Goal: Task Accomplishment & Management: Manage account settings

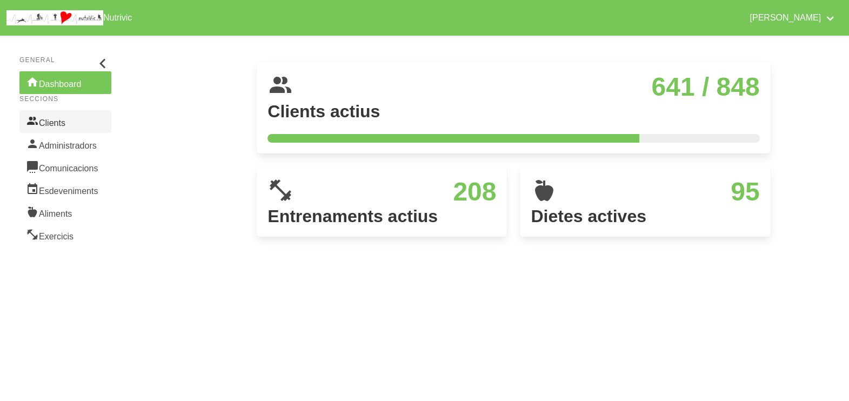
click at [56, 126] on link "Clients" at bounding box center [65, 121] width 92 height 23
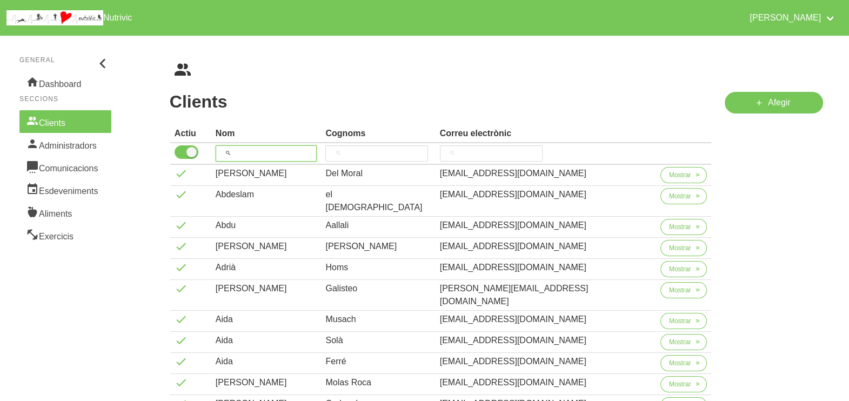
drag, startPoint x: 273, startPoint y: 151, endPoint x: 268, endPoint y: 148, distance: 5.8
click at [273, 150] on input "search" at bounding box center [267, 153] width 102 height 16
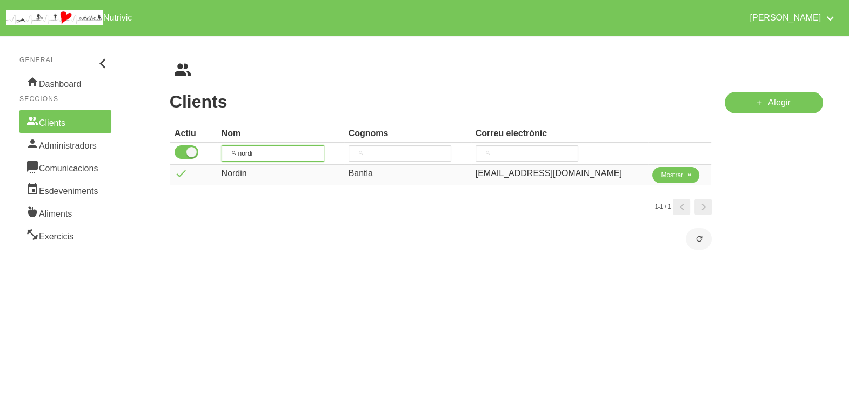
type input "nordi"
click at [668, 178] on span "Mostrar" at bounding box center [672, 175] width 22 height 10
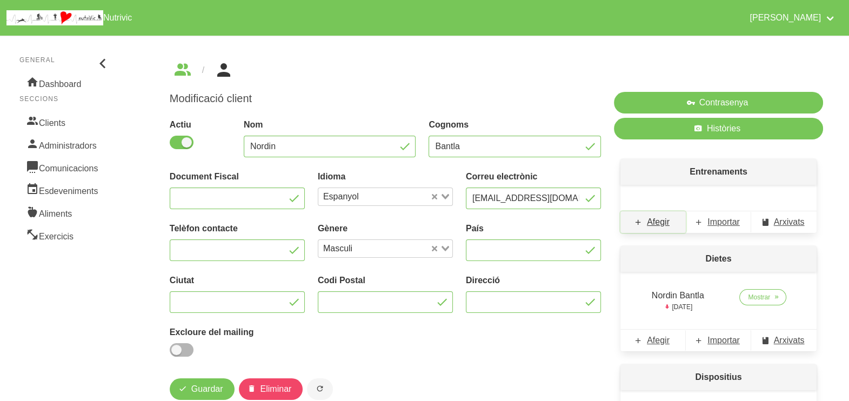
click at [661, 227] on span "Afegir" at bounding box center [658, 222] width 23 height 13
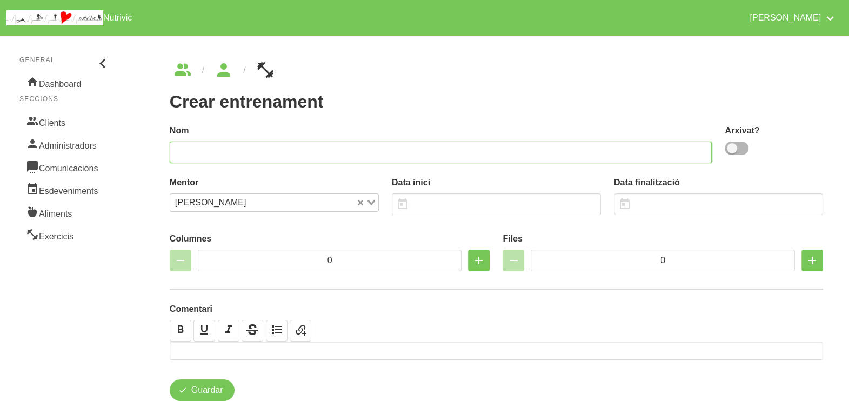
click at [304, 148] on input "text" at bounding box center [441, 153] width 543 height 22
click at [200, 150] on input "NordinBantla 2" at bounding box center [441, 153] width 543 height 22
type input "Nordin Bantla 2"
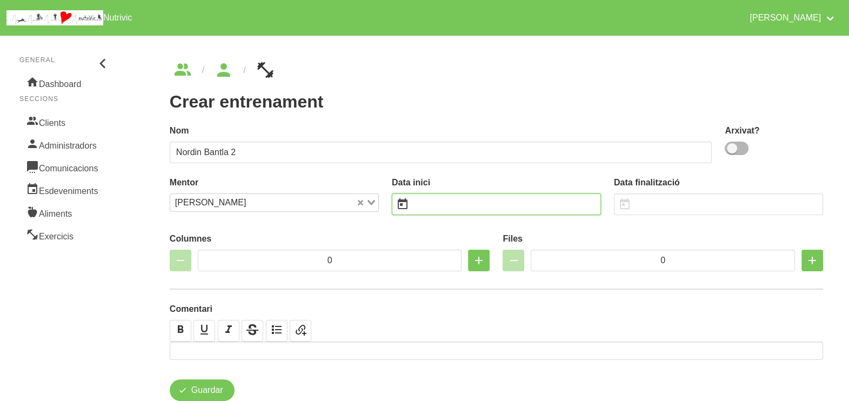
drag, startPoint x: 430, startPoint y: 204, endPoint x: 425, endPoint y: 201, distance: 6.0
click at [431, 204] on input "text" at bounding box center [496, 204] width 209 height 22
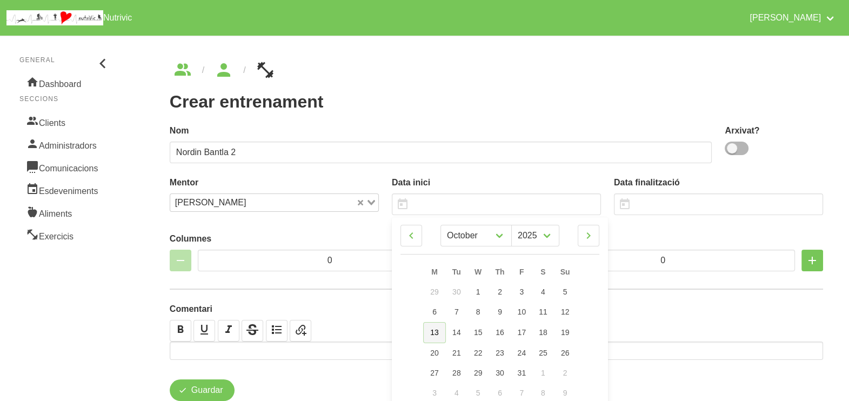
drag, startPoint x: 437, startPoint y: 329, endPoint x: 439, endPoint y: 322, distance: 7.4
click at [437, 329] on span "13" at bounding box center [434, 332] width 9 height 9
type input "[DATE]"
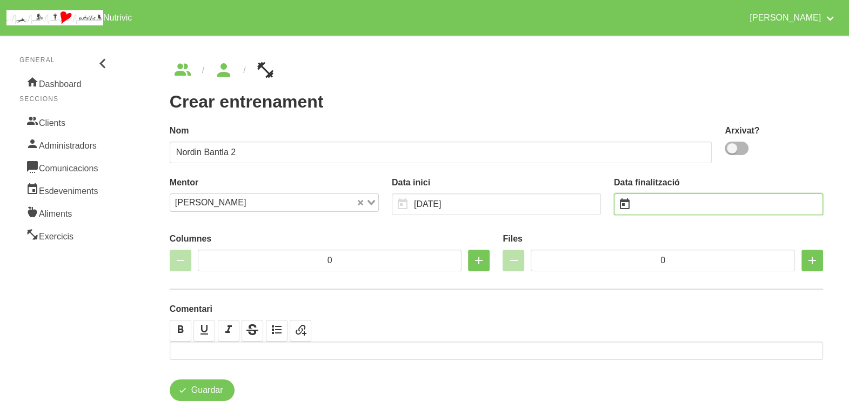
drag, startPoint x: 659, startPoint y: 201, endPoint x: 653, endPoint y: 197, distance: 7.8
click at [659, 202] on input "text" at bounding box center [718, 204] width 209 height 22
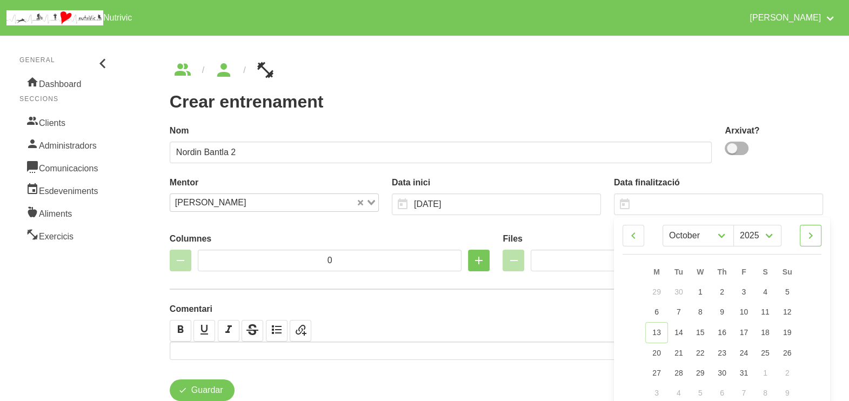
click at [813, 240] on icon at bounding box center [810, 235] width 13 height 19
select select "10"
click at [789, 349] on span "23" at bounding box center [786, 351] width 9 height 9
type input "[DATE]"
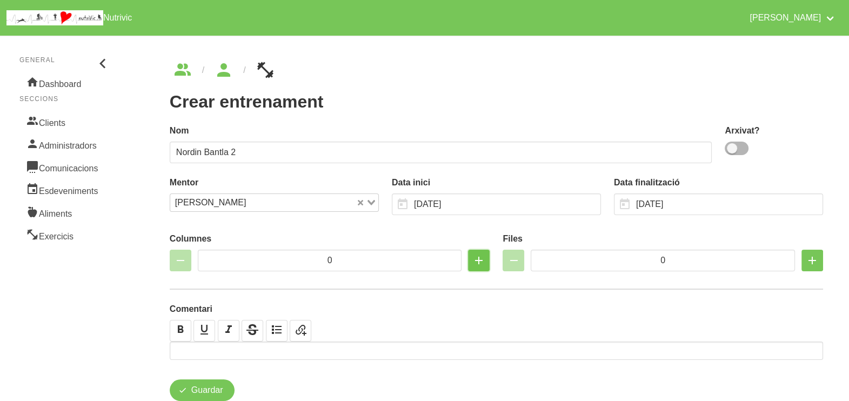
click at [473, 260] on icon "button" at bounding box center [478, 260] width 13 height 19
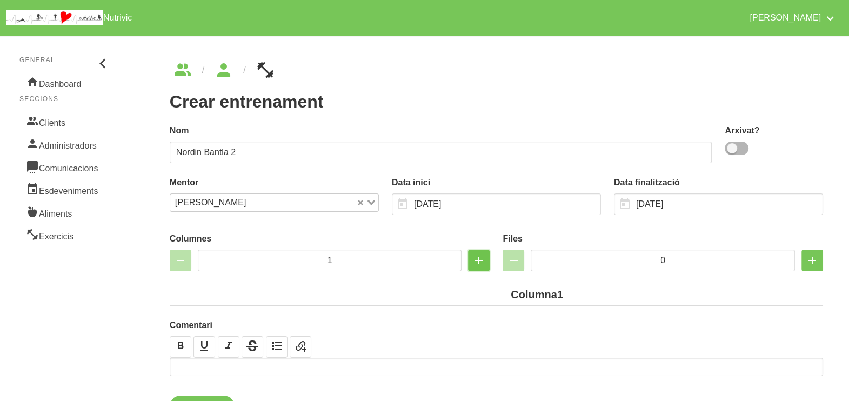
click at [473, 260] on icon "button" at bounding box center [478, 260] width 13 height 19
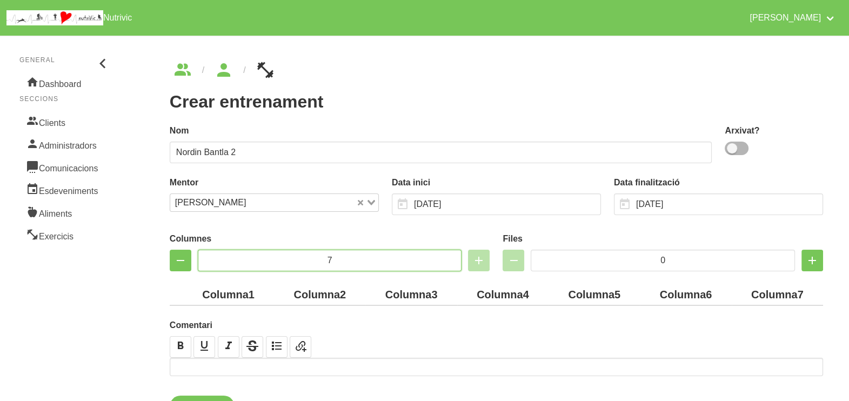
click at [297, 257] on input "7" at bounding box center [330, 261] width 264 height 22
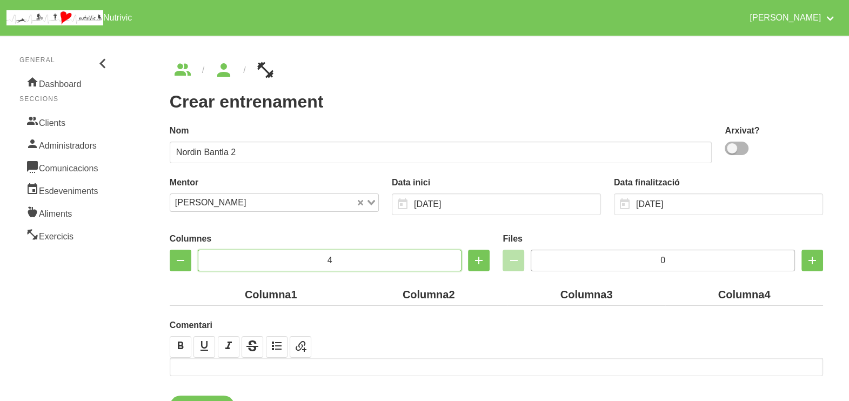
type input "4"
click at [656, 259] on input "0" at bounding box center [663, 261] width 264 height 22
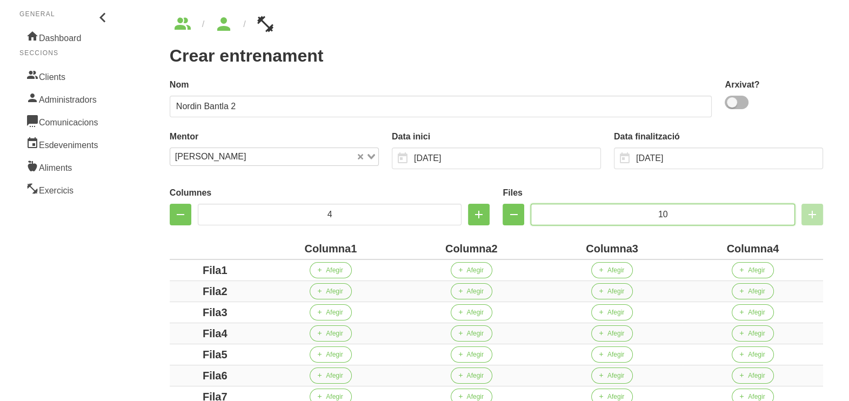
scroll to position [257, 0]
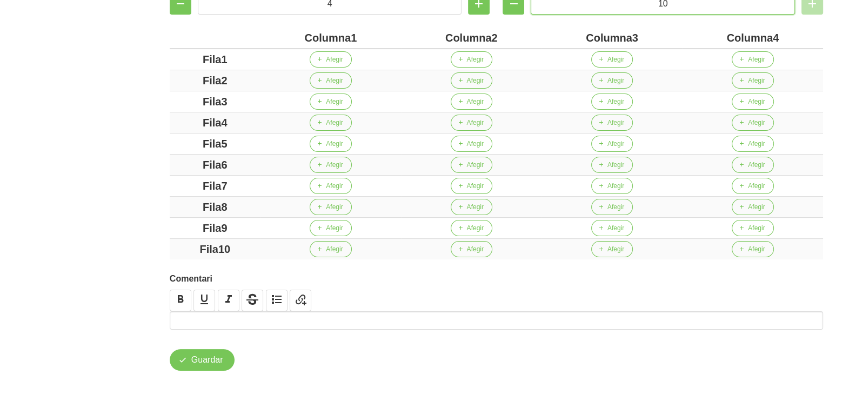
type input "10"
drag, startPoint x: 349, startPoint y: 36, endPoint x: 278, endPoint y: 38, distance: 70.3
click at [278, 38] on div "Columna1" at bounding box center [331, 38] width 132 height 16
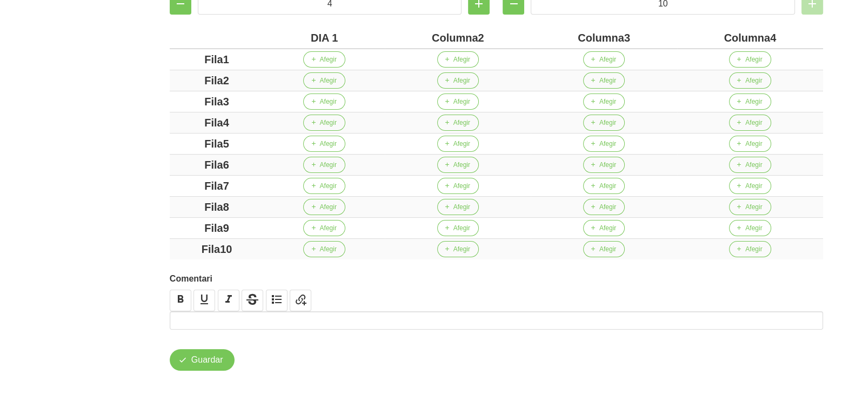
drag, startPoint x: 476, startPoint y: 39, endPoint x: 420, endPoint y: 36, distance: 56.3
click at [413, 36] on div "Columna2" at bounding box center [457, 38] width 137 height 16
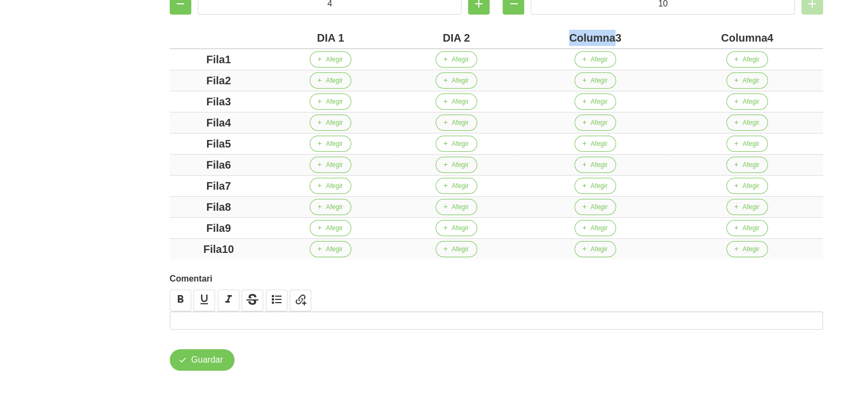
drag, startPoint x: 615, startPoint y: 37, endPoint x: 545, endPoint y: 40, distance: 70.3
click at [545, 40] on div "Columna3" at bounding box center [595, 38] width 143 height 16
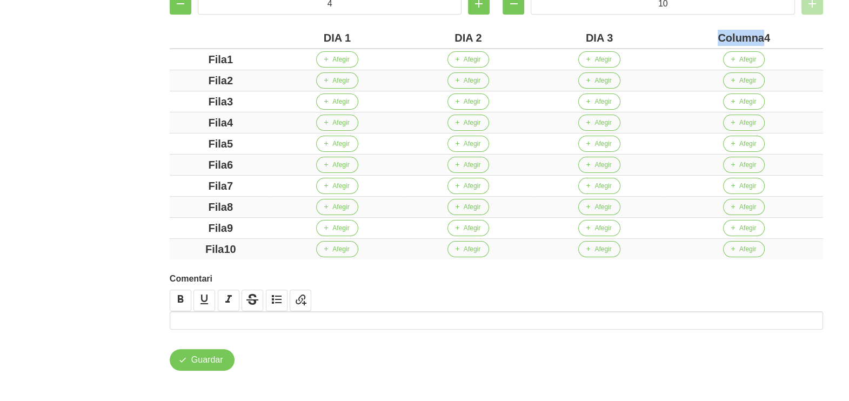
drag, startPoint x: 764, startPoint y: 38, endPoint x: 699, endPoint y: 37, distance: 64.3
click at [698, 37] on div "Columna4" at bounding box center [744, 38] width 150 height 16
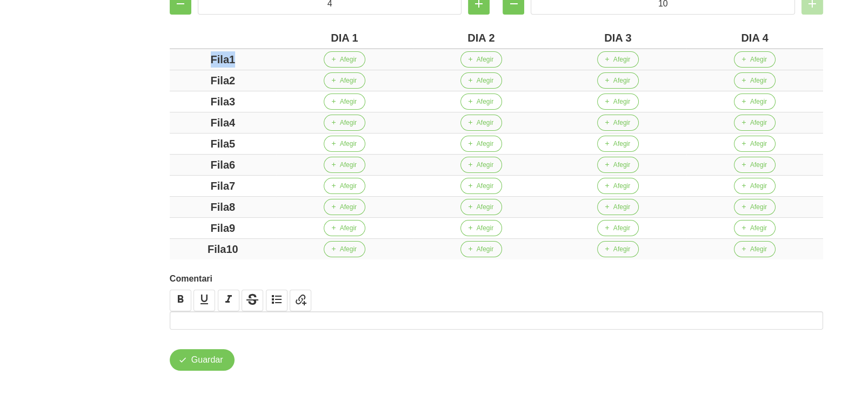
drag, startPoint x: 235, startPoint y: 57, endPoint x: 208, endPoint y: 67, distance: 29.4
click at [165, 57] on div "Columnes 4 Files 10 DIA 1 DIA 2 DIA 3 DIA 4 Fila1 Afegir Afegir Afegir Afegir F…" at bounding box center [496, 115] width 666 height 301
drag, startPoint x: 246, startPoint y: 79, endPoint x: 155, endPoint y: 77, distance: 91.4
click at [154, 77] on div "Crear entrenament 8ffbf7d0-373c-4ea6-a4c8-2c2dd8f187e2 [GEOGRAPHIC_DATA] 2 [GEO…" at bounding box center [496, 88] width 705 height 618
drag, startPoint x: 254, startPoint y: 101, endPoint x: 186, endPoint y: 99, distance: 67.6
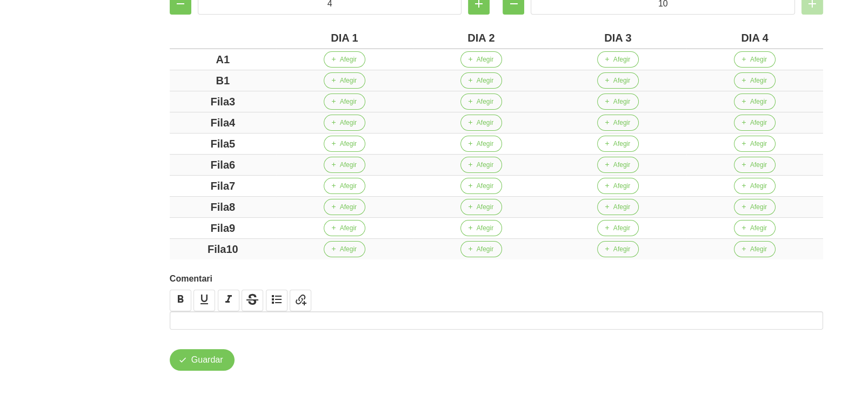
click at [186, 99] on div "Fila3" at bounding box center [223, 101] width 98 height 16
drag, startPoint x: 252, startPoint y: 121, endPoint x: 195, endPoint y: 121, distance: 57.8
click at [195, 121] on div "Fila4" at bounding box center [223, 123] width 98 height 16
drag, startPoint x: 205, startPoint y: 138, endPoint x: 233, endPoint y: 158, distance: 34.5
click at [199, 138] on div "Fila5" at bounding box center [223, 144] width 98 height 16
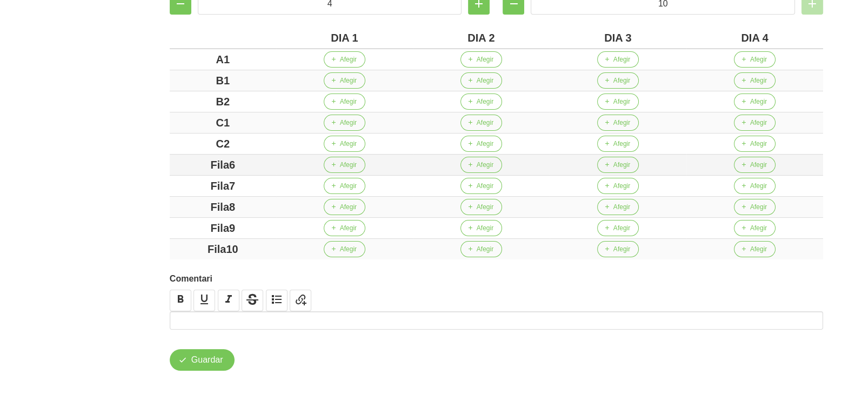
click at [189, 161] on div "Fila6" at bounding box center [223, 165] width 98 height 16
drag, startPoint x: 257, startPoint y: 184, endPoint x: 192, endPoint y: 184, distance: 64.8
click at [192, 184] on div "Fila7" at bounding box center [223, 186] width 98 height 16
click at [174, 206] on div "Fila8" at bounding box center [223, 207] width 98 height 16
click at [196, 220] on div "Fila9" at bounding box center [223, 228] width 98 height 16
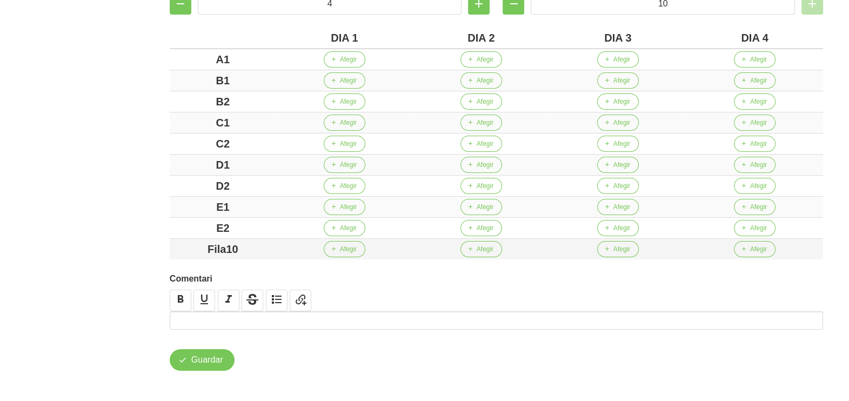
click at [194, 241] on div "Fila10" at bounding box center [223, 249] width 98 height 16
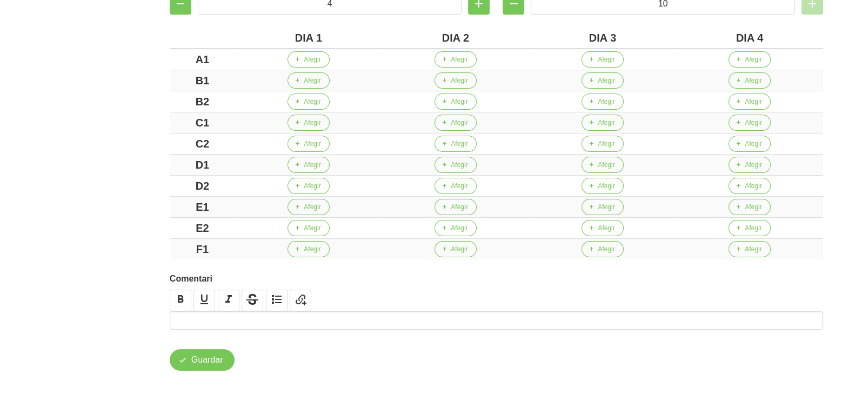
click at [100, 162] on aside "General Dashboard Seccions Clients Administradors Comunicacions Esdeveniments A…" at bounding box center [66, 87] width 144 height 631
click at [318, 62] on span "Afegir" at bounding box center [312, 60] width 17 height 10
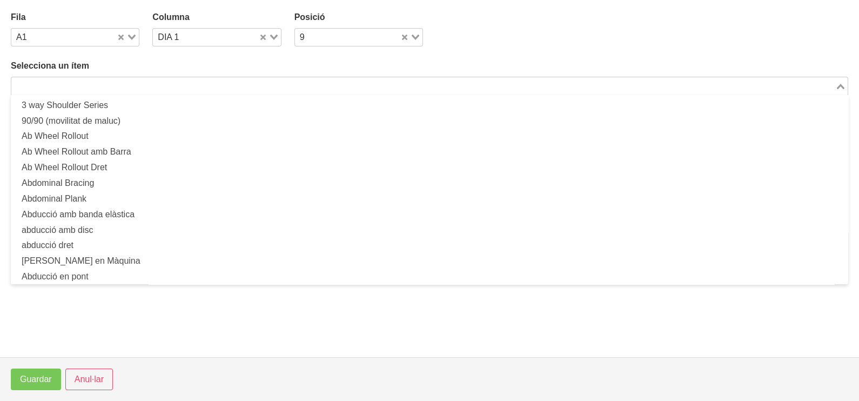
click at [132, 82] on input "Search for option" at bounding box center [423, 85] width 822 height 13
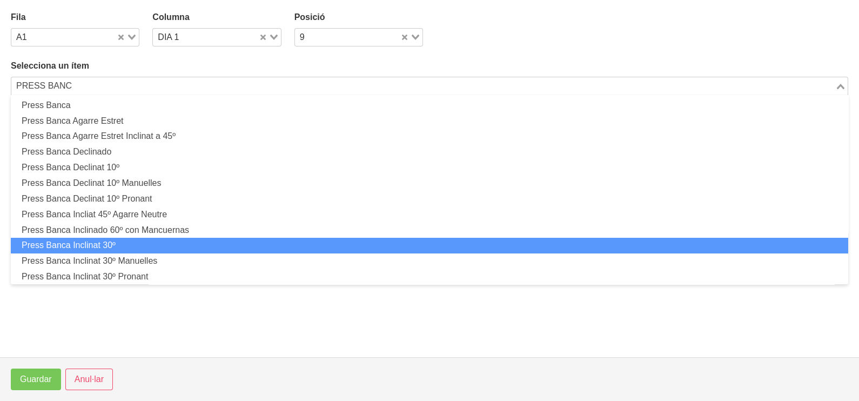
click at [148, 244] on li "Press Banca Inclinat 30º" at bounding box center [430, 246] width 838 height 16
type input "PRESS BANC"
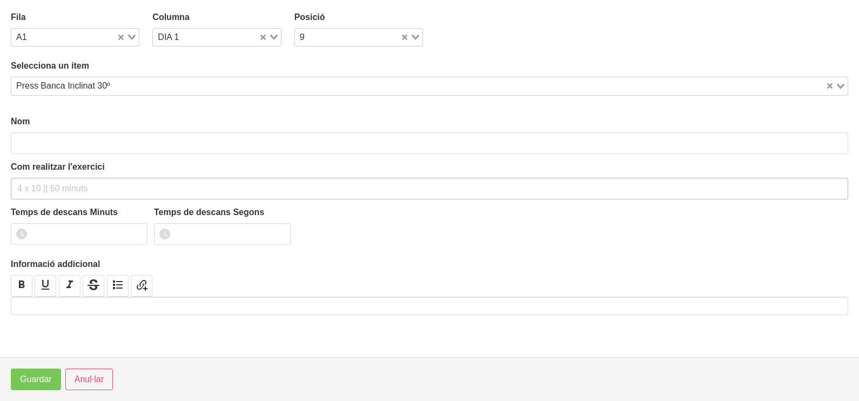
type input "Press Banca Inclinat 30º"
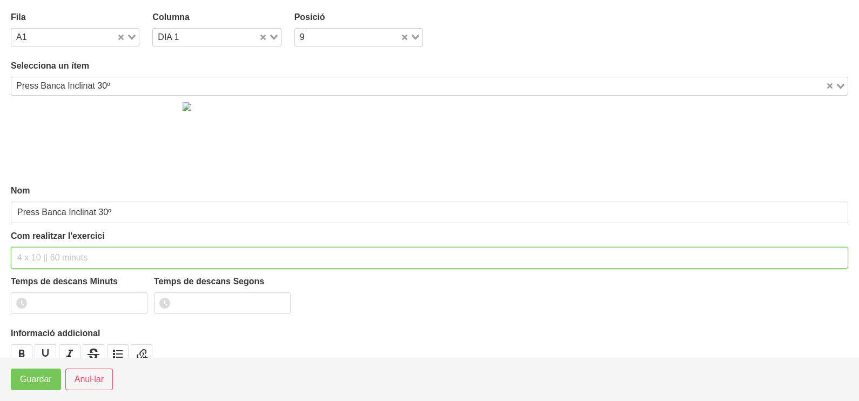
click at [59, 254] on input "text" at bounding box center [430, 258] width 838 height 22
type input "3 x 6-8 a 3010 150""
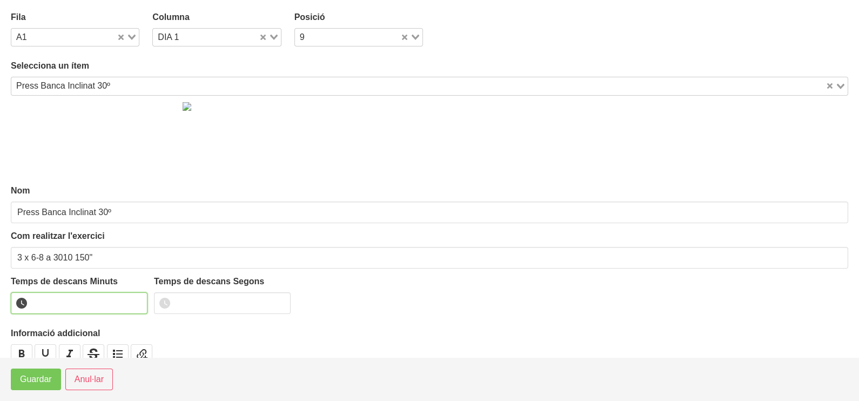
click at [72, 297] on input "number" at bounding box center [79, 303] width 137 height 22
type input "2"
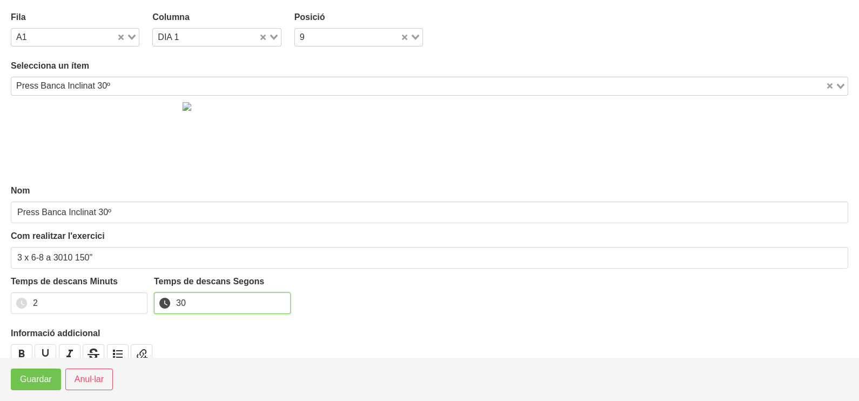
type input "30"
click at [41, 382] on span "Guardar" at bounding box center [36, 379] width 32 height 13
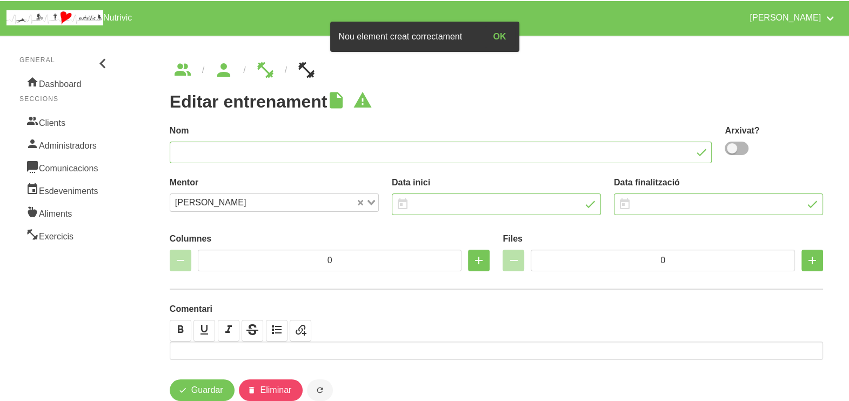
type input "Nordin Bantla 2"
type input "[DATE]"
type input "4"
type input "10"
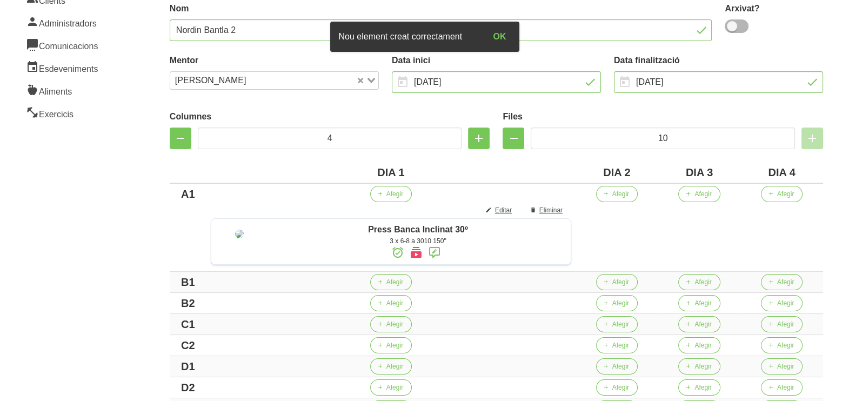
scroll to position [135, 0]
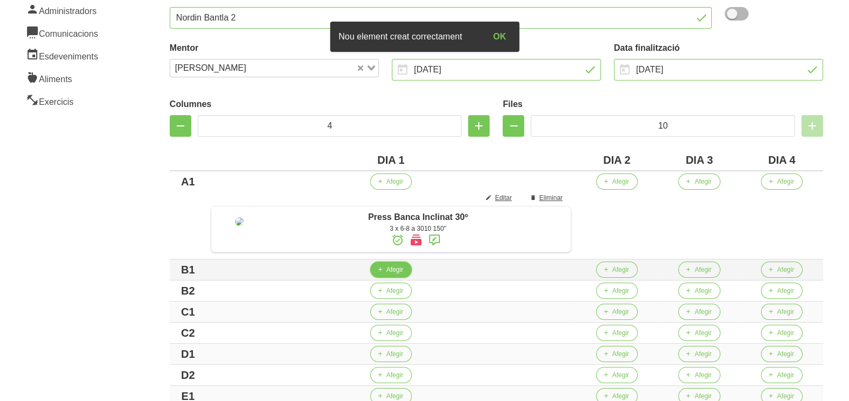
click at [398, 275] on span "Afegir" at bounding box center [394, 270] width 17 height 10
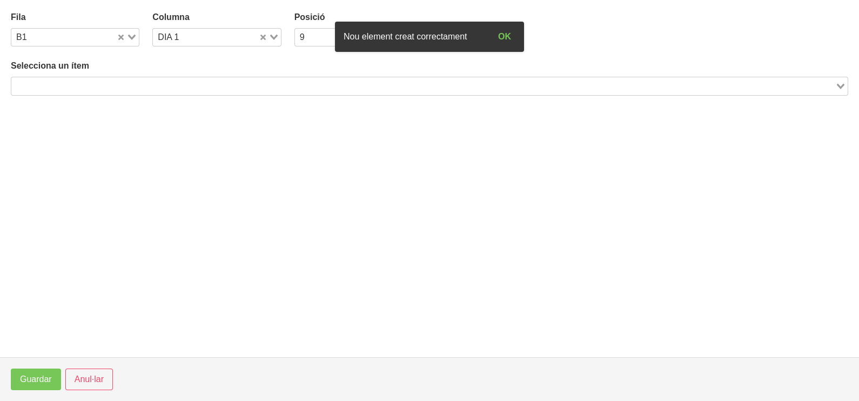
click at [50, 79] on input "Search for option" at bounding box center [423, 85] width 822 height 13
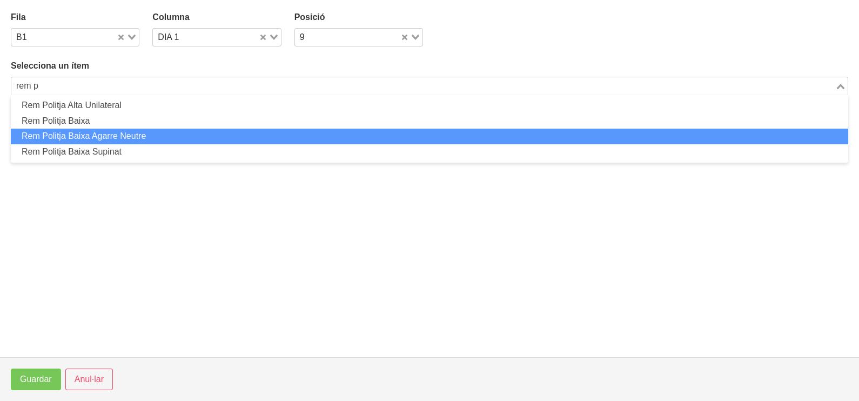
click at [93, 138] on li "Rem Politja Baixa Agarre Neutre" at bounding box center [430, 137] width 838 height 16
type input "rem p"
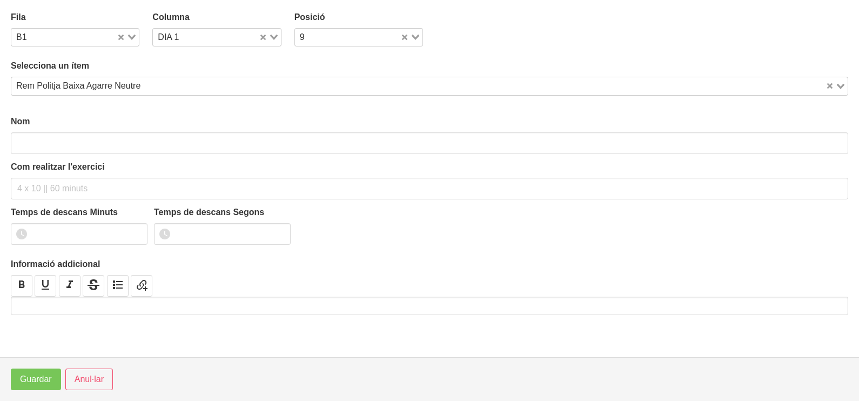
type input "Rem Politja Baixa Agarre Neutre"
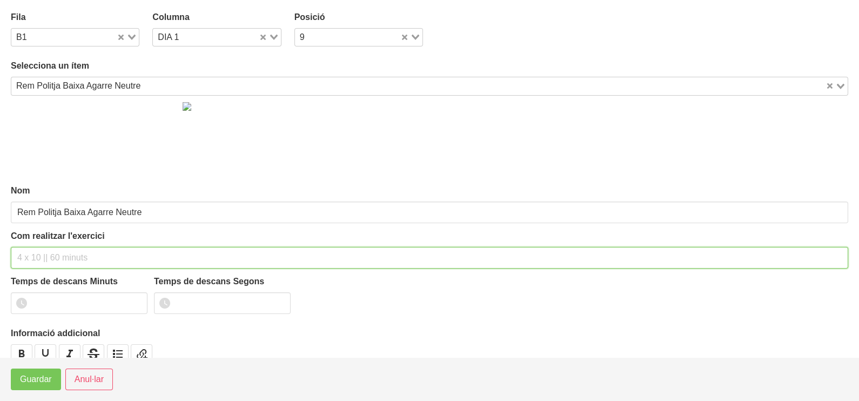
click at [35, 256] on input "text" at bounding box center [430, 258] width 838 height 22
type input "2 x 6-8 a 3011 75""
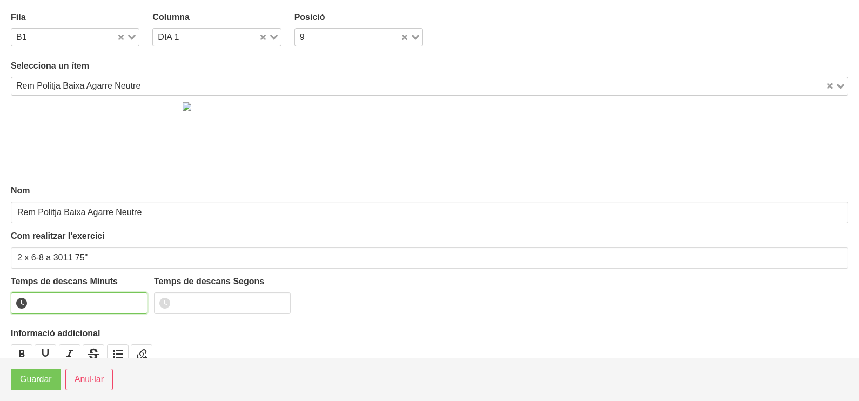
click at [54, 303] on input "number" at bounding box center [79, 303] width 137 height 22
type input "1"
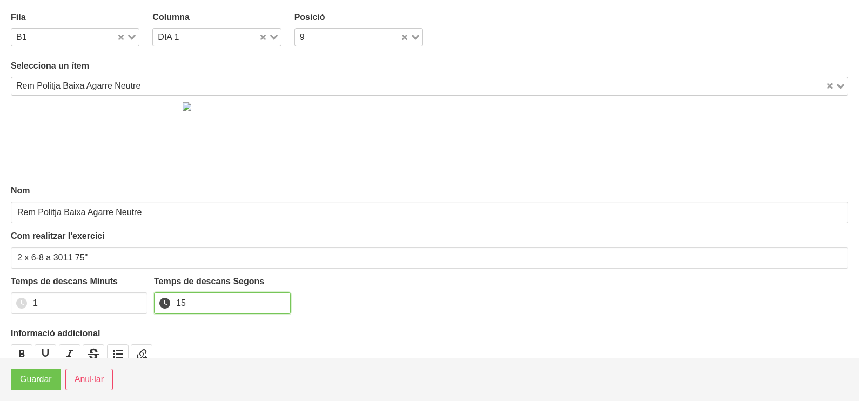
type input "15"
click at [27, 383] on span "Guardar" at bounding box center [36, 379] width 32 height 13
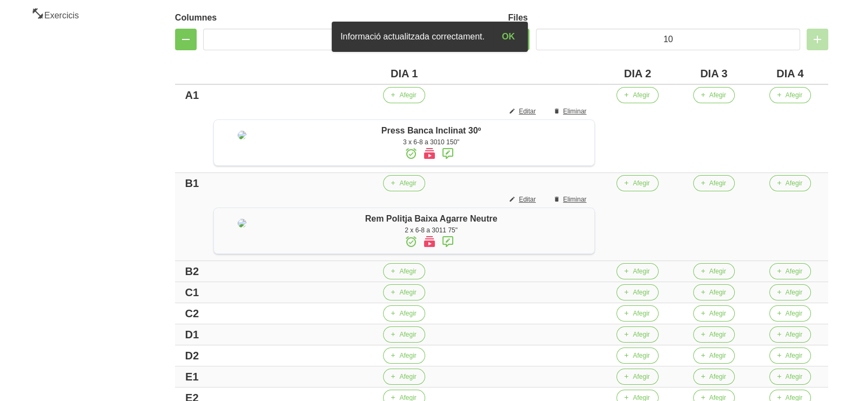
scroll to position [270, 0]
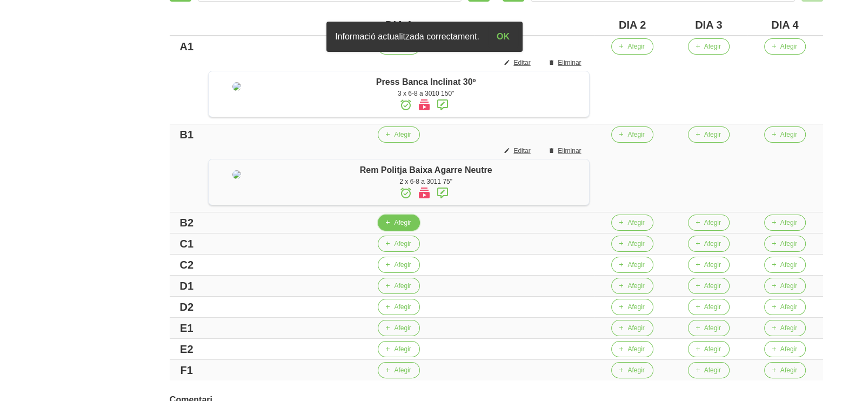
click at [392, 228] on span "button" at bounding box center [388, 223] width 10 height 10
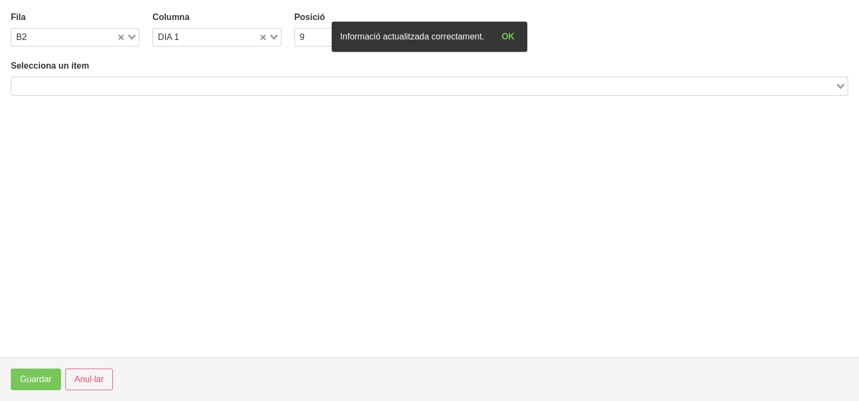
click at [108, 86] on input "Search for option" at bounding box center [423, 85] width 822 height 13
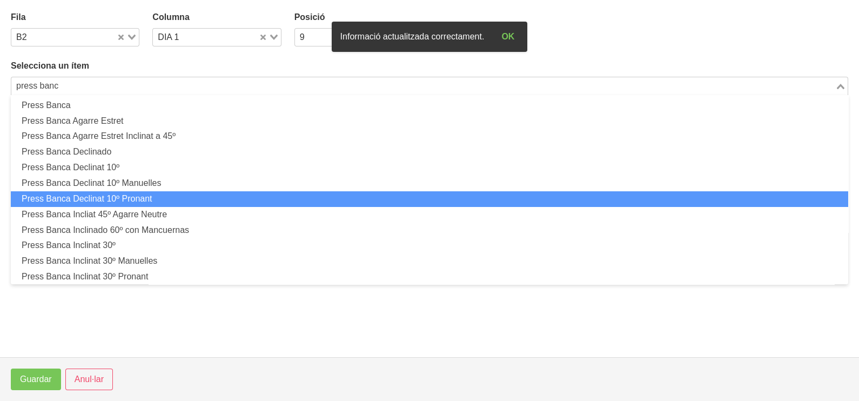
scroll to position [203, 0]
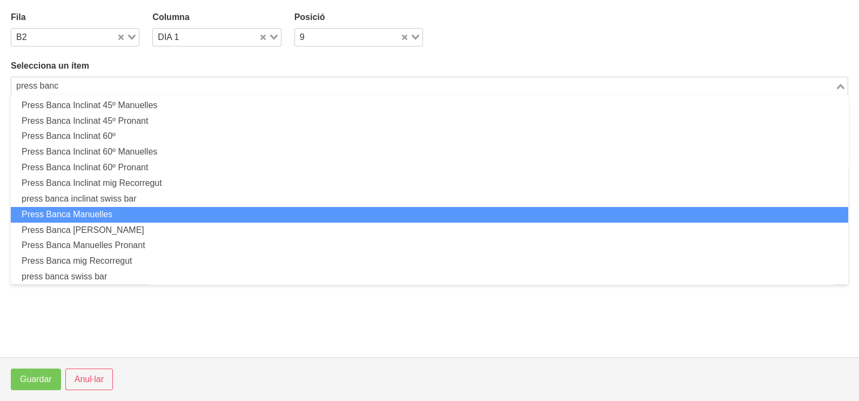
click at [150, 213] on li "Press Banca Manuelles" at bounding box center [430, 215] width 838 height 16
type input "press banc"
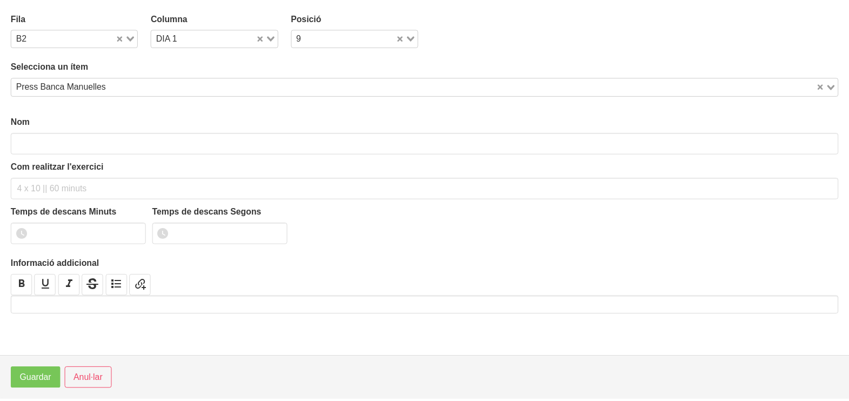
scroll to position [3, 0]
type input "Press Banca Manuelles"
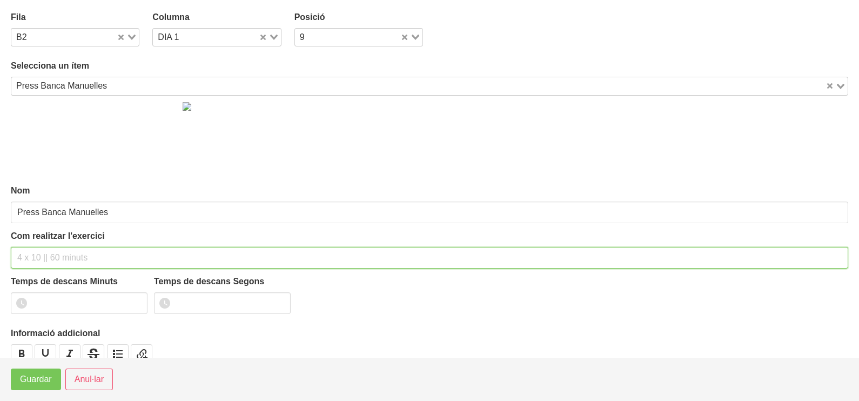
click at [41, 251] on input "text" at bounding box center [430, 258] width 838 height 22
type input "2 x 8-10 a 2010 75""
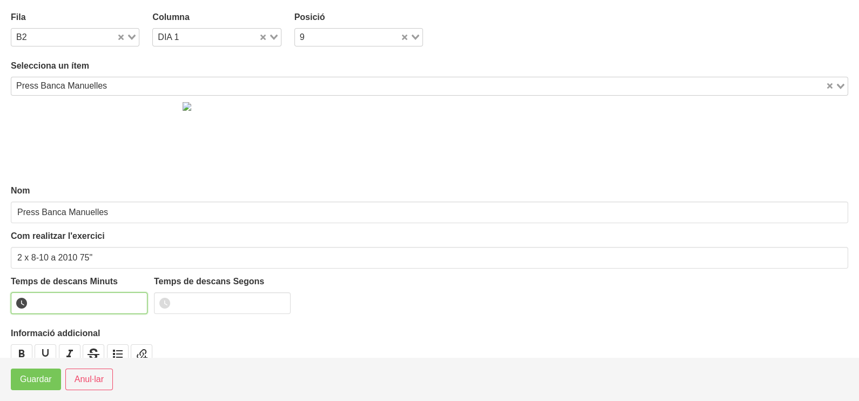
click at [58, 308] on input "number" at bounding box center [79, 303] width 137 height 22
type input "1"
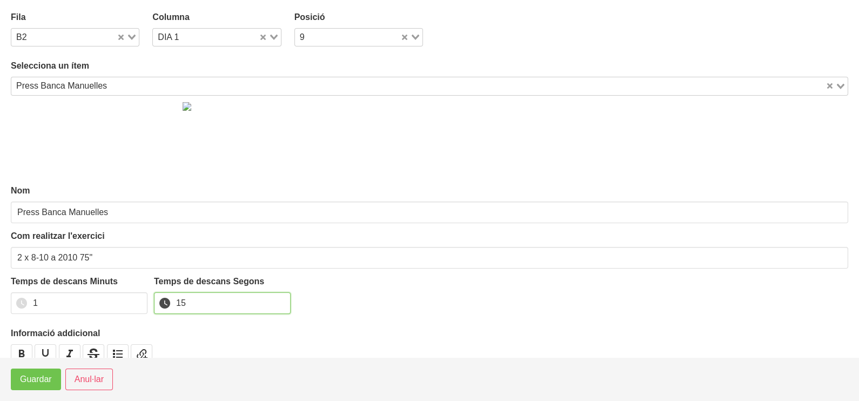
type input "15"
click at [43, 382] on span "Guardar" at bounding box center [36, 379] width 32 height 13
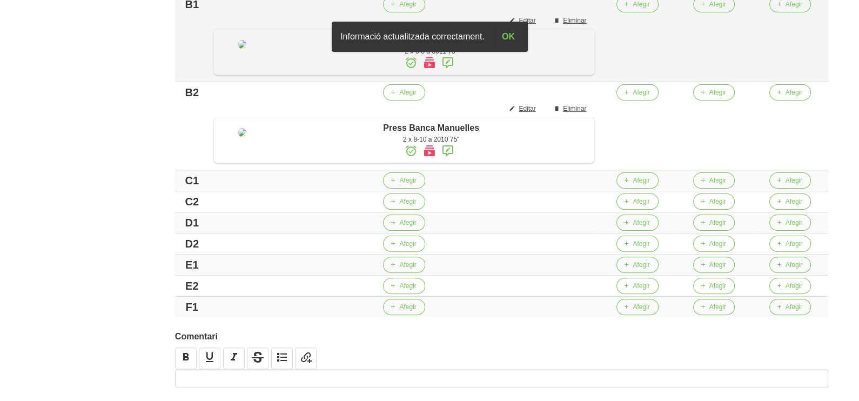
scroll to position [405, 0]
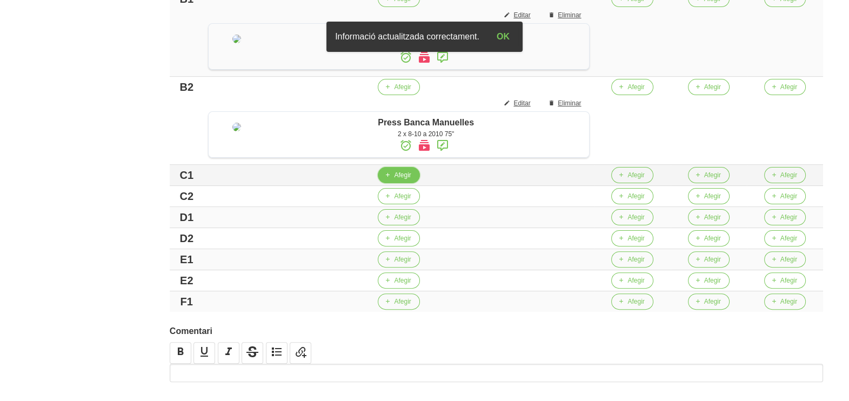
click at [410, 180] on span "Afegir" at bounding box center [402, 175] width 17 height 10
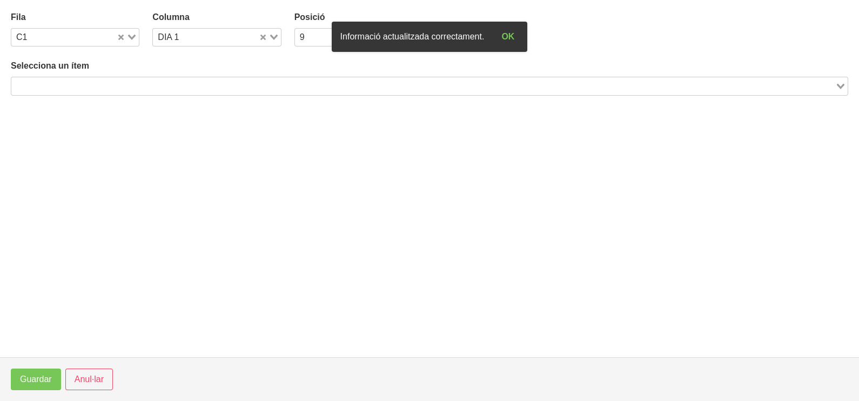
click at [94, 84] on input "Search for option" at bounding box center [423, 85] width 822 height 13
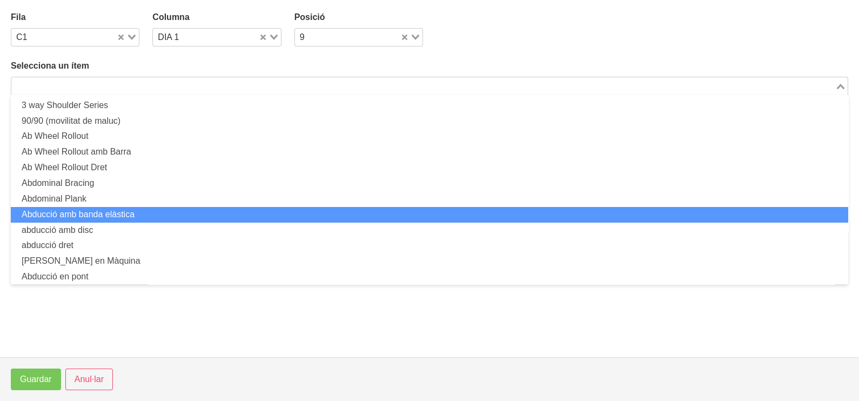
scroll to position [0, 0]
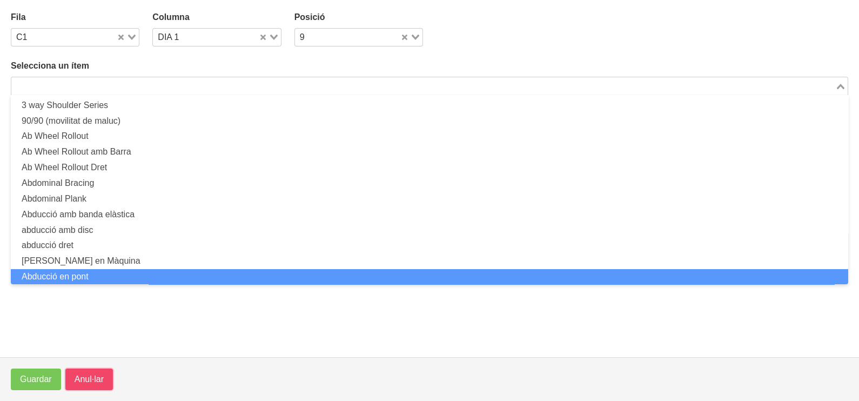
click at [88, 377] on span "Anul·lar" at bounding box center [89, 379] width 29 height 13
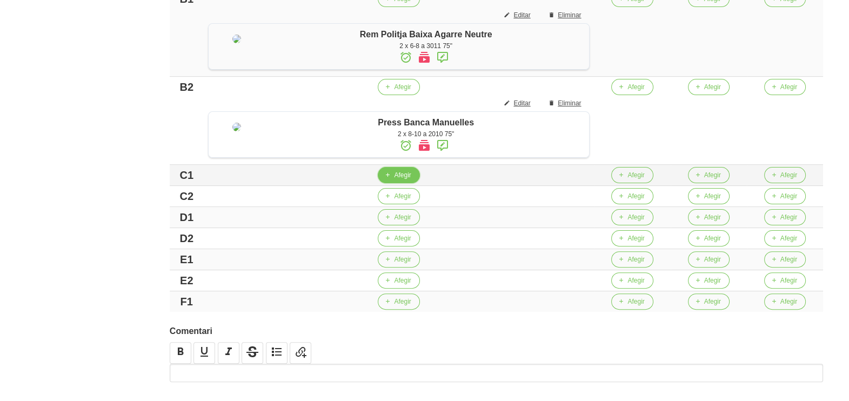
click at [404, 180] on span "Afegir" at bounding box center [402, 175] width 17 height 10
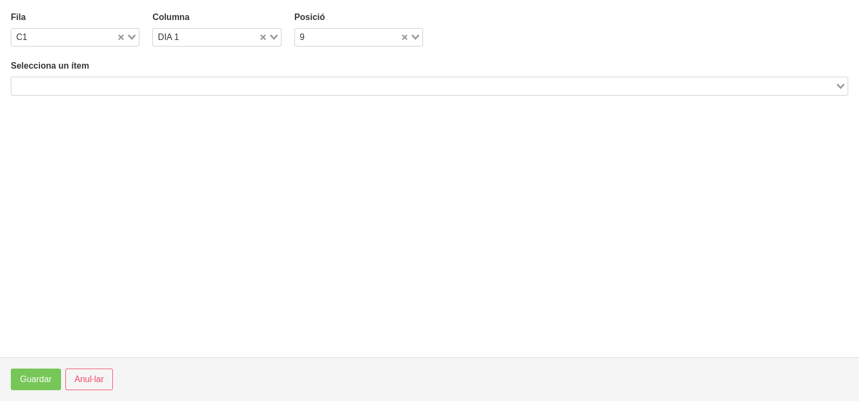
click at [150, 83] on input "Search for option" at bounding box center [423, 85] width 822 height 13
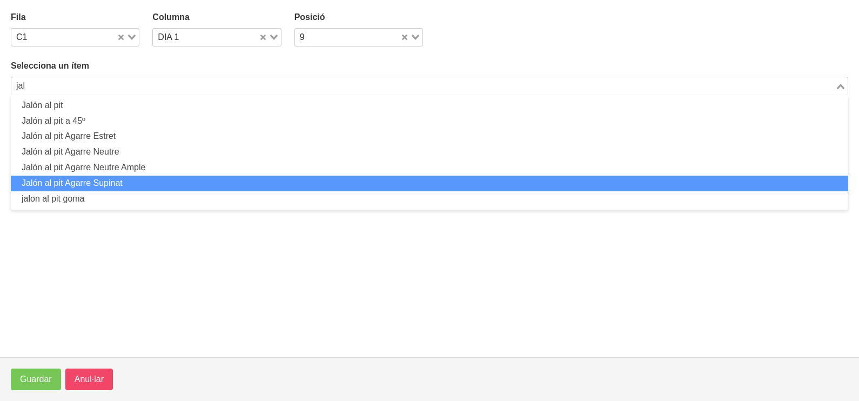
type input "jal"
drag, startPoint x: 98, startPoint y: 385, endPoint x: 113, endPoint y: 351, distance: 38.0
click at [98, 386] on span "Anul·lar" at bounding box center [89, 379] width 29 height 13
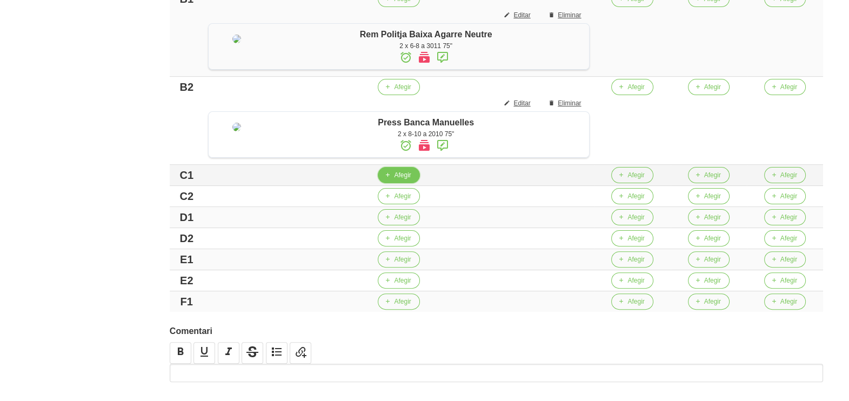
click at [403, 180] on span "Afegir" at bounding box center [402, 175] width 17 height 10
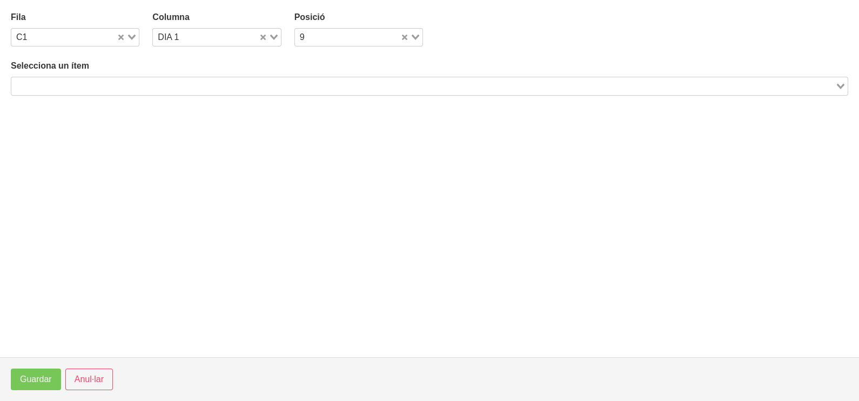
click at [70, 83] on input "Search for option" at bounding box center [423, 85] width 822 height 13
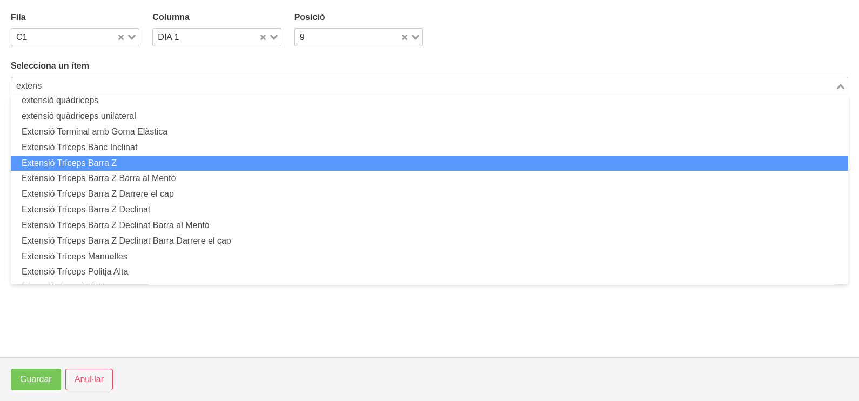
click at [117, 161] on li "Extensió Tríceps Barra Z" at bounding box center [430, 164] width 838 height 16
type input "extens"
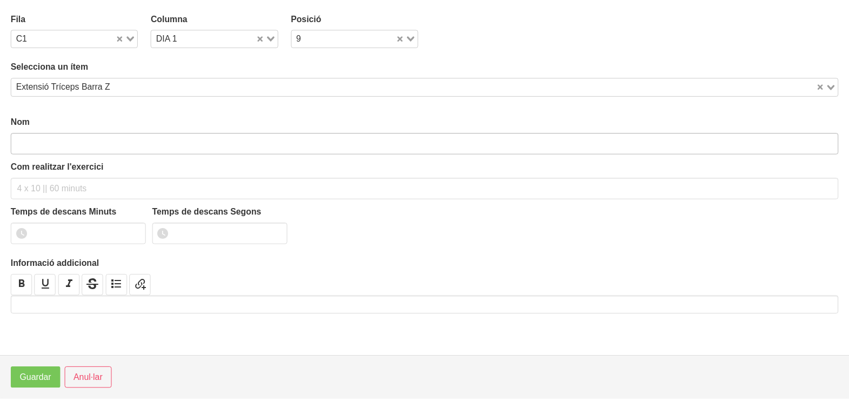
scroll to position [3, 0]
type input "Extensió Tríceps Barra Z"
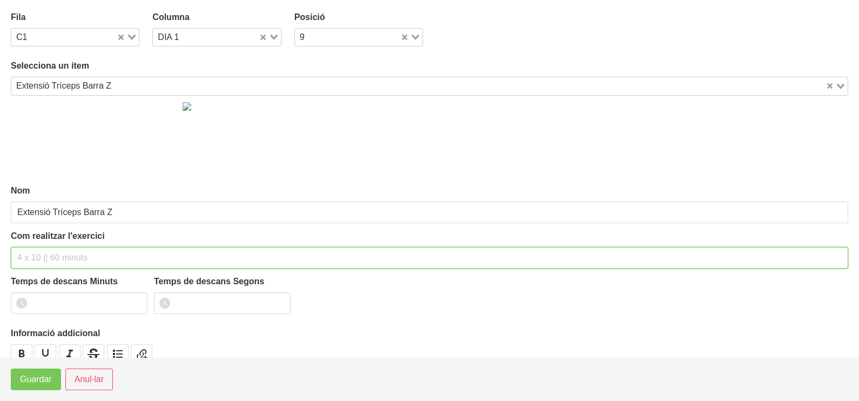
click at [51, 255] on input "text" at bounding box center [430, 258] width 838 height 22
type input "3 x 6-8 a 3010 75""
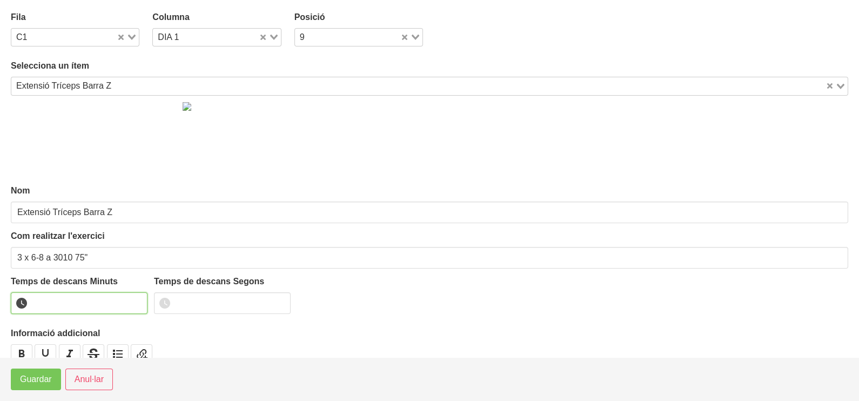
click at [61, 305] on input "number" at bounding box center [79, 303] width 137 height 22
type input "1"
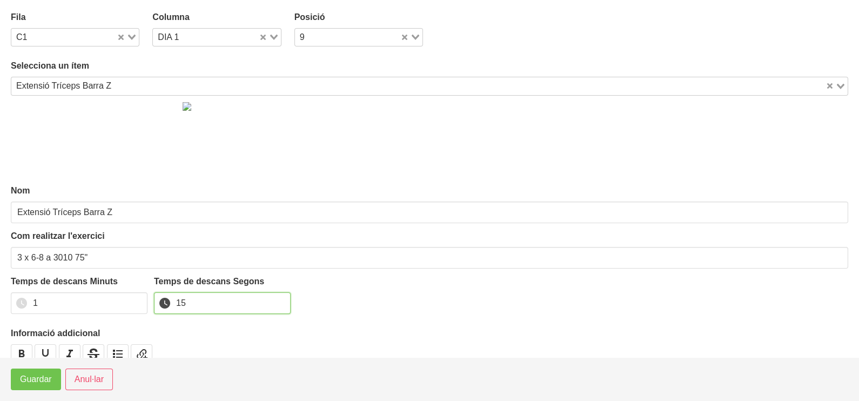
type input "15"
click at [43, 381] on span "Guardar" at bounding box center [36, 379] width 32 height 13
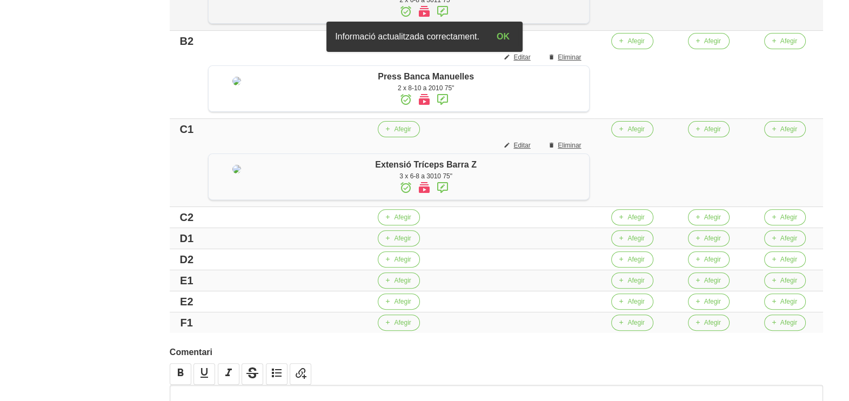
scroll to position [472, 0]
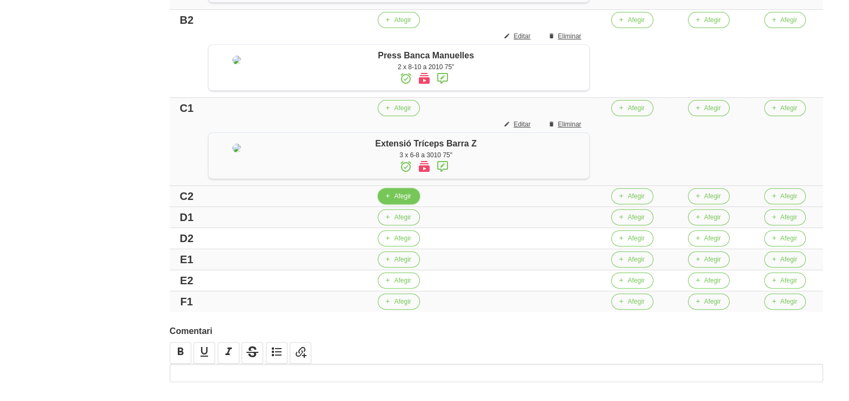
click at [403, 201] on span "Afegir" at bounding box center [402, 196] width 17 height 10
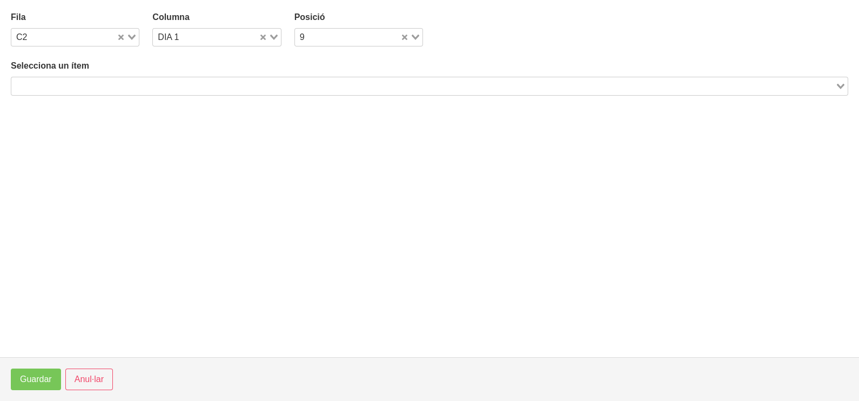
click at [111, 81] on input "Search for option" at bounding box center [423, 85] width 822 height 13
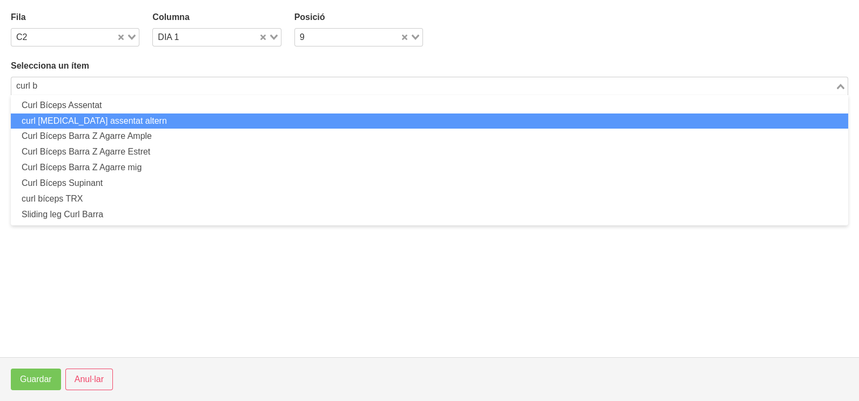
click at [131, 121] on li "curl [MEDICAL_DATA] assentat altern" at bounding box center [430, 121] width 838 height 16
type input "curl b"
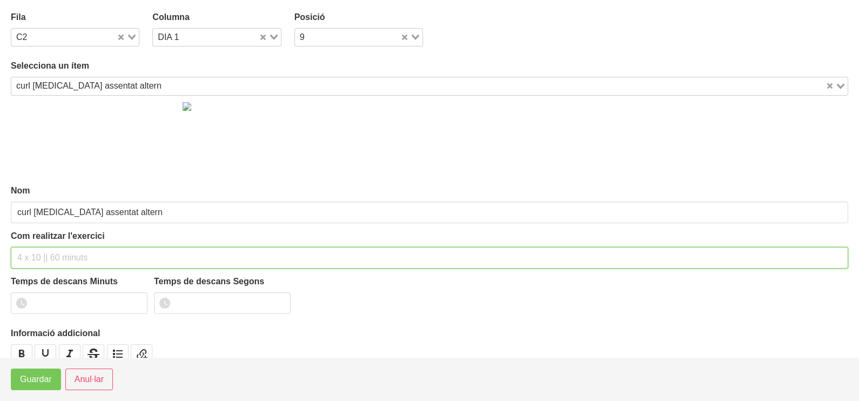
click at [46, 252] on input "text" at bounding box center [430, 258] width 838 height 22
drag, startPoint x: 87, startPoint y: 251, endPoint x: 84, endPoint y: 256, distance: 6.0
click at [86, 253] on input "3 x 6-8 a 3010 75¨"" at bounding box center [430, 258] width 838 height 22
type input "3 x 6-8 a 3010 75""
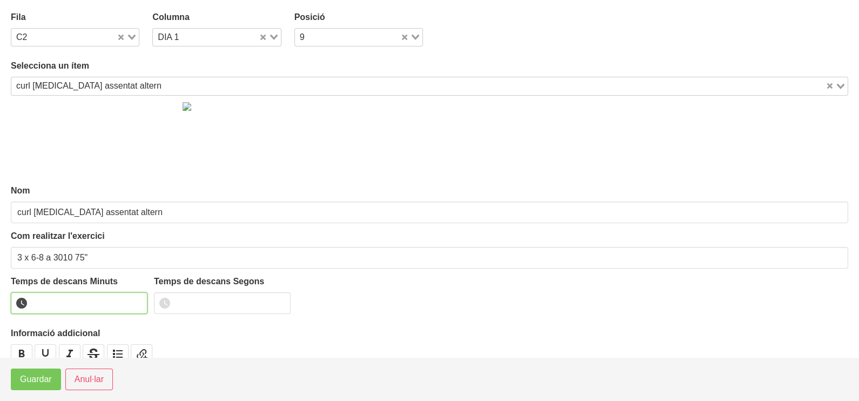
click at [72, 303] on input "number" at bounding box center [79, 303] width 137 height 22
type input "1"
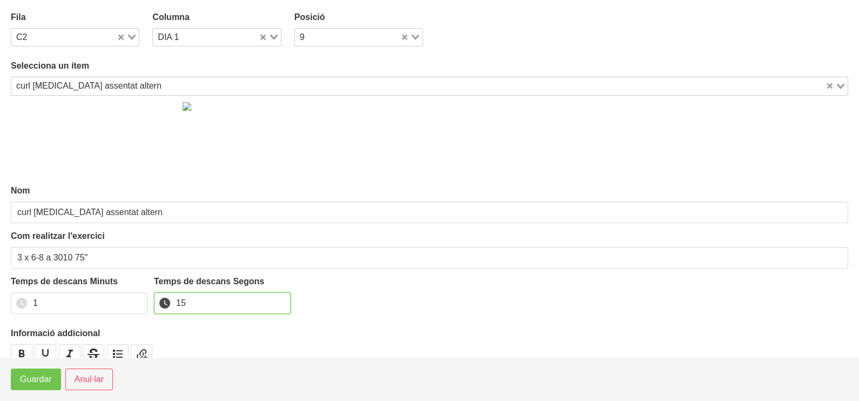
type input "15"
click at [43, 381] on span "Guardar" at bounding box center [36, 379] width 32 height 13
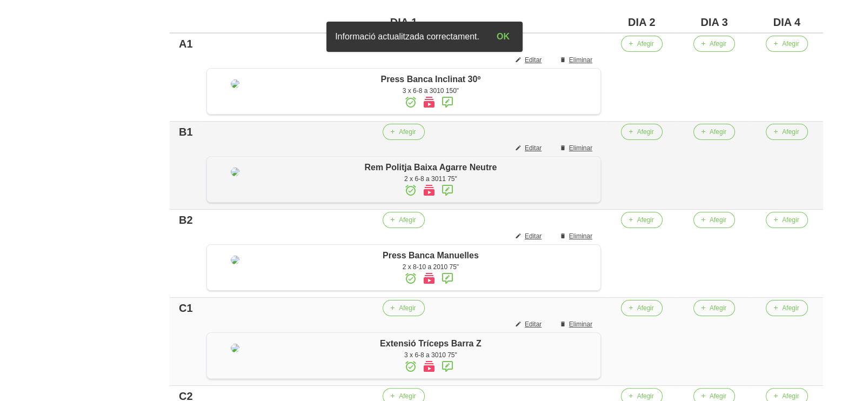
scroll to position [270, 0]
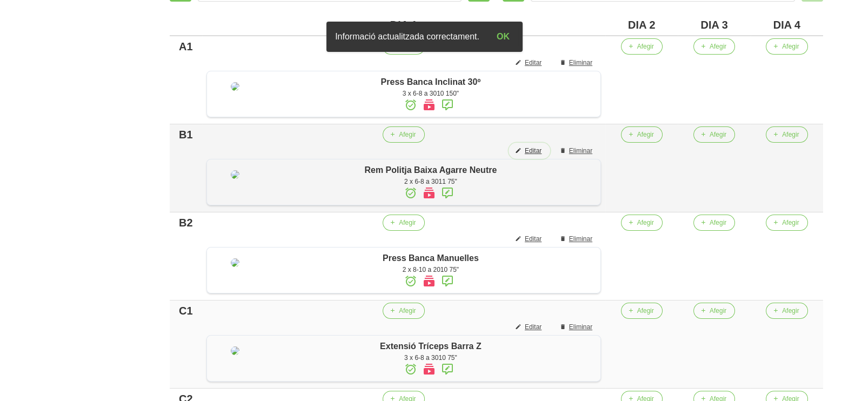
click at [541, 156] on span "Editar" at bounding box center [533, 151] width 17 height 10
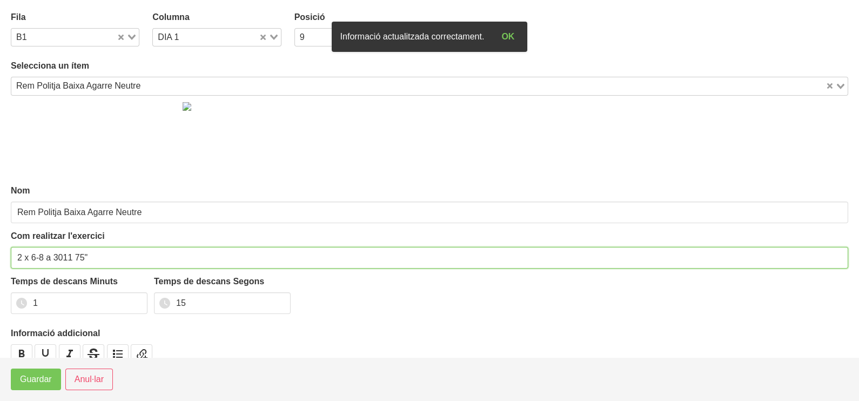
drag, startPoint x: 15, startPoint y: 253, endPoint x: 3, endPoint y: 257, distance: 11.8
click at [4, 256] on section "Fila B1 Loading... Columna DIA 1 Loading... Posició 9 Loading... Selecciona un …" at bounding box center [429, 178] width 859 height 357
type input "3 x 6-8 a 3011 75""
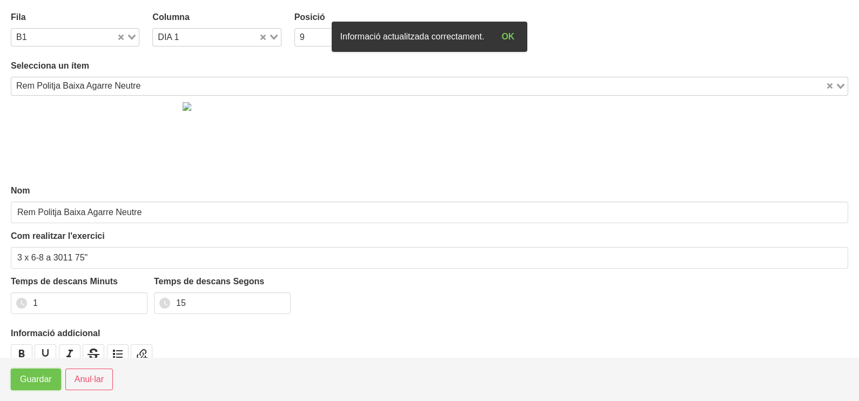
click at [30, 386] on button "Guardar" at bounding box center [36, 380] width 50 height 22
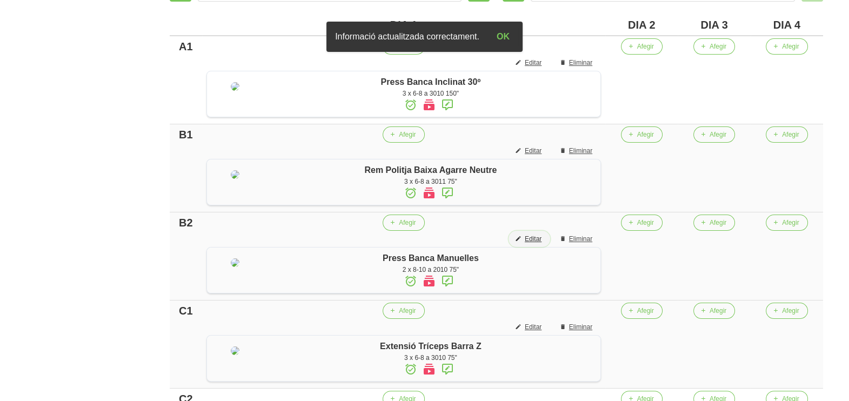
click at [546, 247] on button "Editar" at bounding box center [530, 239] width 42 height 16
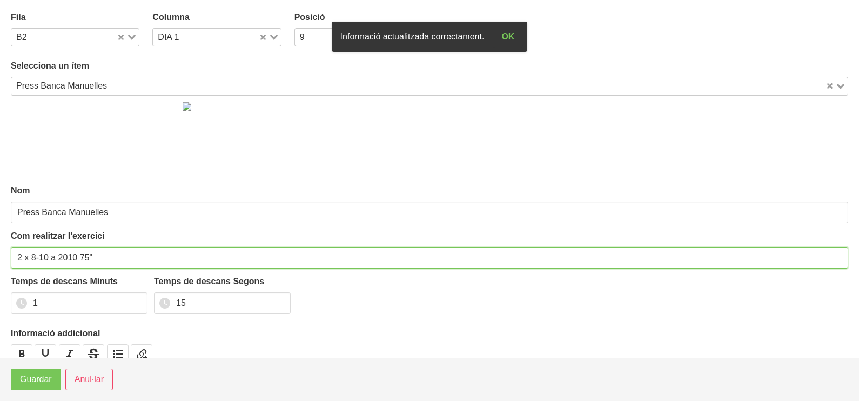
drag, startPoint x: 19, startPoint y: 255, endPoint x: 0, endPoint y: 257, distance: 19.0
click at [6, 255] on section "Fila B2 Loading... Columna DIA 1 Loading... Posició 9 Loading... Selecciona un …" at bounding box center [429, 178] width 859 height 357
click at [12, 252] on input "2 x 8-10 a 2010 75"" at bounding box center [430, 258] width 838 height 22
drag, startPoint x: 20, startPoint y: 255, endPoint x: 9, endPoint y: 257, distance: 11.6
click at [9, 257] on section "Fila B2 Loading... Columna DIA 1 Loading... Posició 9 Loading... Selecciona un …" at bounding box center [429, 178] width 859 height 357
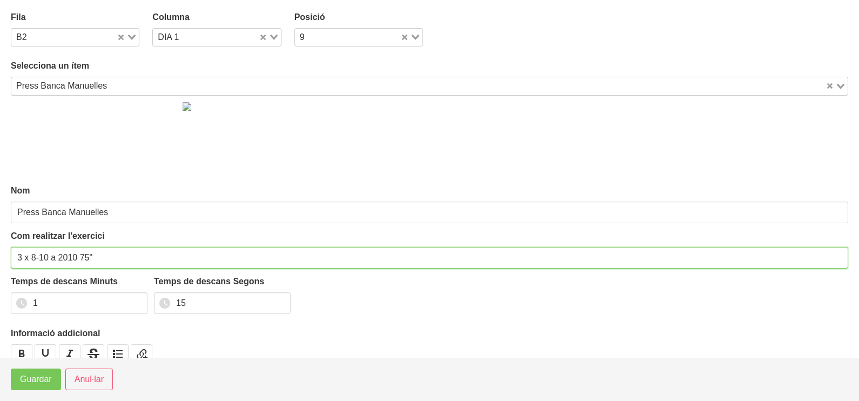
drag, startPoint x: 44, startPoint y: 255, endPoint x: 31, endPoint y: 258, distance: 12.8
click at [31, 258] on input "3 x 8-10 a 2010 75"" at bounding box center [430, 258] width 838 height 22
type input "3 x 6-8 a 2010 75""
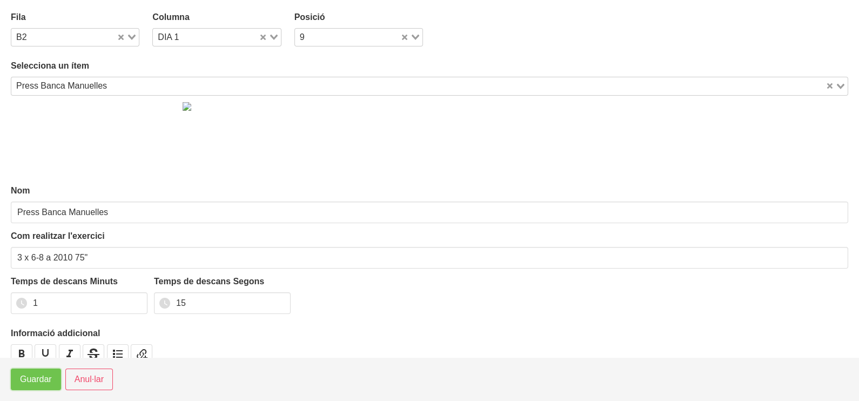
click at [37, 382] on span "Guardar" at bounding box center [36, 379] width 32 height 13
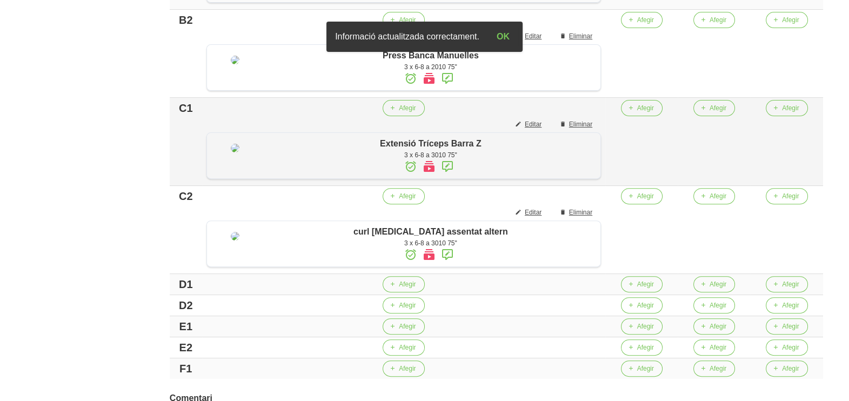
scroll to position [608, 0]
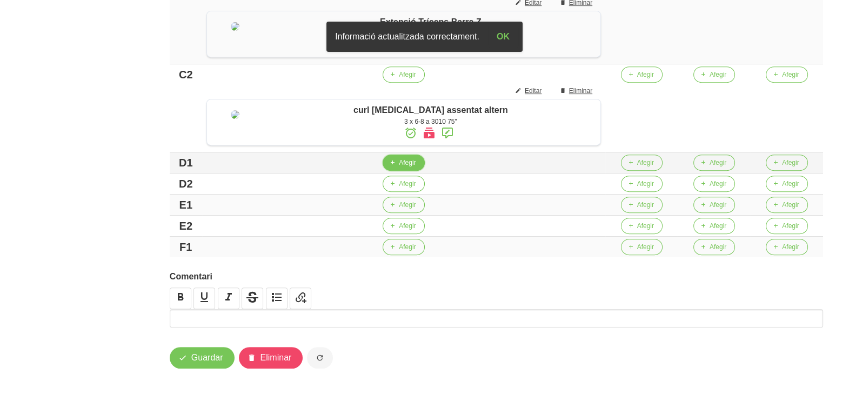
click at [413, 168] on span "Afegir" at bounding box center [407, 163] width 17 height 10
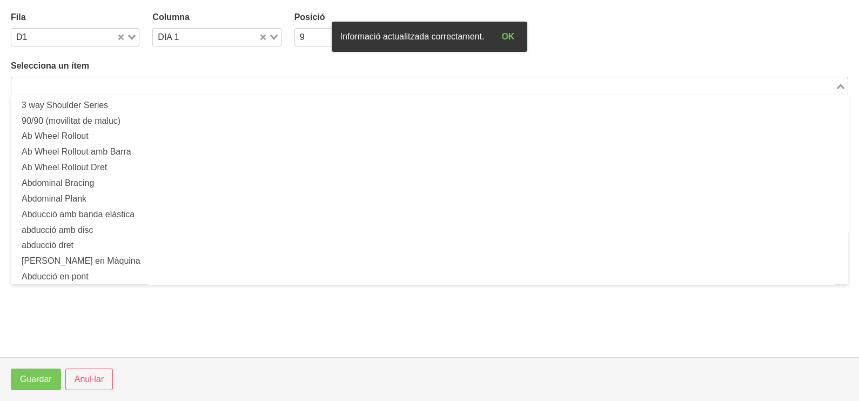
click at [89, 81] on input "Search for option" at bounding box center [423, 85] width 822 height 13
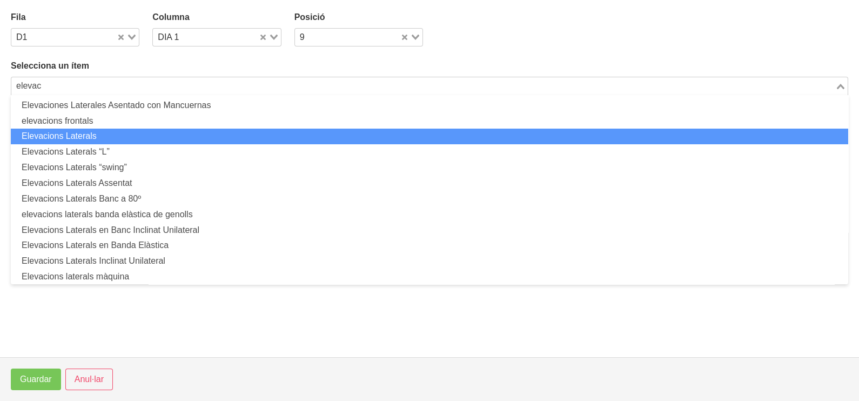
click at [93, 139] on li "Elevacions Laterals" at bounding box center [430, 137] width 838 height 16
type input "elevac"
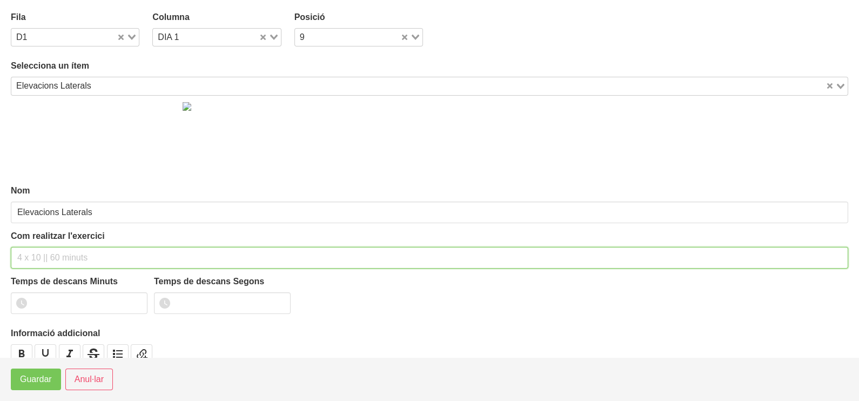
click at [41, 252] on input "text" at bounding box center [430, 258] width 838 height 22
type input "3 x 8-10 a 2010 120""
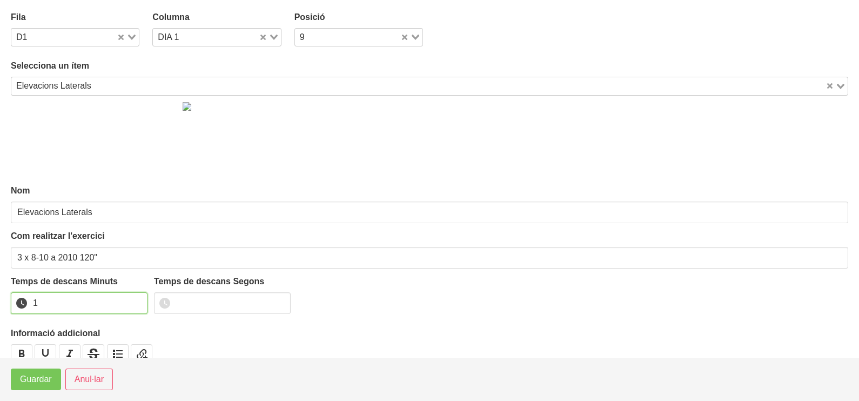
click at [135, 298] on input "1" at bounding box center [79, 303] width 137 height 22
drag, startPoint x: 135, startPoint y: 298, endPoint x: 51, endPoint y: 354, distance: 100.9
type input "2"
click at [126, 302] on input "2" at bounding box center [79, 303] width 137 height 22
click at [38, 383] on span "Guardar" at bounding box center [36, 379] width 32 height 13
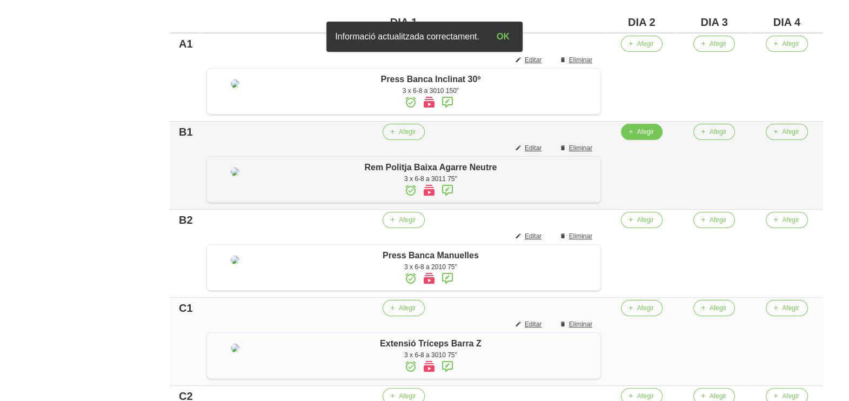
scroll to position [270, 0]
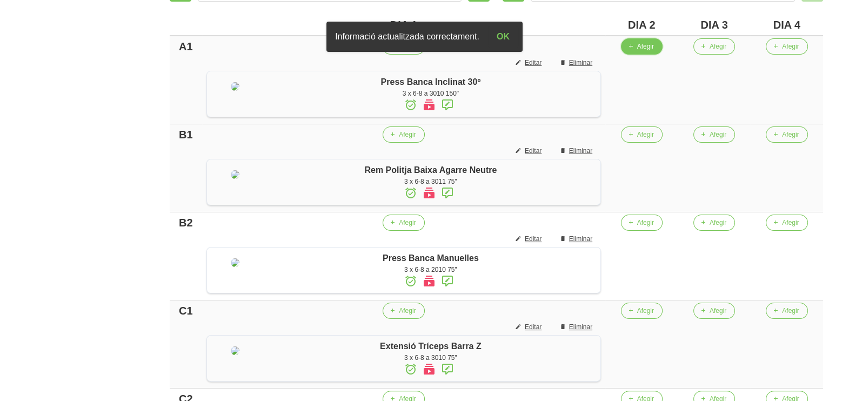
click at [647, 45] on span "Afegir" at bounding box center [645, 47] width 17 height 10
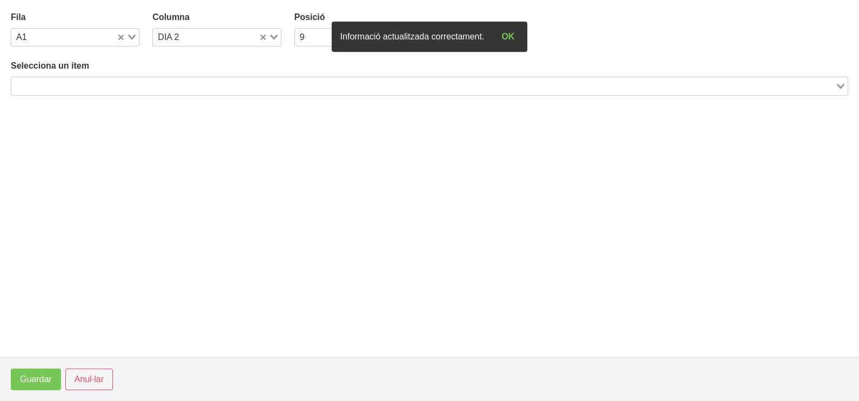
drag, startPoint x: 153, startPoint y: 78, endPoint x: 153, endPoint y: 85, distance: 7.0
click at [153, 84] on div "Search for option" at bounding box center [423, 84] width 824 height 15
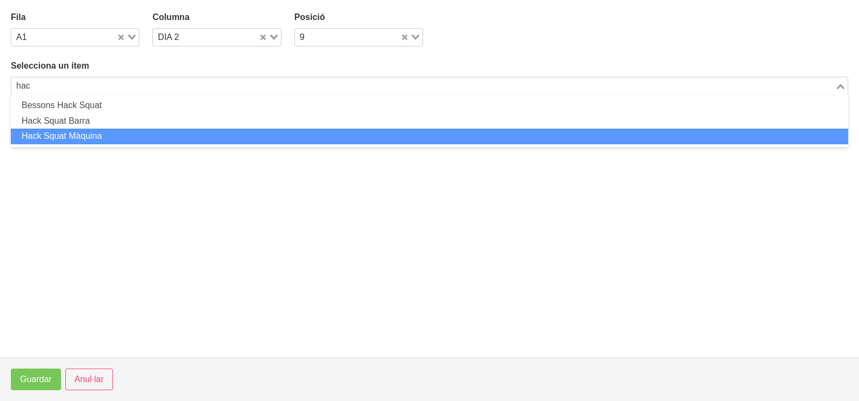
click at [110, 138] on li "Hack Squat Màquina" at bounding box center [430, 137] width 838 height 16
type input "hac"
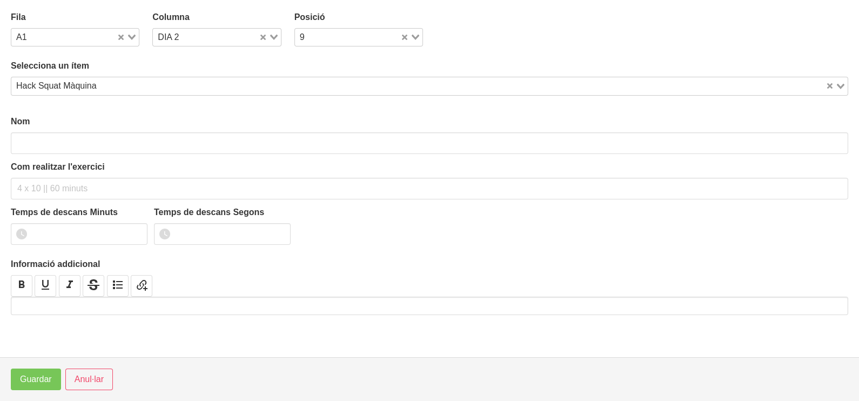
type input "Hack Squat Màquina"
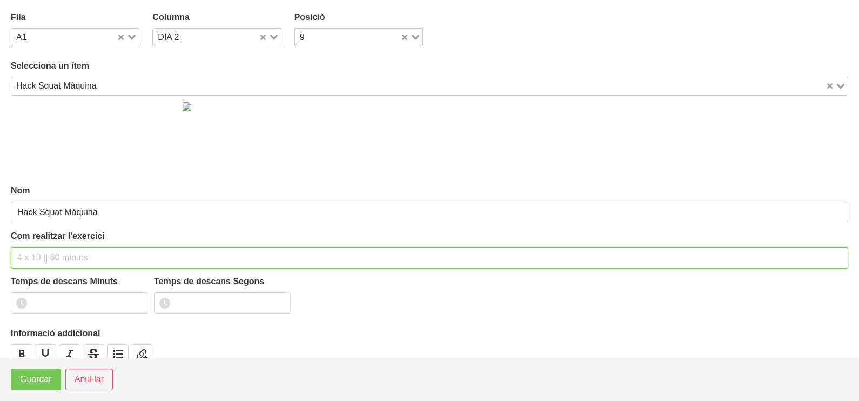
click at [41, 257] on input "text" at bounding box center [430, 258] width 838 height 22
type input "3 x 6-8 a 3010 150""
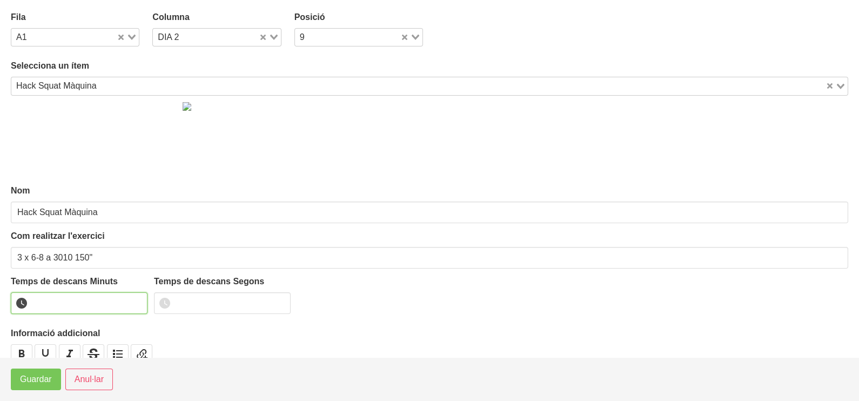
click at [65, 299] on input "number" at bounding box center [79, 303] width 137 height 22
type input "2"
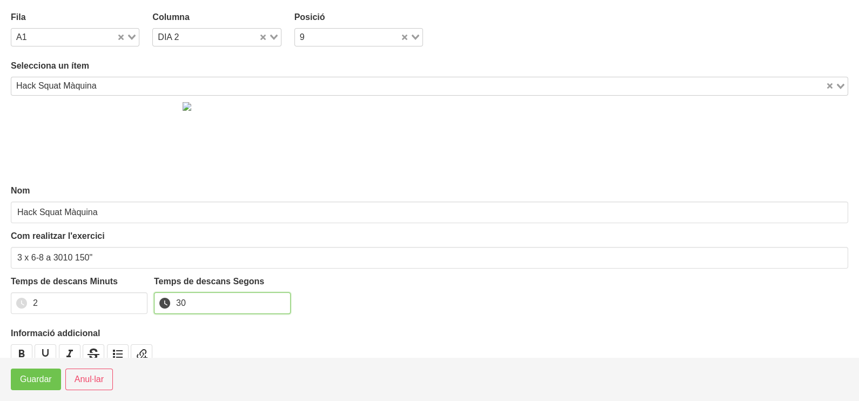
type input "30"
click at [39, 379] on span "Guardar" at bounding box center [36, 379] width 32 height 13
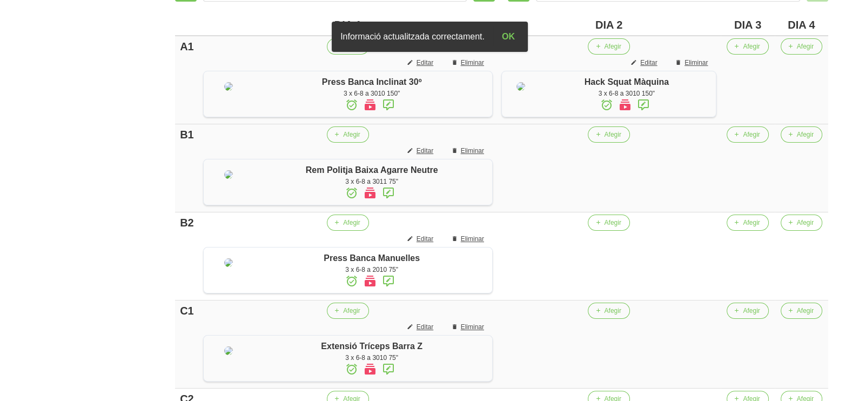
scroll to position [338, 0]
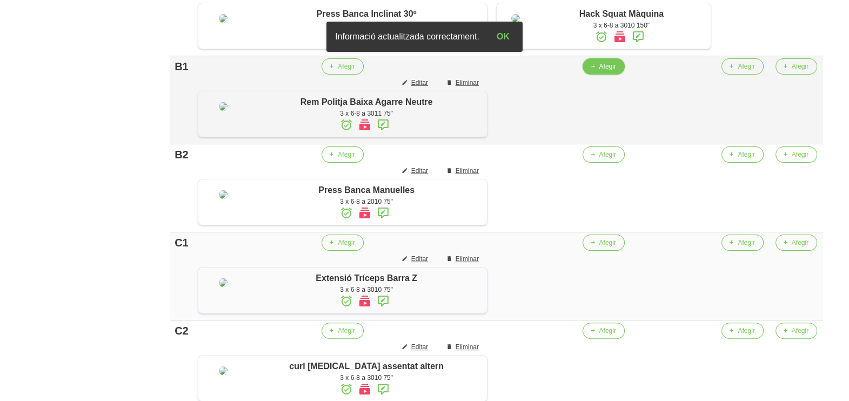
click at [594, 71] on span "button" at bounding box center [592, 67] width 10 height 10
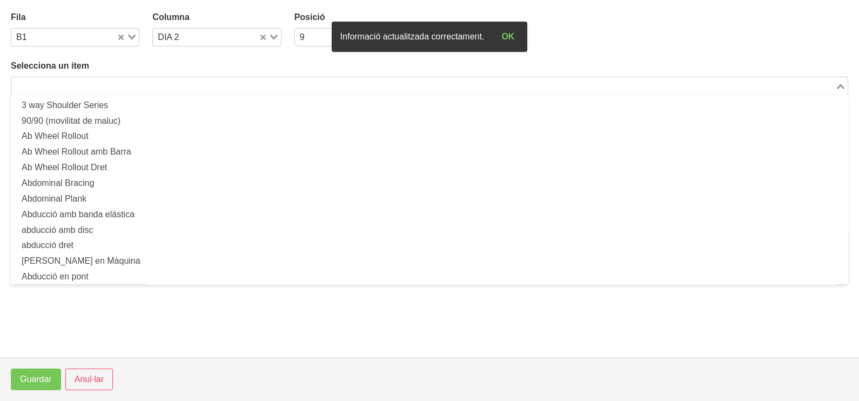
drag, startPoint x: 92, startPoint y: 88, endPoint x: 125, endPoint y: 62, distance: 41.9
click at [96, 85] on input "Search for option" at bounding box center [423, 85] width 822 height 13
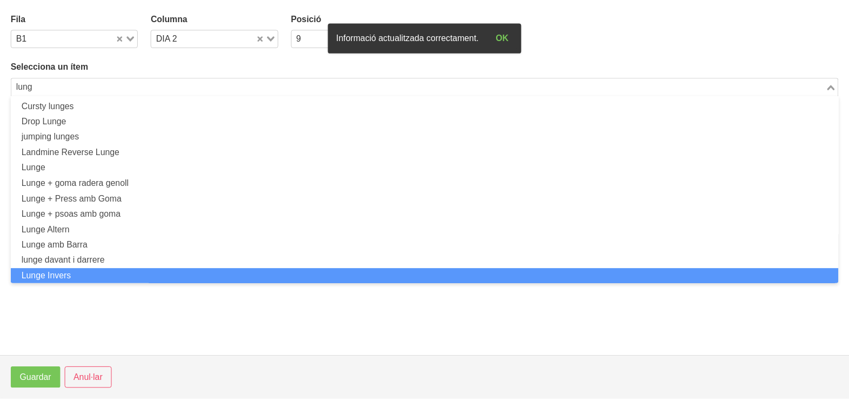
scroll to position [0, 0]
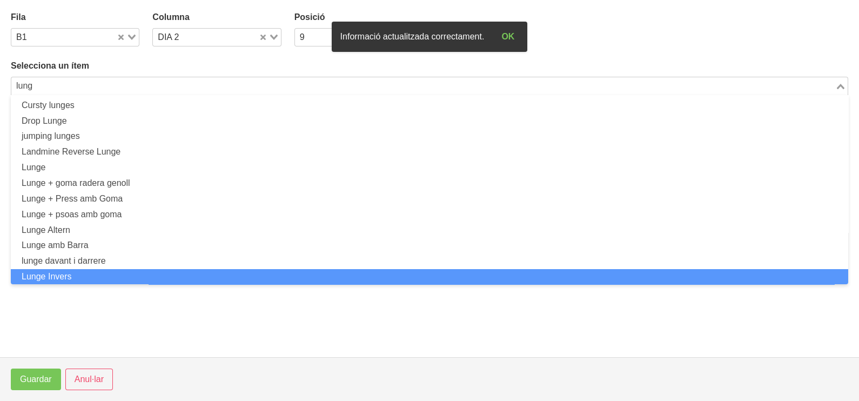
click at [98, 271] on li "Lunge Invers" at bounding box center [430, 277] width 838 height 16
type input "lung"
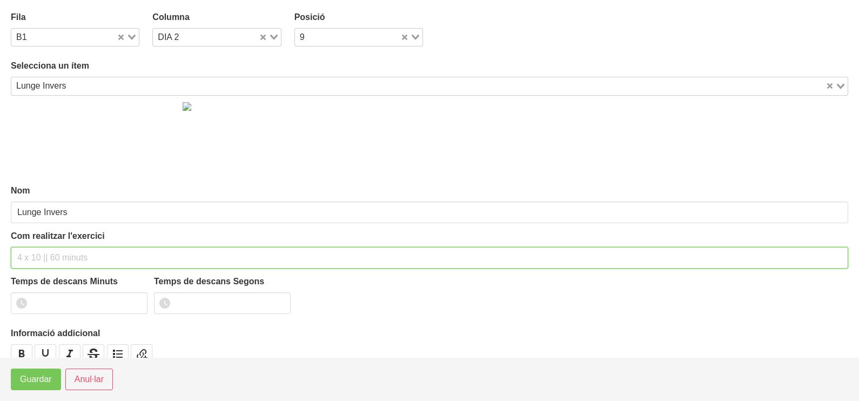
click at [33, 266] on input "text" at bounding box center [430, 258] width 838 height 22
type input "3 x 6-8 a 3010 75""
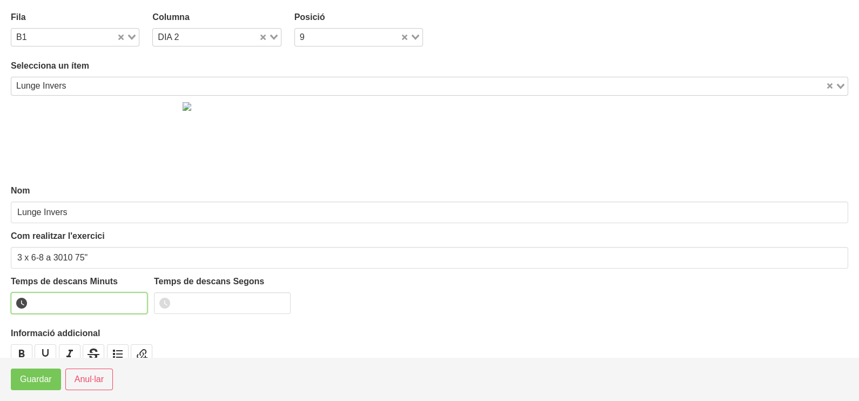
click at [68, 305] on input "number" at bounding box center [79, 303] width 137 height 22
type input "1"
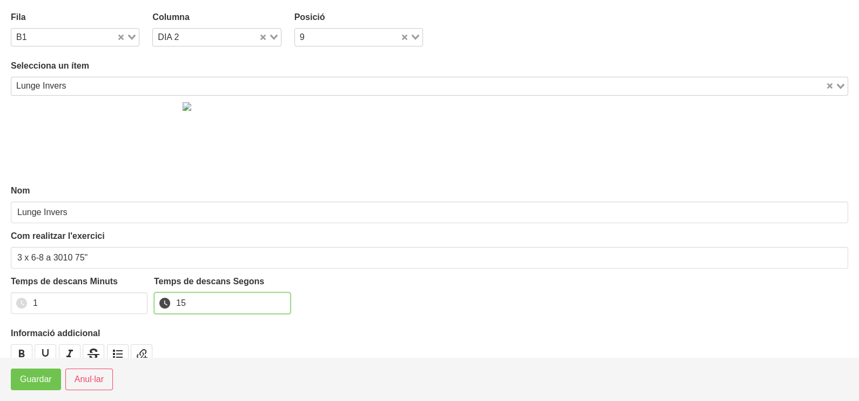
type input "15"
click at [40, 380] on span "Guardar" at bounding box center [36, 379] width 32 height 13
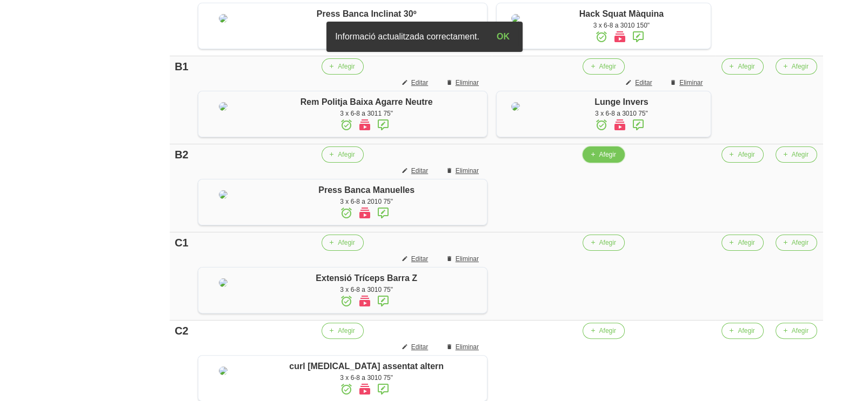
click at [606, 159] on span "Afegir" at bounding box center [607, 155] width 17 height 10
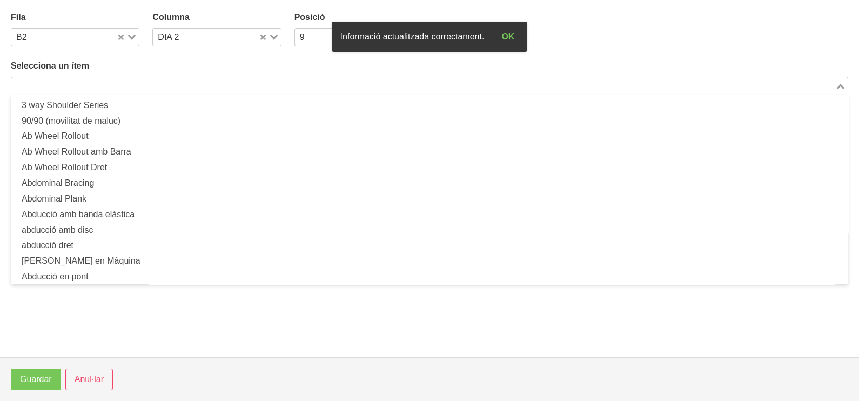
drag, startPoint x: 96, startPoint y: 88, endPoint x: 103, endPoint y: 90, distance: 7.4
click at [101, 90] on input "Search for option" at bounding box center [423, 85] width 822 height 13
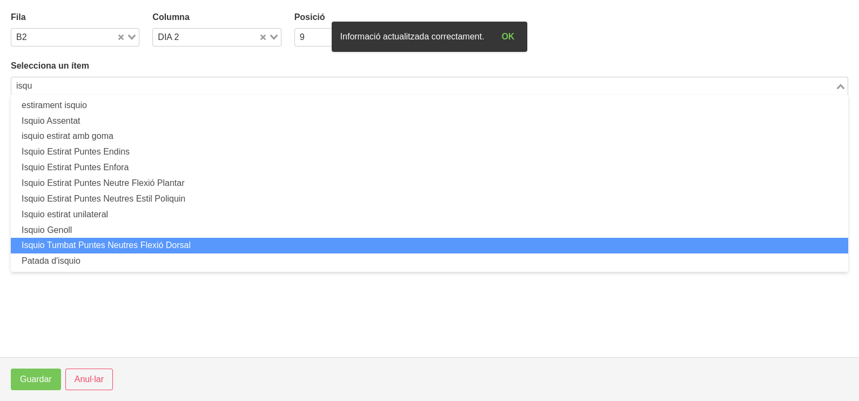
click at [133, 240] on li "Isquio Tumbat Puntes Neutres Flexió Dorsal" at bounding box center [430, 246] width 838 height 16
type input "isqu"
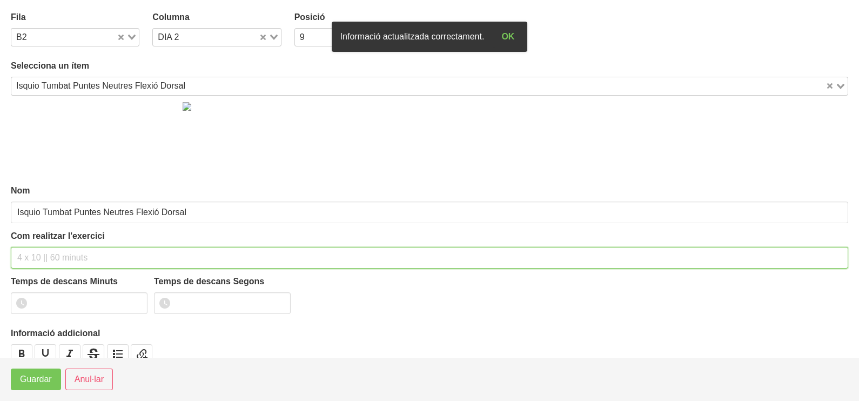
click at [52, 255] on input "text" at bounding box center [430, 258] width 838 height 22
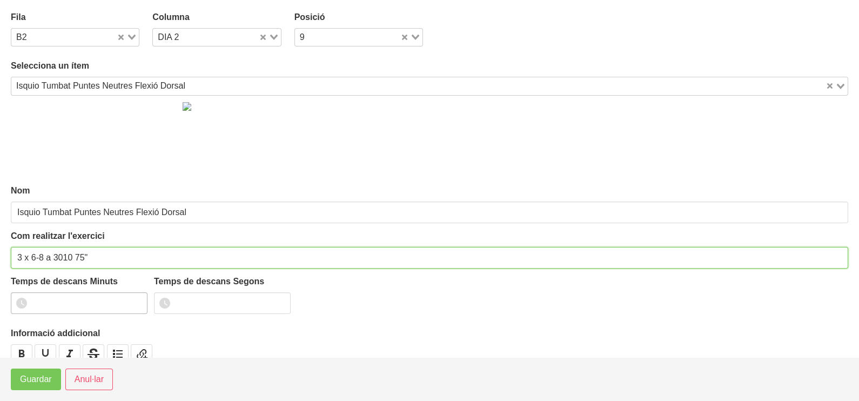
type input "3 x 6-8 a 3010 75""
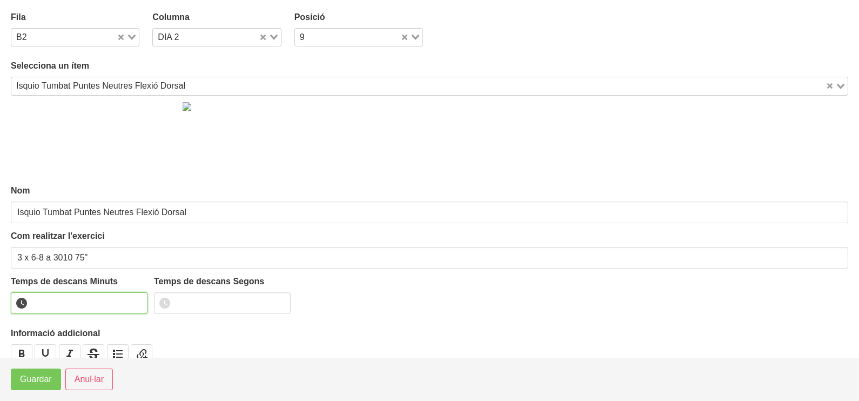
drag, startPoint x: 62, startPoint y: 301, endPoint x: 71, endPoint y: 293, distance: 12.3
click at [66, 302] on input "number" at bounding box center [79, 303] width 137 height 22
type input "1"
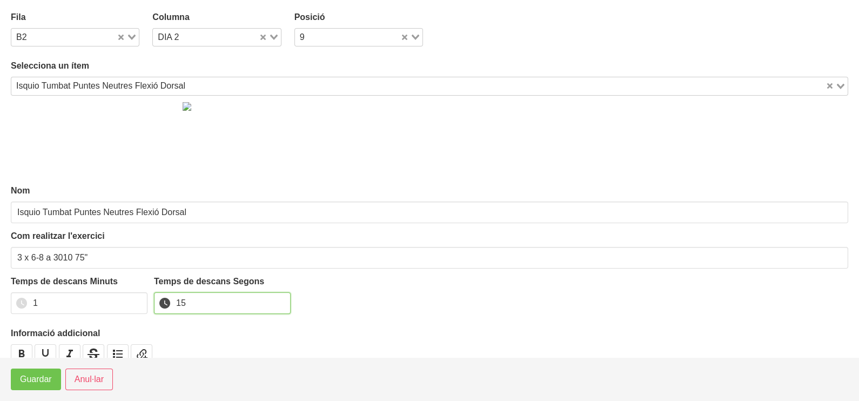
type input "15"
click at [42, 381] on span "Guardar" at bounding box center [36, 379] width 32 height 13
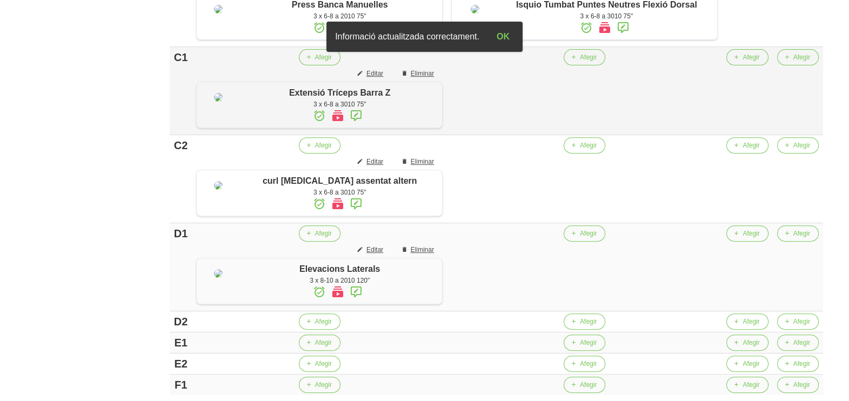
scroll to position [540, 0]
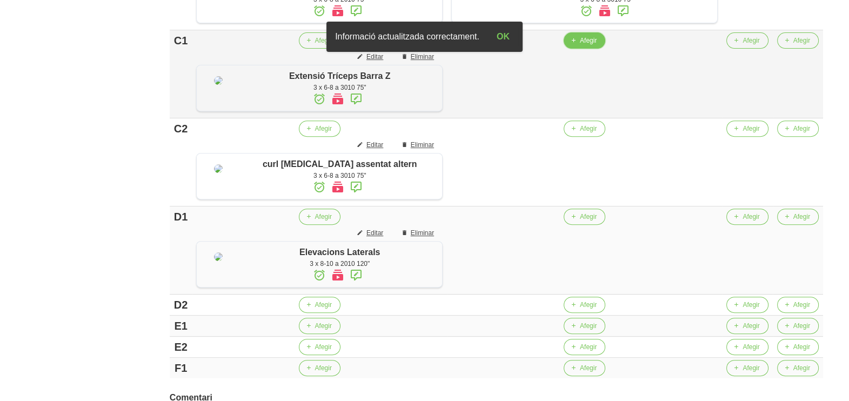
click at [592, 45] on span "Afegir" at bounding box center [588, 41] width 17 height 10
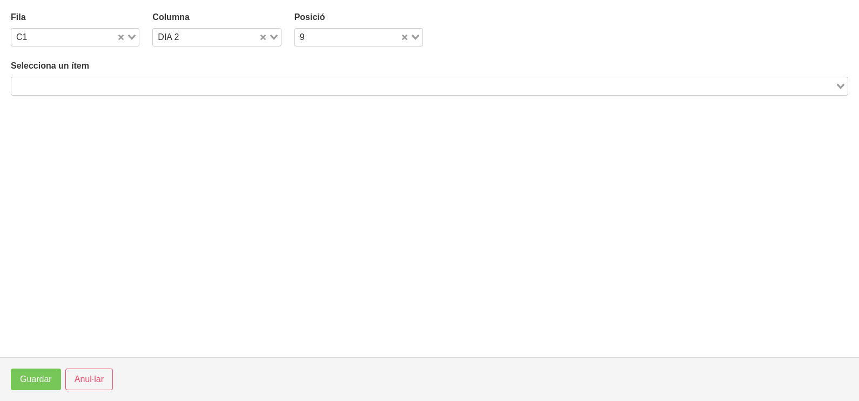
click at [157, 83] on input "Search for option" at bounding box center [423, 85] width 822 height 13
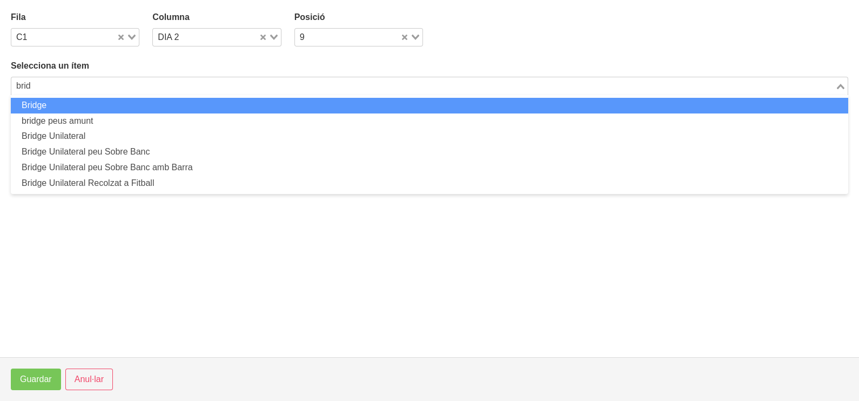
click at [153, 105] on li "Bridge" at bounding box center [430, 106] width 838 height 16
type input "brid"
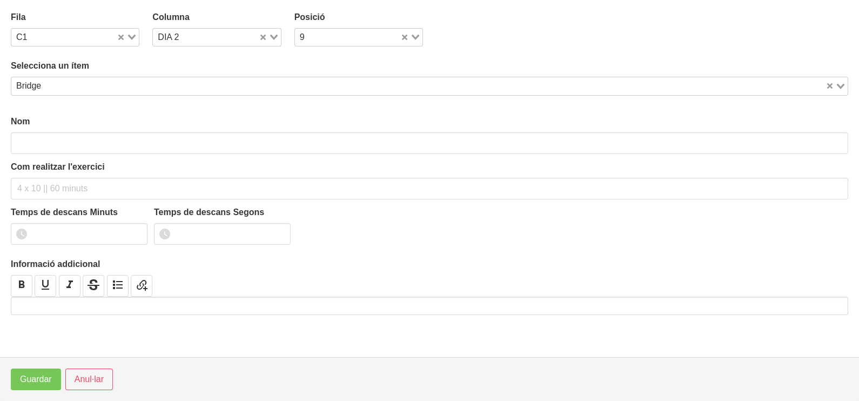
type input "Bridge"
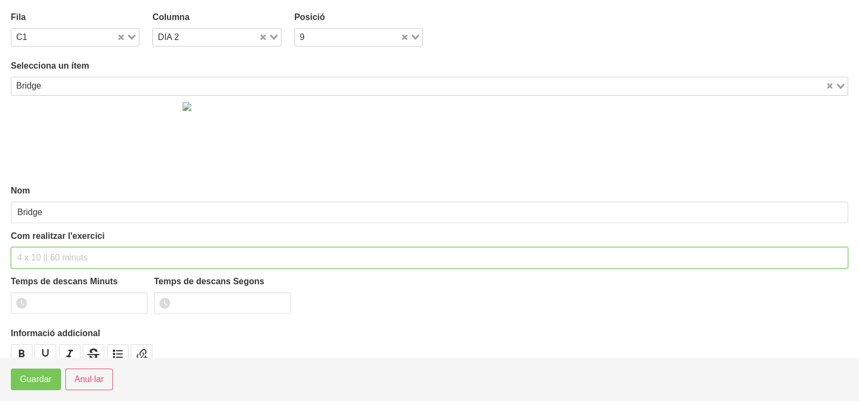
click at [36, 252] on input "text" at bounding box center [430, 258] width 838 height 22
type input "3 x 8-10 a 2011 75""
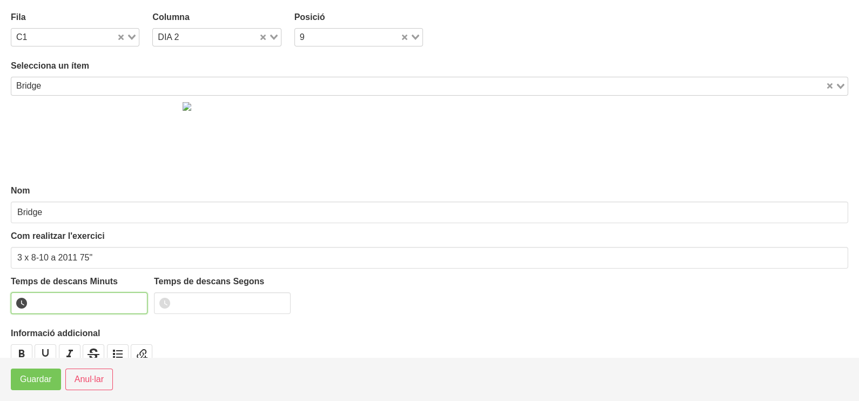
click at [67, 292] on input "number" at bounding box center [79, 303] width 137 height 22
type input "1"
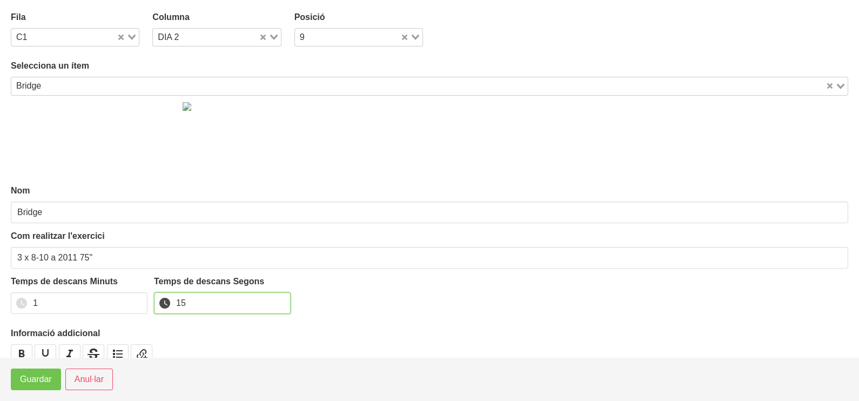
type input "15"
click at [41, 385] on span "Guardar" at bounding box center [36, 379] width 32 height 13
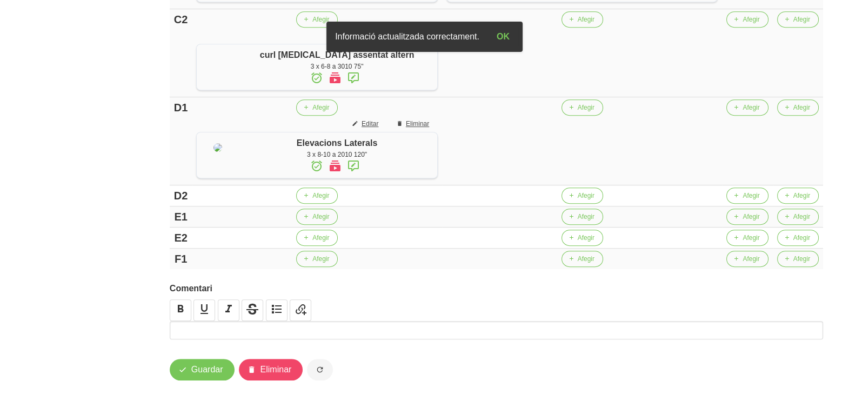
scroll to position [675, 0]
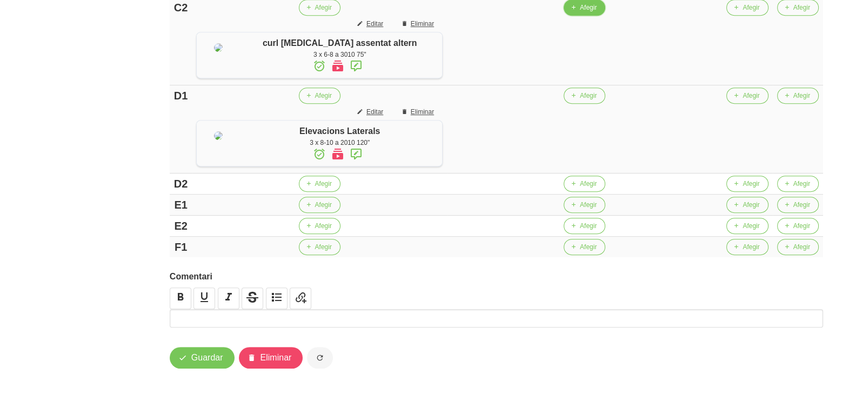
click at [588, 12] on span "Afegir" at bounding box center [588, 8] width 17 height 10
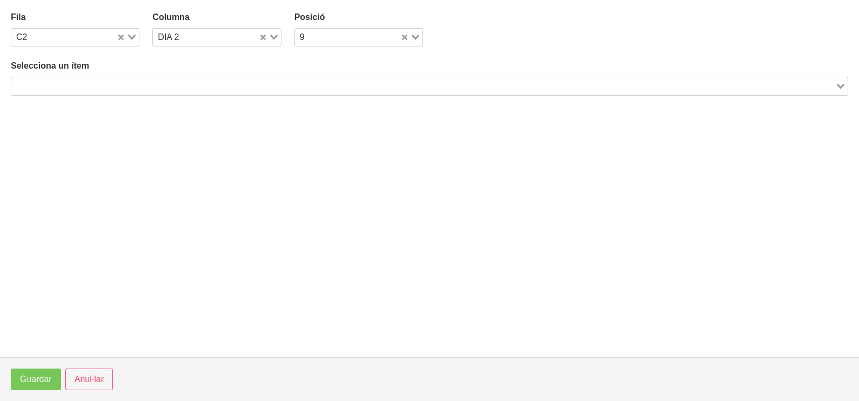
click at [115, 86] on input "Search for option" at bounding box center [423, 85] width 822 height 13
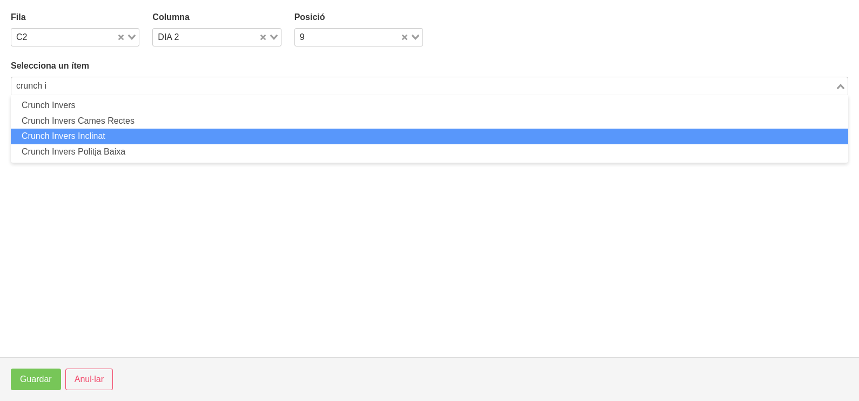
drag, startPoint x: 128, startPoint y: 131, endPoint x: 133, endPoint y: 132, distance: 5.5
click at [133, 132] on li "Crunch Invers Inclinat" at bounding box center [430, 137] width 838 height 16
type input "crunch i"
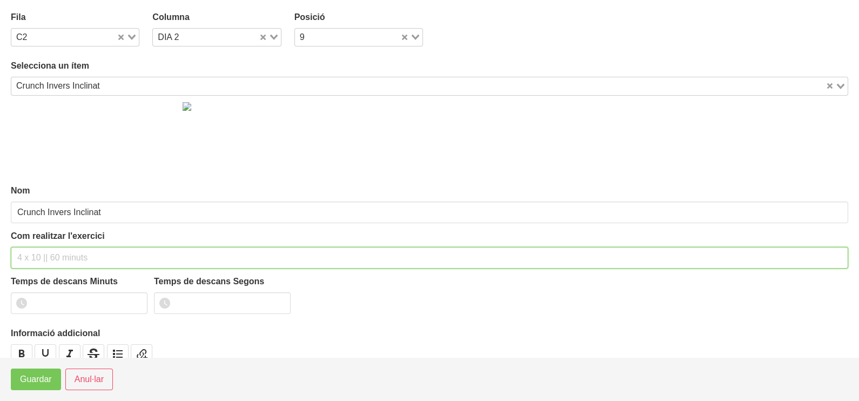
click at [57, 254] on input "text" at bounding box center [430, 258] width 838 height 22
type input "3 x 10-12 a 2010 75""
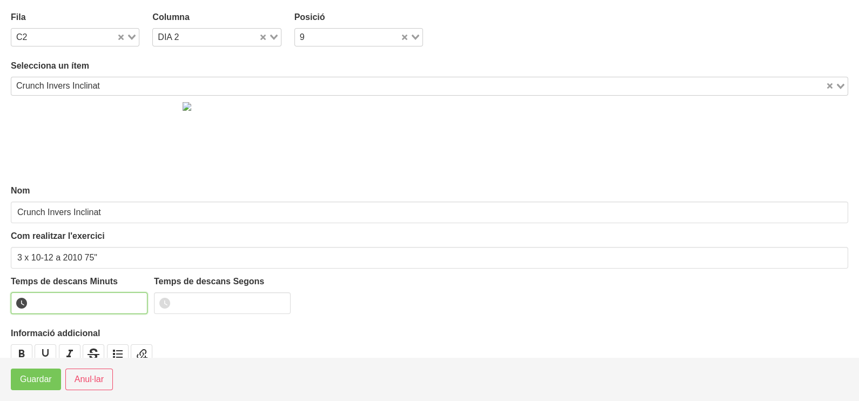
click at [63, 305] on input "number" at bounding box center [79, 303] width 137 height 22
type input "1"
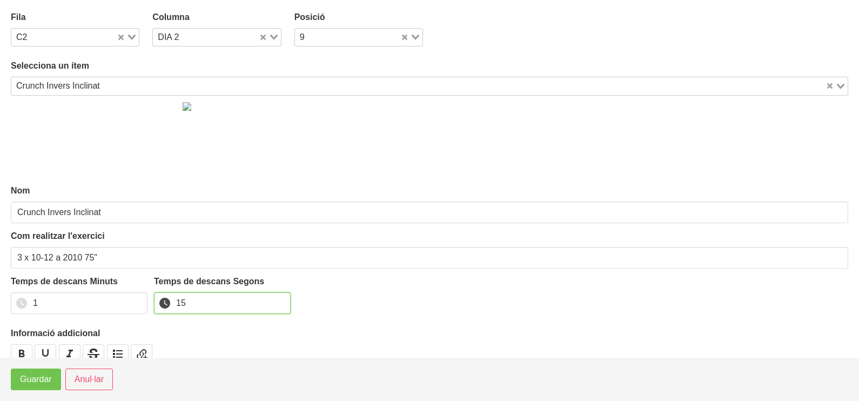
type input "15"
click at [33, 378] on span "Guardar" at bounding box center [36, 379] width 32 height 13
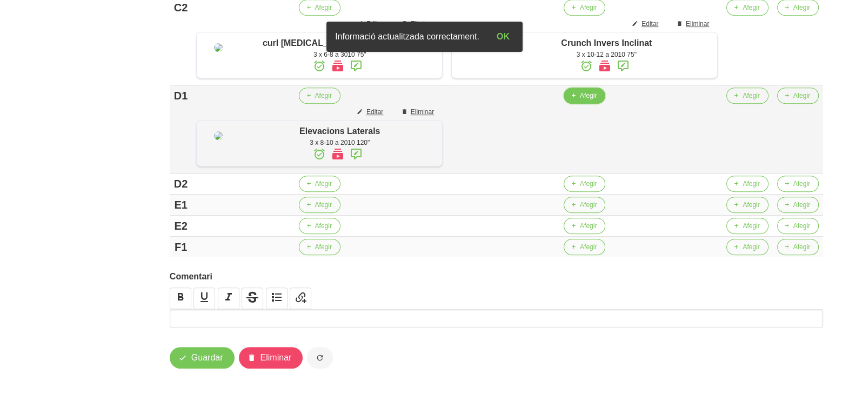
click at [586, 101] on span "Afegir" at bounding box center [588, 96] width 17 height 10
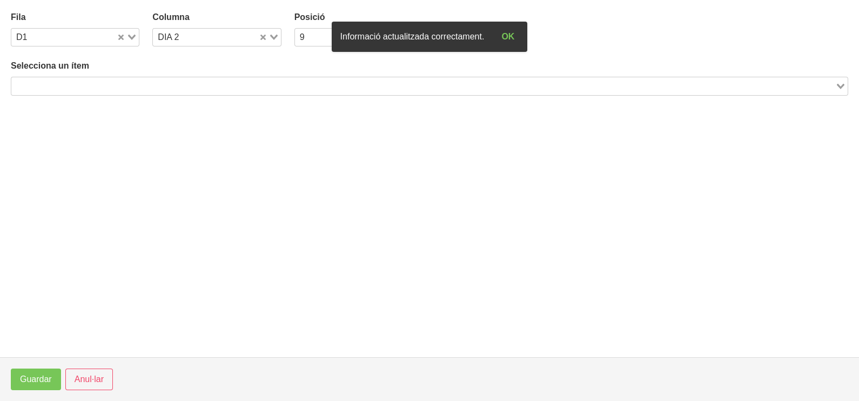
click at [200, 87] on input "Search for option" at bounding box center [423, 85] width 822 height 13
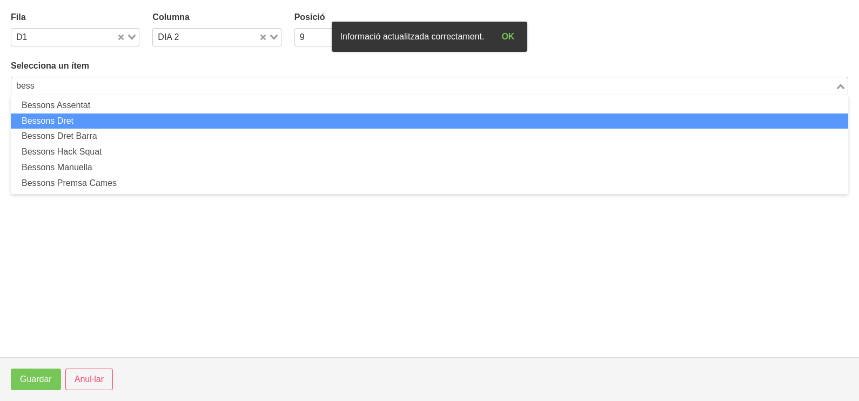
click at [108, 121] on li "Bessons Dret" at bounding box center [430, 121] width 838 height 16
type input "bess"
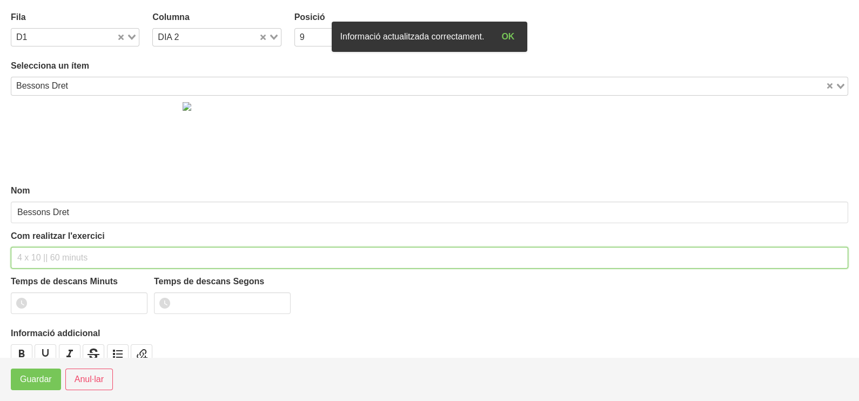
drag, startPoint x: 37, startPoint y: 258, endPoint x: 24, endPoint y: 257, distance: 12.5
click at [37, 257] on input "text" at bounding box center [430, 258] width 838 height 22
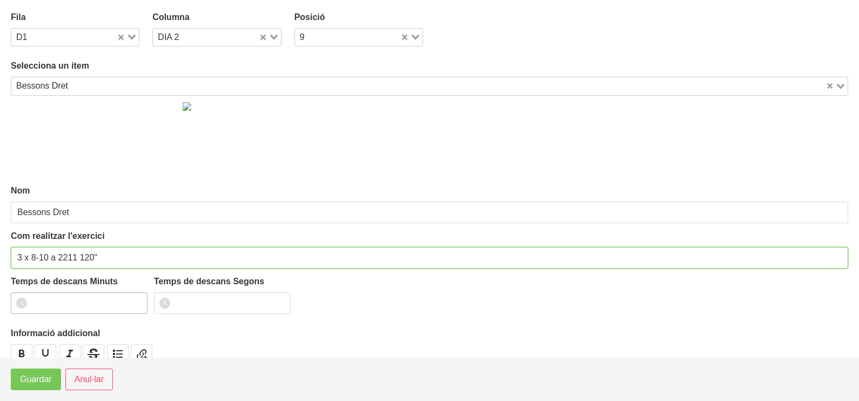
type input "3 x 8-10 a 2211 120""
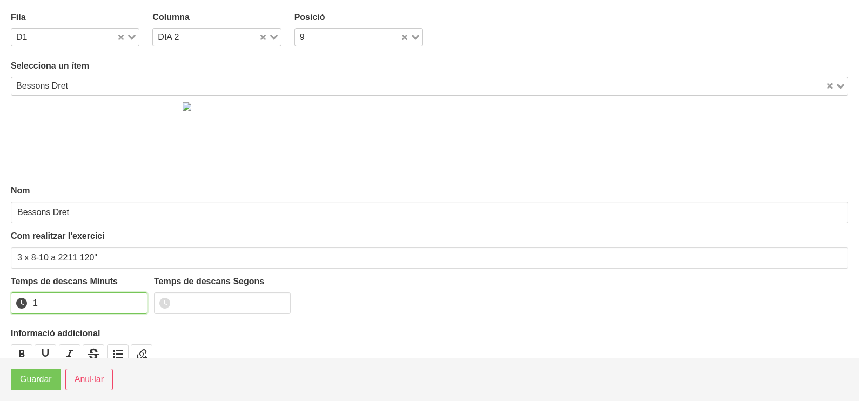
click at [136, 298] on input "1" at bounding box center [79, 303] width 137 height 22
drag, startPoint x: 136, startPoint y: 298, endPoint x: 122, endPoint y: 305, distance: 15.5
type input "2"
click at [128, 303] on input "2" at bounding box center [79, 303] width 137 height 22
click at [14, 389] on button "Guardar" at bounding box center [36, 380] width 50 height 22
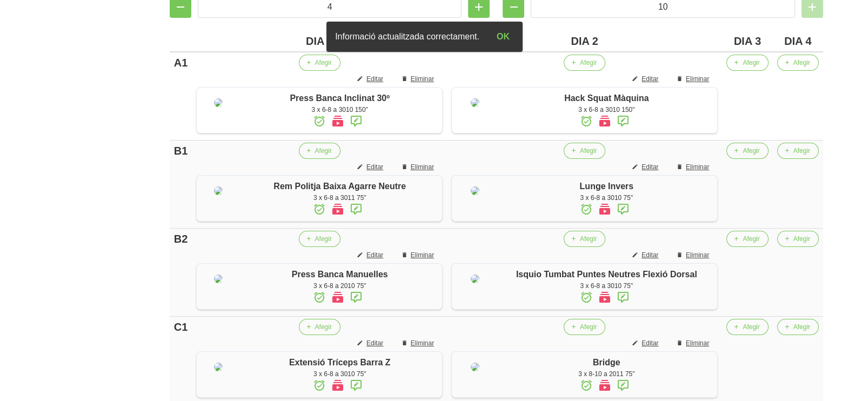
scroll to position [135, 0]
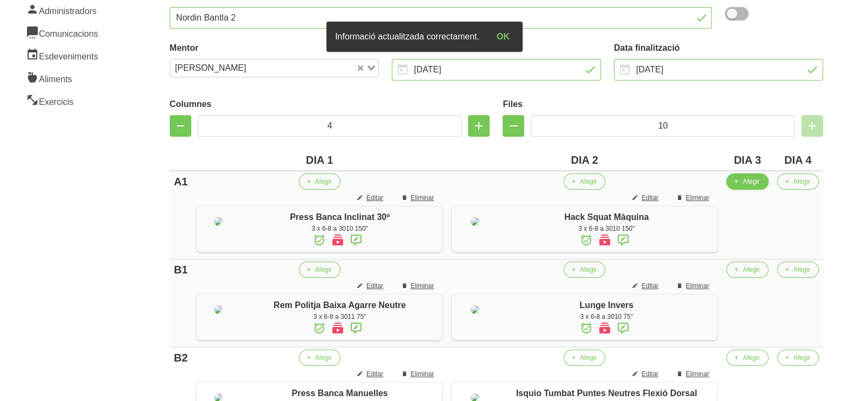
click at [735, 179] on icon "button" at bounding box center [736, 182] width 6 height 10
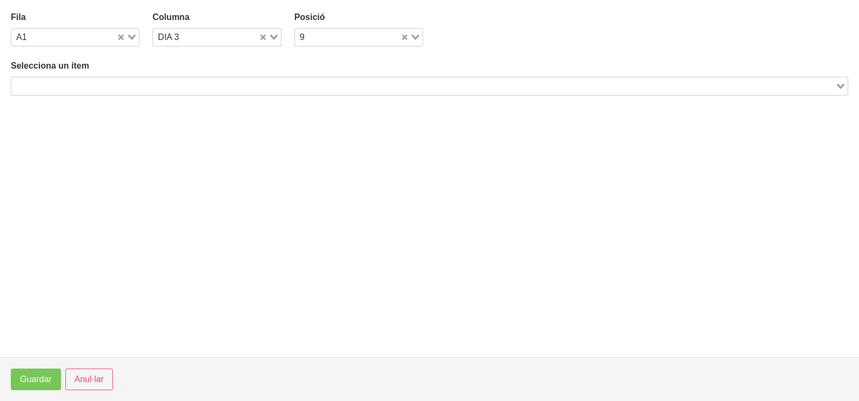
click at [200, 79] on input "Search for option" at bounding box center [423, 85] width 822 height 13
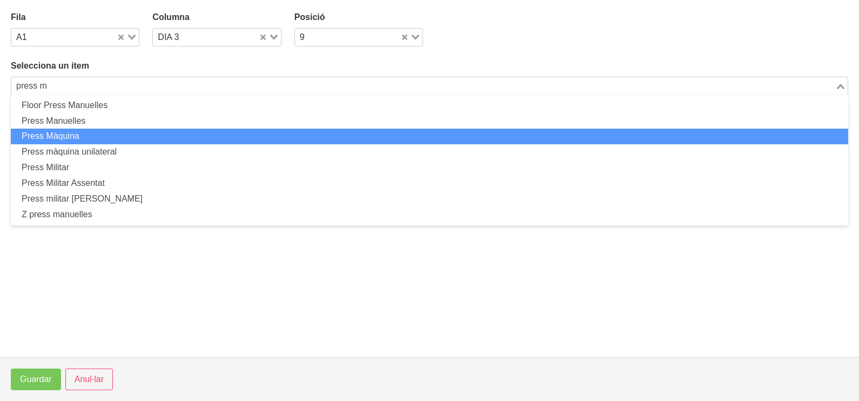
click at [101, 131] on li "Press Màquina" at bounding box center [430, 137] width 838 height 16
type input "press m"
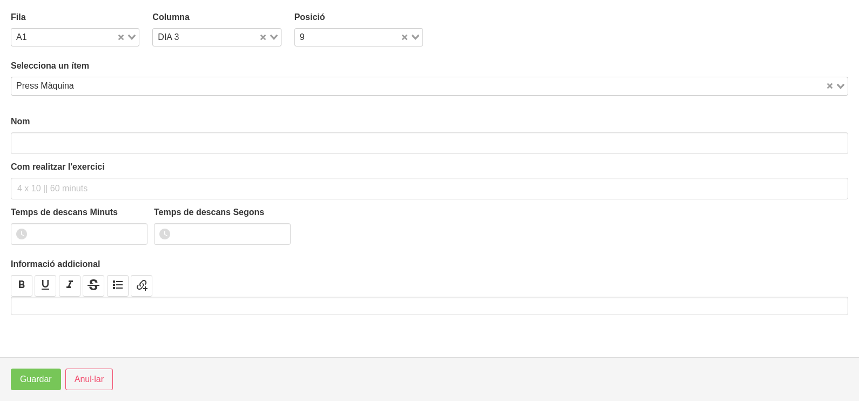
type input "Press Màquina"
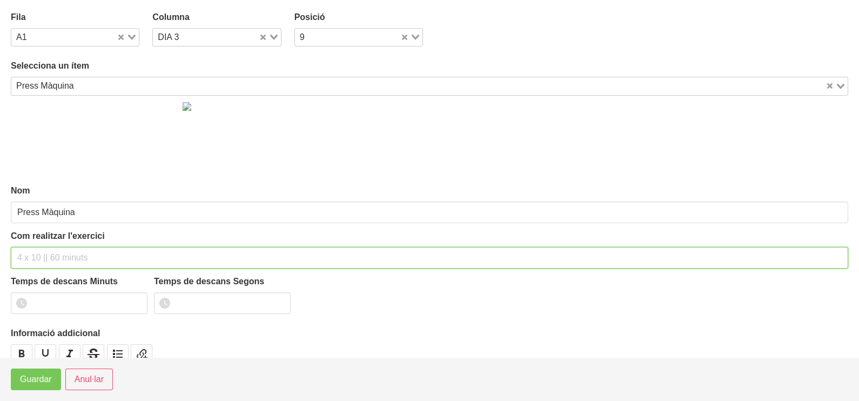
click at [68, 256] on input "text" at bounding box center [430, 258] width 838 height 22
type input "3 x"
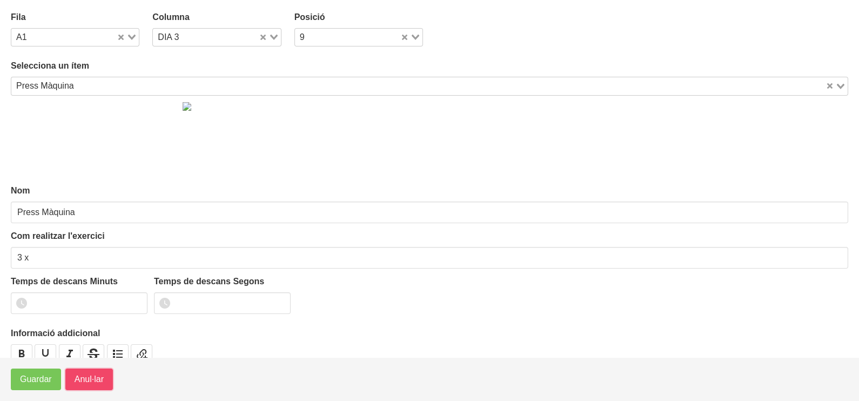
click at [88, 387] on button "Anul·lar" at bounding box center [89, 380] width 48 height 22
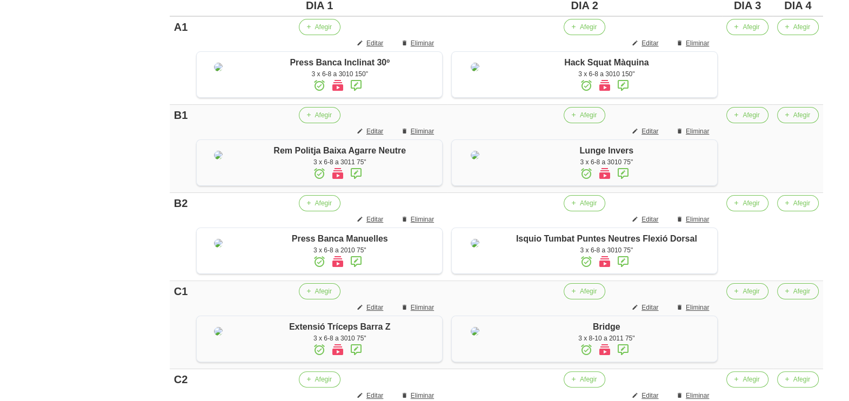
scroll to position [203, 0]
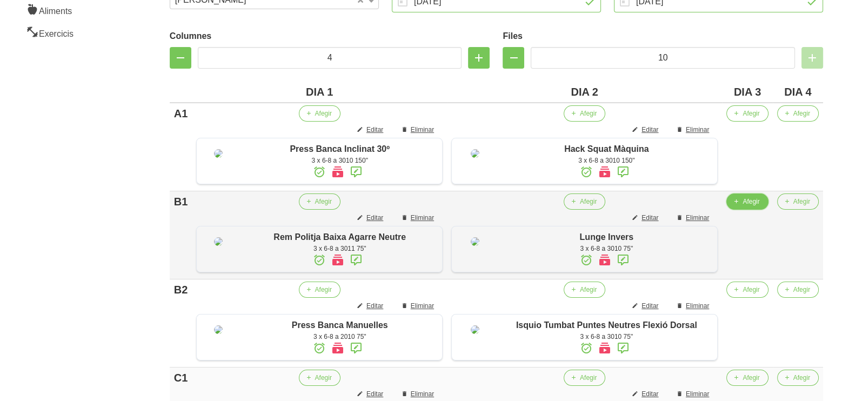
click at [745, 206] on span "Afegir" at bounding box center [751, 202] width 17 height 10
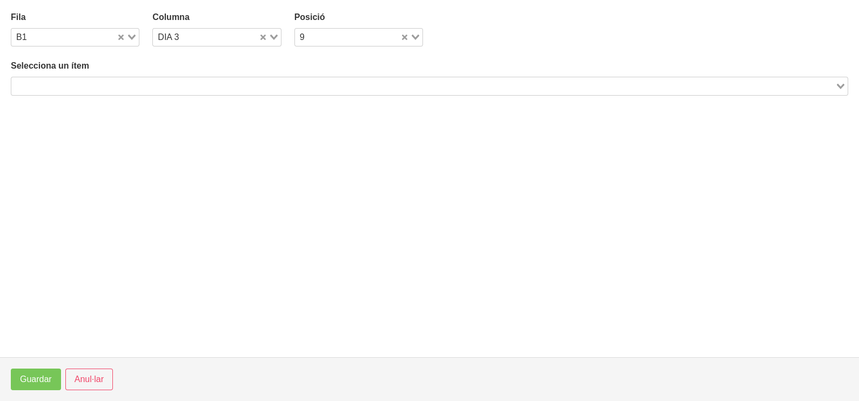
click at [147, 84] on input "Search for option" at bounding box center [423, 85] width 822 height 13
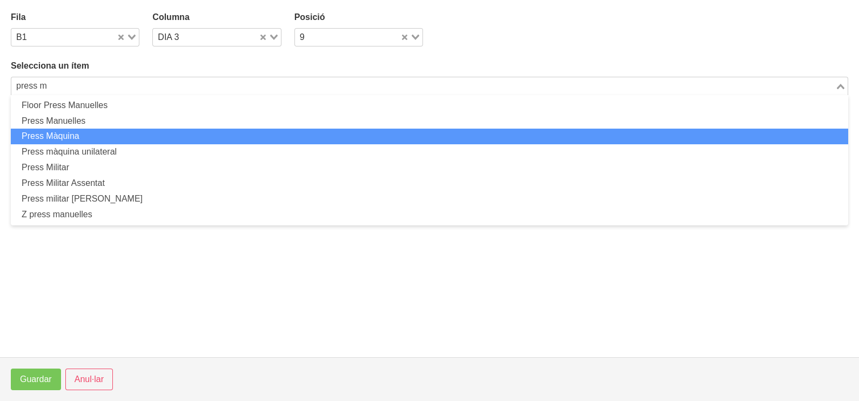
click at [103, 132] on li "Press Màquina" at bounding box center [430, 137] width 838 height 16
type input "press m"
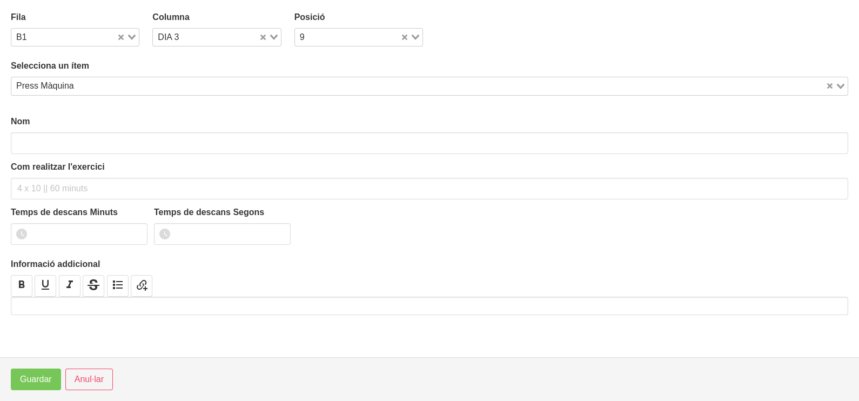
type input "Press Màquina"
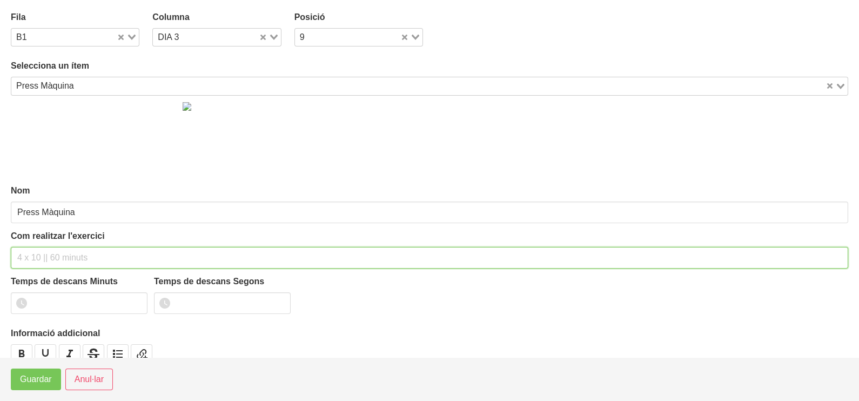
click at [44, 254] on input "text" at bounding box center [430, 258] width 838 height 22
type input "3 x 6-8 a 3010 75""
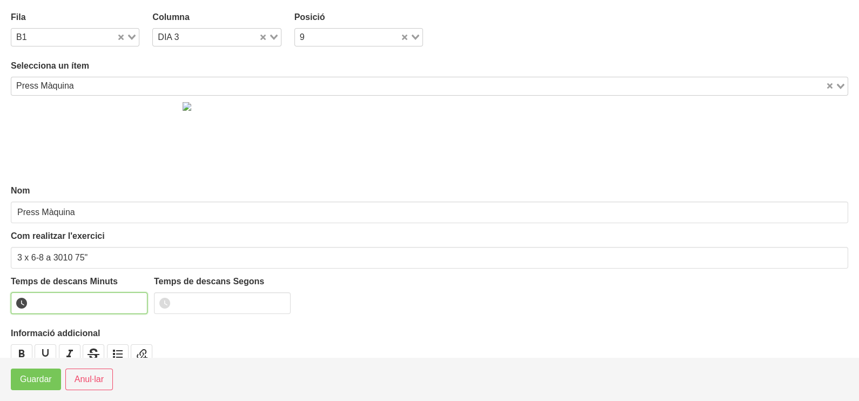
click at [61, 299] on input "number" at bounding box center [79, 303] width 137 height 22
type input "1"
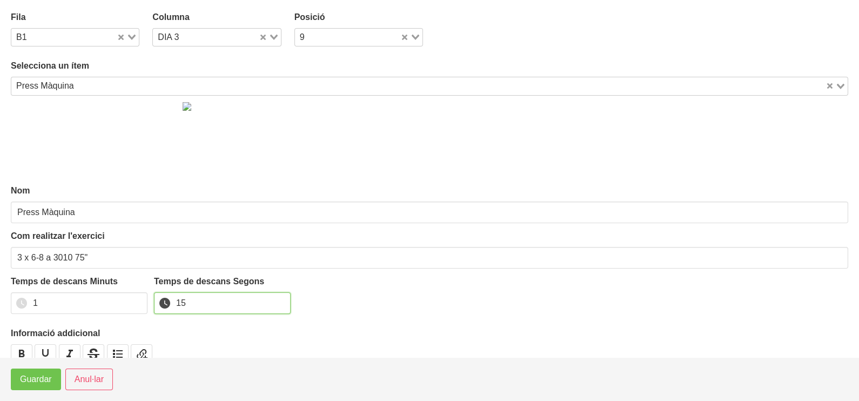
type input "15"
click at [30, 385] on span "Guardar" at bounding box center [36, 379] width 32 height 13
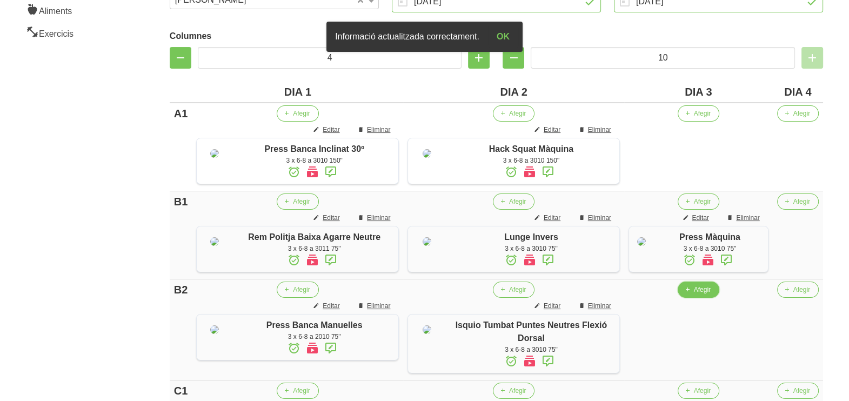
click at [694, 295] on span "Afegir" at bounding box center [702, 290] width 17 height 10
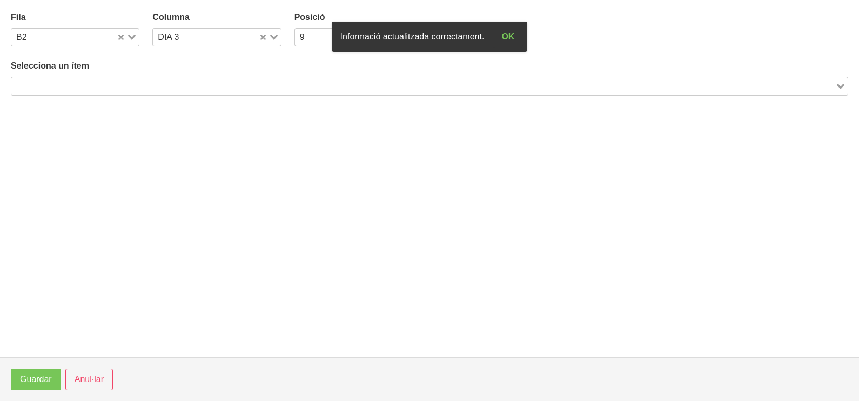
click at [205, 86] on input "Search for option" at bounding box center [423, 85] width 822 height 13
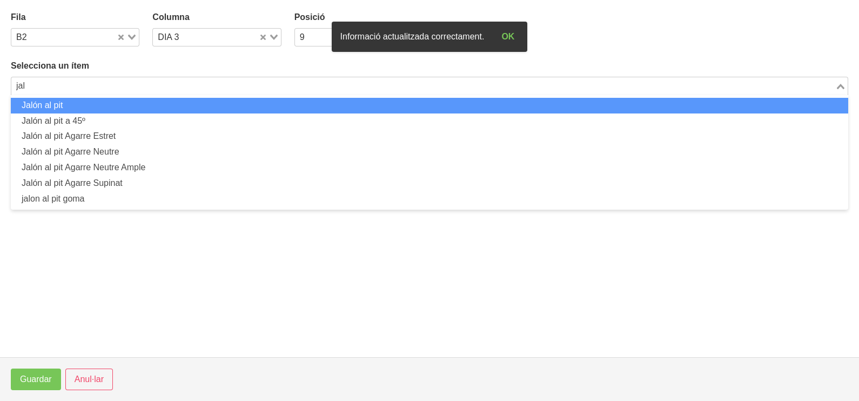
click at [57, 103] on li "Jalón al pit" at bounding box center [430, 106] width 838 height 16
type input "jal"
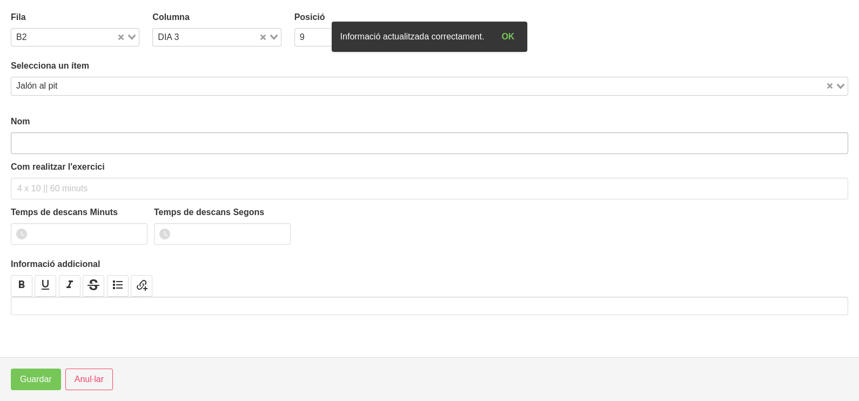
type input "Jalón al pit"
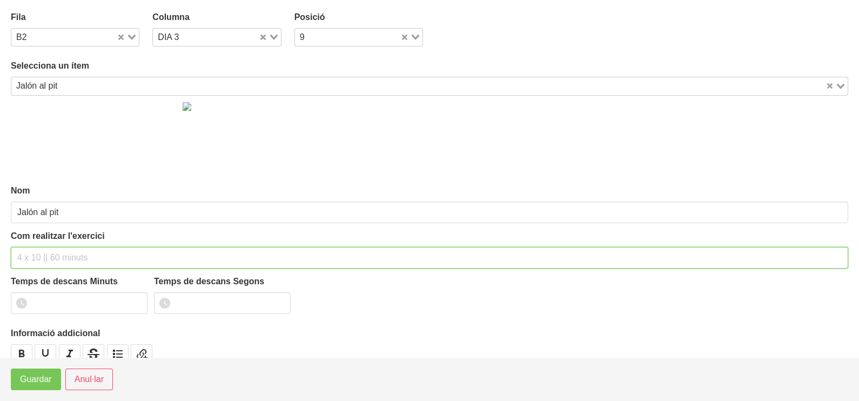
click at [32, 253] on input "text" at bounding box center [430, 258] width 838 height 22
type input "3 x 6-8 a 3010 75""
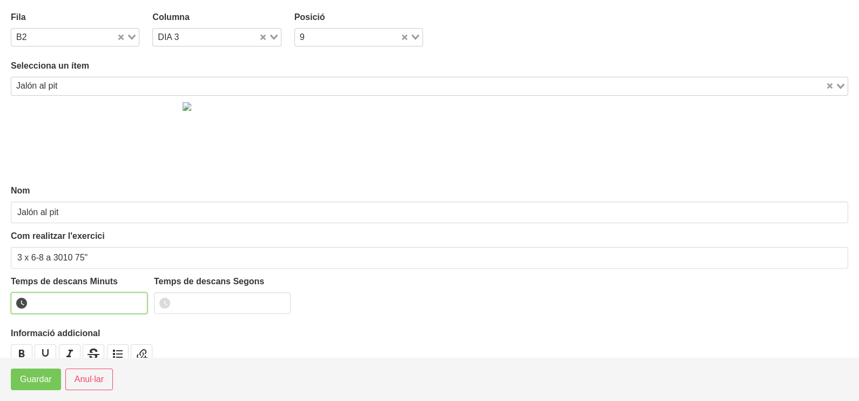
click at [57, 299] on input "number" at bounding box center [79, 303] width 137 height 22
type input "1"
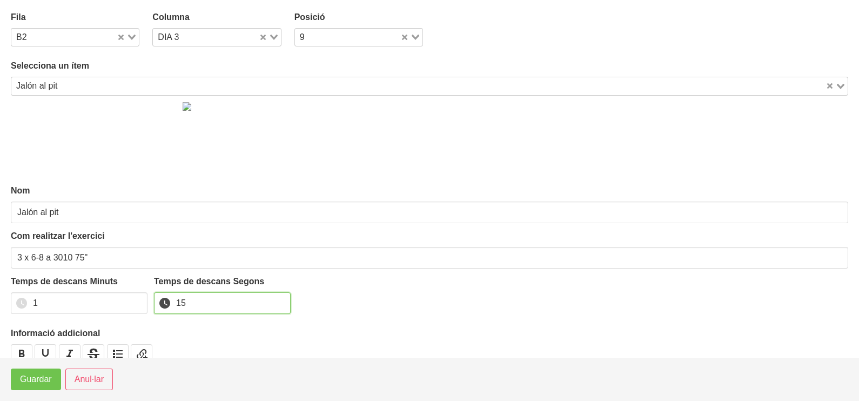
type input "15"
click at [31, 387] on button "Guardar" at bounding box center [36, 380] width 50 height 22
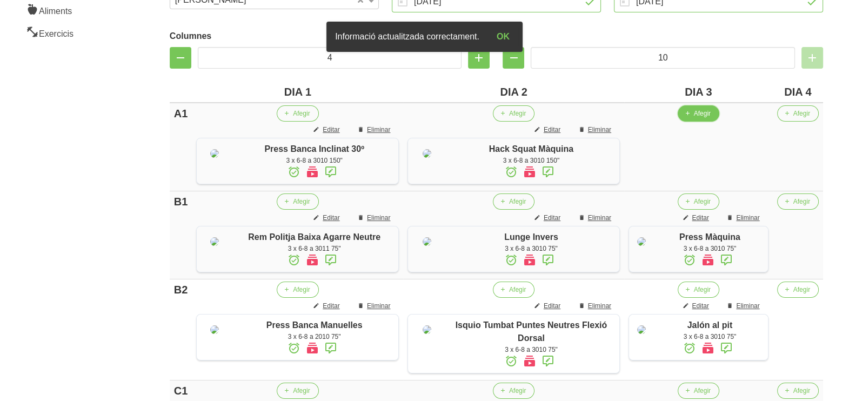
click at [694, 114] on span "Afegir" at bounding box center [702, 114] width 17 height 10
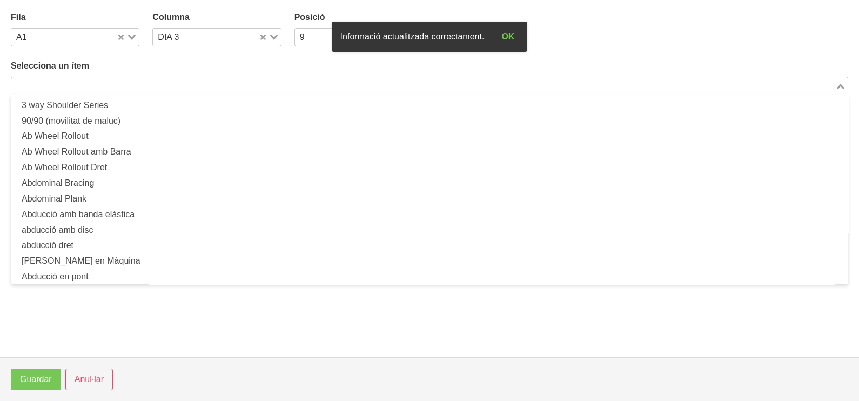
click at [196, 85] on input "Search for option" at bounding box center [423, 85] width 822 height 13
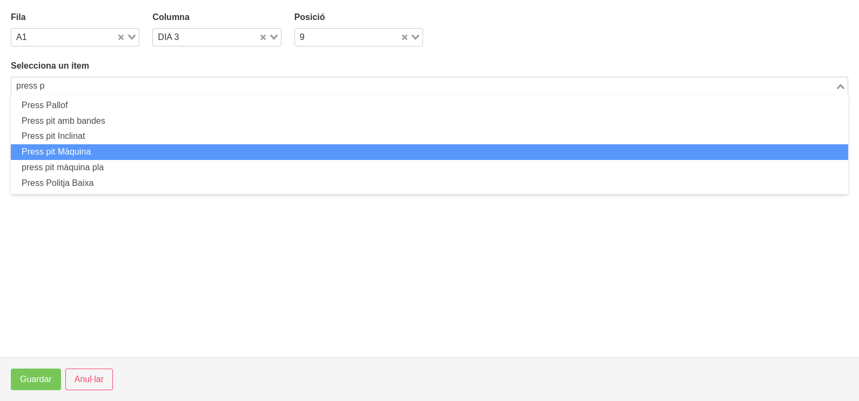
click at [105, 144] on li "Press pit Màquina" at bounding box center [430, 152] width 838 height 16
type input "press p"
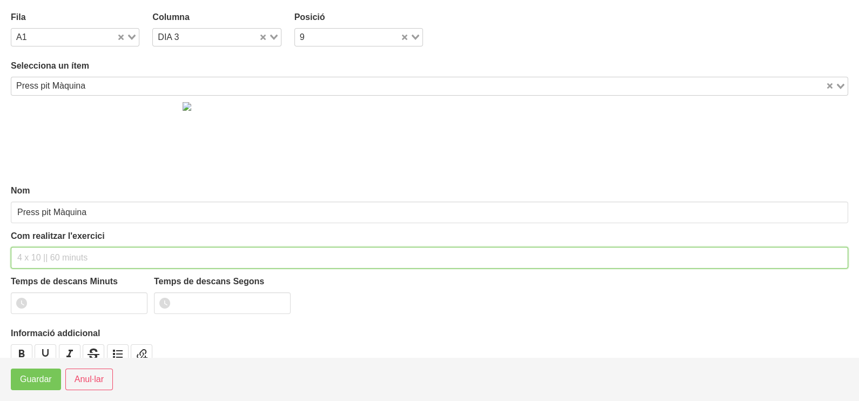
click at [44, 254] on input "text" at bounding box center [430, 258] width 838 height 22
click at [19, 258] on input "`3 x 6-8 a 3010 150"" at bounding box center [430, 258] width 838 height 22
type input "3 x 6-8 a 3010 150""
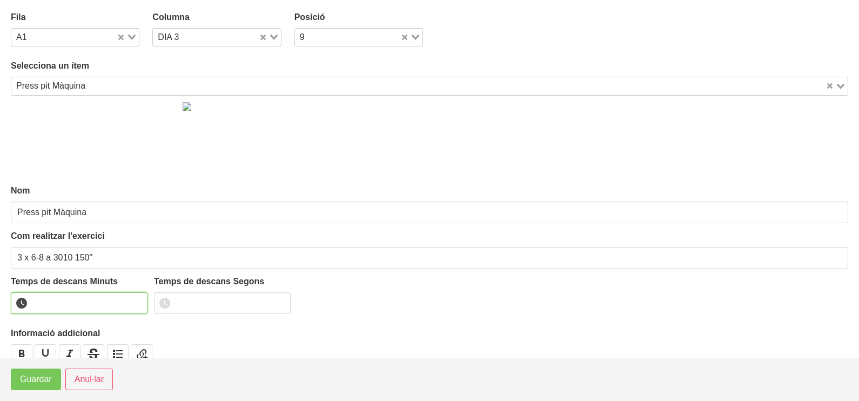
click at [101, 295] on input "number" at bounding box center [79, 303] width 137 height 22
type input "2"
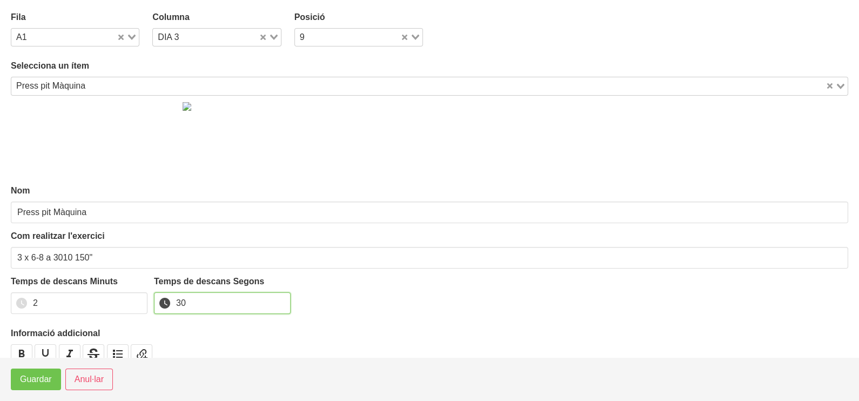
type input "30"
click at [50, 382] on span "Guardar" at bounding box center [36, 379] width 32 height 13
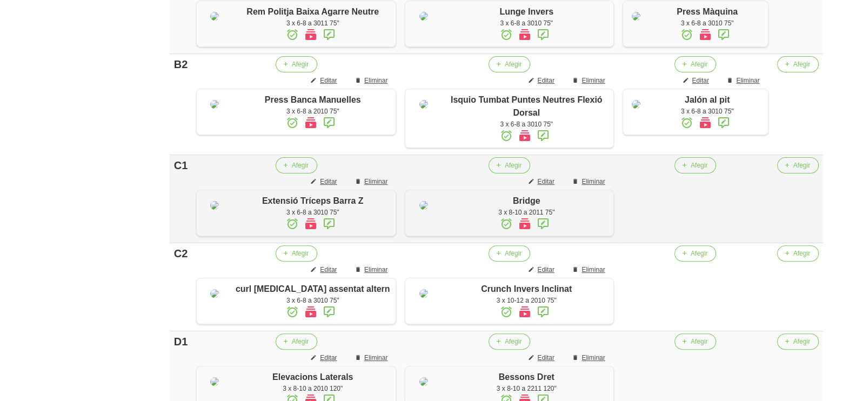
scroll to position [472, 0]
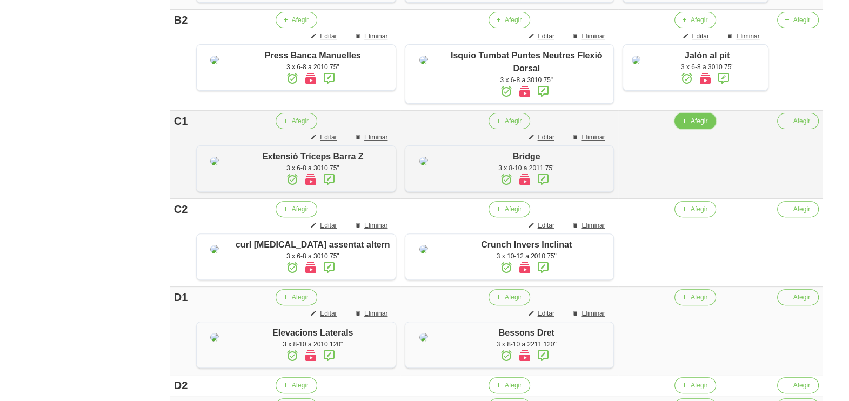
click at [691, 126] on span "Afegir" at bounding box center [699, 121] width 17 height 10
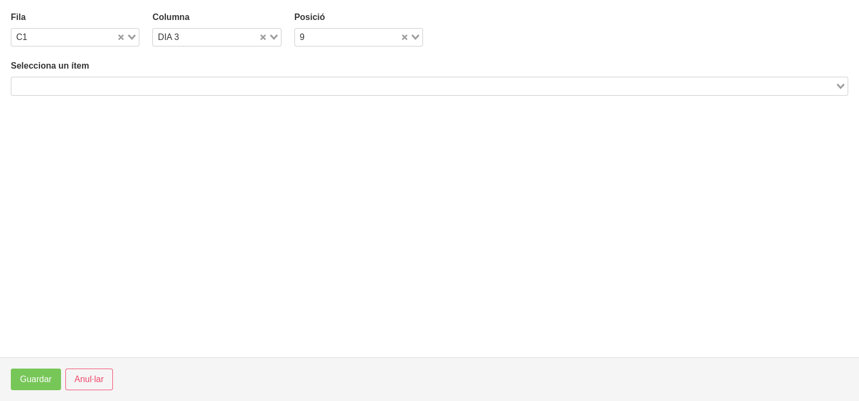
drag, startPoint x: 103, startPoint y: 86, endPoint x: 116, endPoint y: 78, distance: 15.3
click at [110, 83] on input "Search for option" at bounding box center [423, 85] width 822 height 13
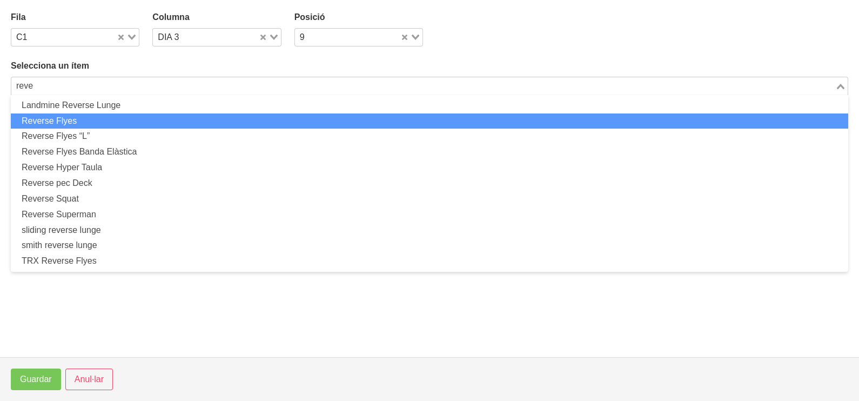
click at [107, 116] on li "Reverse Flyes" at bounding box center [430, 121] width 838 height 16
type input "reve"
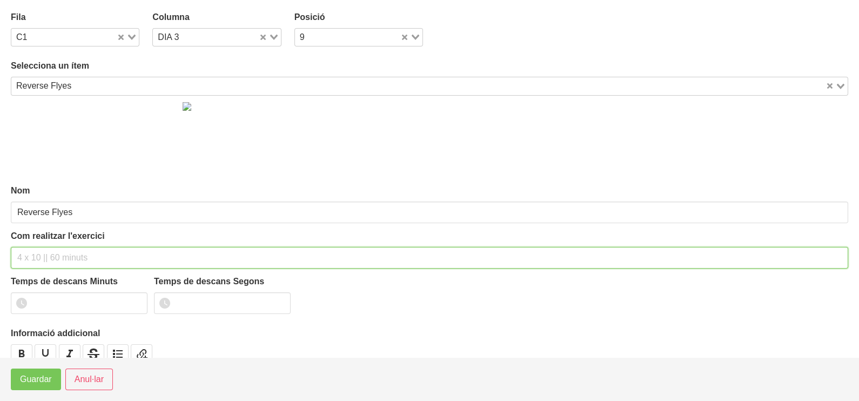
click at [49, 257] on input "text" at bounding box center [430, 258] width 838 height 22
type input "3 x 8-10 a 2010 60""
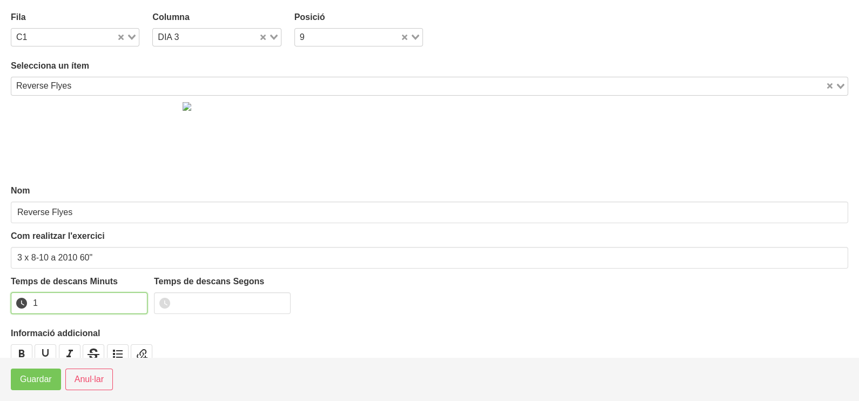
drag, startPoint x: 134, startPoint y: 298, endPoint x: 99, endPoint y: 324, distance: 43.2
type input "1"
click at [133, 300] on input "1" at bounding box center [79, 303] width 137 height 22
click at [38, 382] on span "Guardar" at bounding box center [36, 379] width 32 height 13
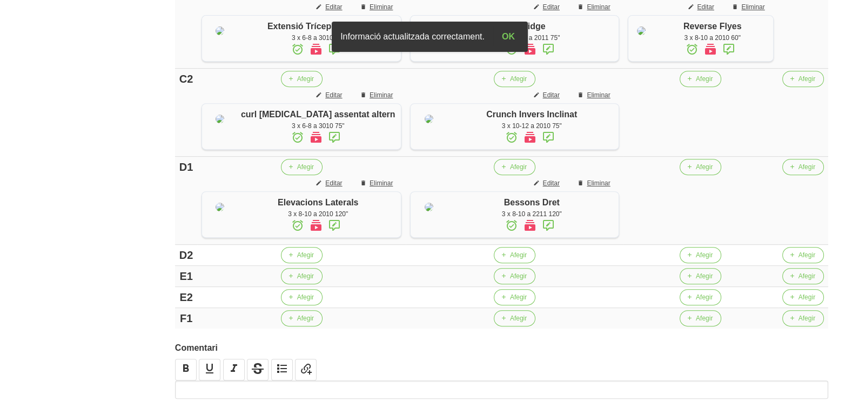
scroll to position [608, 0]
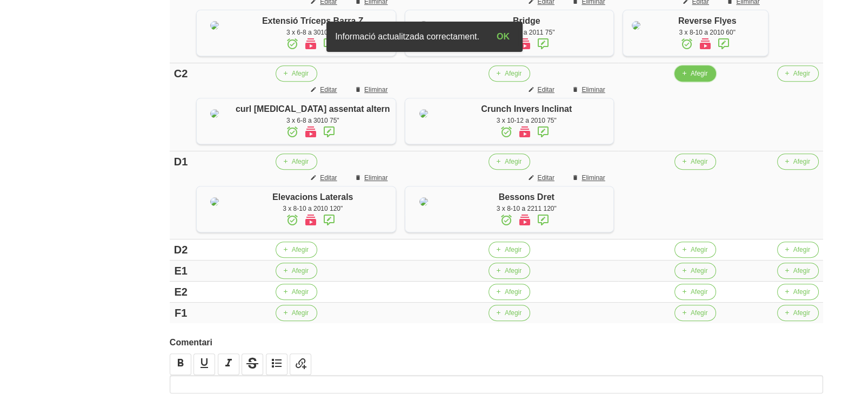
click at [691, 78] on span "Afegir" at bounding box center [699, 74] width 17 height 10
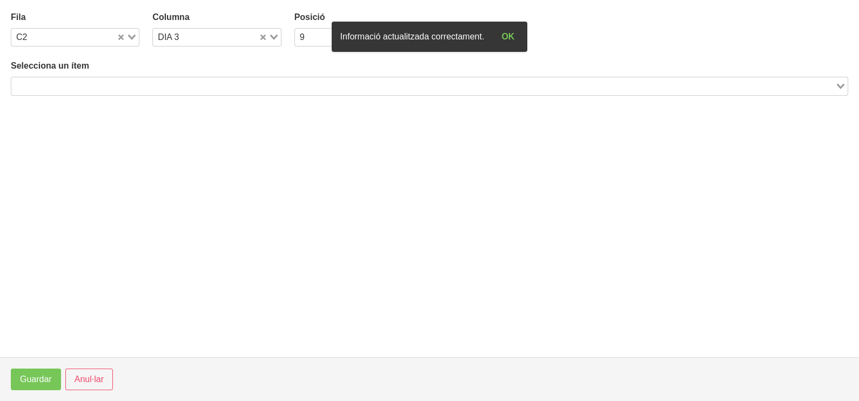
click at [117, 88] on input "Search for option" at bounding box center [423, 85] width 822 height 13
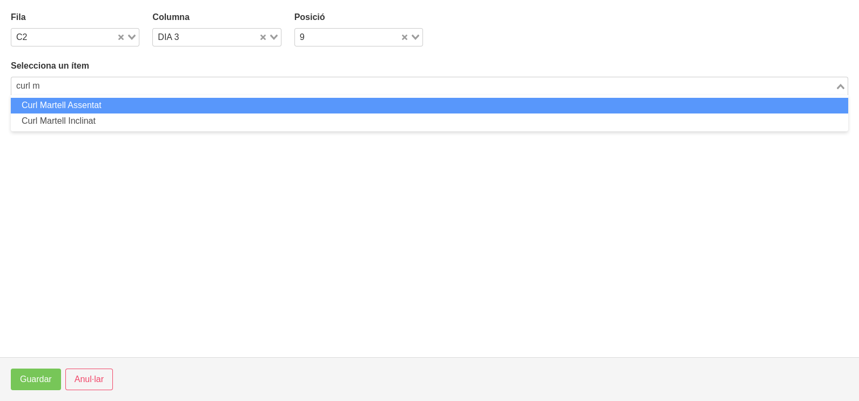
click at [132, 102] on li "Curl Martell Assentat" at bounding box center [430, 106] width 838 height 16
type input "curl m"
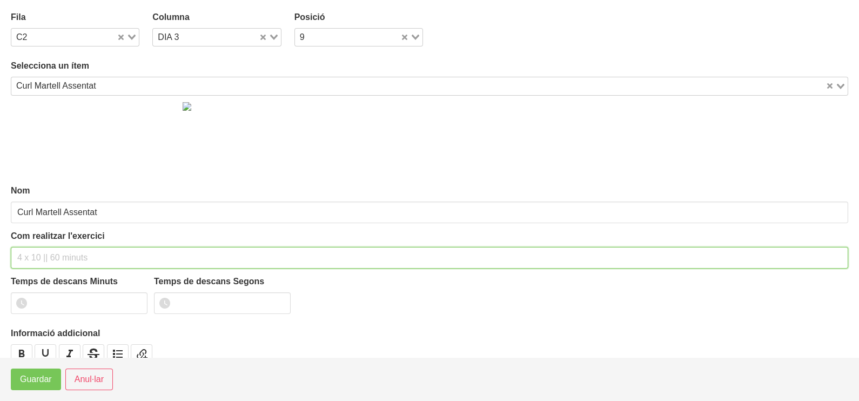
click at [39, 251] on input "text" at bounding box center [430, 258] width 838 height 22
type input "3 x 6-8 a 3010 75""
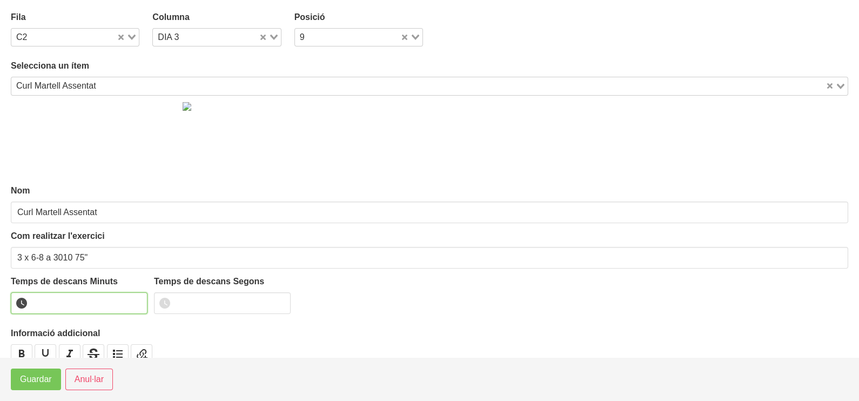
drag, startPoint x: 59, startPoint y: 301, endPoint x: 74, endPoint y: 291, distance: 17.8
click at [60, 301] on input "number" at bounding box center [79, 303] width 137 height 22
type input "1"
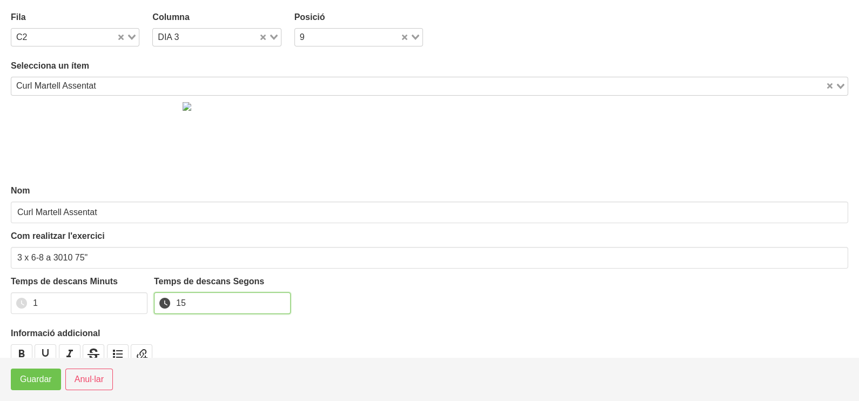
type input "15"
click at [43, 379] on span "Guardar" at bounding box center [36, 379] width 32 height 13
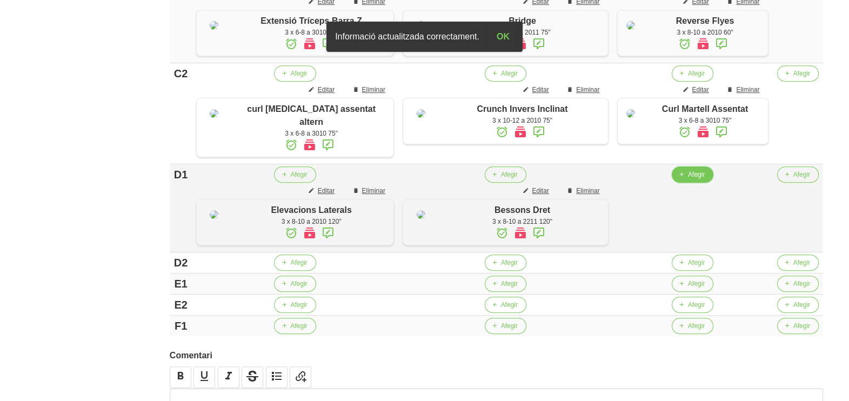
click at [681, 183] on button "Afegir" at bounding box center [693, 174] width 42 height 16
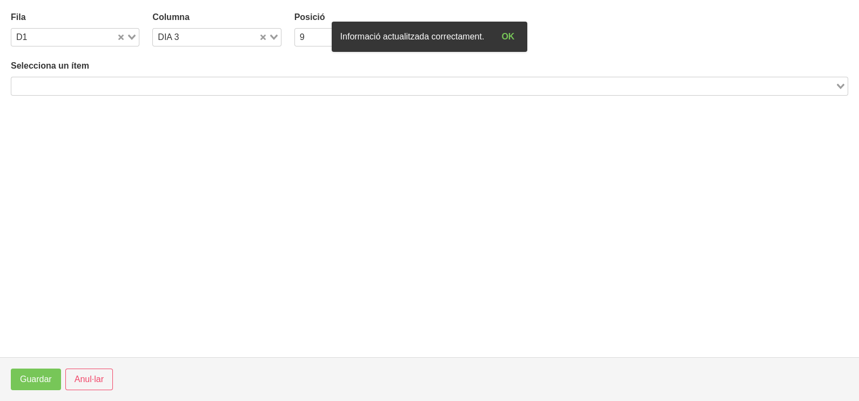
drag, startPoint x: 103, startPoint y: 88, endPoint x: 216, endPoint y: 0, distance: 143.7
click at [108, 86] on input "Search for option" at bounding box center [423, 85] width 822 height 13
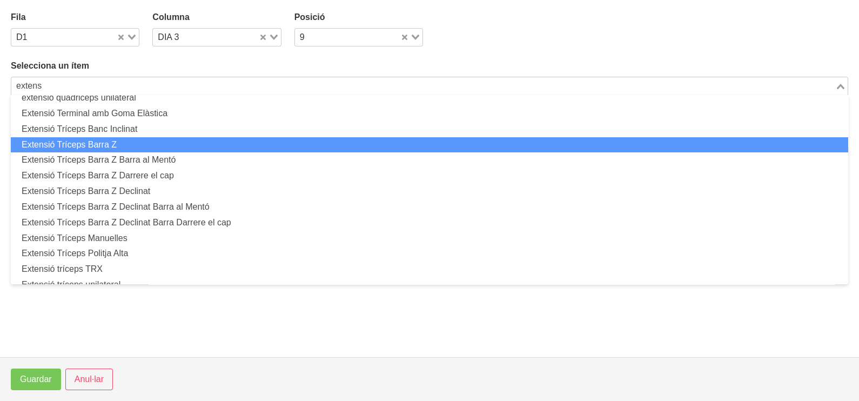
scroll to position [135, 0]
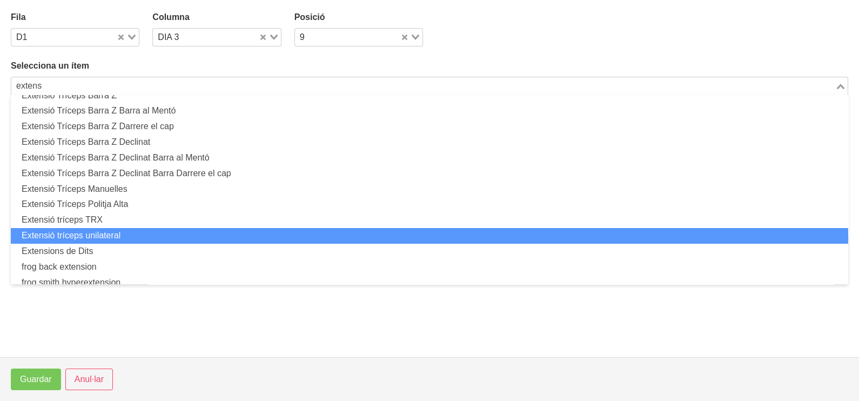
click at [128, 233] on li "Extensió tríceps unilateral" at bounding box center [430, 236] width 838 height 16
type input "extens"
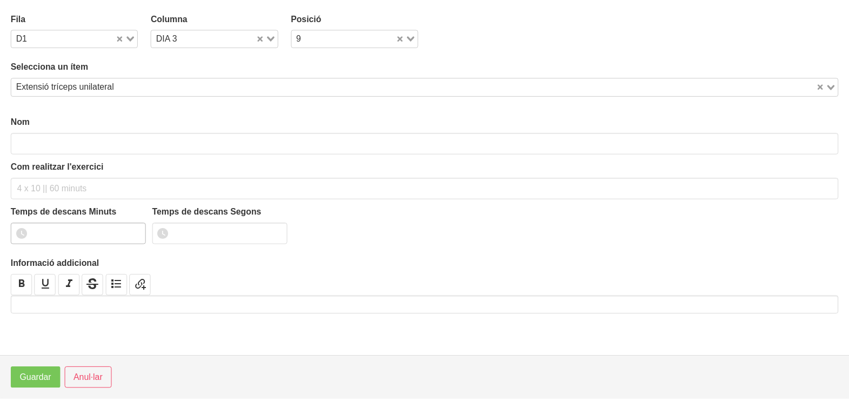
scroll to position [3, 0]
type input "Extensió tríceps unilateral"
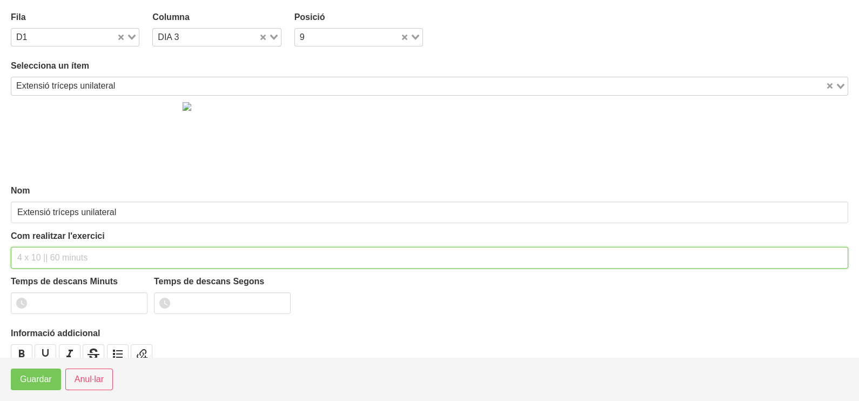
drag, startPoint x: 44, startPoint y: 253, endPoint x: 39, endPoint y: 249, distance: 6.1
click at [44, 252] on input "text" at bounding box center [430, 258] width 838 height 22
type input "3 x 6-8 a 3010 120""
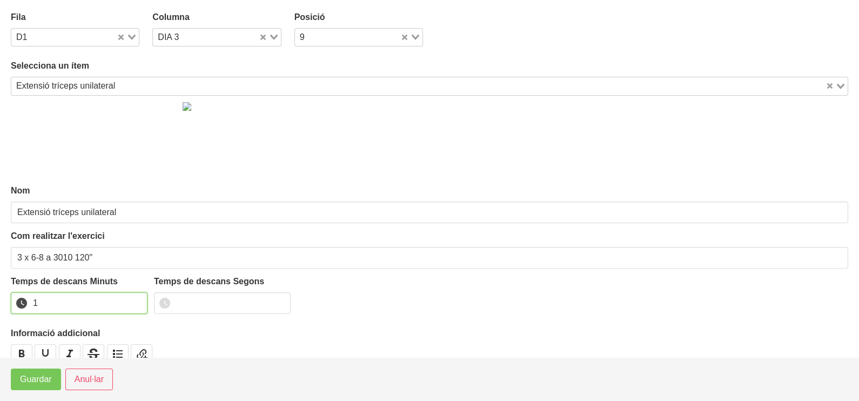
click at [137, 300] on input "1" at bounding box center [79, 303] width 137 height 22
type input "2"
click at [136, 300] on input "2" at bounding box center [79, 303] width 137 height 22
click at [22, 377] on span "Guardar" at bounding box center [36, 379] width 32 height 13
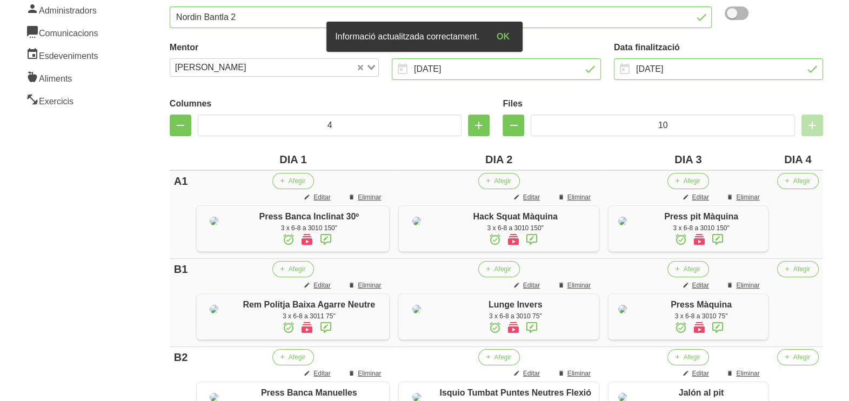
scroll to position [135, 0]
click at [795, 181] on span "Afegir" at bounding box center [801, 182] width 17 height 10
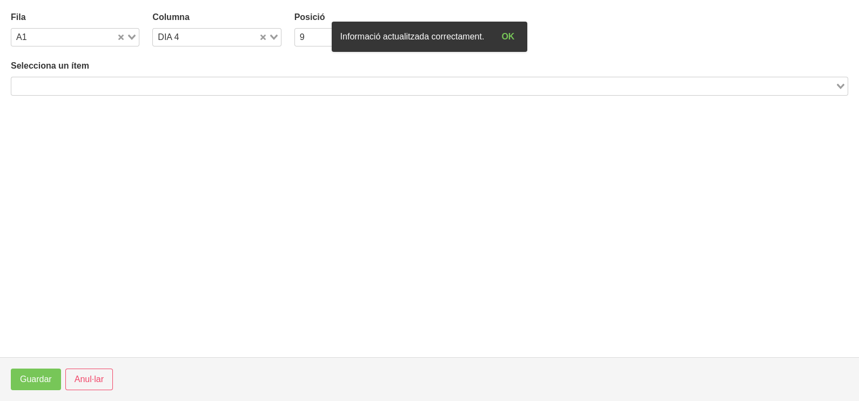
drag, startPoint x: 164, startPoint y: 86, endPoint x: 191, endPoint y: 61, distance: 36.7
click at [165, 86] on input "Search for option" at bounding box center [423, 85] width 822 height 13
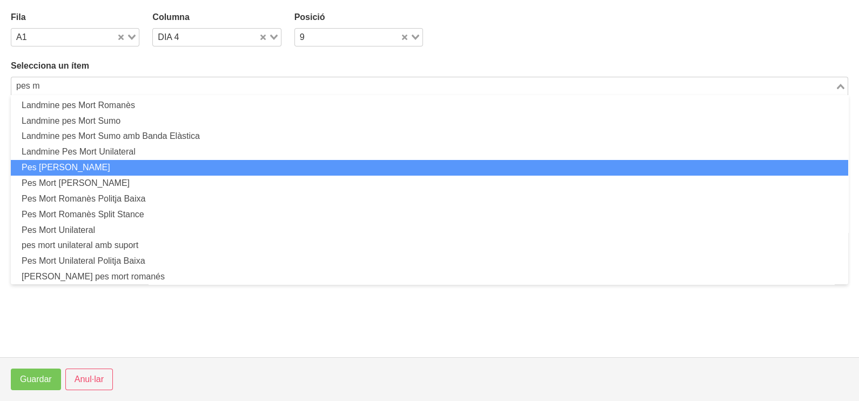
click at [114, 164] on li "Pes [PERSON_NAME]" at bounding box center [430, 168] width 838 height 16
type input "pes m"
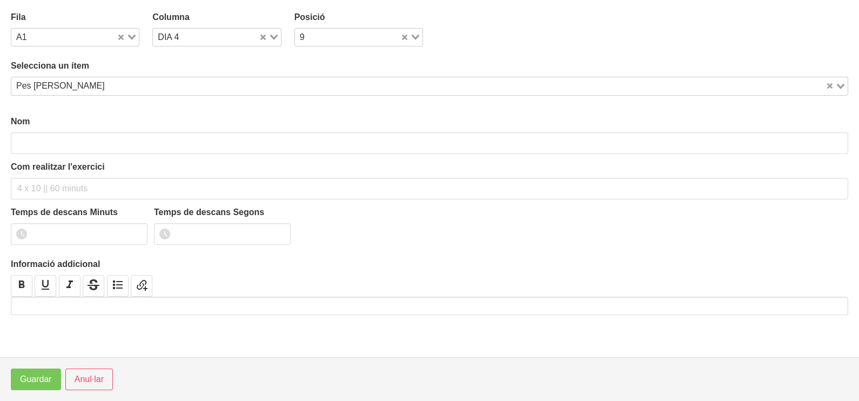
type input "Pes [PERSON_NAME]"
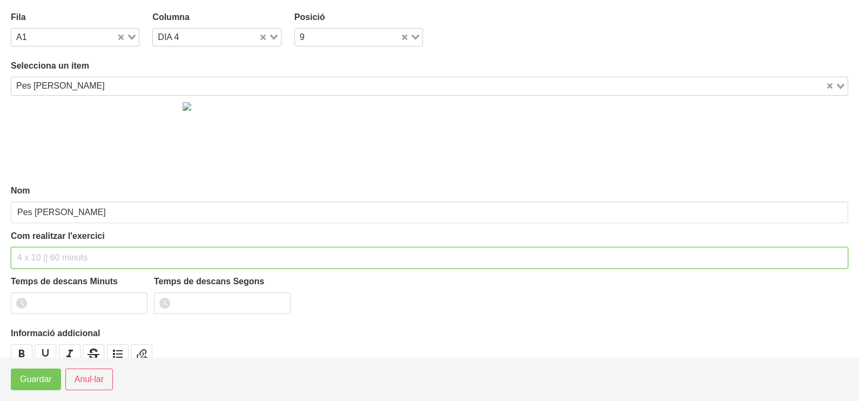
drag, startPoint x: 34, startPoint y: 257, endPoint x: 38, endPoint y: 246, distance: 12.1
click at [35, 251] on input "text" at bounding box center [430, 258] width 838 height 22
type input "3 x 6-8 a 3010 150""
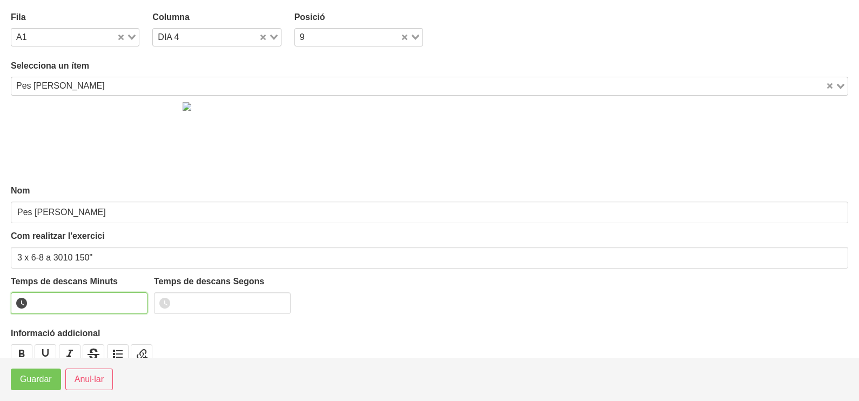
click at [65, 302] on input "number" at bounding box center [79, 303] width 137 height 22
type input "2"
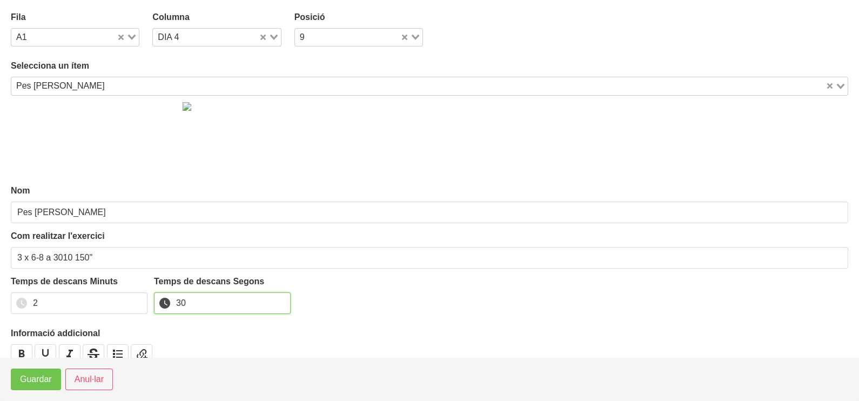
type input "30"
click at [26, 384] on span "Guardar" at bounding box center [36, 379] width 32 height 13
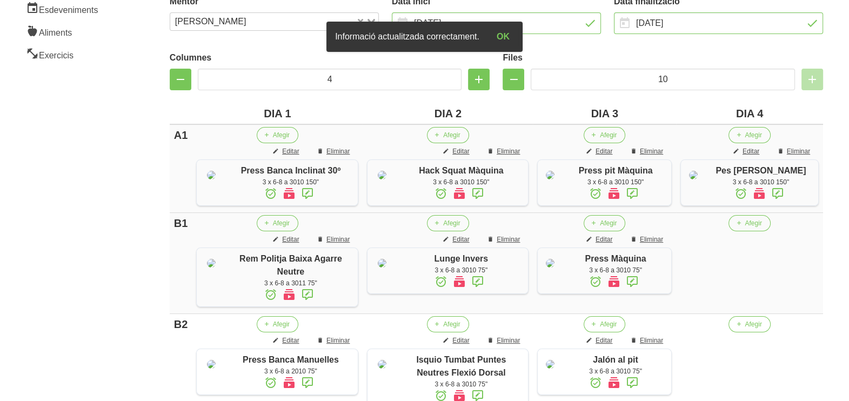
scroll to position [203, 0]
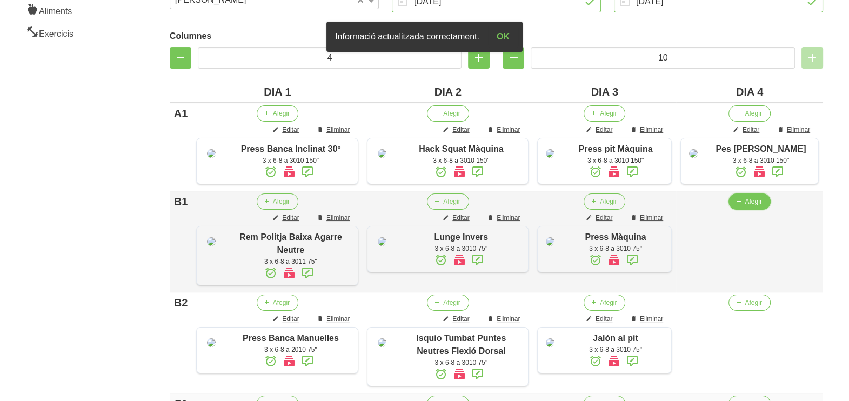
click at [751, 206] on span "Afegir" at bounding box center [753, 202] width 17 height 10
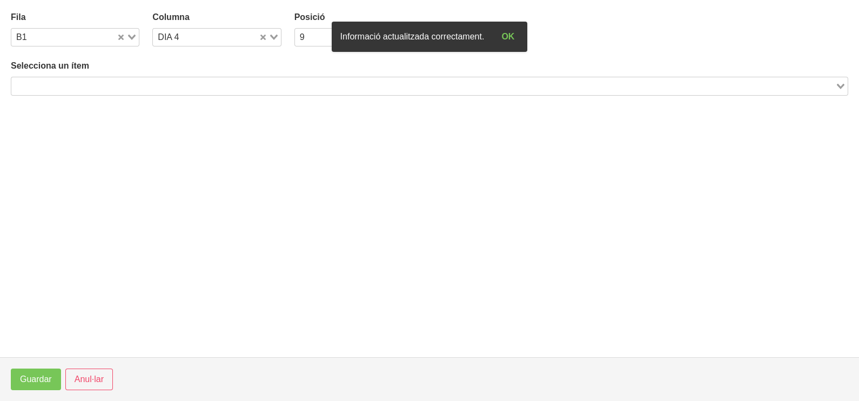
click at [92, 78] on div "Search for option" at bounding box center [423, 84] width 824 height 15
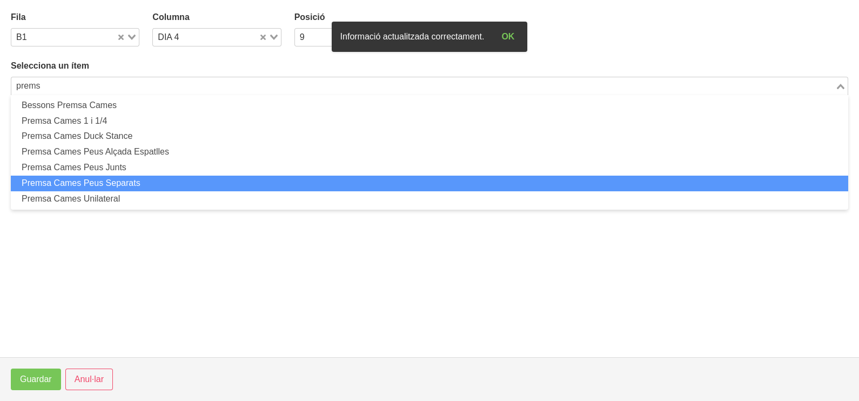
click at [111, 189] on li "Premsa Cames Peus Separats" at bounding box center [430, 184] width 838 height 16
type input "prems"
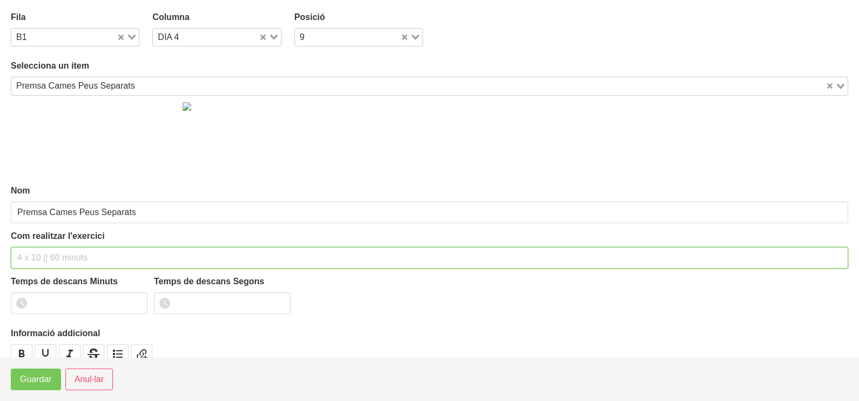
click at [38, 251] on input "text" at bounding box center [430, 258] width 838 height 22
type input "3 x 6-8 a 3010 150""
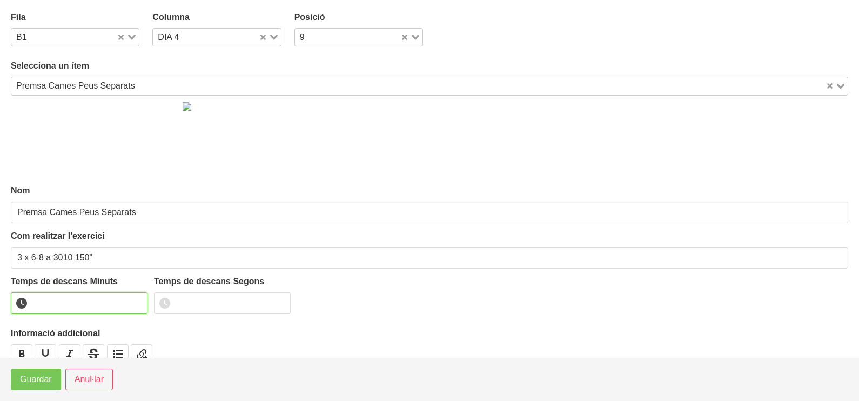
click at [59, 304] on input "number" at bounding box center [79, 303] width 137 height 22
type input "2"
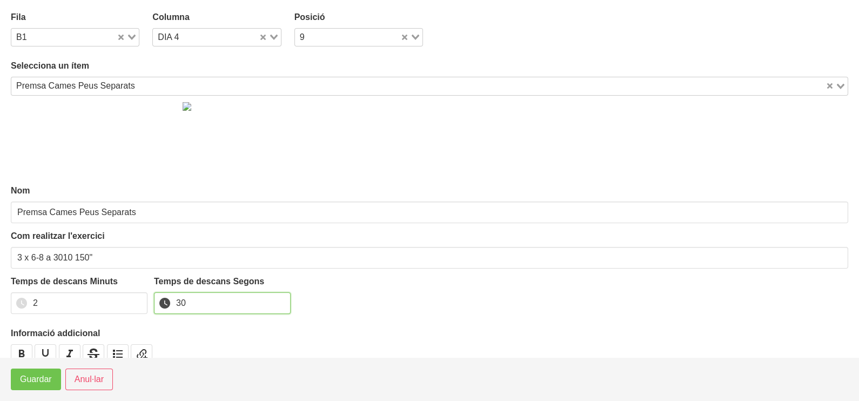
type input "30"
click at [35, 384] on span "Guardar" at bounding box center [36, 379] width 32 height 13
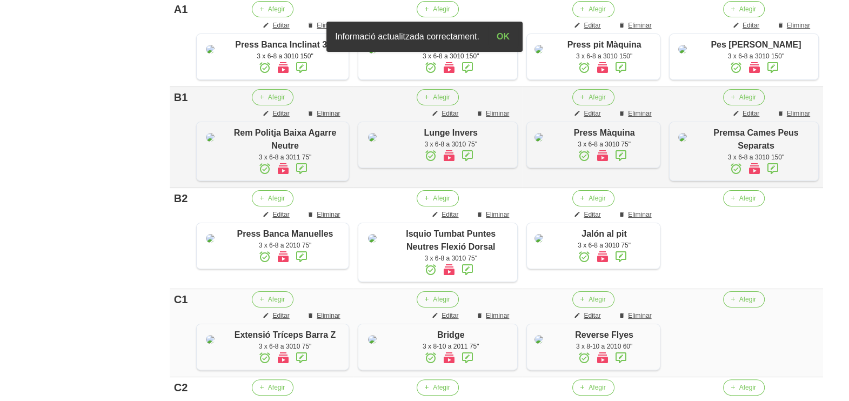
scroll to position [338, 0]
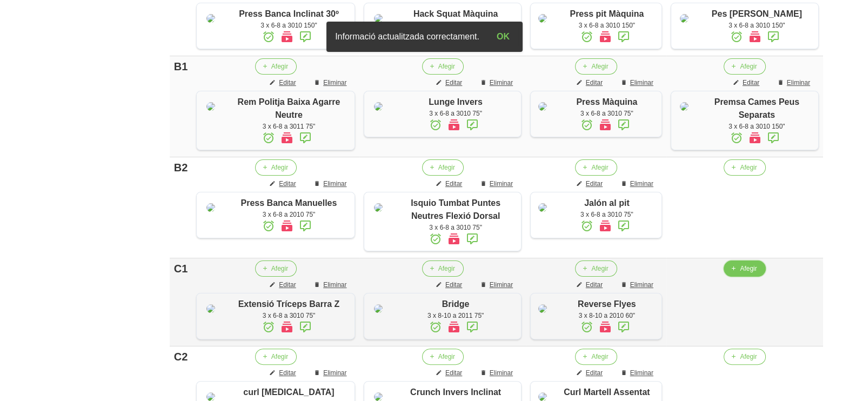
click at [743, 273] on span "Afegir" at bounding box center [748, 269] width 17 height 10
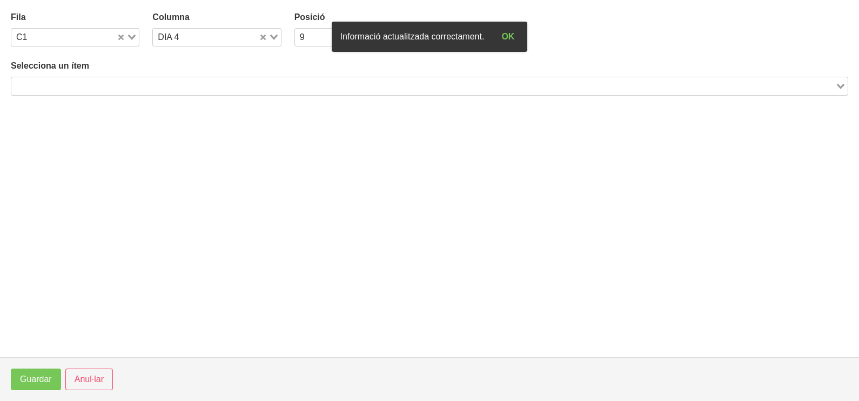
click at [219, 91] on input "Search for option" at bounding box center [423, 85] width 822 height 13
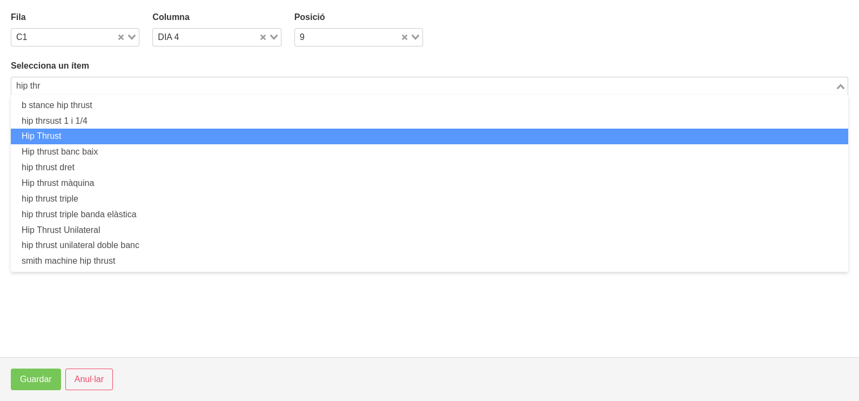
click at [78, 135] on li "Hip Thrust" at bounding box center [430, 137] width 838 height 16
type input "hip thr"
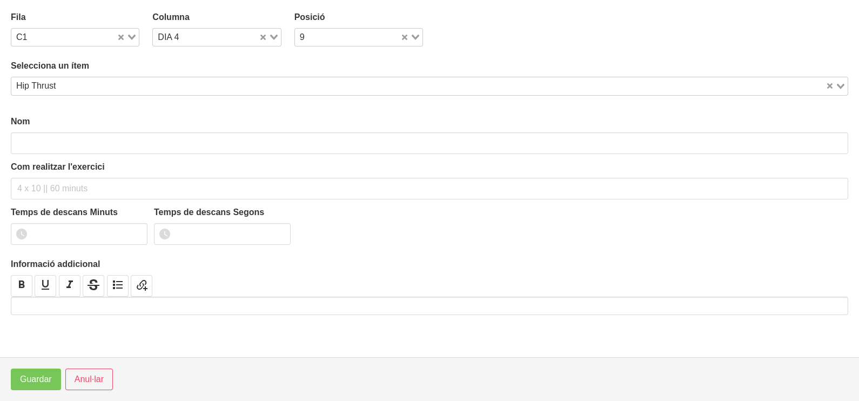
type input "Hip Thrust"
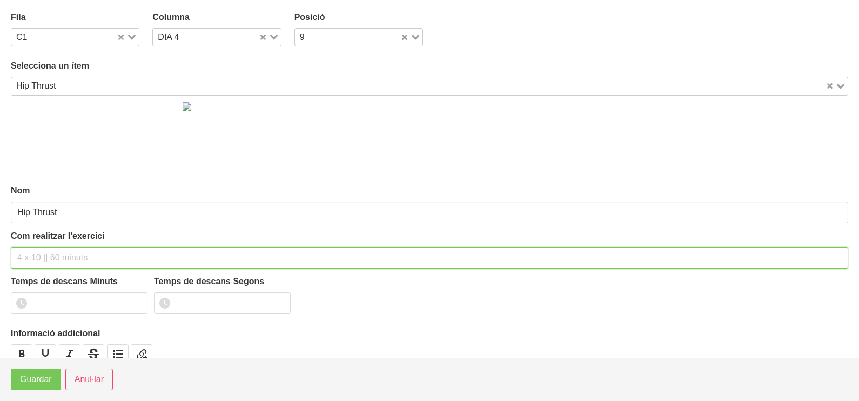
drag, startPoint x: 44, startPoint y: 258, endPoint x: 49, endPoint y: 222, distance: 36.6
click at [43, 257] on input "text" at bounding box center [430, 258] width 838 height 22
type input "3 x 8-10 a 2011 75""
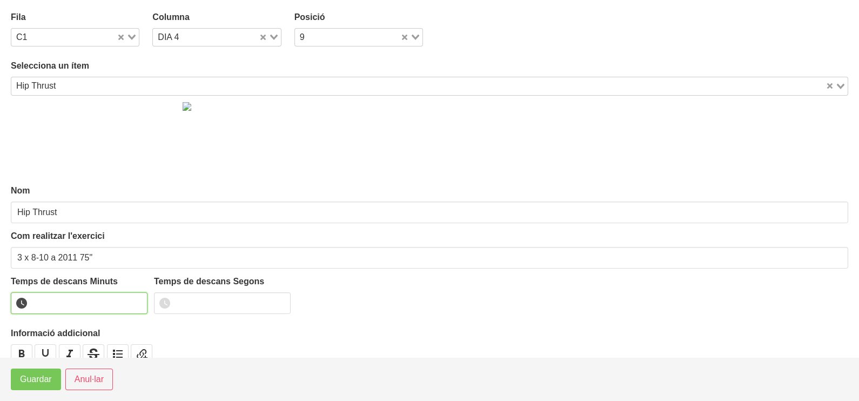
drag, startPoint x: 62, startPoint y: 301, endPoint x: 66, endPoint y: 278, distance: 23.6
click at [62, 300] on input "number" at bounding box center [79, 303] width 137 height 22
type input "1"
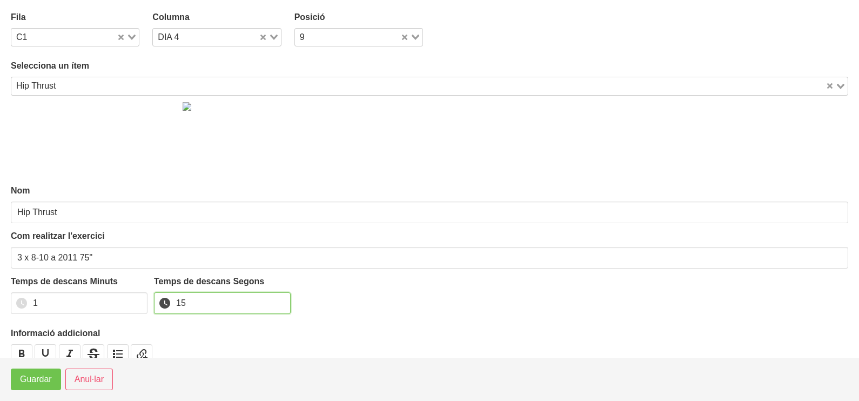
type input "15"
click at [41, 377] on span "Guardar" at bounding box center [36, 379] width 32 height 13
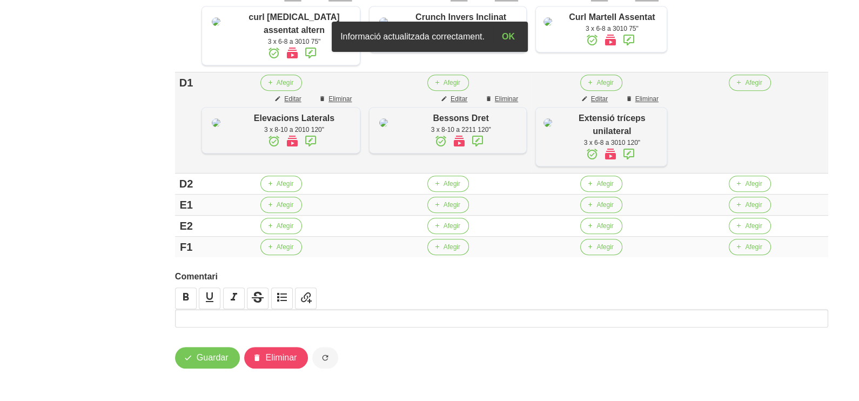
scroll to position [743, 0]
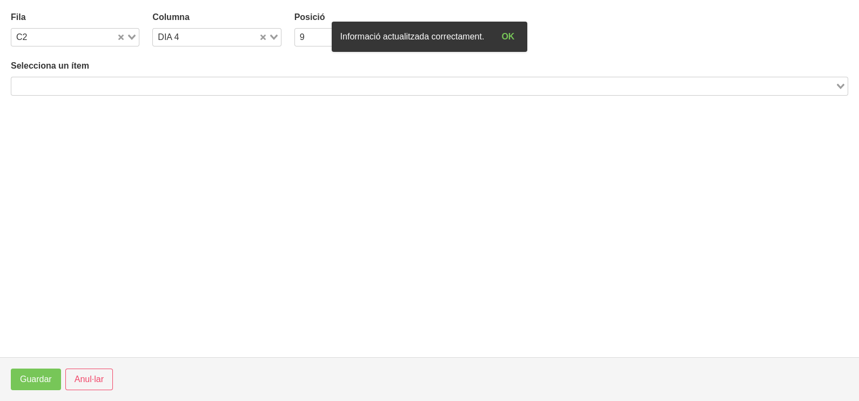
drag, startPoint x: 151, startPoint y: 81, endPoint x: 157, endPoint y: 78, distance: 6.3
click at [153, 79] on input "Search for option" at bounding box center [423, 85] width 822 height 13
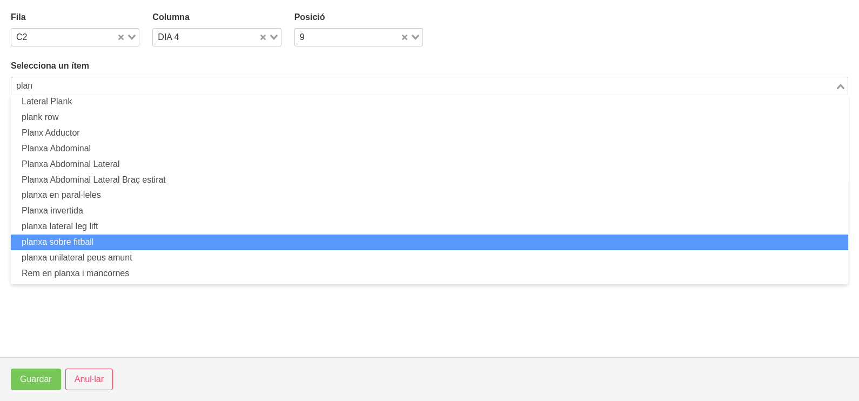
click at [116, 235] on li "planxa sobre fitball" at bounding box center [430, 243] width 838 height 16
type input "plan"
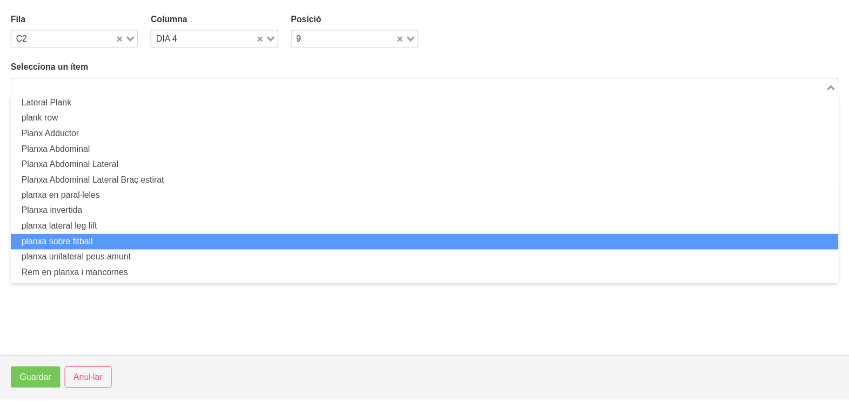
scroll to position [3, 0]
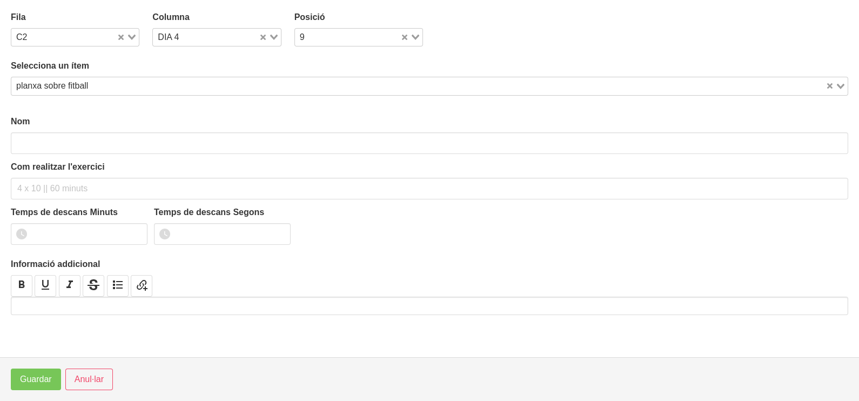
type input "planxa sobre fitball"
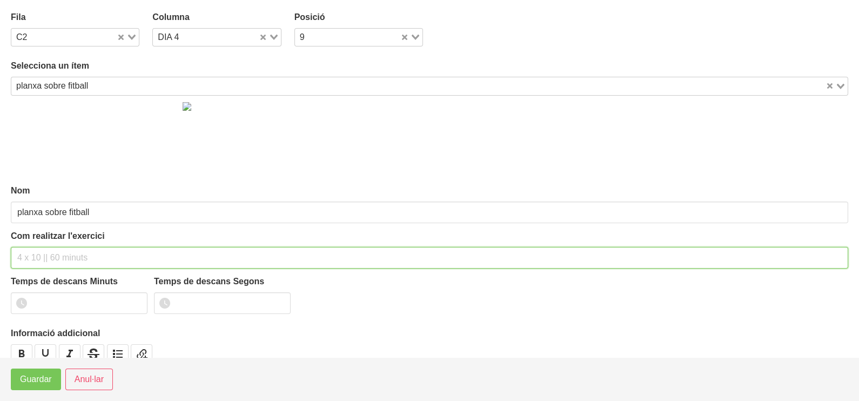
click at [43, 251] on input "text" at bounding box center [430, 258] width 838 height 22
type input "3 x 45-60" 60""
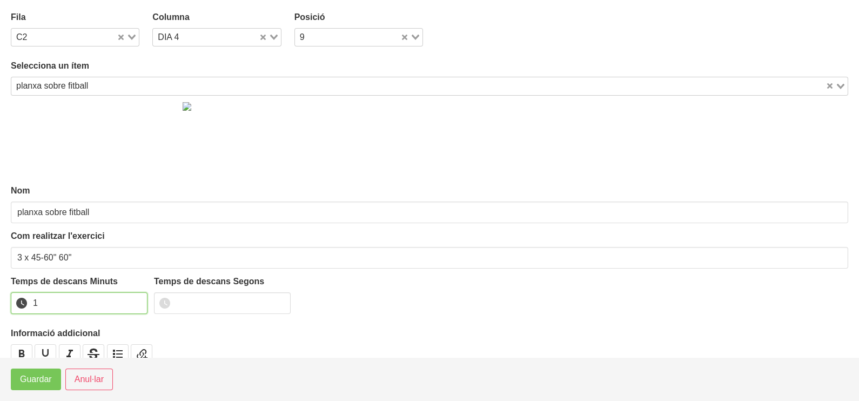
drag, startPoint x: 137, startPoint y: 300, endPoint x: 57, endPoint y: 355, distance: 97.1
type input "1"
click at [134, 302] on input "1" at bounding box center [79, 303] width 137 height 22
click at [38, 380] on span "Guardar" at bounding box center [36, 379] width 32 height 13
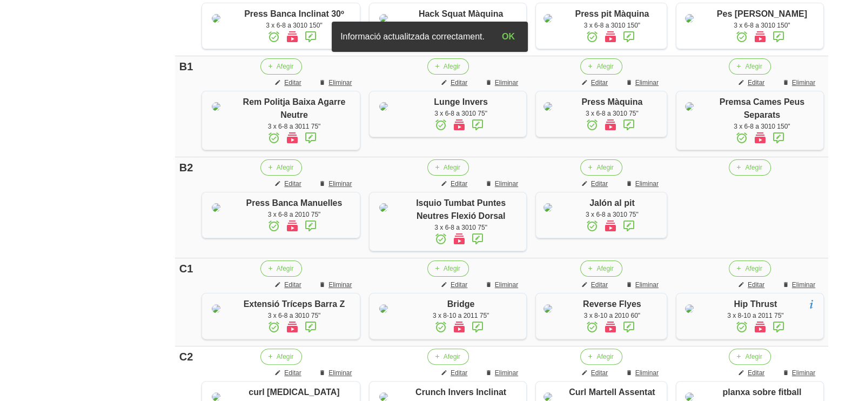
scroll to position [338, 0]
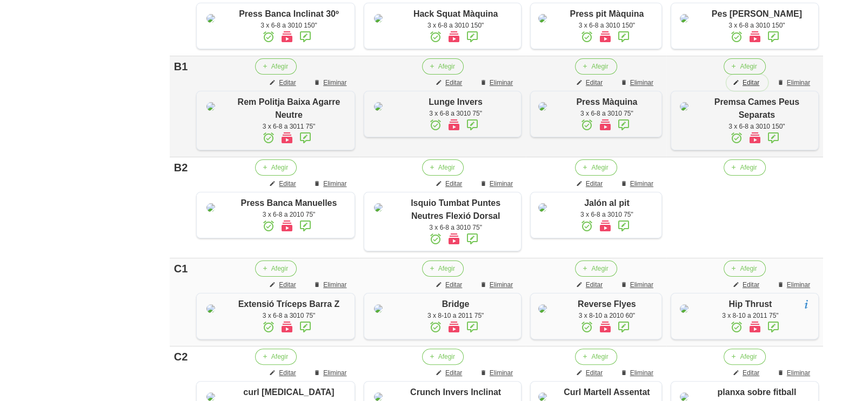
click at [754, 88] on span "Editar" at bounding box center [751, 83] width 17 height 10
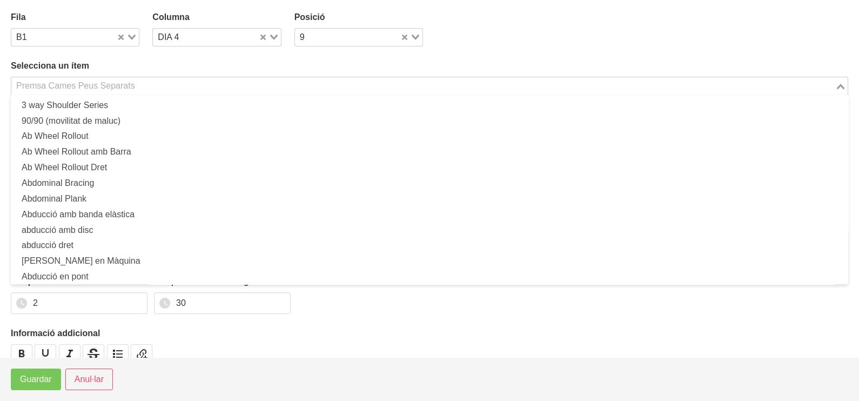
click at [113, 83] on div "Premsa Cames Peus Separats" at bounding box center [423, 84] width 824 height 15
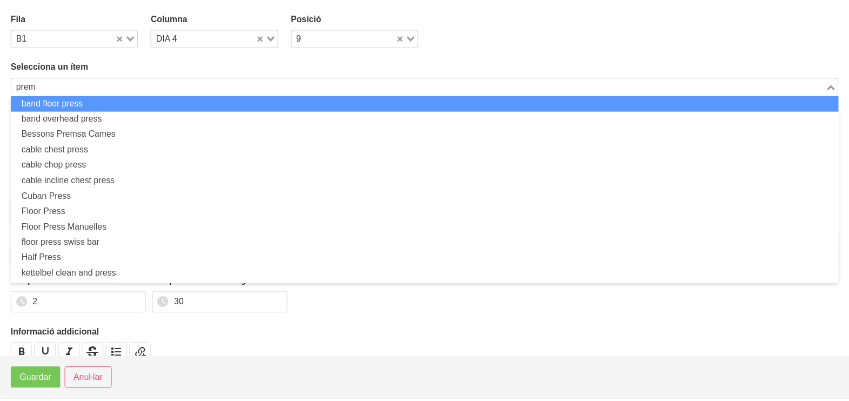
scroll to position [0, 0]
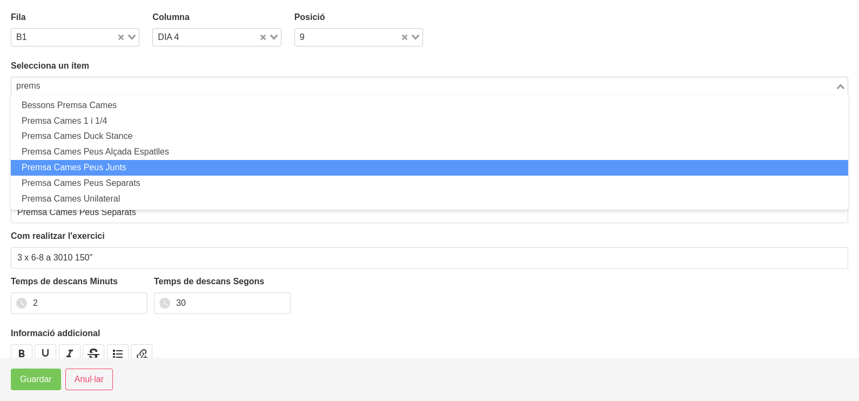
drag, startPoint x: 121, startPoint y: 171, endPoint x: 130, endPoint y: 166, distance: 9.9
click at [124, 170] on li "Premsa Cames Peus Junts" at bounding box center [430, 168] width 838 height 16
type input "prems"
type input "Premsa Cames Peus Junts"
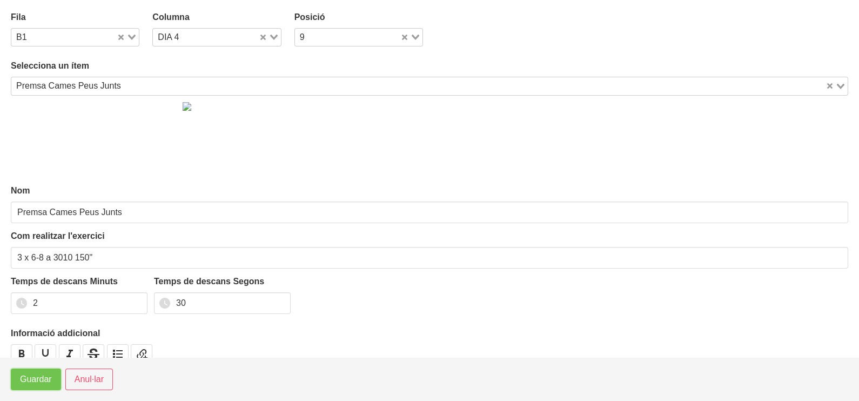
click at [34, 382] on span "Guardar" at bounding box center [36, 379] width 32 height 13
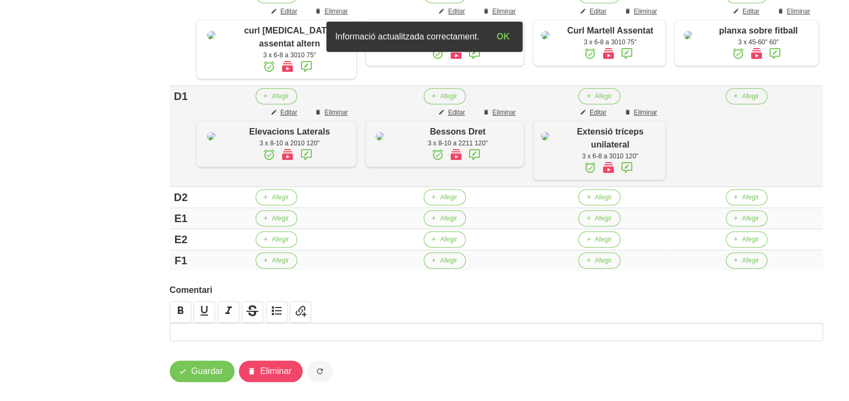
scroll to position [774, 0]
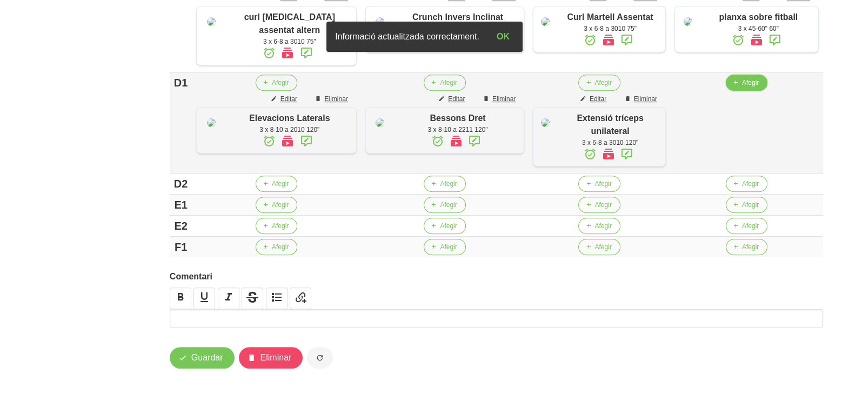
drag, startPoint x: 742, startPoint y: 76, endPoint x: 733, endPoint y: 78, distance: 9.4
click at [733, 78] on button "Afegir" at bounding box center [747, 83] width 42 height 16
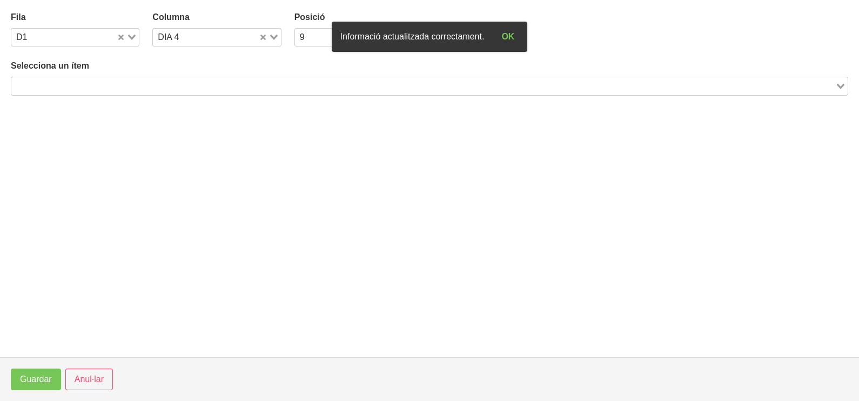
click at [192, 86] on input "Search for option" at bounding box center [423, 85] width 822 height 13
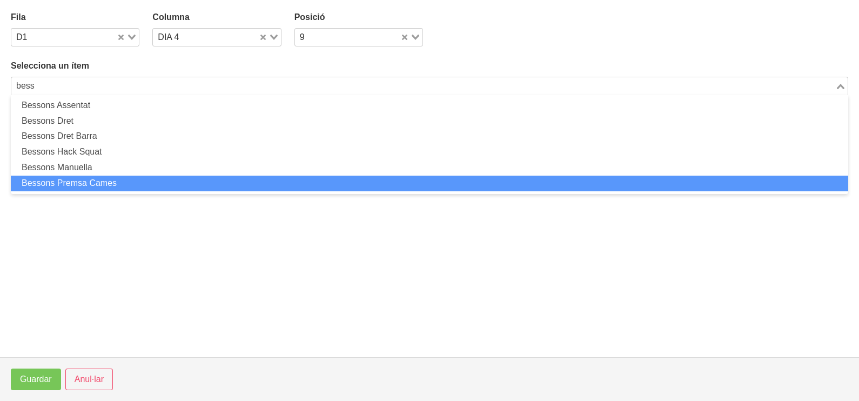
click at [138, 185] on li "Bessons Premsa Cames" at bounding box center [430, 184] width 838 height 16
type input "bess"
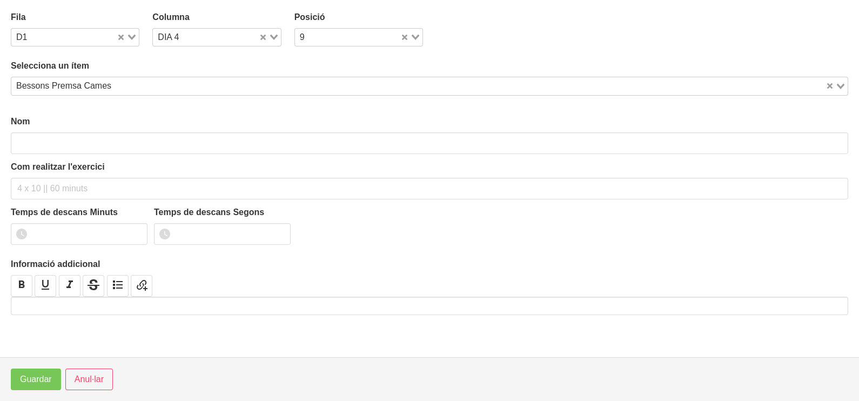
type input "Bessons Premsa Cames"
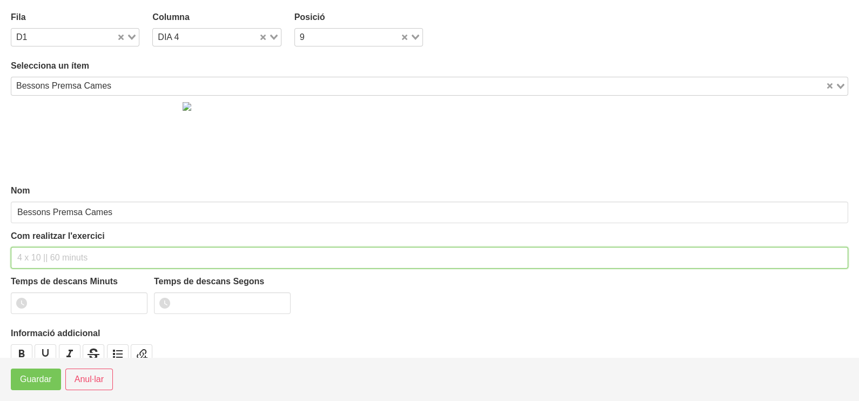
click at [55, 251] on input "text" at bounding box center [430, 258] width 838 height 22
type input "3 x 10-12 a 2211 120""
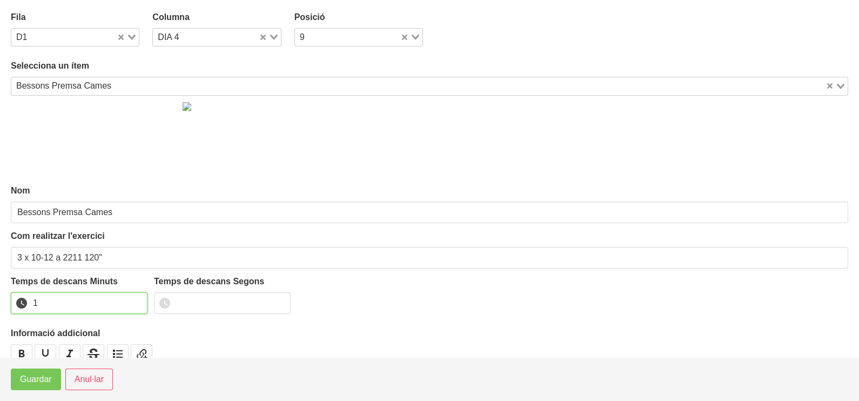
click at [136, 298] on input "1" at bounding box center [79, 303] width 137 height 22
drag, startPoint x: 136, startPoint y: 298, endPoint x: 32, endPoint y: 357, distance: 119.0
type input "2"
click at [124, 303] on input "2" at bounding box center [79, 303] width 137 height 22
click at [28, 378] on span "Guardar" at bounding box center [36, 379] width 32 height 13
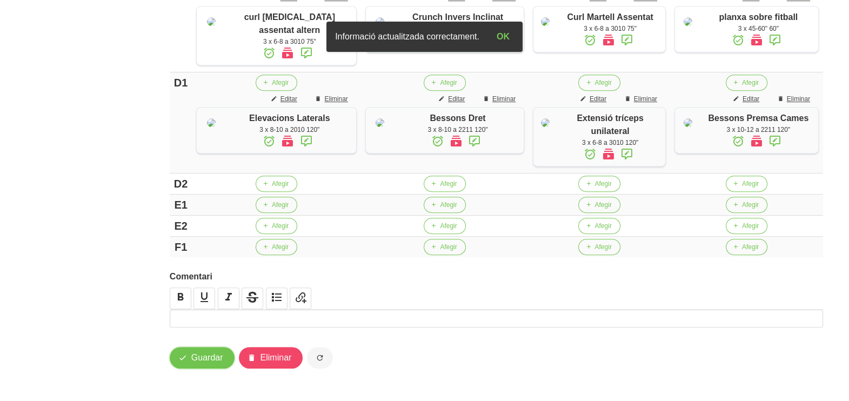
click at [189, 356] on button "Guardar" at bounding box center [202, 358] width 65 height 22
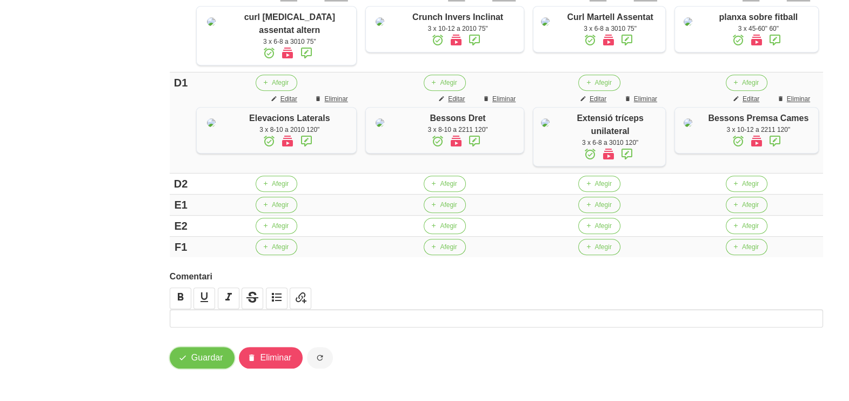
click at [200, 352] on span "Guardar" at bounding box center [207, 357] width 32 height 13
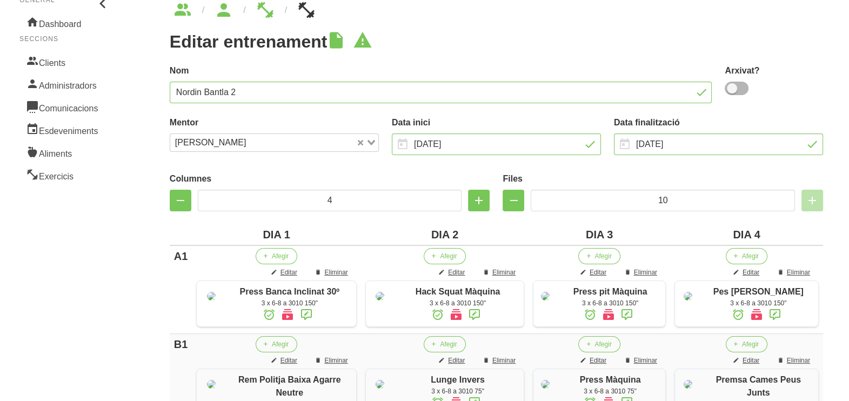
scroll to position [0, 0]
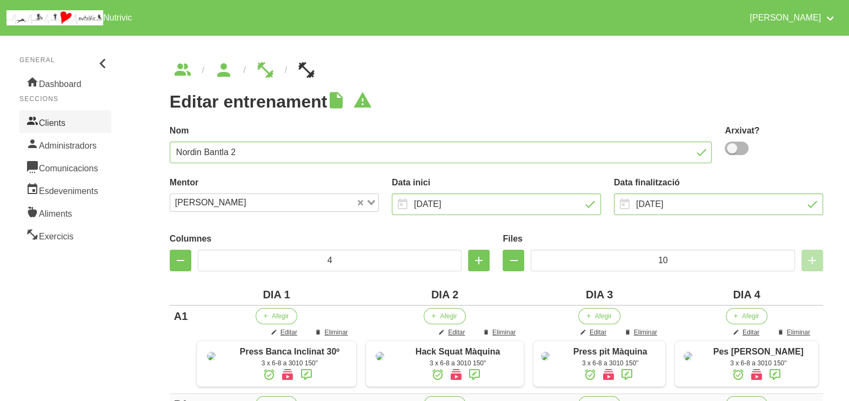
click at [57, 121] on link "Clients" at bounding box center [65, 121] width 92 height 23
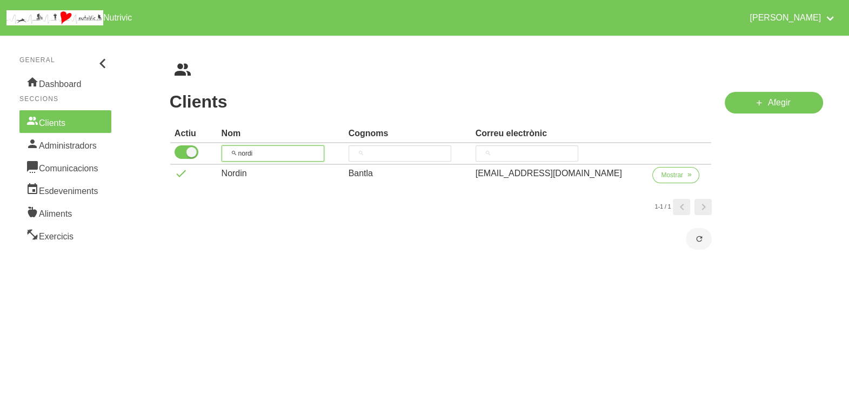
click at [205, 150] on tr "nordi" at bounding box center [440, 154] width 541 height 22
type input "[PERSON_NAME]"
click at [661, 178] on span "Mostrar" at bounding box center [672, 175] width 22 height 10
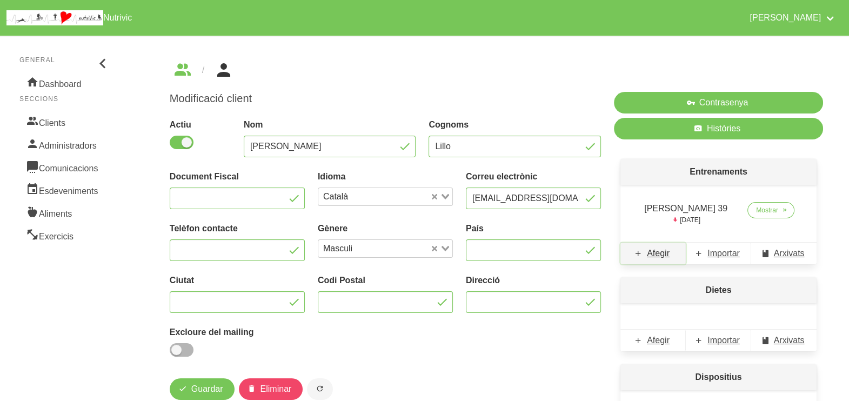
click at [655, 254] on span "Afegir" at bounding box center [658, 253] width 23 height 13
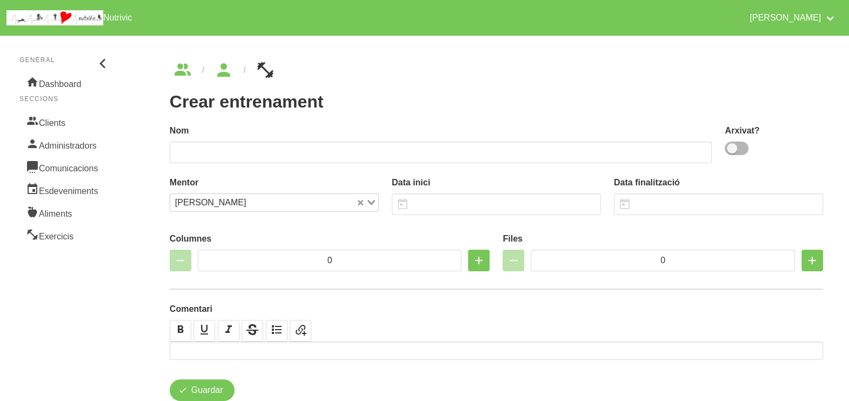
drag, startPoint x: 736, startPoint y: 150, endPoint x: 719, endPoint y: 154, distance: 17.2
click at [734, 151] on span at bounding box center [737, 149] width 24 height 14
click at [732, 151] on input "checkbox" at bounding box center [728, 148] width 7 height 7
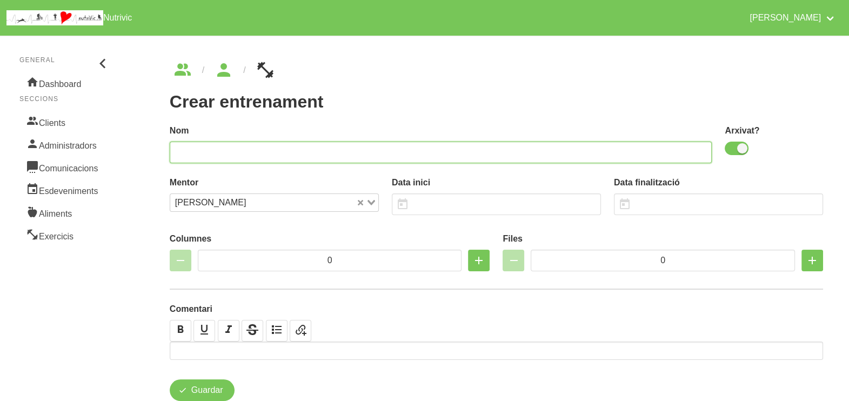
click at [613, 154] on input "text" at bounding box center [441, 153] width 543 height 22
drag, startPoint x: 731, startPoint y: 150, endPoint x: 704, endPoint y: 158, distance: 27.7
click at [731, 150] on span at bounding box center [737, 149] width 24 height 14
click at [731, 150] on input "checkbox" at bounding box center [728, 148] width 7 height 7
checkbox input "false"
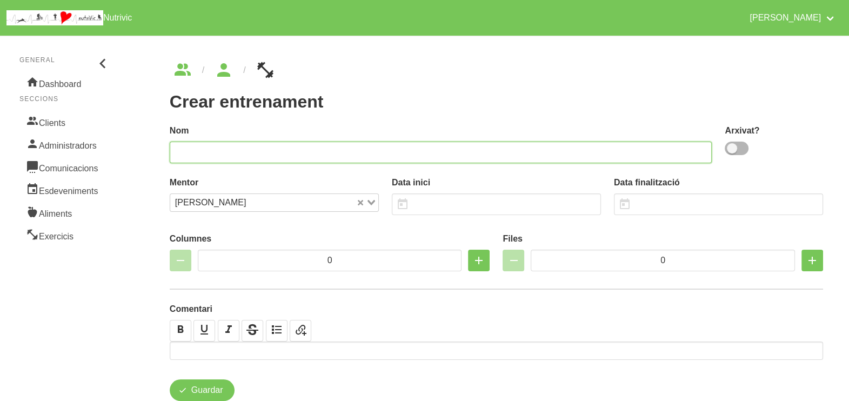
click at [530, 151] on input "text" at bounding box center [441, 153] width 543 height 22
type input "[PERSON_NAME] 40"
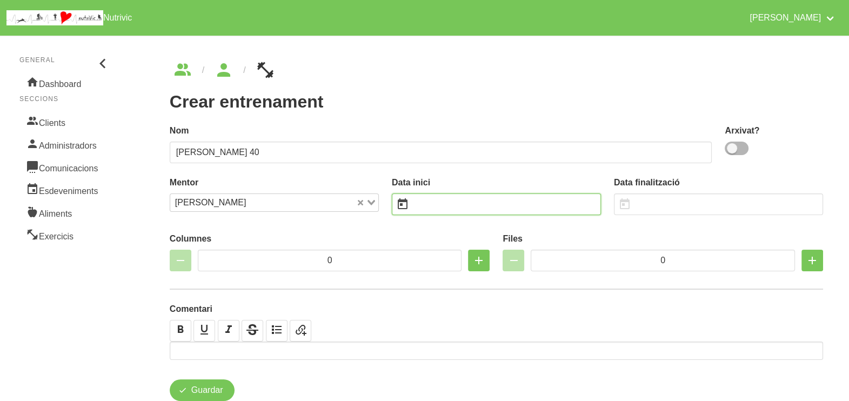
click at [460, 208] on input "text" at bounding box center [496, 204] width 209 height 22
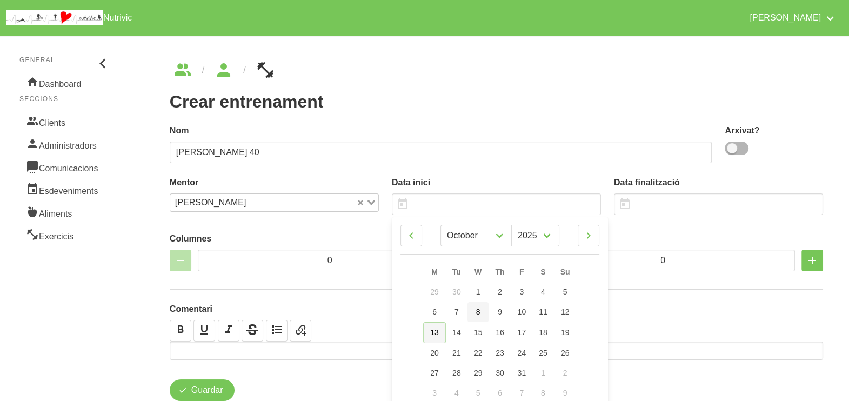
drag, startPoint x: 438, startPoint y: 331, endPoint x: 468, endPoint y: 311, distance: 36.0
click at [438, 332] on span "13" at bounding box center [434, 332] width 9 height 9
type input "[DATE]"
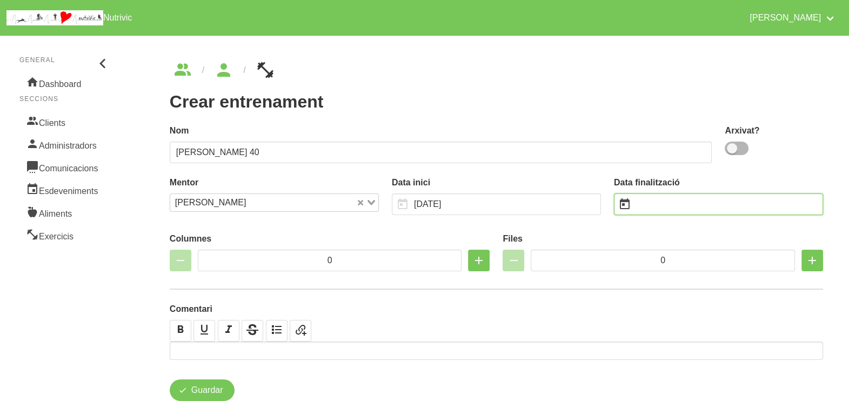
click at [654, 205] on input "text" at bounding box center [718, 204] width 209 height 22
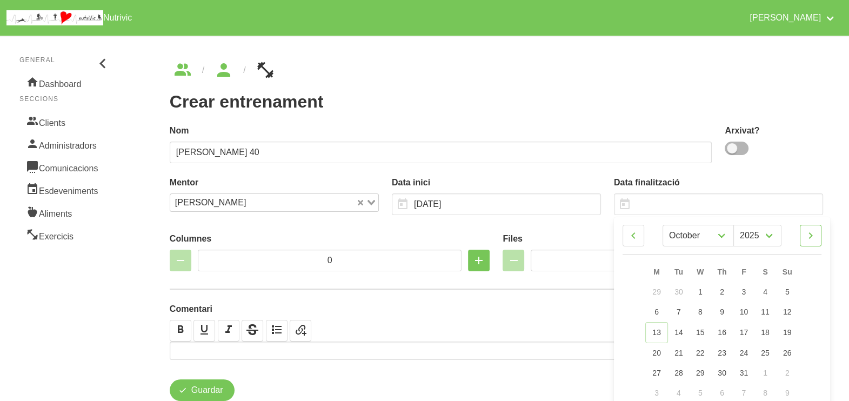
click at [808, 235] on icon at bounding box center [810, 235] width 13 height 19
select select "10"
drag, startPoint x: 791, startPoint y: 350, endPoint x: 786, endPoint y: 347, distance: 5.8
click at [790, 350] on link "23" at bounding box center [786, 352] width 23 height 20
type input "[DATE]"
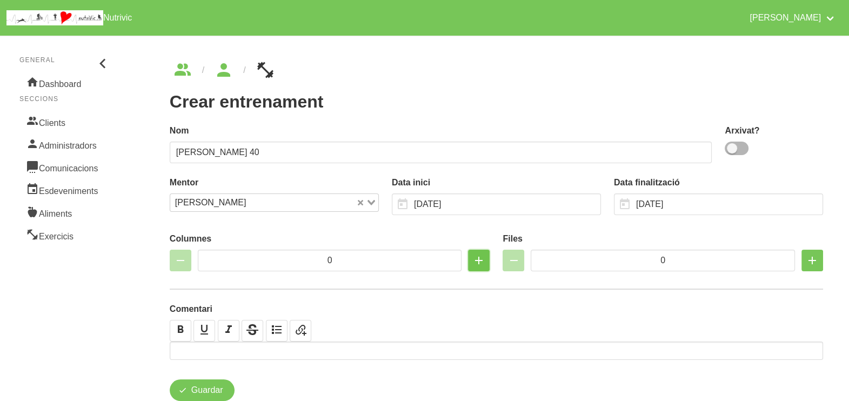
click at [483, 257] on icon "button" at bounding box center [478, 260] width 13 height 19
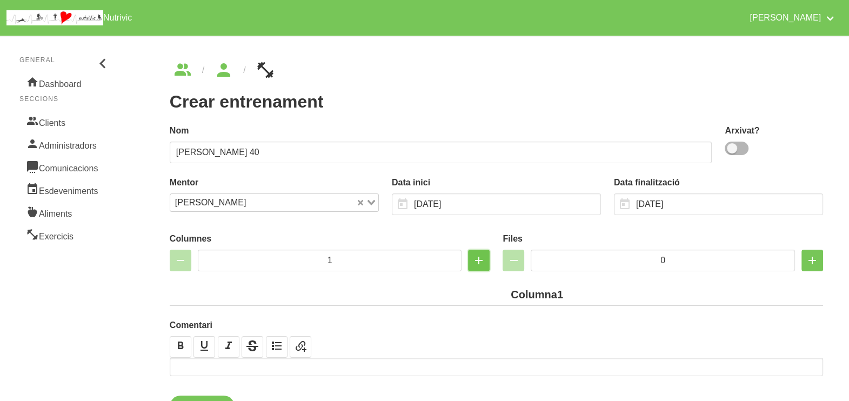
click at [483, 257] on icon "button" at bounding box center [478, 260] width 13 height 19
click at [481, 259] on icon "button" at bounding box center [478, 260] width 13 height 19
drag, startPoint x: 476, startPoint y: 256, endPoint x: 476, endPoint y: 245, distance: 11.3
click at [476, 256] on icon "button" at bounding box center [478, 260] width 13 height 19
type input "4"
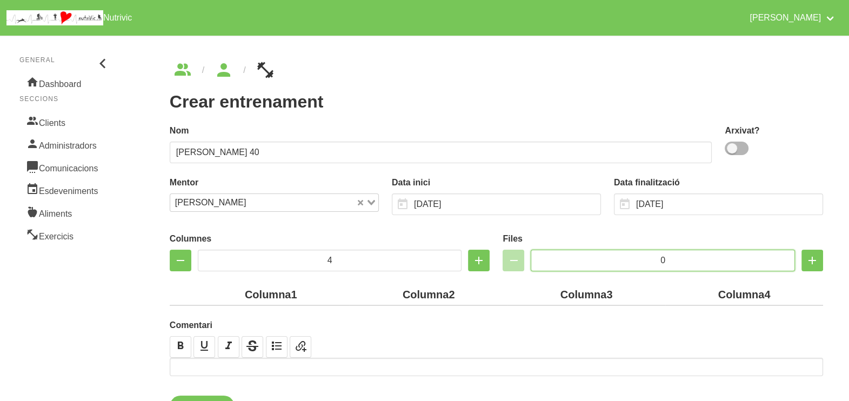
drag, startPoint x: 640, startPoint y: 256, endPoint x: 600, endPoint y: 235, distance: 45.4
click at [636, 256] on input "0" at bounding box center [663, 261] width 264 height 22
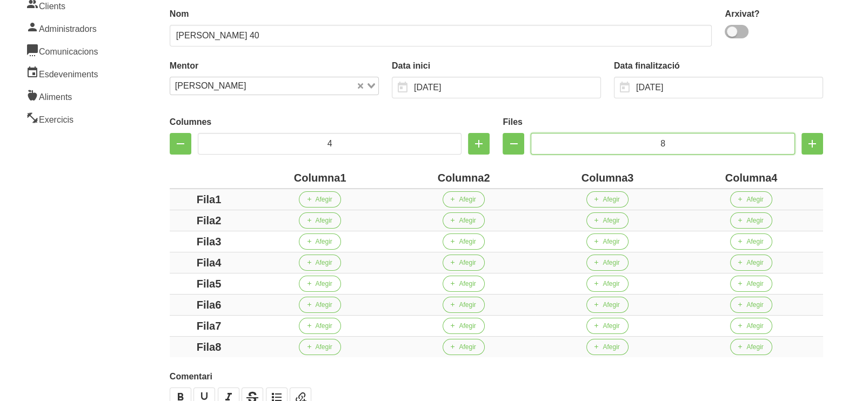
scroll to position [203, 0]
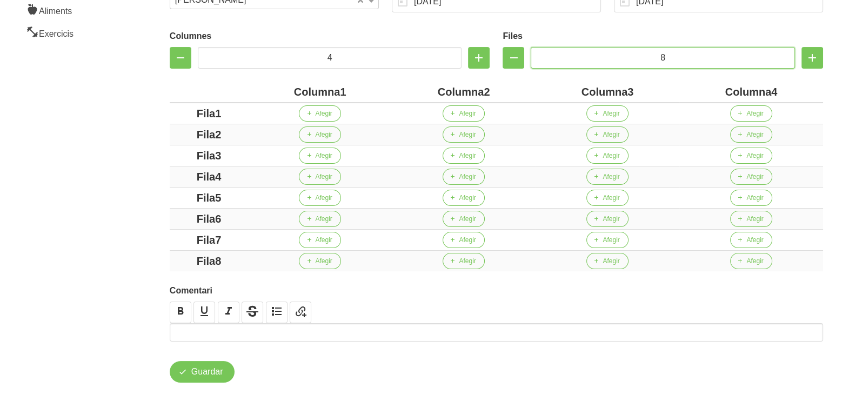
type input "8"
drag, startPoint x: 340, startPoint y: 89, endPoint x: 275, endPoint y: 89, distance: 65.4
click at [275, 89] on div "Columna1" at bounding box center [319, 92] width 135 height 16
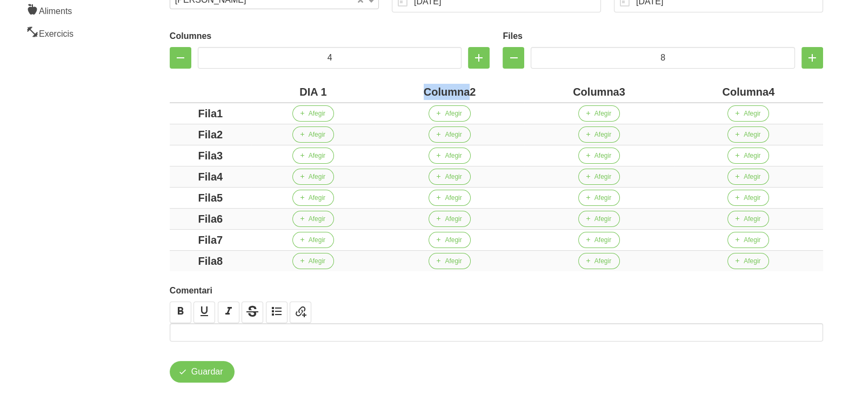
drag, startPoint x: 472, startPoint y: 93, endPoint x: 384, endPoint y: 92, distance: 88.1
click at [384, 92] on div "Columna2" at bounding box center [449, 92] width 141 height 16
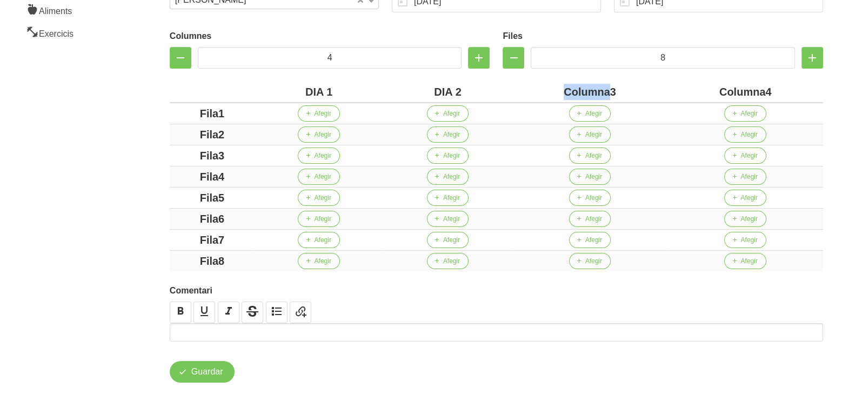
drag, startPoint x: 608, startPoint y: 92, endPoint x: 471, endPoint y: 93, distance: 137.8
click at [469, 93] on tr "DIA 1 DIA 2 Columna3 Columna4" at bounding box center [496, 92] width 653 height 21
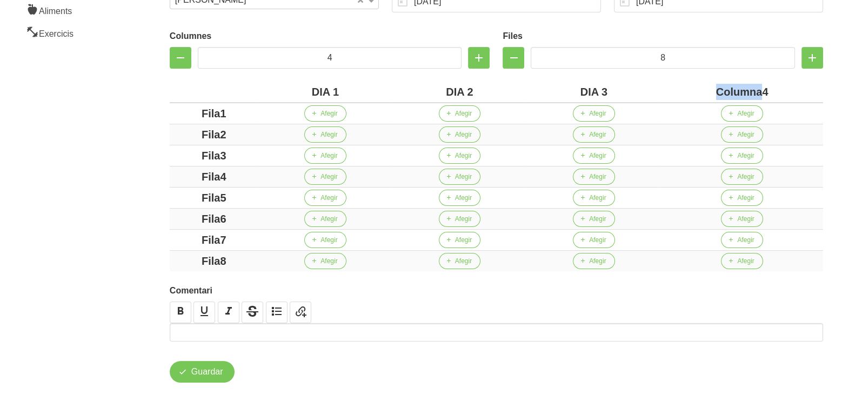
drag, startPoint x: 761, startPoint y: 92, endPoint x: 673, endPoint y: 91, distance: 88.1
click at [671, 91] on div "Columna4" at bounding box center [741, 92] width 153 height 16
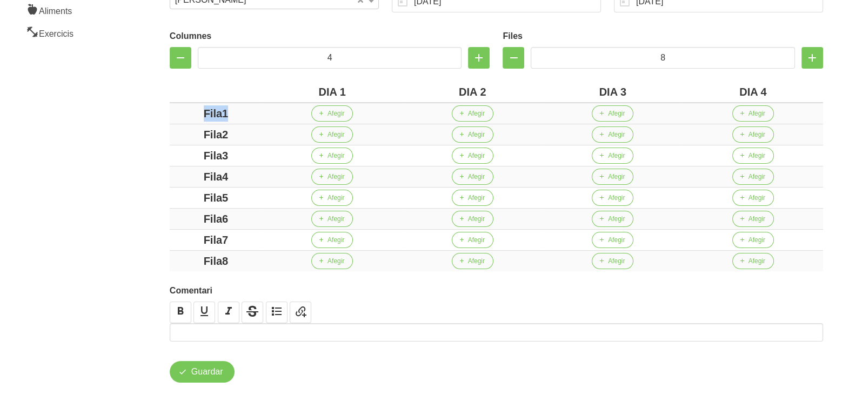
click at [180, 116] on div "Fila1" at bounding box center [216, 113] width 84 height 16
drag, startPoint x: 234, startPoint y: 134, endPoint x: 181, endPoint y: 138, distance: 53.1
click at [168, 137] on div "Columnes 4 Files 8 DIA 1 DIA 2 DIA 3 DIA 4 A Afegir Afegir Afegir Afegir Fila2 …" at bounding box center [496, 148] width 666 height 259
drag, startPoint x: 237, startPoint y: 153, endPoint x: 203, endPoint y: 159, distance: 34.0
click at [153, 153] on div "Crear entrenament 9e2353f7-f952-4d3f-a254-2c93f39ae1ba Nom [PERSON_NAME] 40 Arx…" at bounding box center [496, 121] width 705 height 576
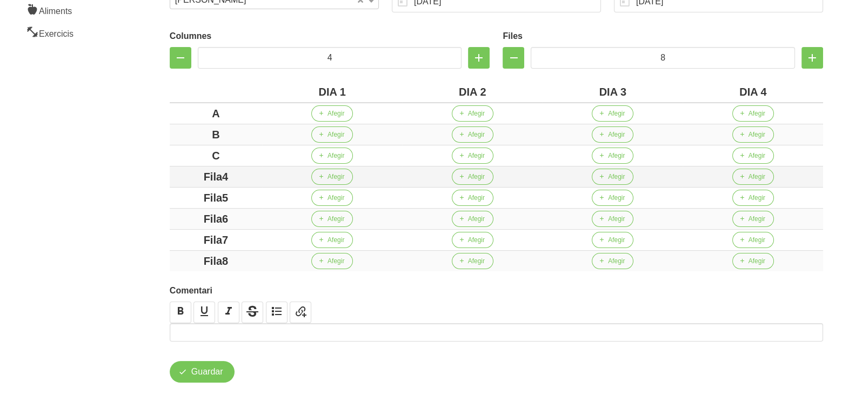
drag, startPoint x: 240, startPoint y: 175, endPoint x: 184, endPoint y: 177, distance: 56.2
click at [185, 176] on div "Fila4" at bounding box center [216, 177] width 84 height 16
click at [182, 195] on div "Fila5" at bounding box center [216, 198] width 84 height 16
click at [195, 216] on div "Fila6" at bounding box center [216, 219] width 84 height 16
drag, startPoint x: 239, startPoint y: 235, endPoint x: 212, endPoint y: 250, distance: 31.2
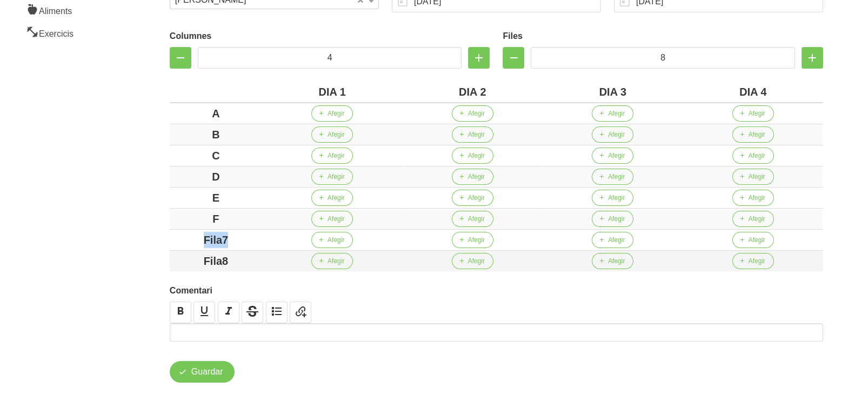
click at [189, 240] on div "Fila7" at bounding box center [216, 240] width 84 height 16
drag, startPoint x: 248, startPoint y: 263, endPoint x: 179, endPoint y: 264, distance: 69.2
click at [178, 264] on div "Fila8" at bounding box center [216, 261] width 84 height 16
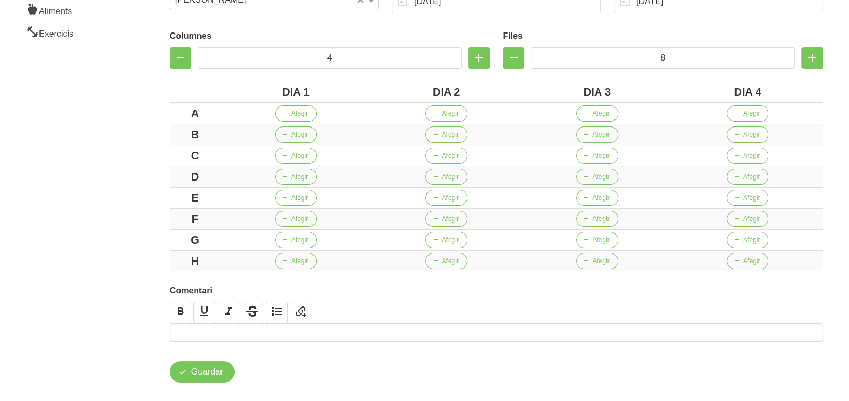
drag, startPoint x: 110, startPoint y: 230, endPoint x: 106, endPoint y: 225, distance: 6.2
click at [108, 228] on aside "General Dashboard Seccions Clients Administradors Comunicacions Esdeveniments A…" at bounding box center [66, 121] width 144 height 588
click at [291, 110] on span "Afegir" at bounding box center [299, 114] width 17 height 10
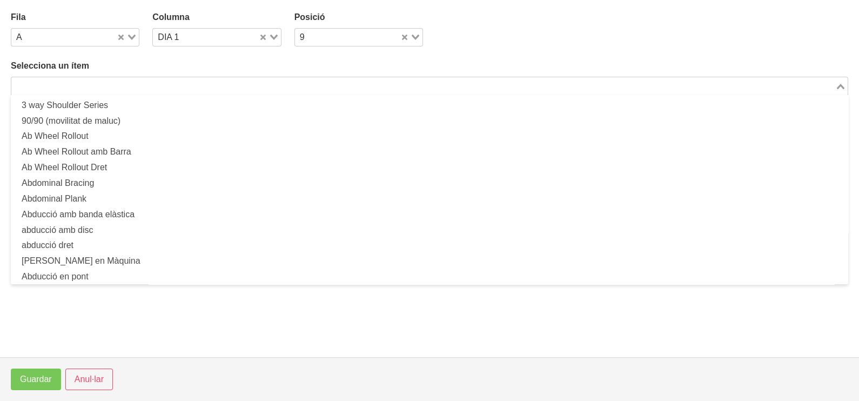
drag, startPoint x: 166, startPoint y: 90, endPoint x: 187, endPoint y: 57, distance: 38.8
click at [168, 88] on input "Search for option" at bounding box center [423, 85] width 822 height 13
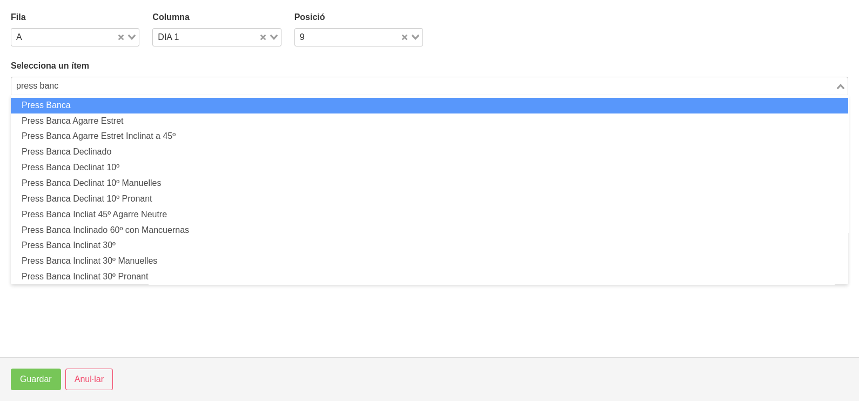
click at [121, 109] on li "Press Banca" at bounding box center [430, 106] width 838 height 16
type input "press banc"
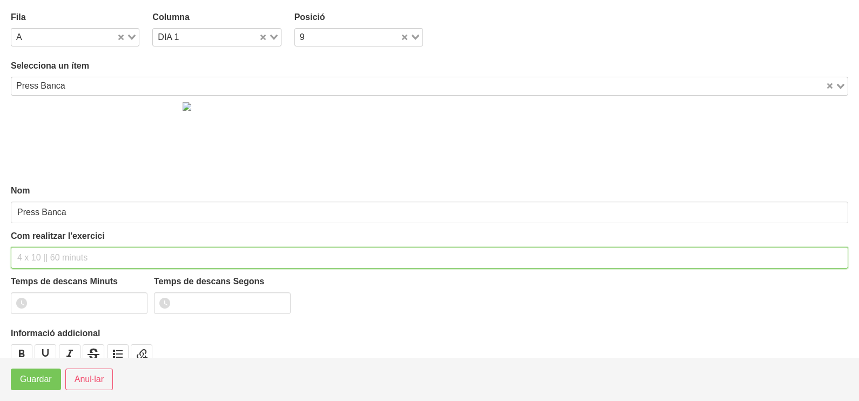
drag, startPoint x: 58, startPoint y: 255, endPoint x: 85, endPoint y: 189, distance: 71.3
click at [68, 243] on div "Com realitzar l'exercici" at bounding box center [430, 249] width 838 height 39
type input "2 x 6-8 a 3010 150""
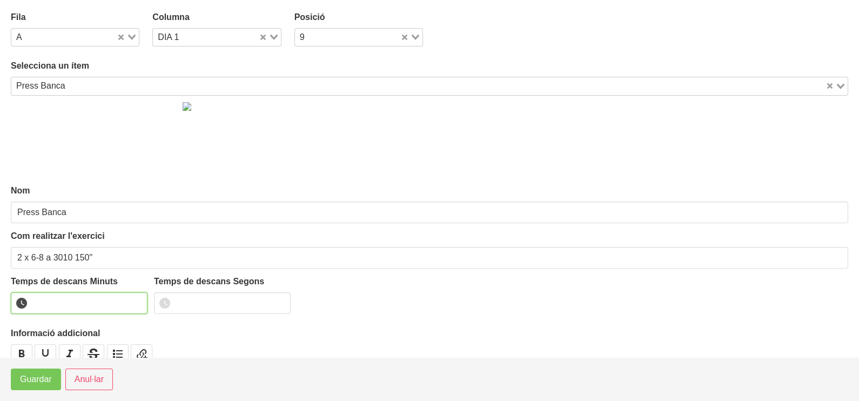
click at [65, 306] on input "number" at bounding box center [79, 303] width 137 height 22
type input "2"
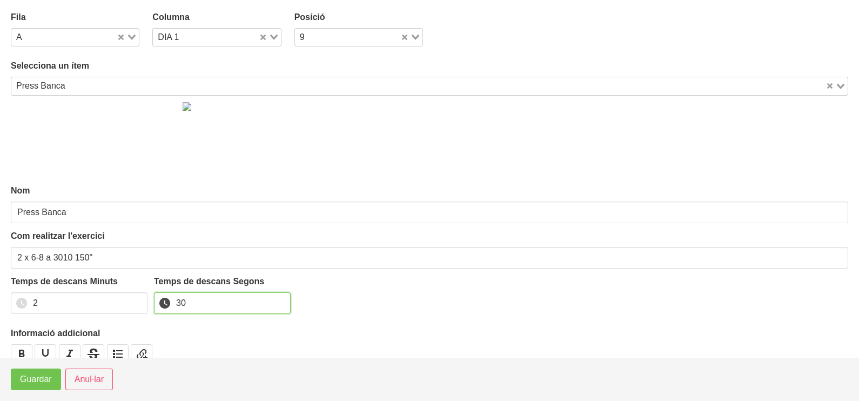
type input "30"
click at [44, 376] on span "Guardar" at bounding box center [36, 379] width 32 height 13
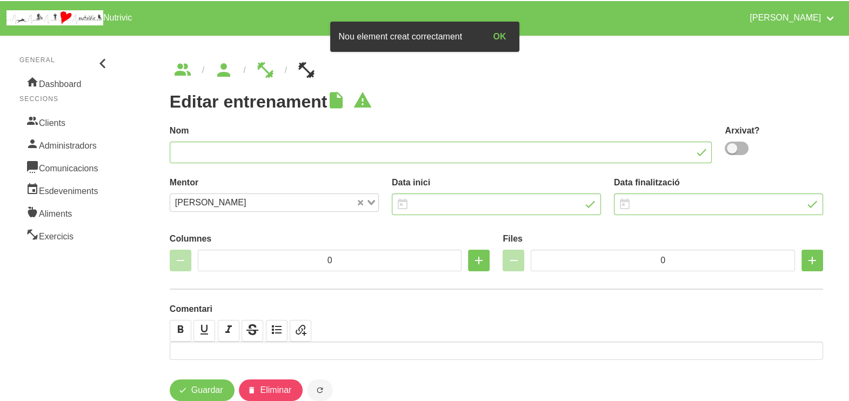
type input "[PERSON_NAME] 40"
type input "[DATE]"
type input "4"
type input "8"
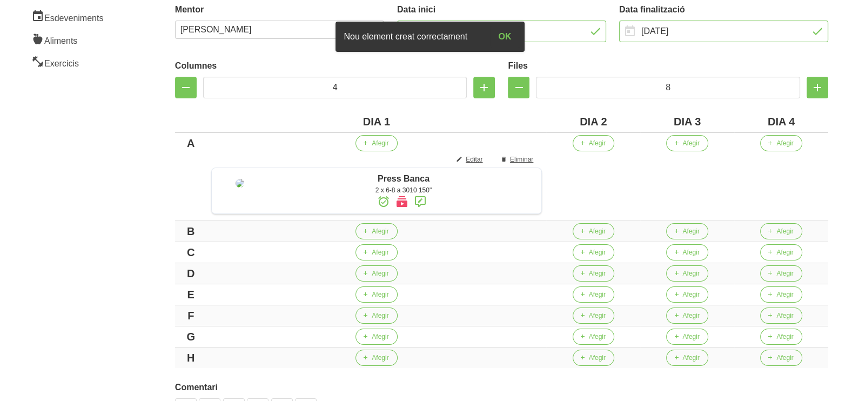
scroll to position [203, 0]
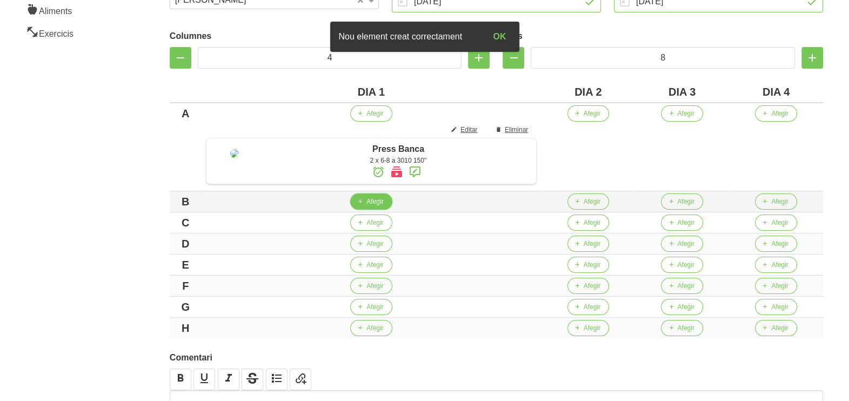
click at [383, 206] on span "Afegir" at bounding box center [374, 202] width 17 height 10
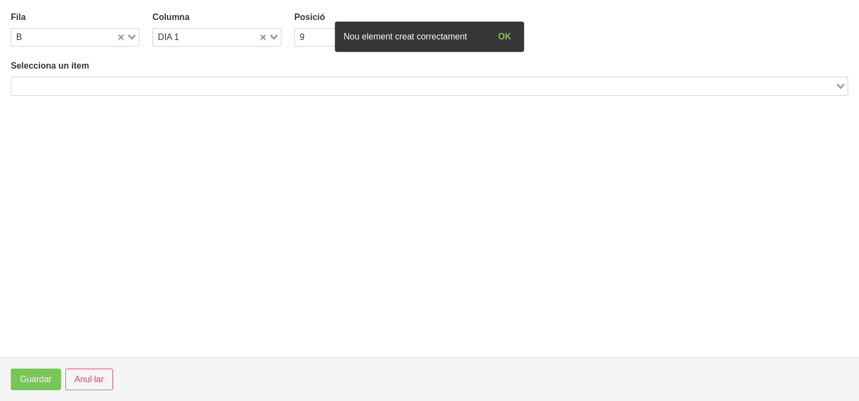
click at [108, 81] on input "Search for option" at bounding box center [423, 85] width 822 height 13
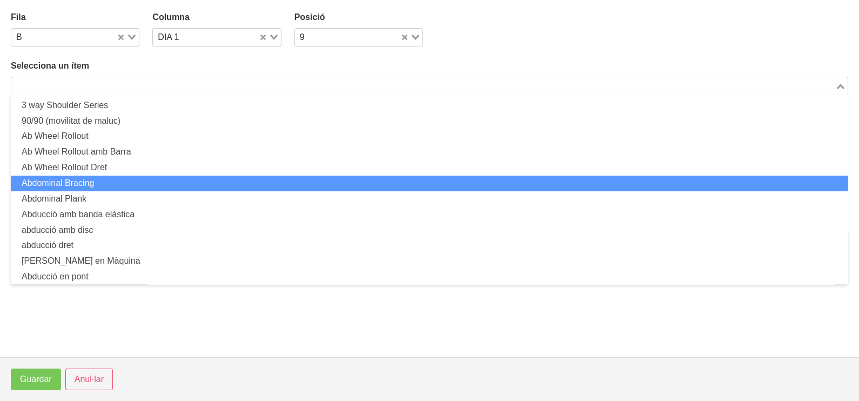
scroll to position [0, 0]
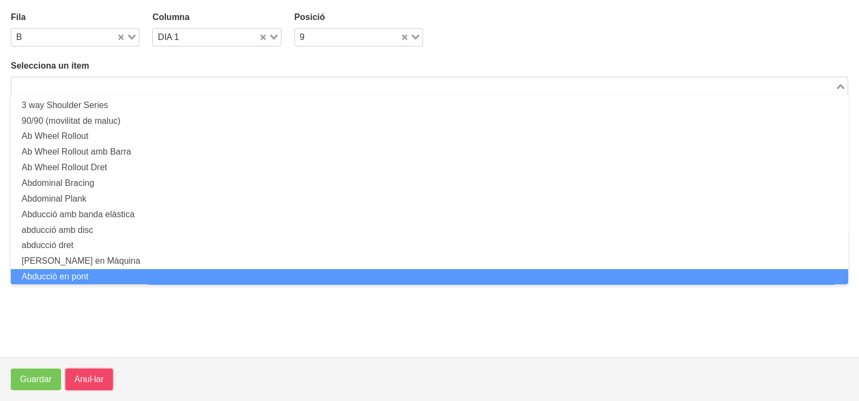
click at [101, 373] on span "Anul·lar" at bounding box center [89, 379] width 29 height 13
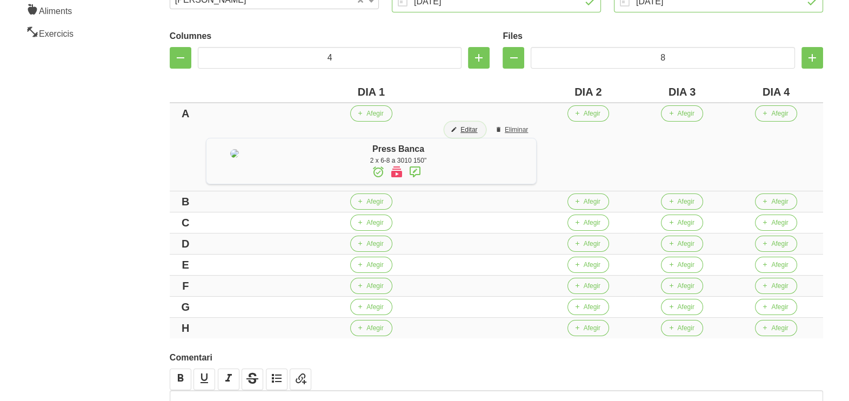
click at [477, 128] on span "Editar" at bounding box center [468, 130] width 17 height 10
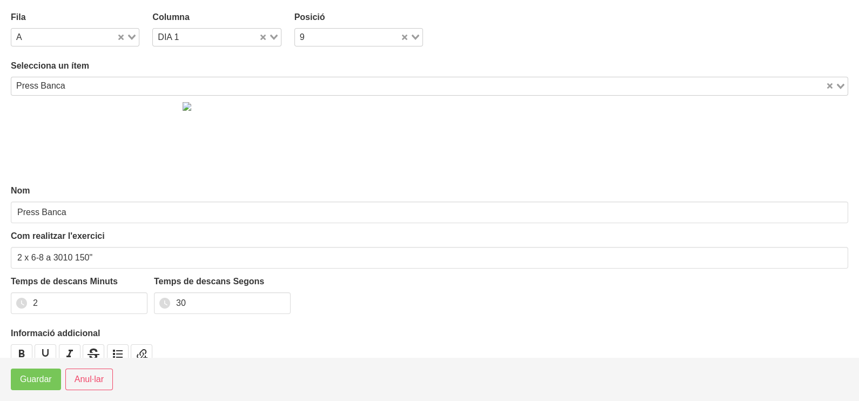
click at [97, 89] on input "Search for option" at bounding box center [446, 85] width 755 height 13
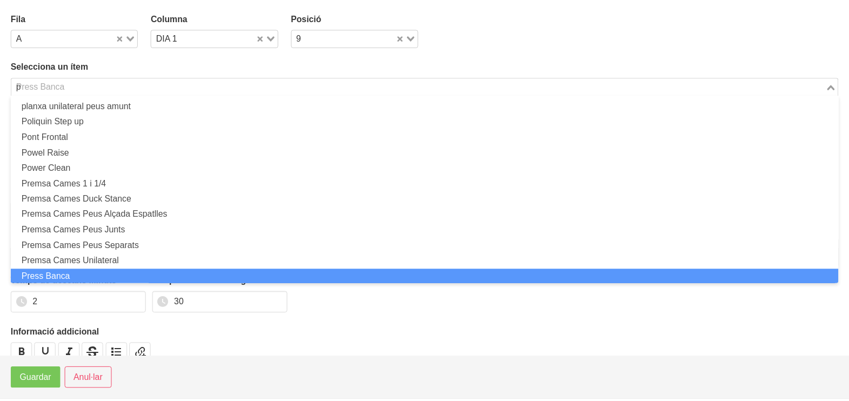
scroll to position [3, 0]
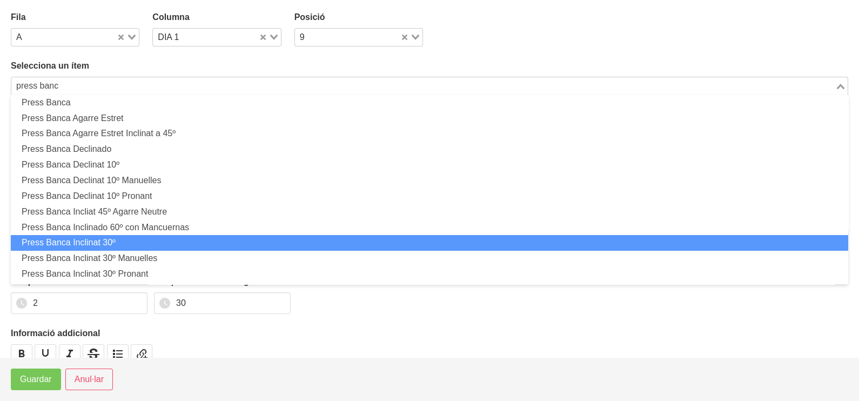
click at [144, 239] on li "Press Banca Inclinat 30º" at bounding box center [430, 243] width 838 height 16
type input "press banc"
type input "Press Banca Inclinat 30º"
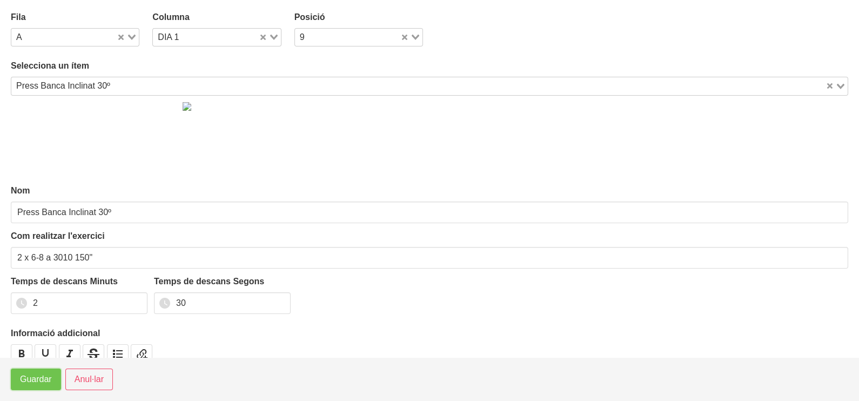
click at [41, 382] on span "Guardar" at bounding box center [36, 379] width 32 height 13
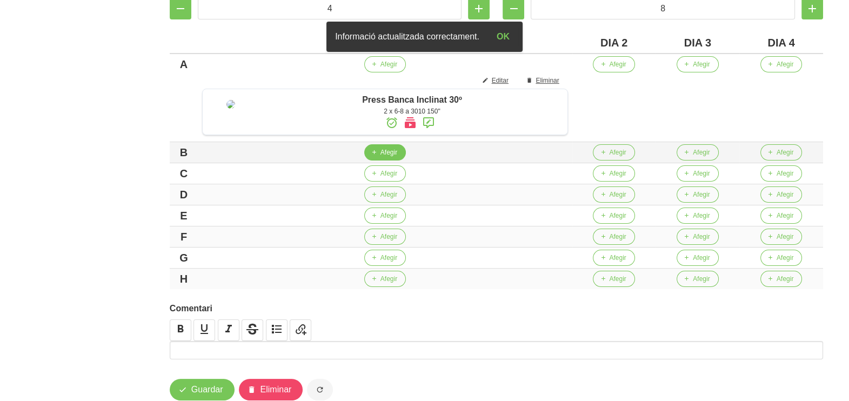
scroll to position [270, 0]
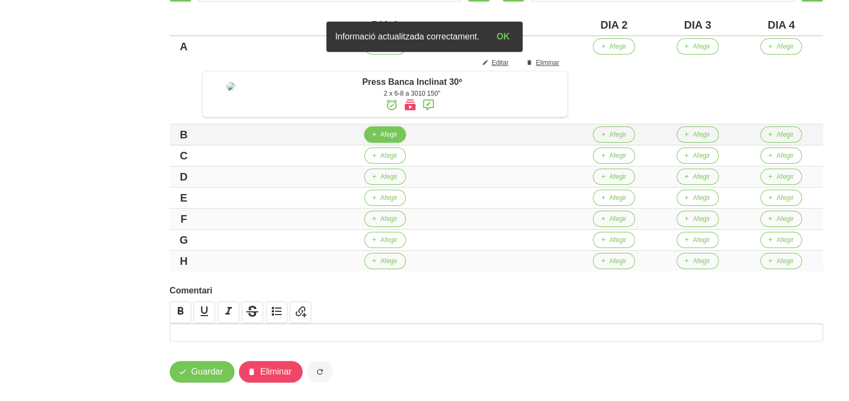
click at [397, 139] on span "Afegir" at bounding box center [388, 135] width 17 height 10
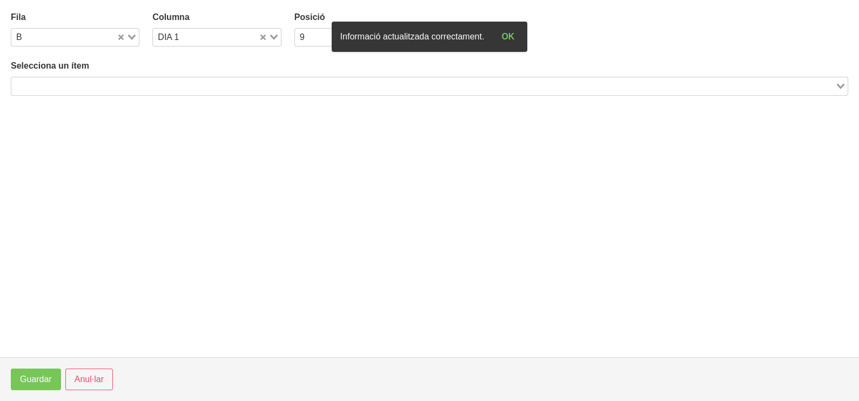
click at [83, 81] on div "Selecciona un ítem Loading..." at bounding box center [430, 77] width 838 height 36
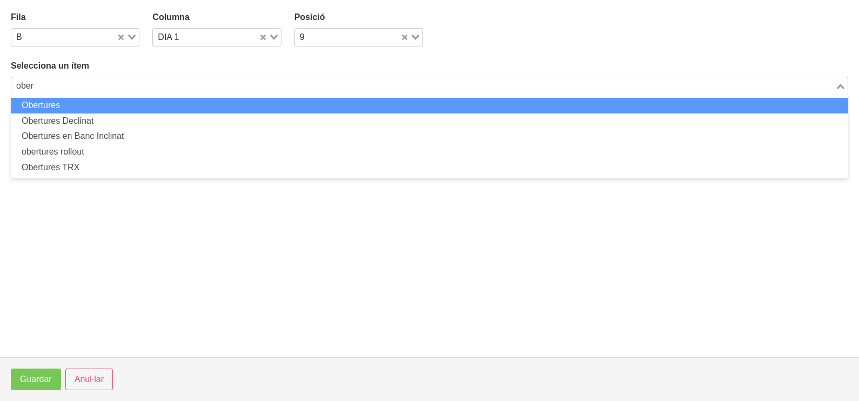
click at [121, 107] on li "Obertures" at bounding box center [430, 106] width 838 height 16
type input "ober"
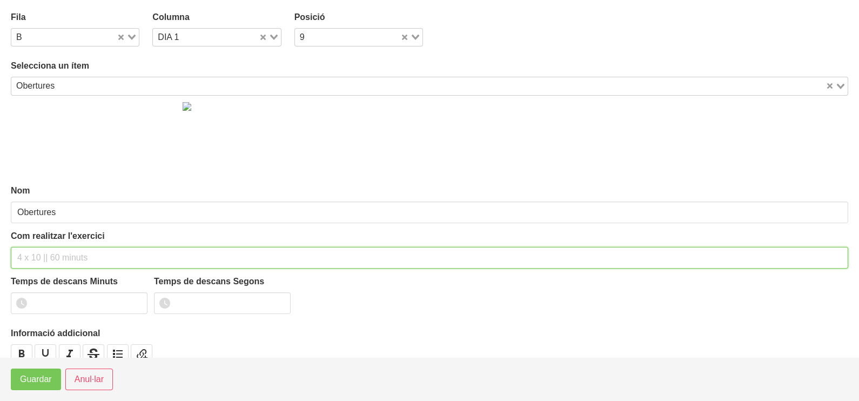
click at [46, 251] on input "text" at bounding box center [430, 258] width 838 height 22
type input "2 x 8-10 a 2010 120""
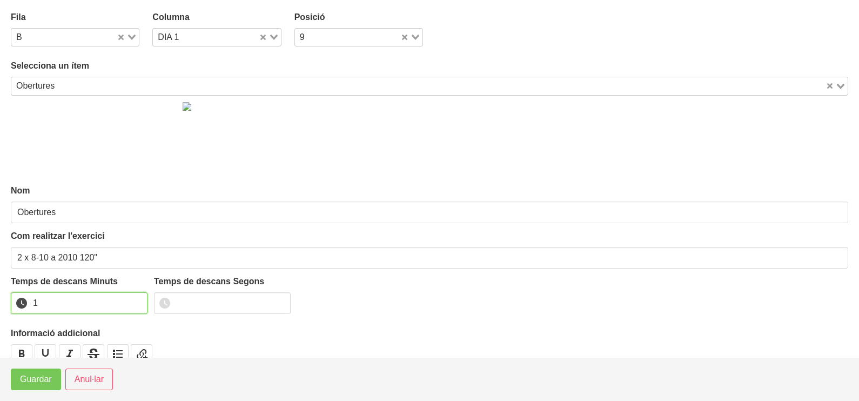
click at [136, 300] on input "1" at bounding box center [79, 303] width 137 height 22
drag, startPoint x: 136, startPoint y: 300, endPoint x: 63, endPoint y: 336, distance: 81.4
type input "2"
click at [131, 303] on input "2" at bounding box center [79, 303] width 137 height 22
click at [41, 378] on span "Guardar" at bounding box center [36, 379] width 32 height 13
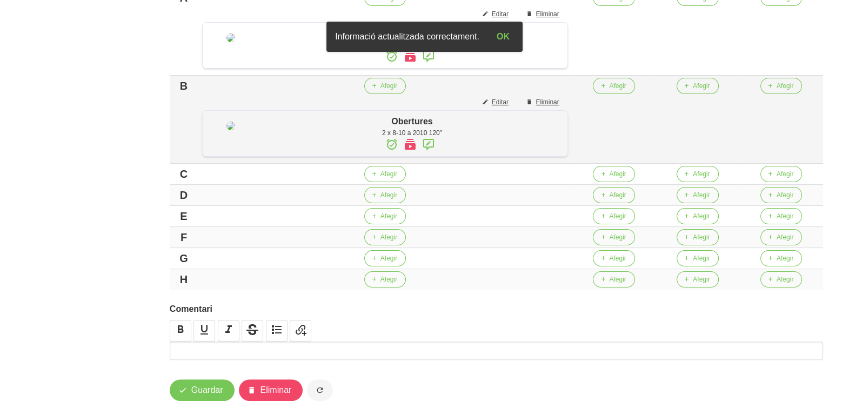
scroll to position [338, 0]
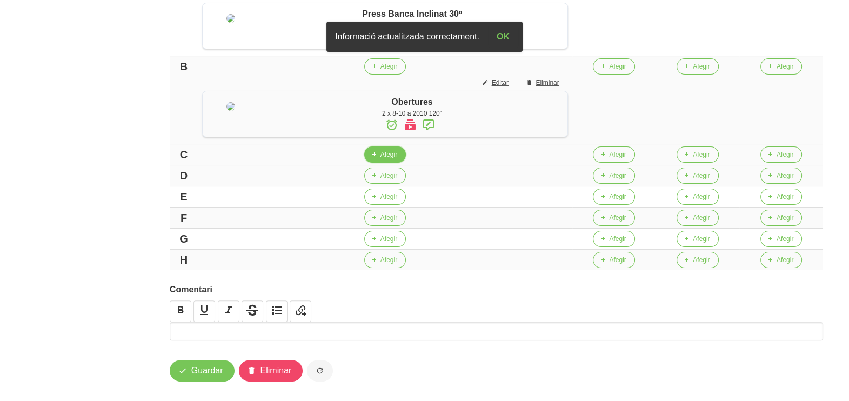
click at [397, 159] on span "Afegir" at bounding box center [388, 155] width 17 height 10
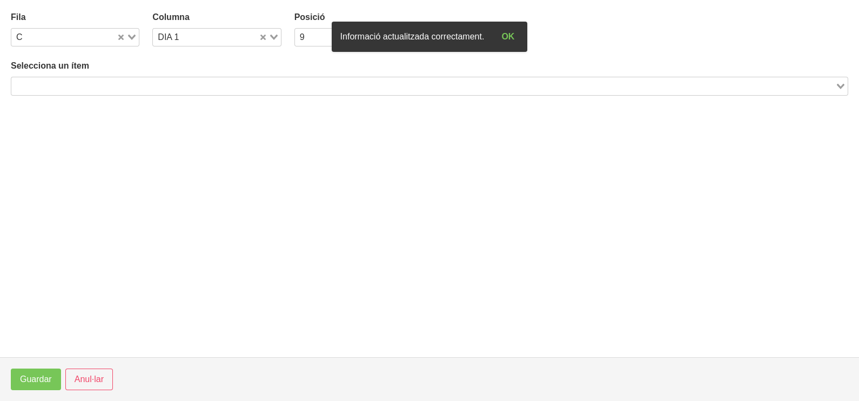
click at [130, 83] on input "Search for option" at bounding box center [423, 85] width 822 height 13
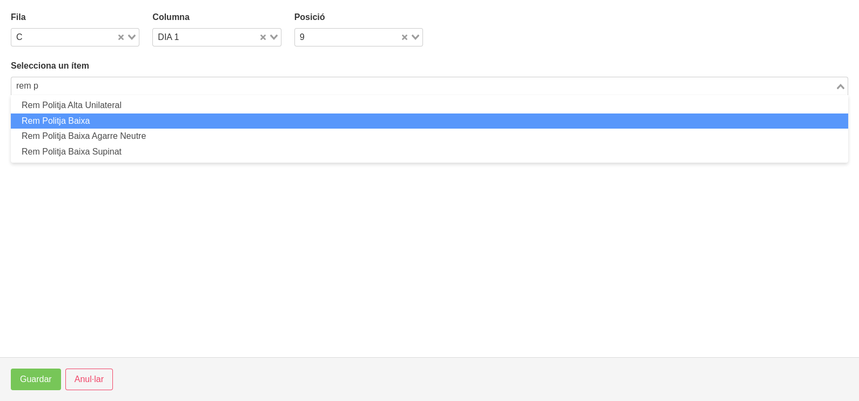
drag, startPoint x: 109, startPoint y: 115, endPoint x: 112, endPoint y: 119, distance: 5.8
click at [112, 119] on li "Rem Politja Baixa" at bounding box center [430, 121] width 838 height 16
type input "rem p"
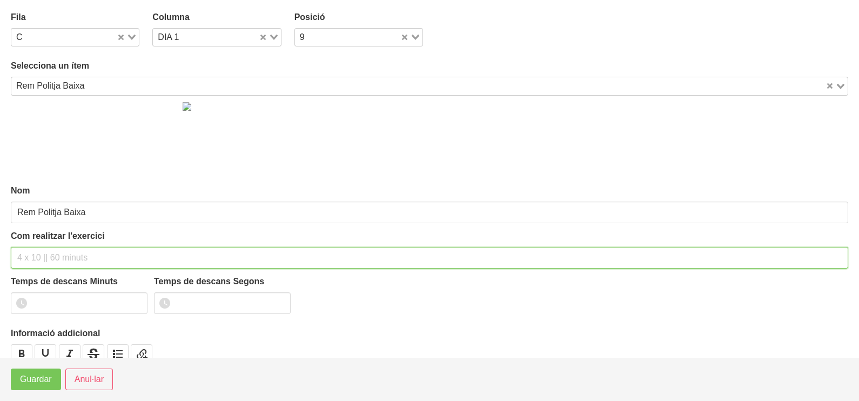
click at [45, 252] on input "text" at bounding box center [430, 258] width 838 height 22
type input "2 x 6-8 a 3011 150""
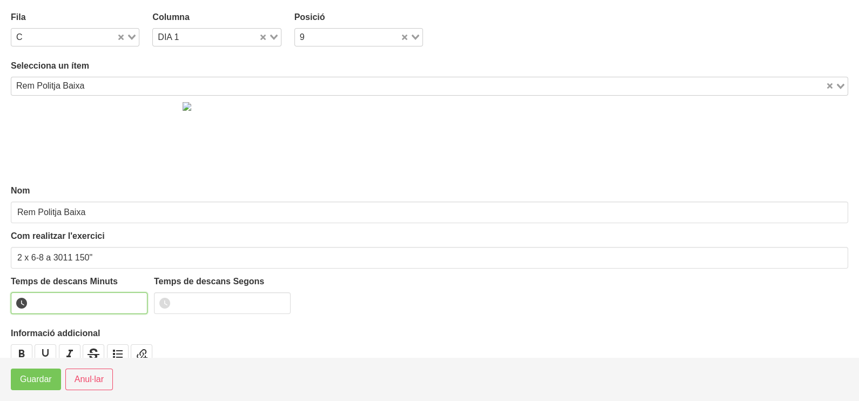
click at [55, 299] on input "number" at bounding box center [79, 303] width 137 height 22
type input "2"
click at [30, 378] on span "Guardar" at bounding box center [36, 379] width 32 height 13
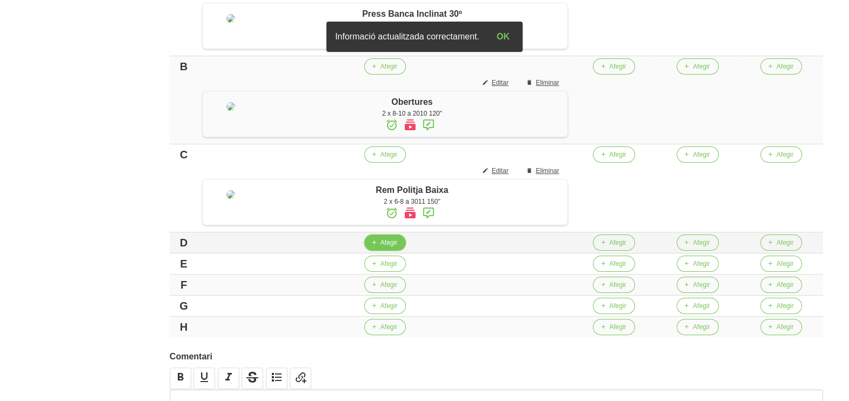
click at [392, 248] on span "Afegir" at bounding box center [388, 243] width 17 height 10
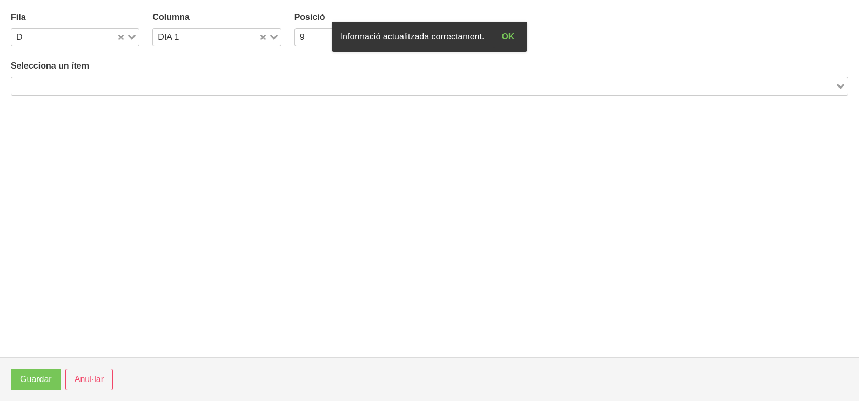
click at [176, 83] on input "Search for option" at bounding box center [423, 85] width 822 height 13
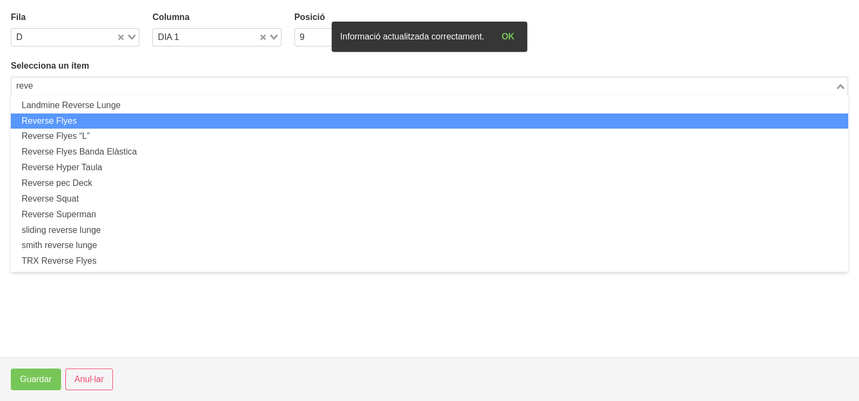
click at [135, 120] on li "Reverse Flyes" at bounding box center [430, 121] width 838 height 16
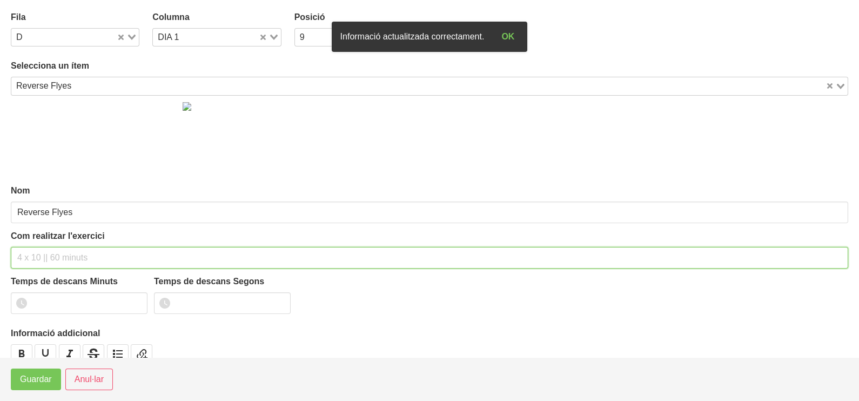
click at [57, 255] on input "text" at bounding box center [430, 258] width 838 height 22
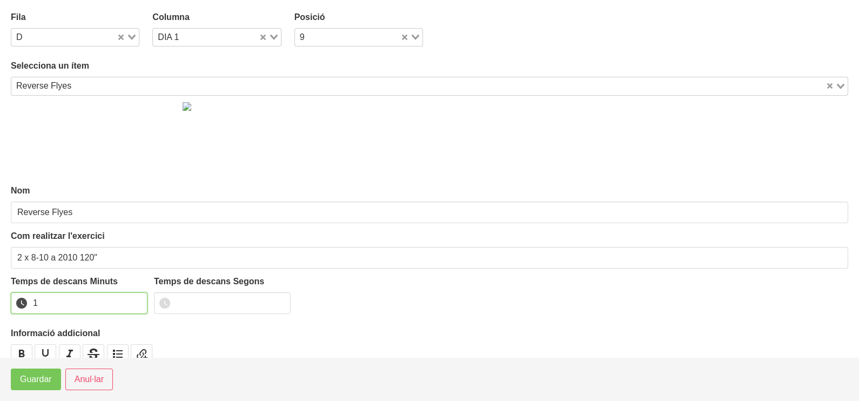
click at [136, 300] on input "1" at bounding box center [79, 303] width 137 height 22
drag, startPoint x: 136, startPoint y: 300, endPoint x: 57, endPoint y: 352, distance: 95.2
click at [117, 310] on input "2" at bounding box center [79, 303] width 137 height 22
click at [42, 380] on span "Guardar" at bounding box center [36, 379] width 32 height 13
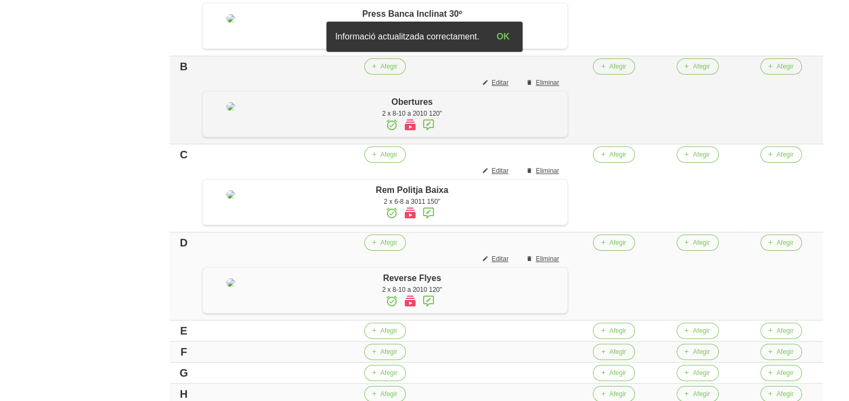
scroll to position [540, 0]
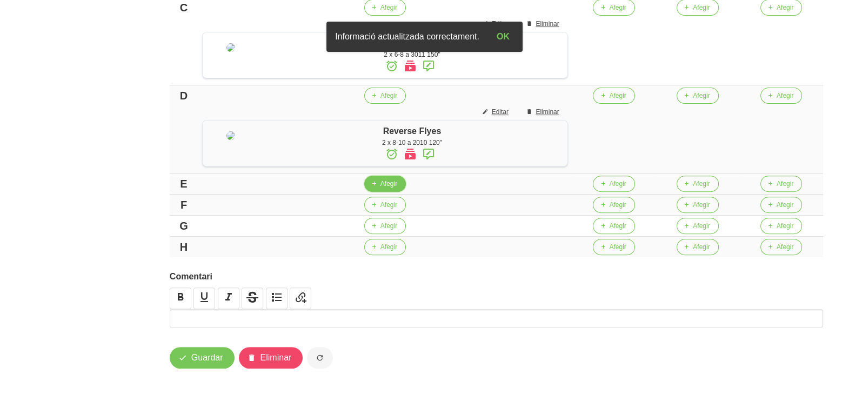
click at [396, 189] on span "Afegir" at bounding box center [388, 184] width 17 height 10
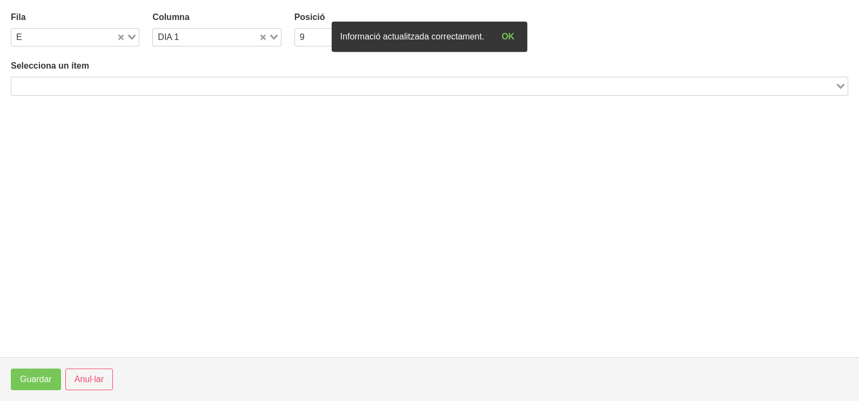
click at [84, 84] on input "Search for option" at bounding box center [423, 85] width 822 height 13
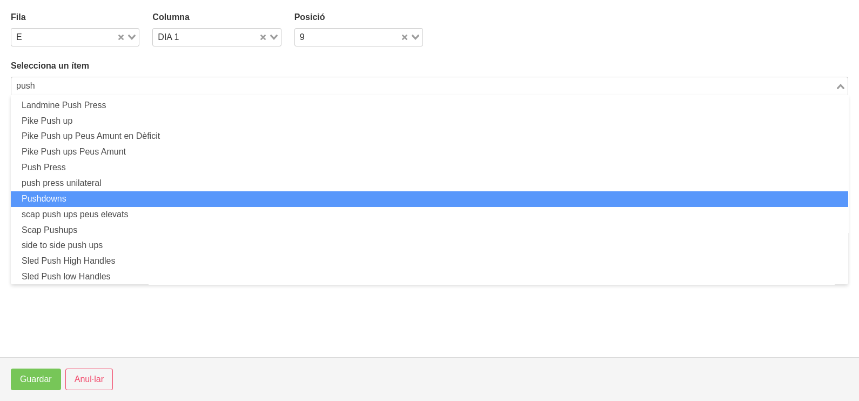
click at [88, 200] on li "Pushdowns" at bounding box center [430, 199] width 838 height 16
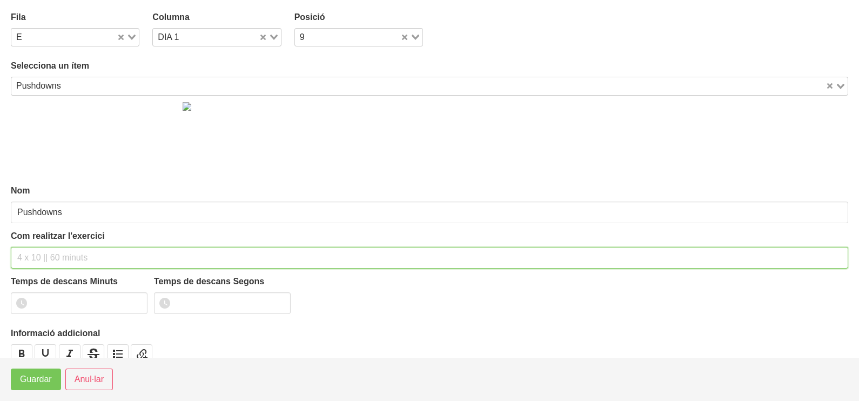
drag, startPoint x: 58, startPoint y: 259, endPoint x: 55, endPoint y: 253, distance: 7.0
click at [57, 256] on input "text" at bounding box center [430, 258] width 838 height 22
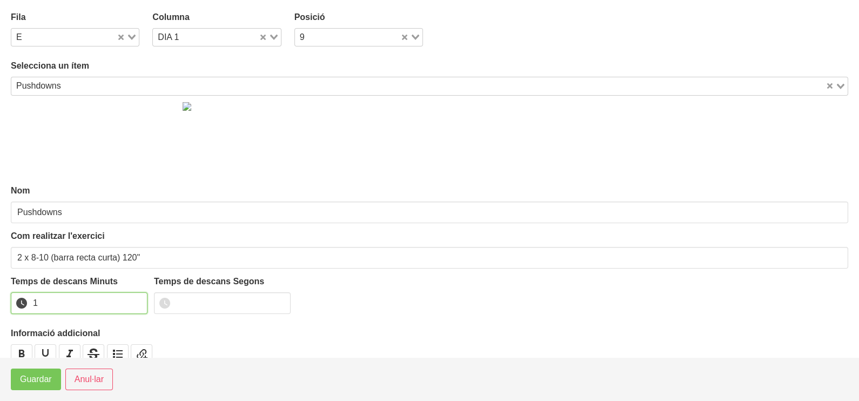
click at [138, 298] on input "1" at bounding box center [79, 303] width 137 height 22
drag, startPoint x: 138, startPoint y: 298, endPoint x: 128, endPoint y: 304, distance: 11.7
click at [135, 299] on input "2" at bounding box center [79, 303] width 137 height 22
click at [43, 378] on span "Guardar" at bounding box center [36, 379] width 32 height 13
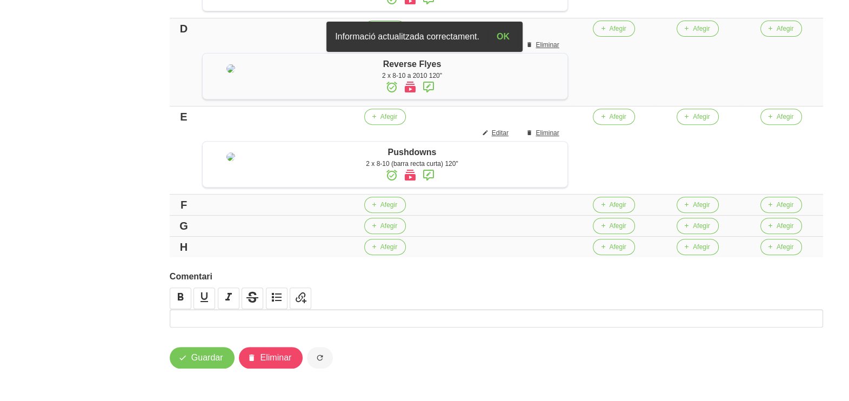
scroll to position [633, 0]
click at [393, 204] on span "Afegir" at bounding box center [388, 205] width 17 height 10
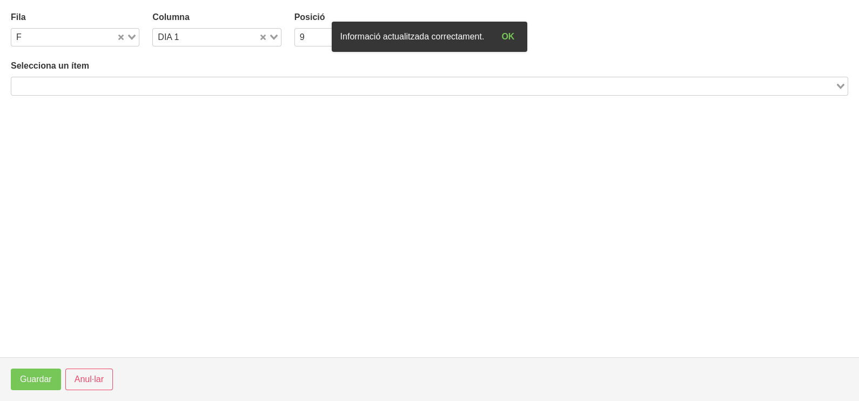
drag, startPoint x: 91, startPoint y: 84, endPoint x: 106, endPoint y: 76, distance: 16.9
click at [95, 83] on input "Search for option" at bounding box center [423, 85] width 822 height 13
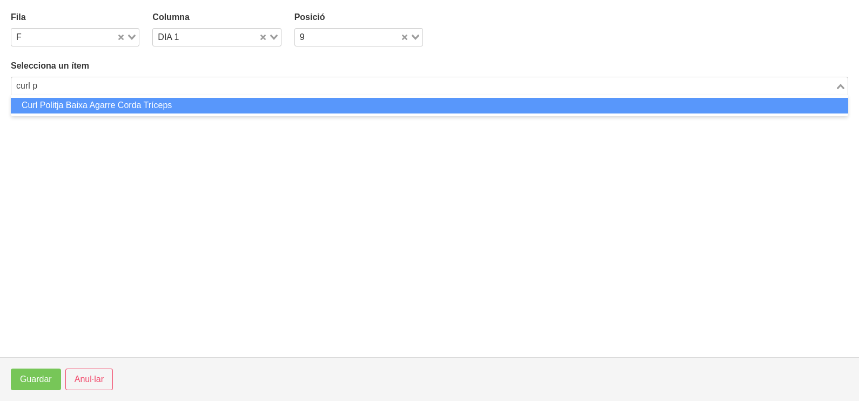
click at [118, 110] on li "Curl Politja Baixa Agarre Corda Tríceps" at bounding box center [430, 106] width 838 height 16
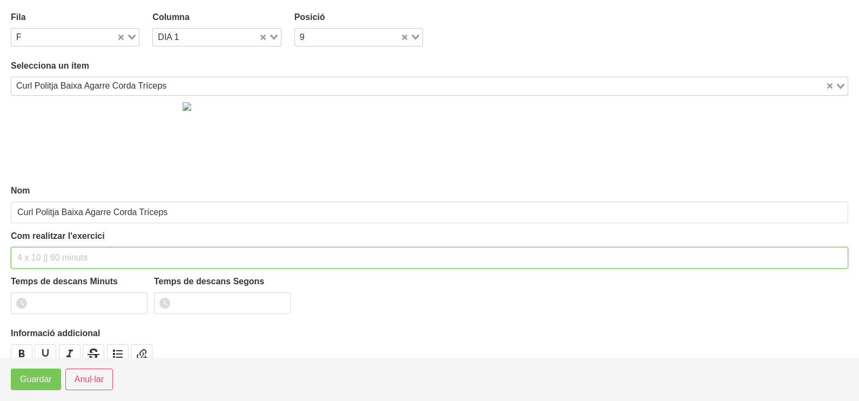
click at [46, 253] on input "text" at bounding box center [430, 258] width 838 height 22
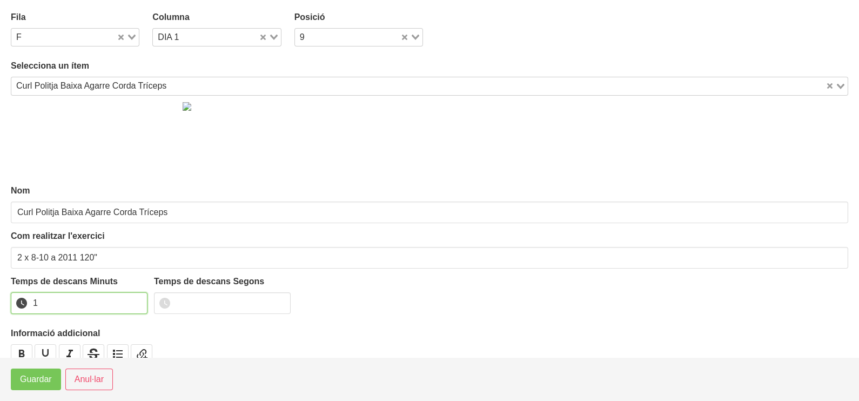
click at [138, 300] on input "1" at bounding box center [79, 303] width 137 height 22
drag, startPoint x: 138, startPoint y: 299, endPoint x: 92, endPoint y: 332, distance: 56.7
click at [119, 311] on input "2" at bounding box center [79, 303] width 137 height 22
click at [38, 382] on span "Guardar" at bounding box center [36, 379] width 32 height 13
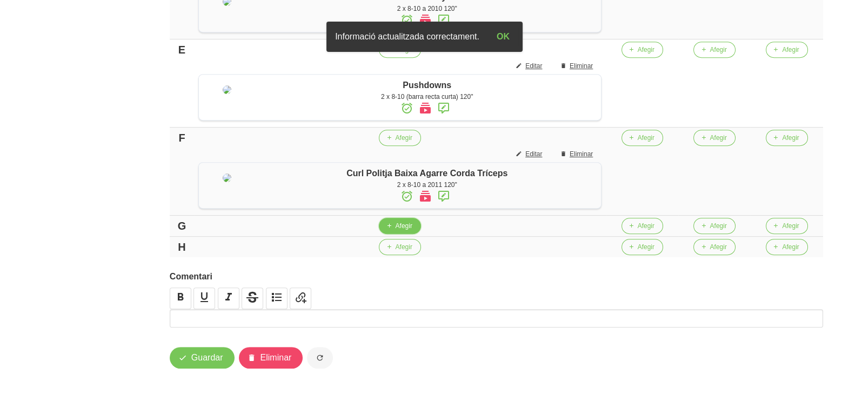
click at [406, 231] on span "Afegir" at bounding box center [403, 226] width 17 height 10
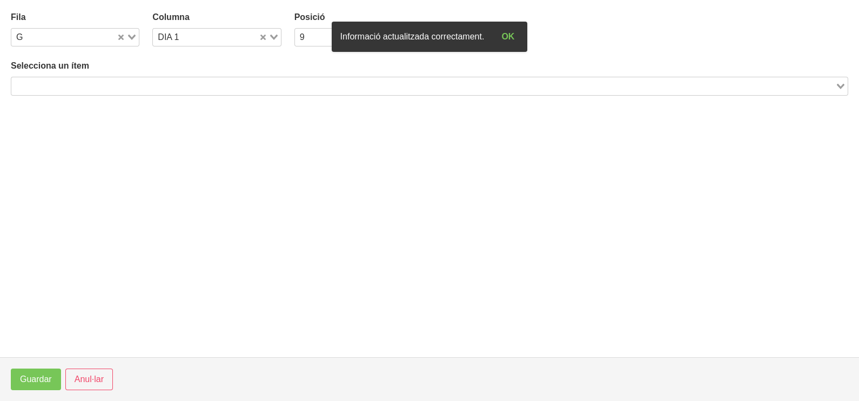
click at [162, 85] on input "Search for option" at bounding box center [423, 85] width 822 height 13
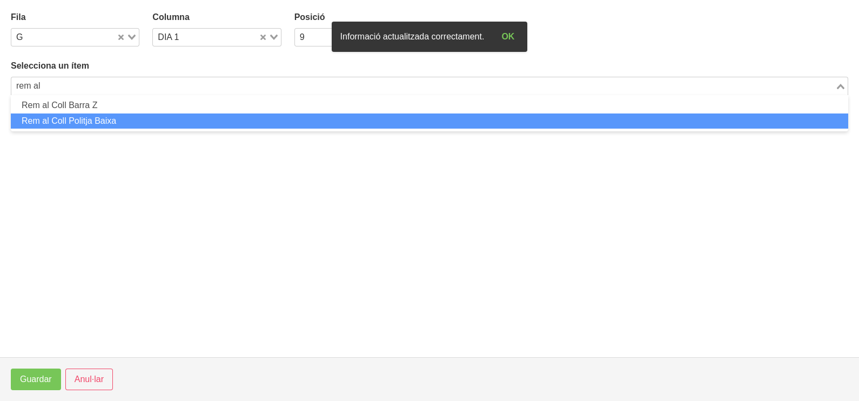
click at [125, 124] on li "Rem al Coll Politja Baixa" at bounding box center [430, 121] width 838 height 16
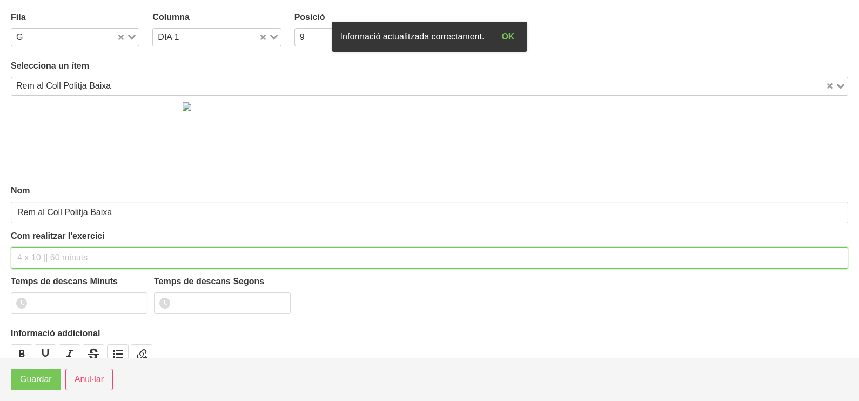
click at [47, 255] on input "text" at bounding box center [430, 258] width 838 height 22
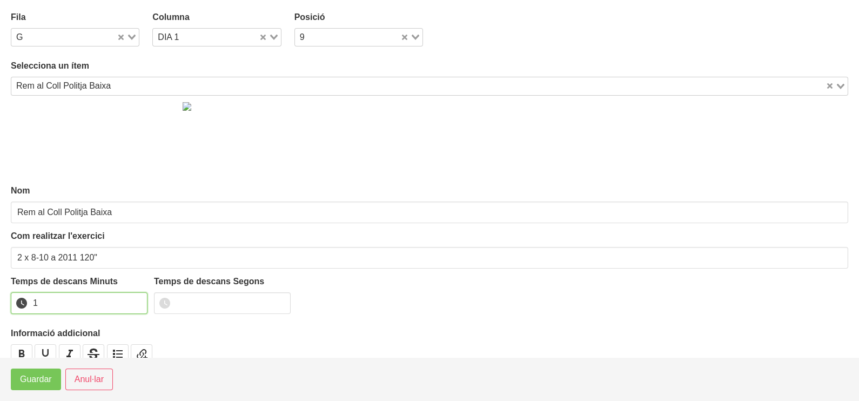
click at [138, 299] on input "1" at bounding box center [79, 303] width 137 height 22
drag, startPoint x: 138, startPoint y: 299, endPoint x: 106, endPoint y: 319, distance: 37.2
click at [133, 301] on input "2" at bounding box center [79, 303] width 137 height 22
click at [45, 380] on span "Guardar" at bounding box center [36, 379] width 32 height 13
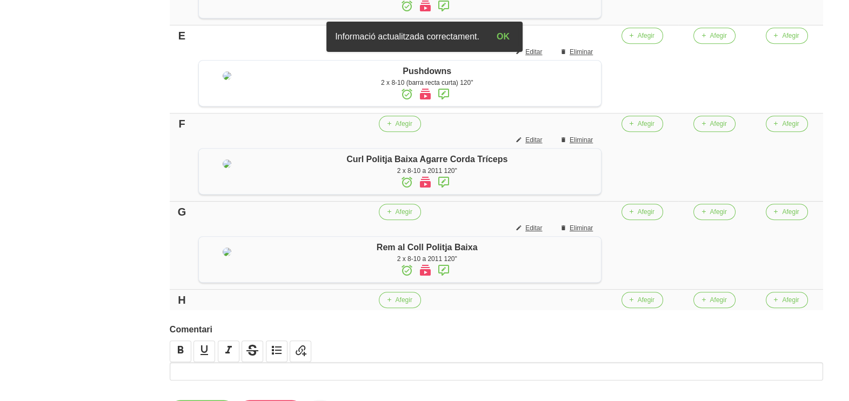
scroll to position [700, 0]
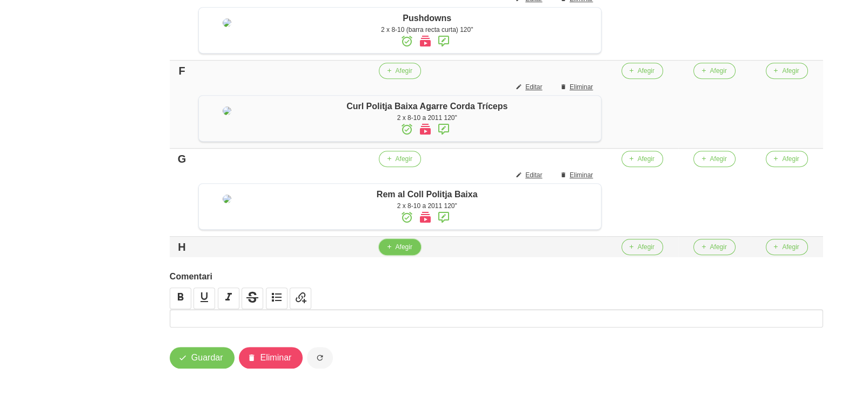
click at [393, 252] on span "button" at bounding box center [389, 247] width 10 height 10
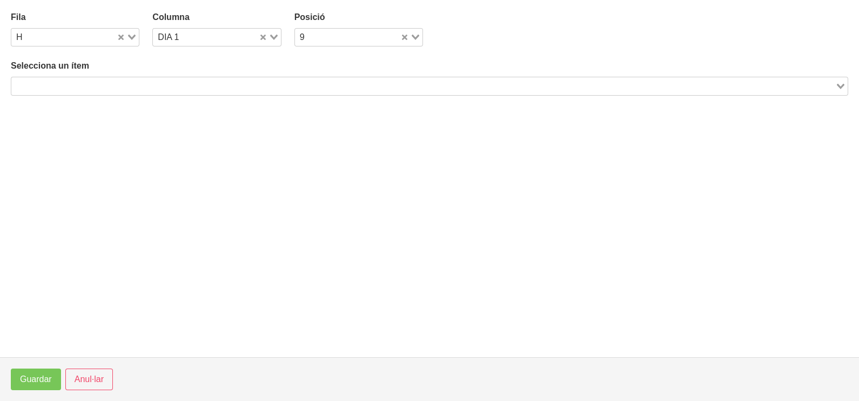
click at [73, 86] on input "Search for option" at bounding box center [423, 85] width 822 height 13
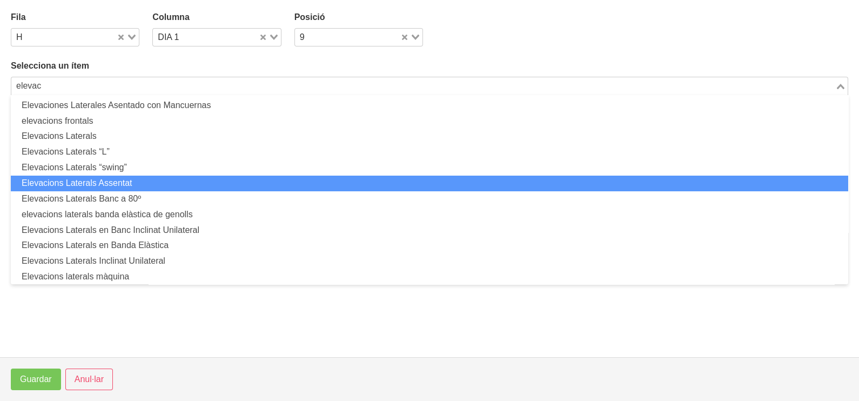
click at [136, 184] on li "Elevacions Laterals Assentat" at bounding box center [430, 184] width 838 height 16
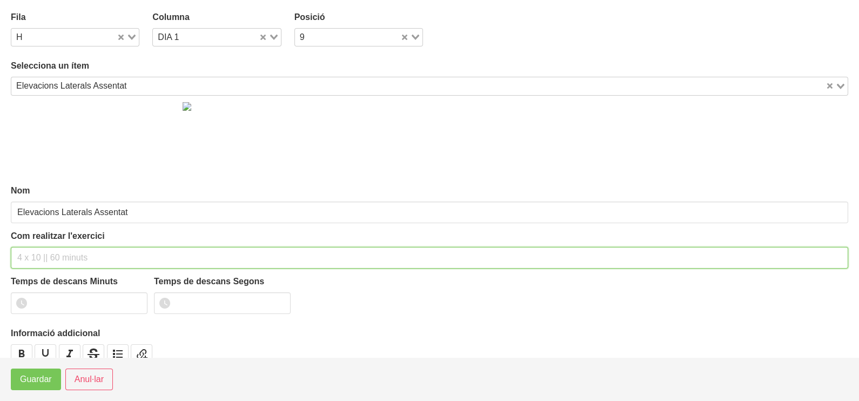
click at [41, 258] on input "text" at bounding box center [430, 258] width 838 height 22
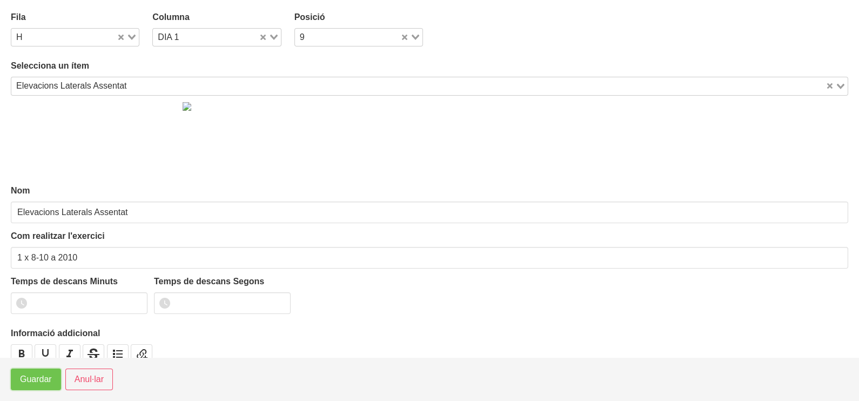
click at [34, 380] on span "Guardar" at bounding box center [36, 379] width 32 height 13
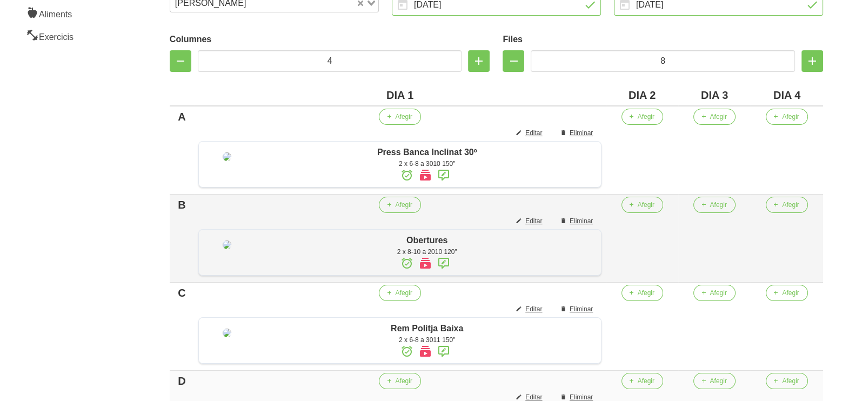
scroll to position [160, 0]
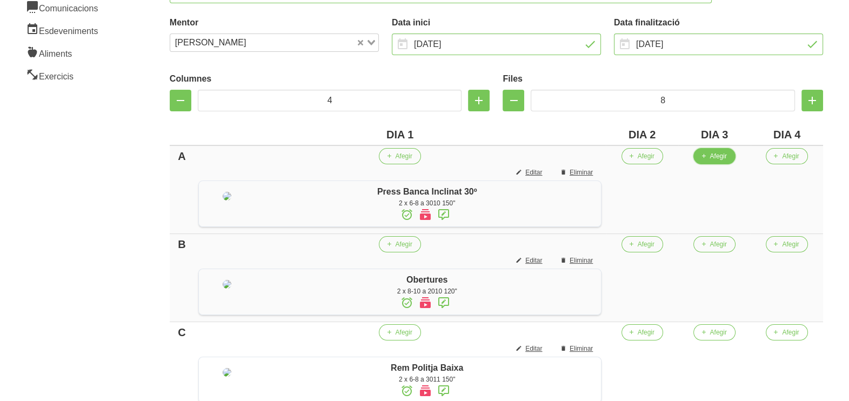
click at [721, 159] on span "Afegir" at bounding box center [718, 156] width 17 height 10
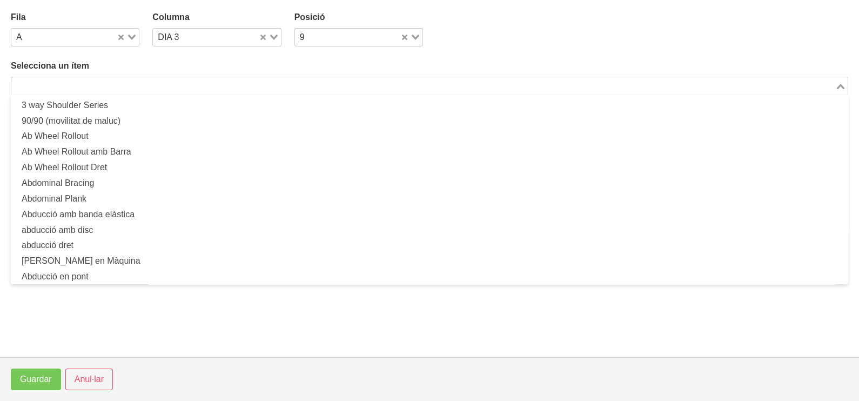
drag, startPoint x: 223, startPoint y: 82, endPoint x: 231, endPoint y: 76, distance: 10.1
click at [224, 82] on input "Search for option" at bounding box center [423, 85] width 822 height 13
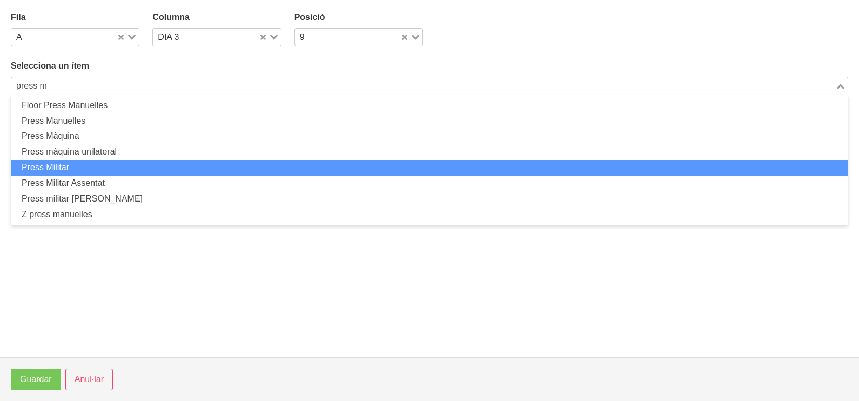
click at [116, 166] on li "Press Militar" at bounding box center [430, 168] width 838 height 16
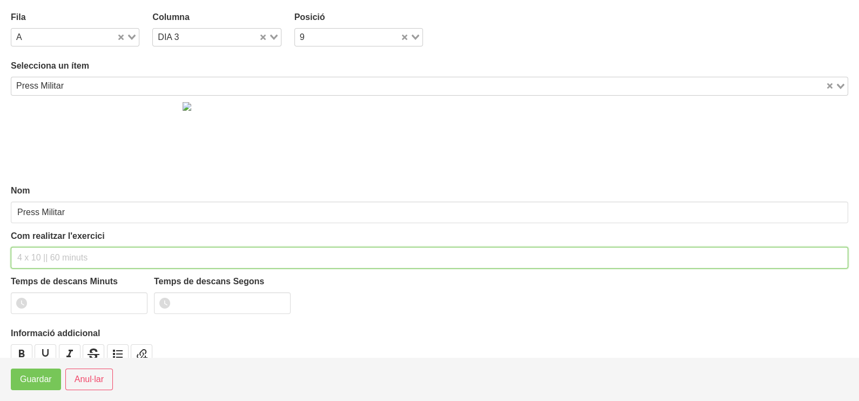
drag, startPoint x: 48, startPoint y: 252, endPoint x: 60, endPoint y: 189, distance: 64.4
click at [55, 243] on div "Com realitzar l'exercici" at bounding box center [430, 249] width 838 height 39
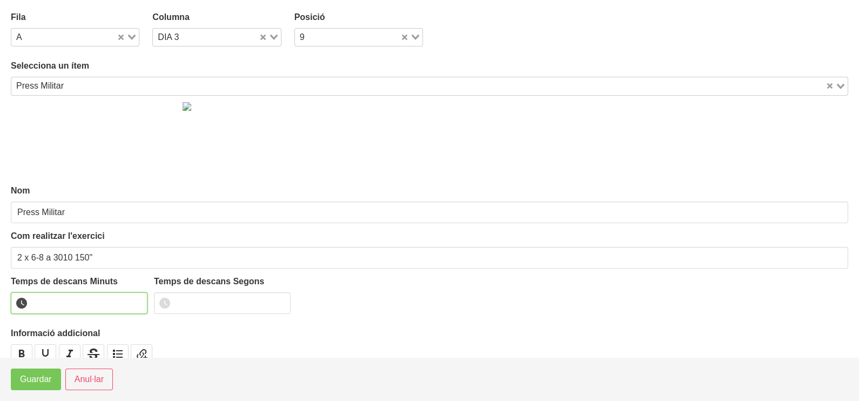
click at [64, 305] on input "number" at bounding box center [79, 303] width 137 height 22
click at [37, 379] on span "Guardar" at bounding box center [36, 379] width 32 height 13
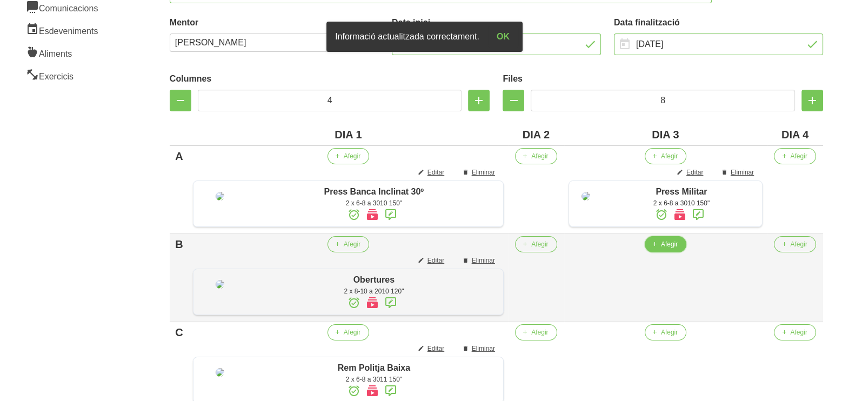
click at [657, 252] on button "Afegir" at bounding box center [666, 244] width 42 height 16
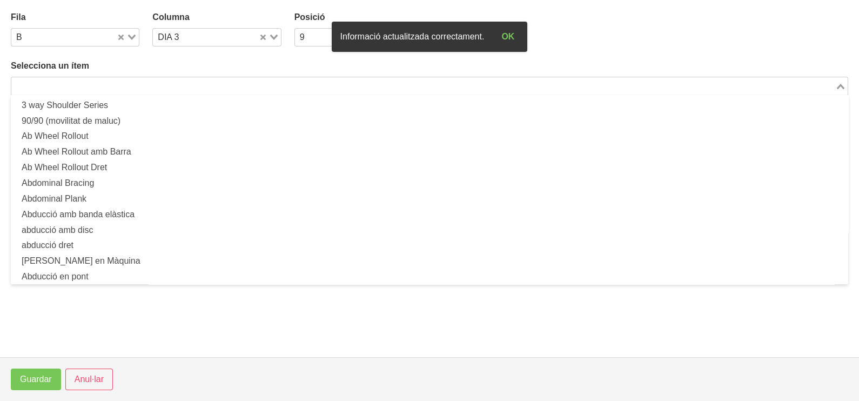
click at [129, 83] on div "Search for option" at bounding box center [423, 84] width 824 height 15
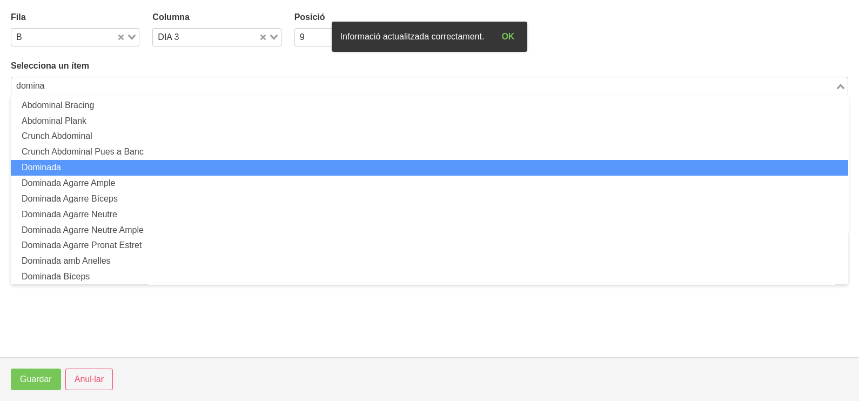
click at [103, 168] on li "Dominada" at bounding box center [430, 168] width 838 height 16
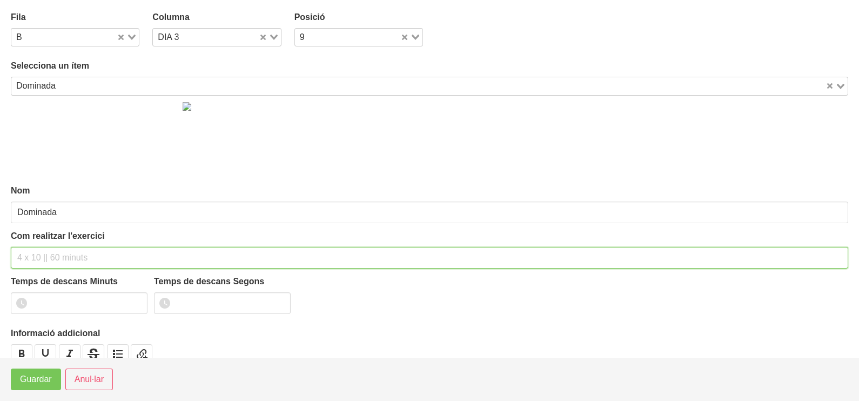
drag, startPoint x: 45, startPoint y: 256, endPoint x: 73, endPoint y: 180, distance: 80.5
click at [46, 249] on input "text" at bounding box center [430, 258] width 838 height 22
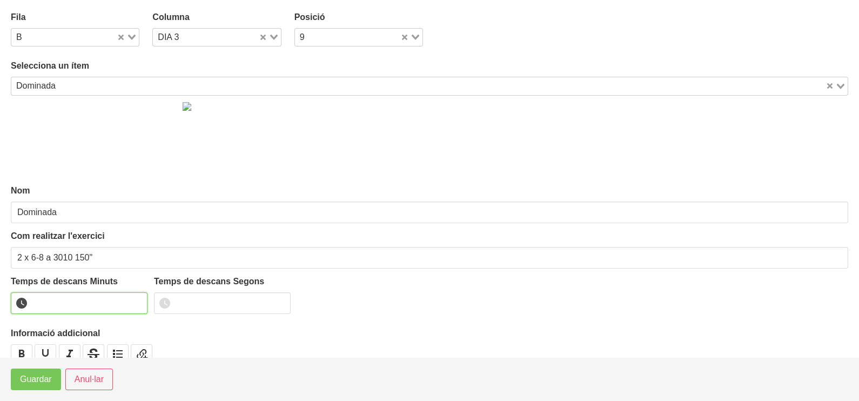
click at [70, 299] on input "number" at bounding box center [79, 303] width 137 height 22
click at [30, 382] on span "Guardar" at bounding box center [36, 379] width 32 height 13
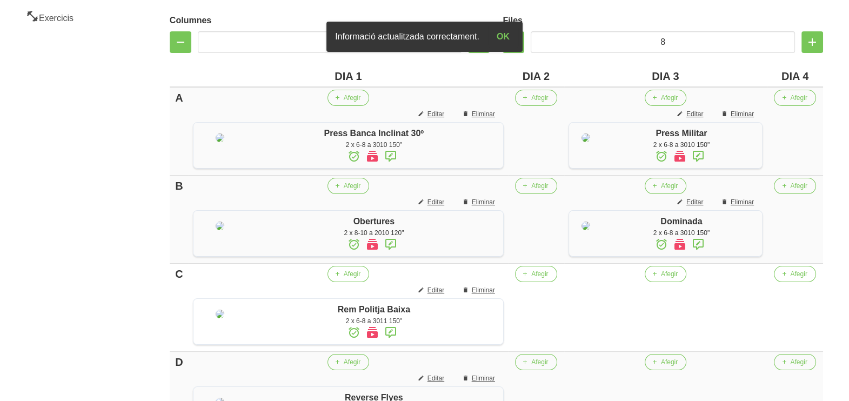
scroll to position [363, 0]
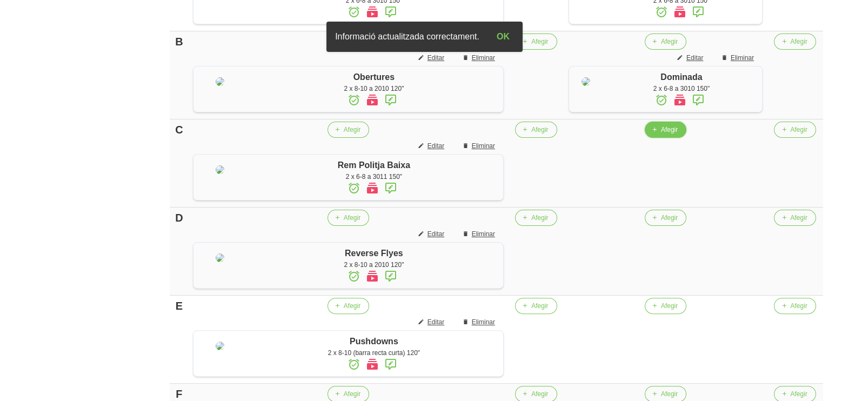
click at [662, 138] on button "Afegir" at bounding box center [666, 130] width 42 height 16
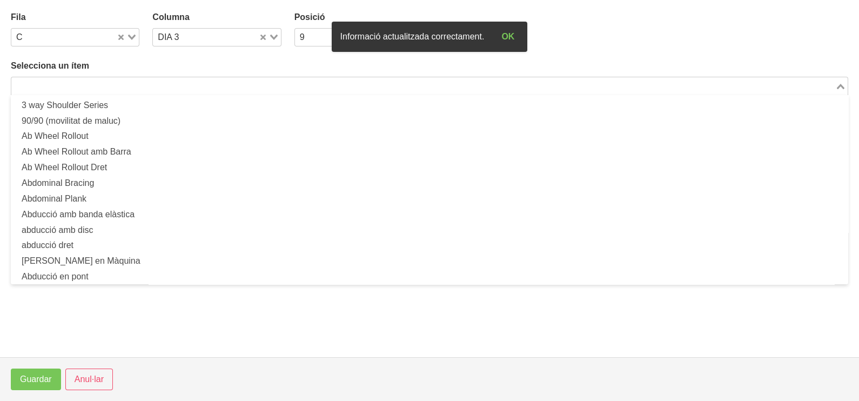
click at [130, 84] on input "Search for option" at bounding box center [423, 85] width 822 height 13
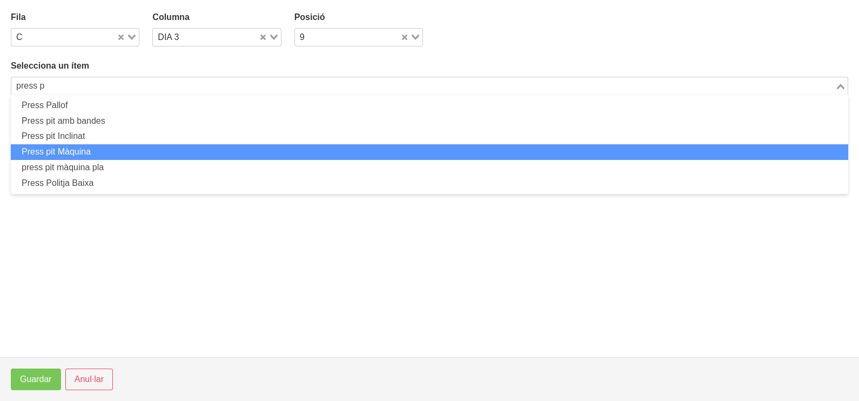
click at [116, 148] on li "Press pit Màquina" at bounding box center [430, 152] width 838 height 16
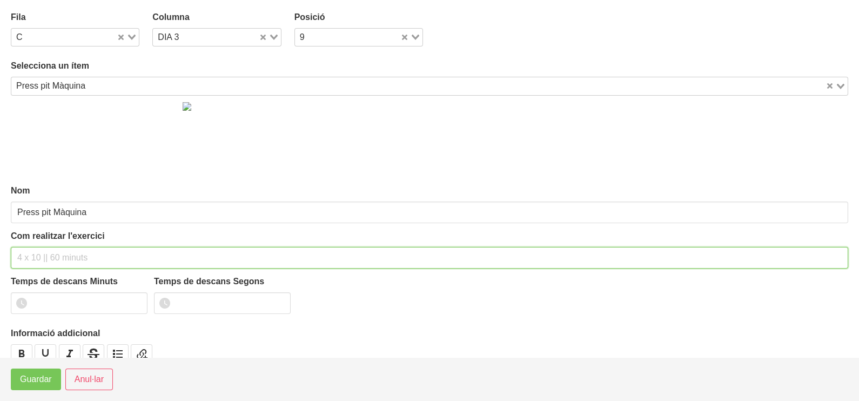
click at [52, 255] on input "text" at bounding box center [430, 258] width 838 height 22
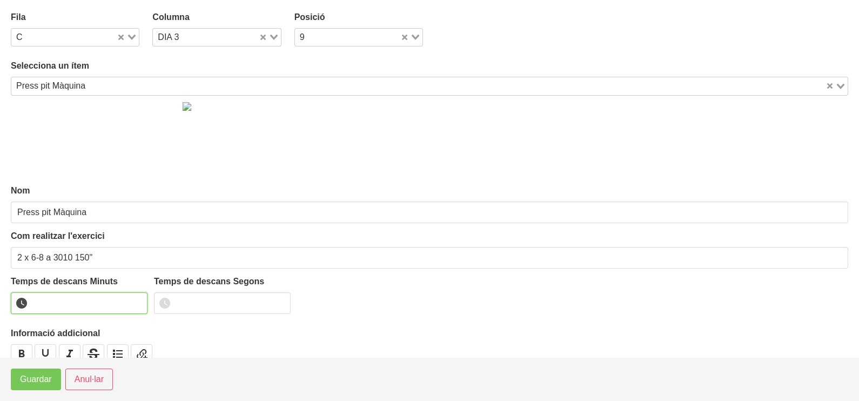
click at [62, 303] on input "number" at bounding box center [79, 303] width 137 height 22
click at [32, 384] on span "Guardar" at bounding box center [36, 379] width 32 height 13
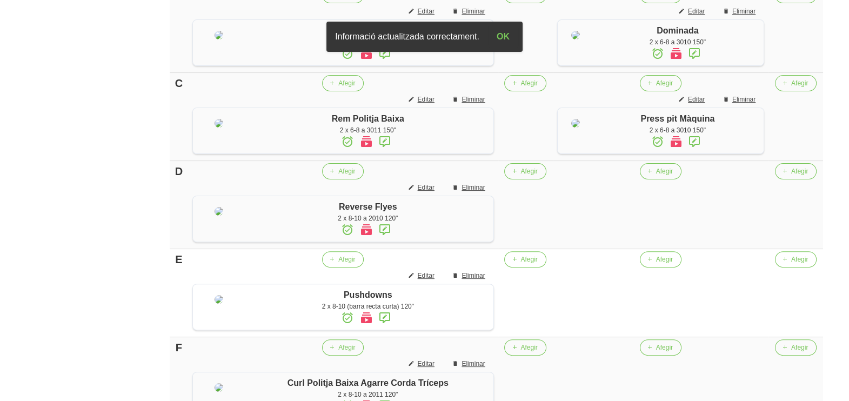
scroll to position [430, 0]
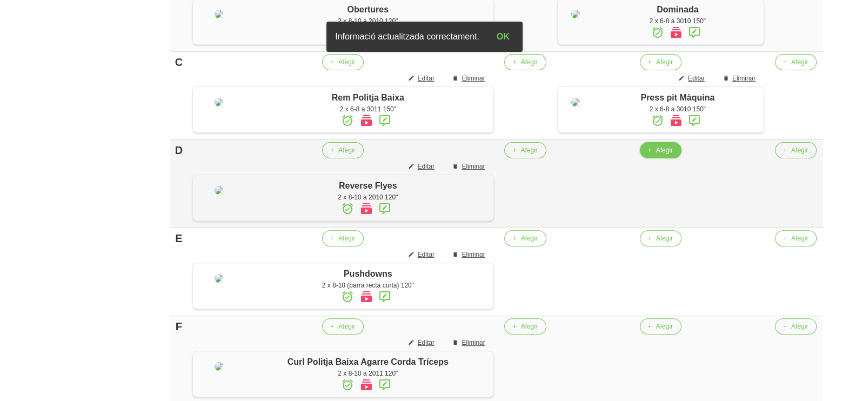
click at [659, 155] on span "Afegir" at bounding box center [664, 150] width 17 height 10
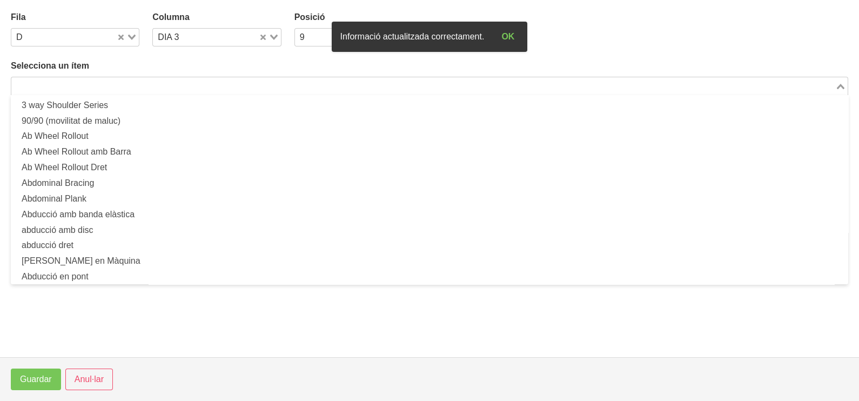
click at [120, 85] on input "Search for option" at bounding box center [423, 85] width 822 height 13
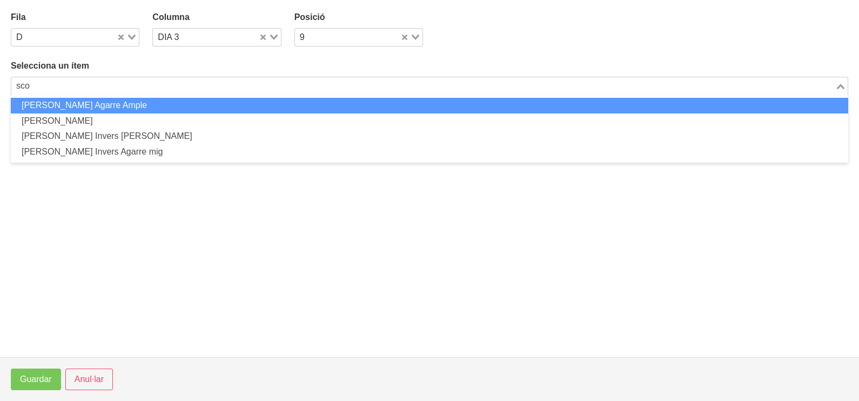
click at [127, 108] on li "[PERSON_NAME] Agarre Ample" at bounding box center [430, 106] width 838 height 16
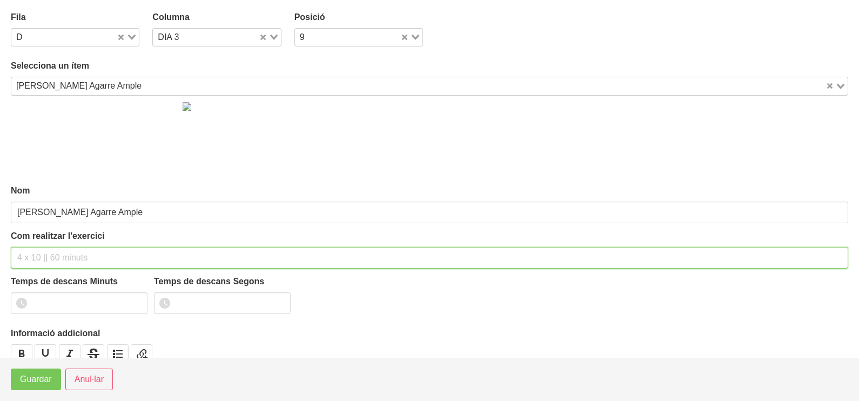
click at [43, 253] on input "text" at bounding box center [430, 258] width 838 height 22
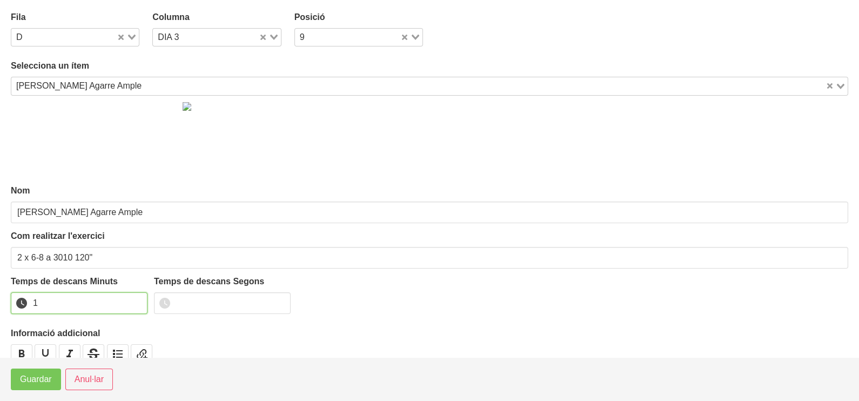
click at [138, 298] on input "1" at bounding box center [79, 303] width 137 height 22
drag, startPoint x: 138, startPoint y: 298, endPoint x: 79, endPoint y: 339, distance: 71.4
click at [124, 305] on input "2" at bounding box center [79, 303] width 137 height 22
click at [33, 384] on span "Guardar" at bounding box center [36, 379] width 32 height 13
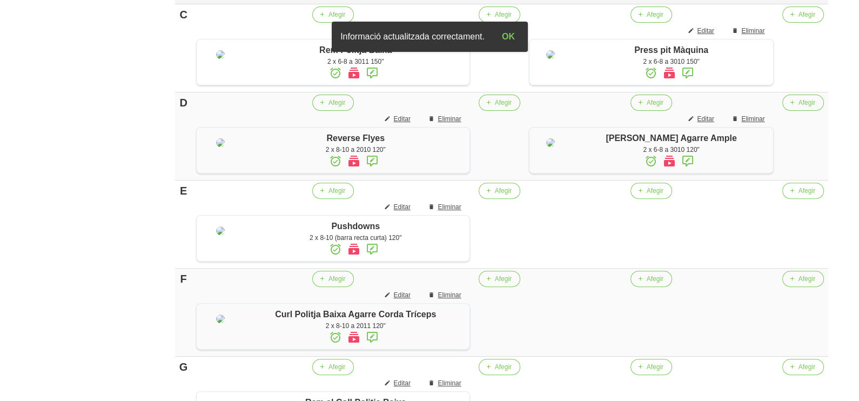
scroll to position [565, 0]
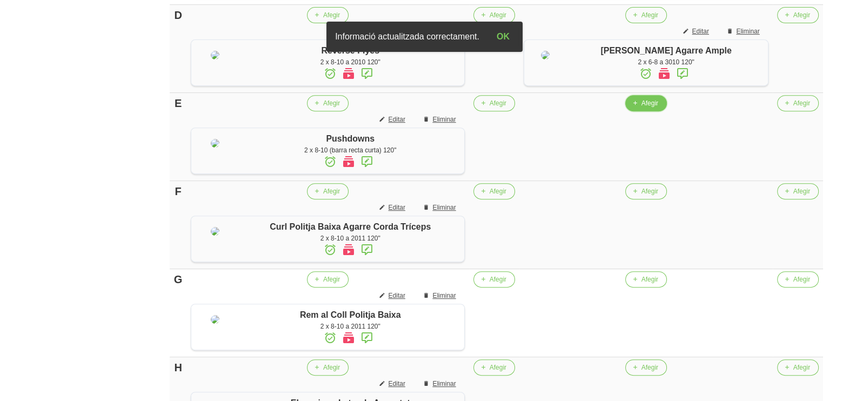
click at [650, 108] on span "Afegir" at bounding box center [649, 103] width 17 height 10
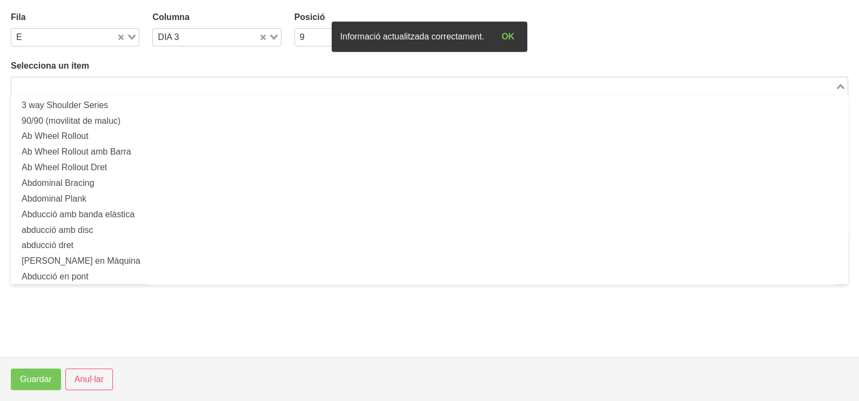
drag, startPoint x: 127, startPoint y: 81, endPoint x: 149, endPoint y: 63, distance: 28.8
click at [127, 82] on input "Search for option" at bounding box center [423, 85] width 822 height 13
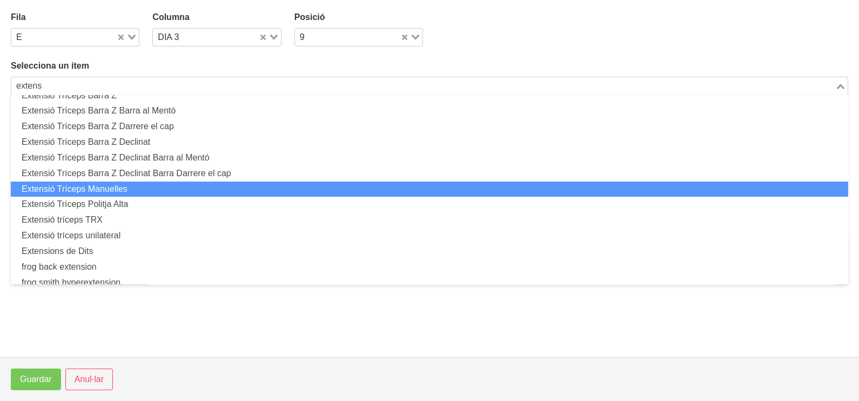
click at [135, 182] on li "Extensió Tríceps Manuelles" at bounding box center [430, 190] width 838 height 16
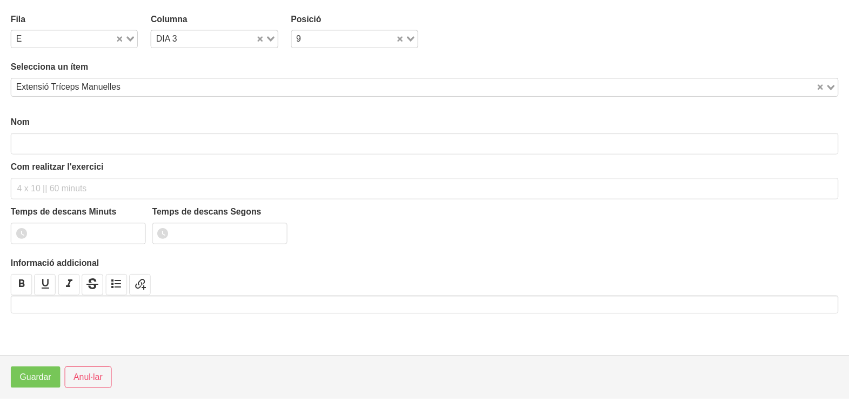
scroll to position [3, 0]
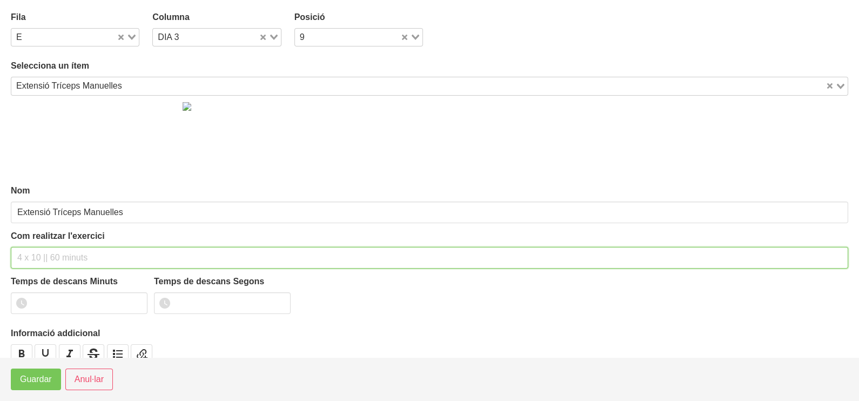
drag, startPoint x: 35, startPoint y: 251, endPoint x: 30, endPoint y: 253, distance: 5.6
click at [36, 251] on input "text" at bounding box center [430, 258] width 838 height 22
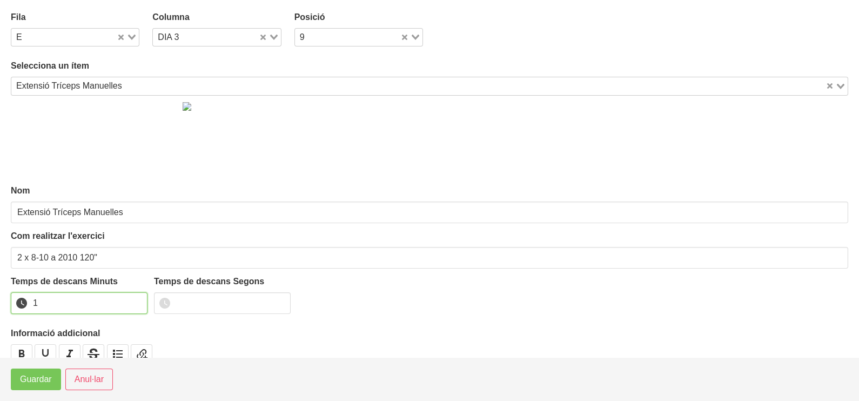
click at [138, 299] on input "1" at bounding box center [79, 303] width 137 height 22
drag, startPoint x: 137, startPoint y: 299, endPoint x: 93, endPoint y: 321, distance: 49.5
click at [103, 314] on input "2" at bounding box center [79, 303] width 137 height 22
click at [36, 377] on span "Guardar" at bounding box center [36, 379] width 32 height 13
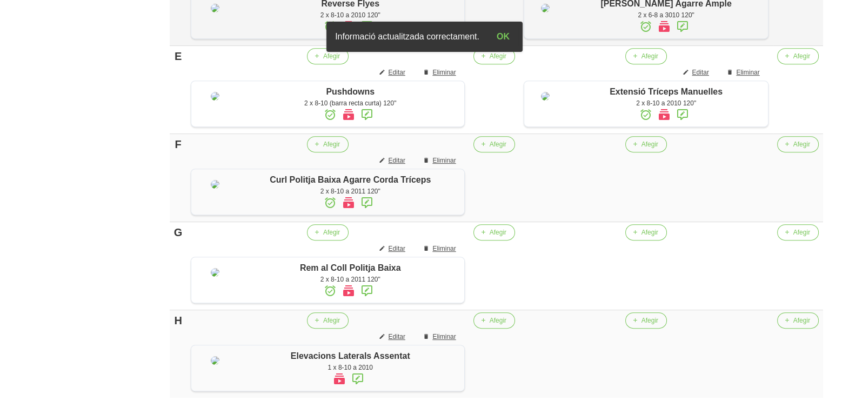
scroll to position [633, 0]
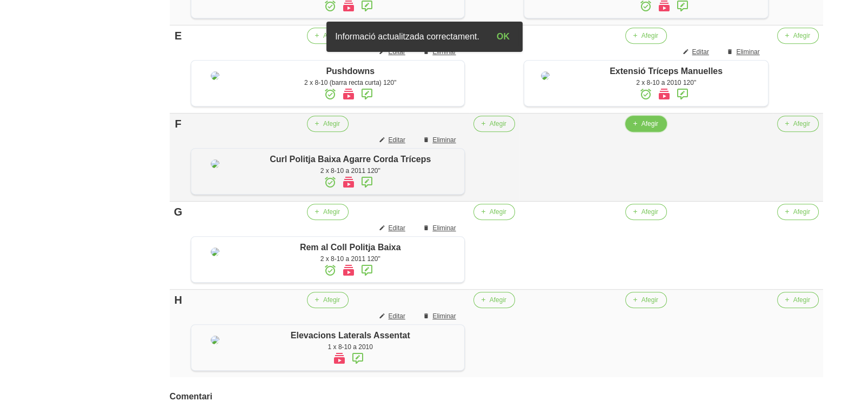
click at [637, 129] on icon "button" at bounding box center [635, 124] width 6 height 10
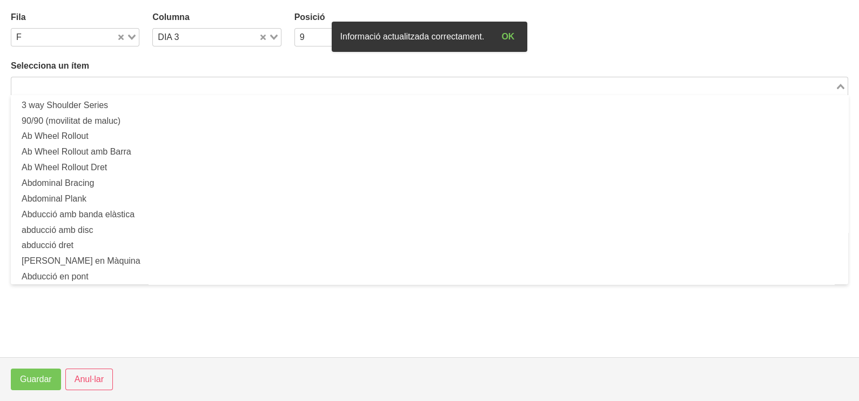
drag, startPoint x: 119, startPoint y: 81, endPoint x: 126, endPoint y: 59, distance: 22.7
click at [122, 81] on input "Search for option" at bounding box center [423, 85] width 822 height 13
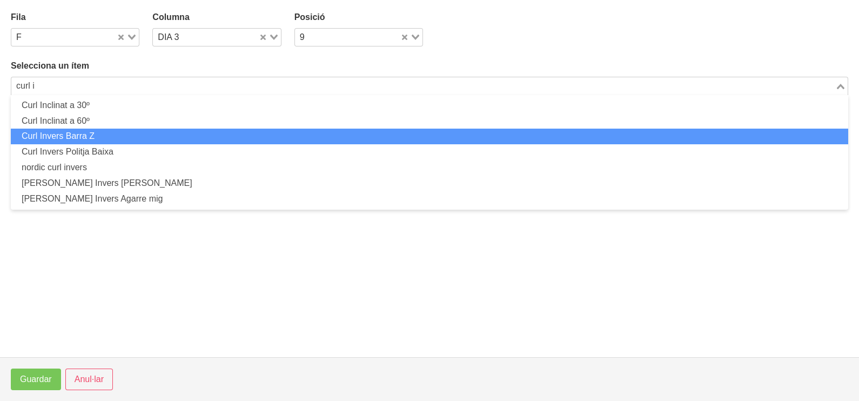
click at [127, 132] on li "Curl Invers Barra Z" at bounding box center [430, 137] width 838 height 16
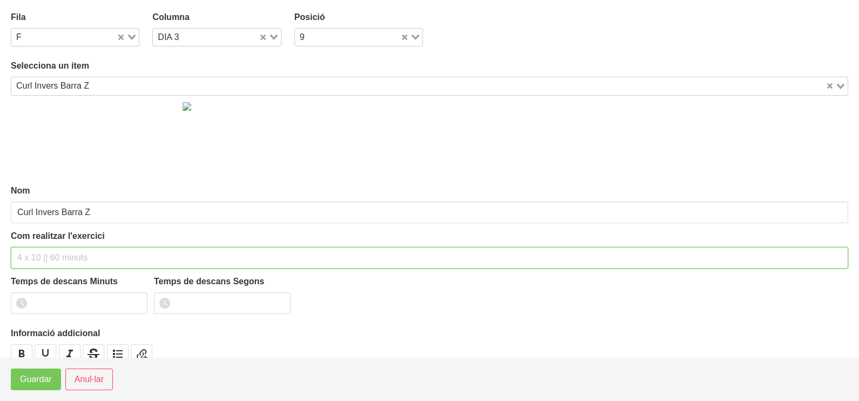
drag, startPoint x: 47, startPoint y: 257, endPoint x: 57, endPoint y: 228, distance: 30.2
click at [50, 250] on input "text" at bounding box center [430, 258] width 838 height 22
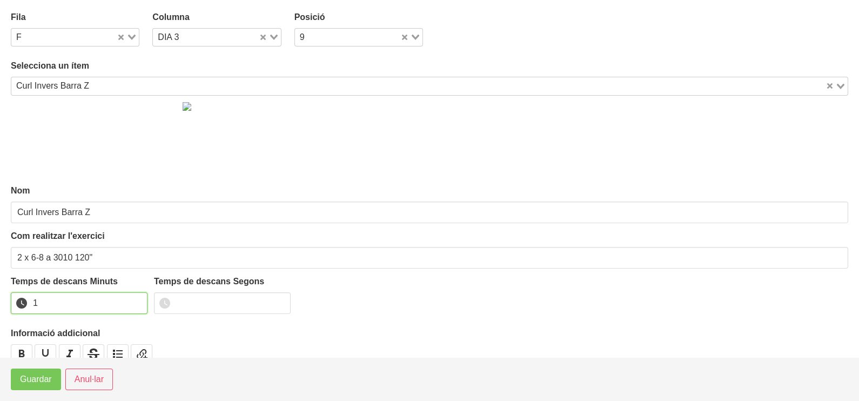
click at [137, 299] on input "1" at bounding box center [79, 303] width 137 height 22
drag, startPoint x: 137, startPoint y: 299, endPoint x: 113, endPoint y: 312, distance: 26.6
click at [130, 305] on input "2" at bounding box center [79, 303] width 137 height 22
click at [24, 375] on span "Guardar" at bounding box center [36, 379] width 32 height 13
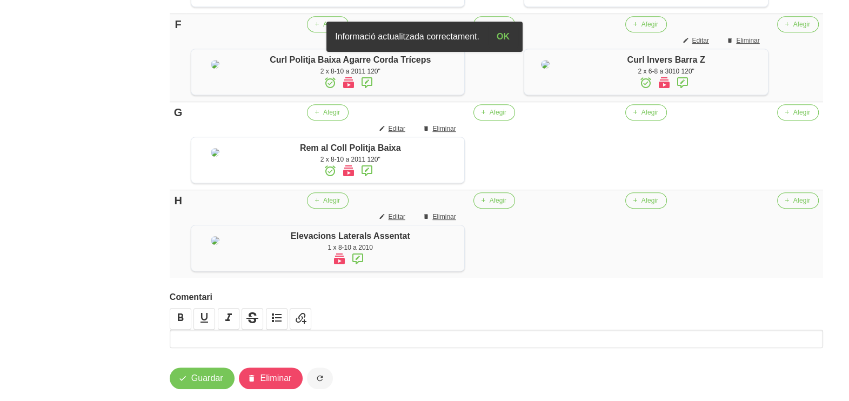
scroll to position [835, 0]
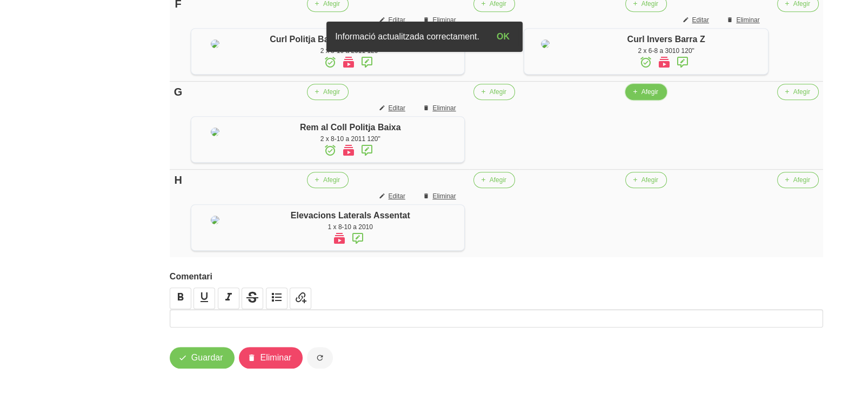
click at [648, 97] on span "Afegir" at bounding box center [649, 92] width 17 height 10
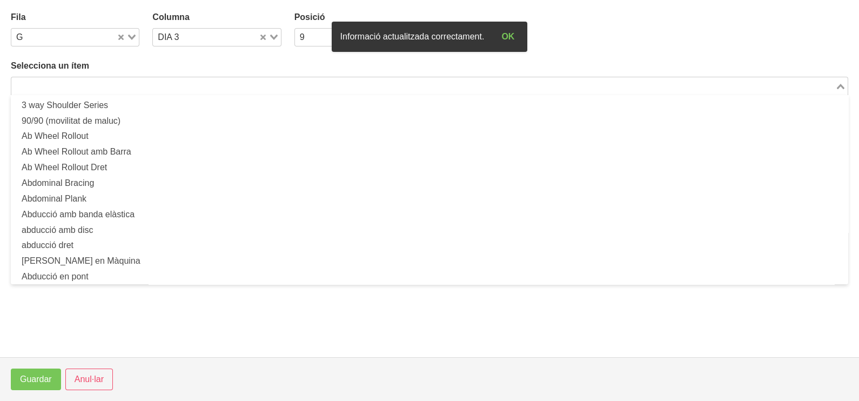
drag, startPoint x: 163, startPoint y: 85, endPoint x: 171, endPoint y: 53, distance: 33.0
click at [164, 83] on input "Search for option" at bounding box center [423, 85] width 822 height 13
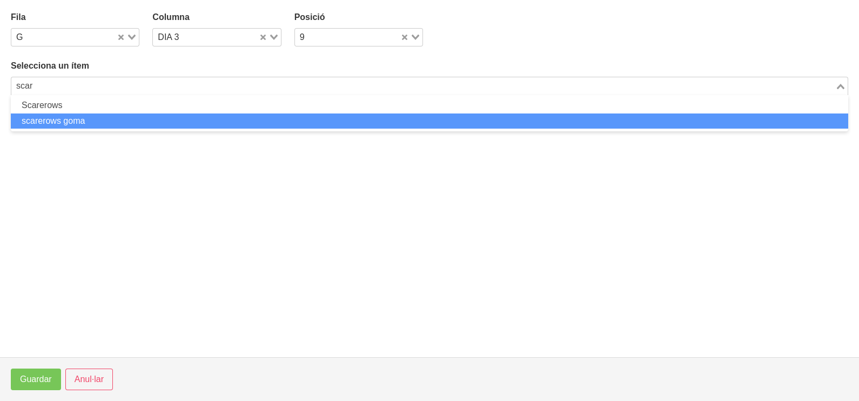
click at [61, 118] on li "scarerows goma" at bounding box center [430, 121] width 838 height 16
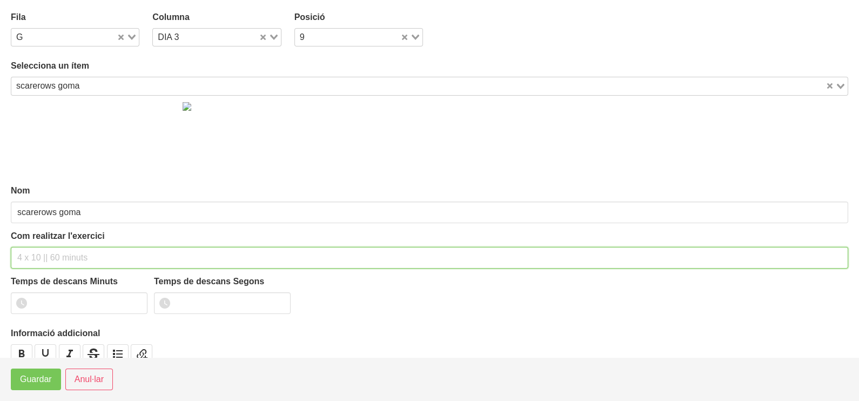
drag, startPoint x: 33, startPoint y: 254, endPoint x: 59, endPoint y: 175, distance: 83.1
click at [38, 247] on input "text" at bounding box center [430, 258] width 838 height 22
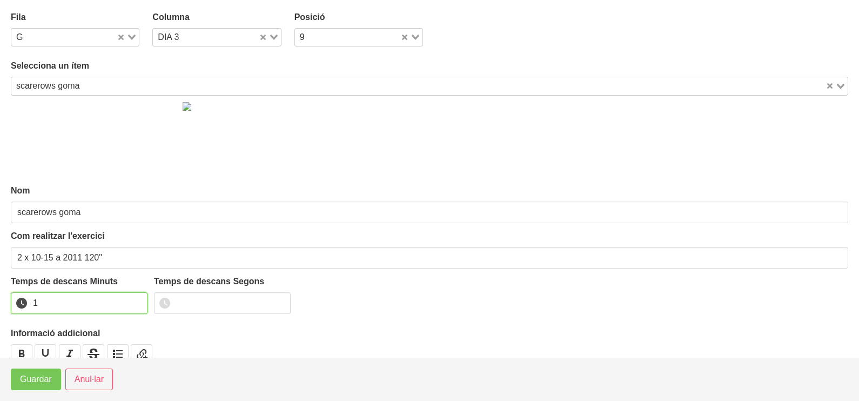
click at [136, 298] on input "1" at bounding box center [79, 303] width 137 height 22
drag, startPoint x: 136, startPoint y: 298, endPoint x: 111, endPoint y: 323, distance: 35.2
click at [135, 300] on input "2" at bounding box center [79, 303] width 137 height 22
click at [36, 384] on span "Guardar" at bounding box center [36, 379] width 32 height 13
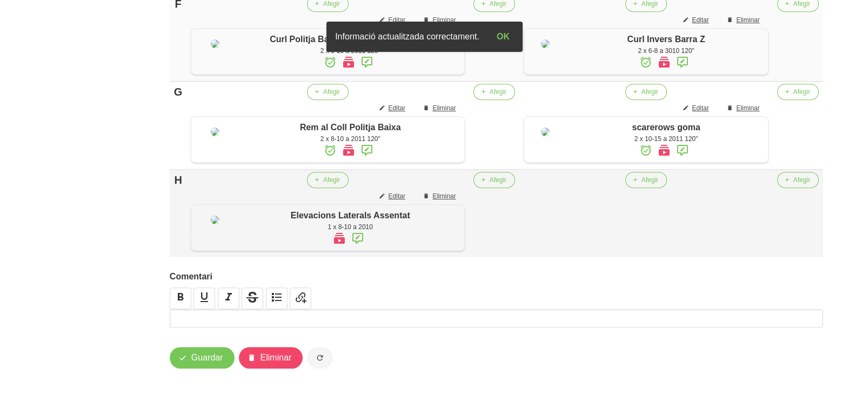
scroll to position [903, 0]
click at [654, 183] on span "Afegir" at bounding box center [649, 180] width 17 height 10
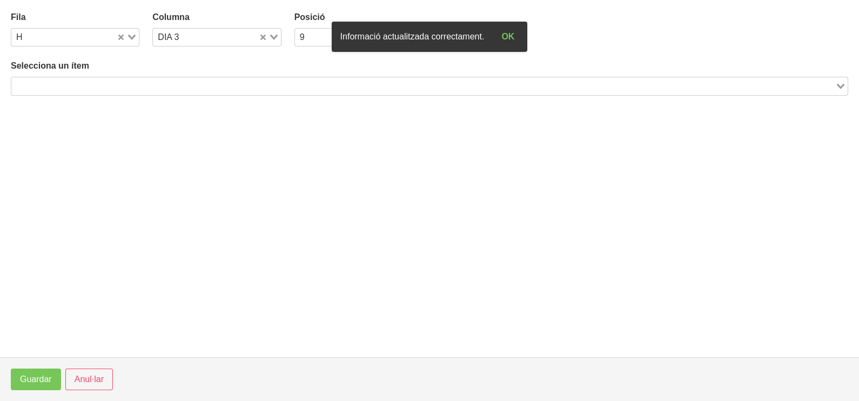
click at [145, 79] on input "Search for option" at bounding box center [423, 85] width 822 height 13
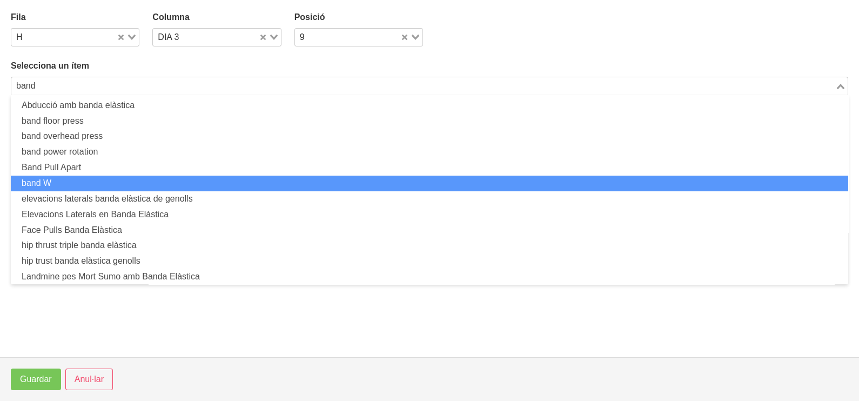
click at [95, 179] on li "band W" at bounding box center [430, 184] width 838 height 16
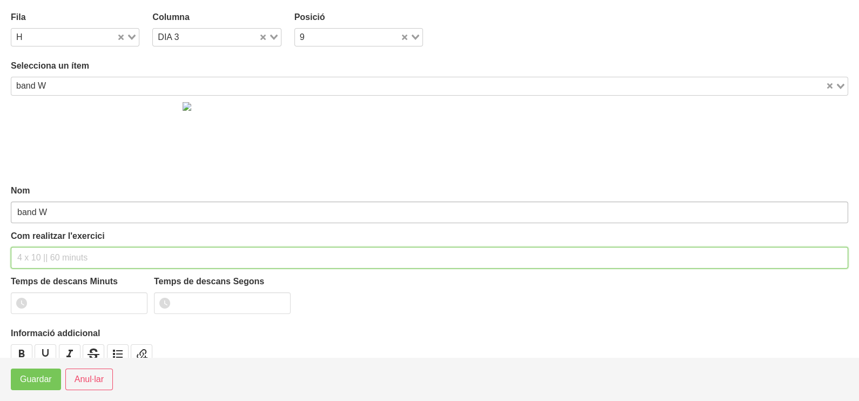
drag, startPoint x: 47, startPoint y: 257, endPoint x: 64, endPoint y: 202, distance: 57.8
click at [51, 250] on input "text" at bounding box center [430, 258] width 838 height 22
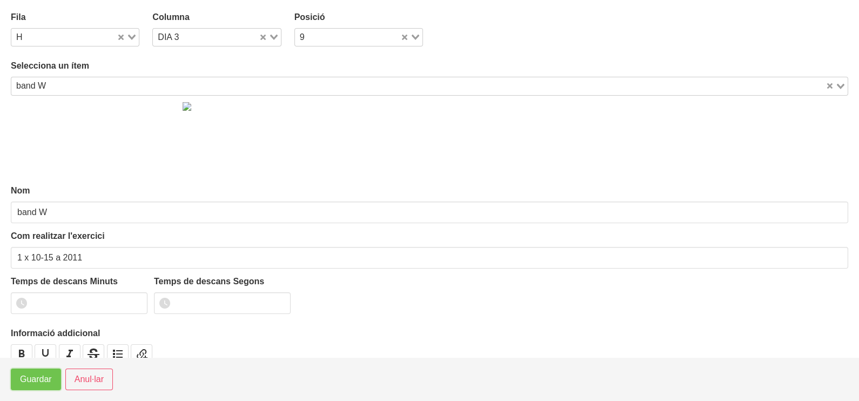
click at [38, 378] on span "Guardar" at bounding box center [36, 379] width 32 height 13
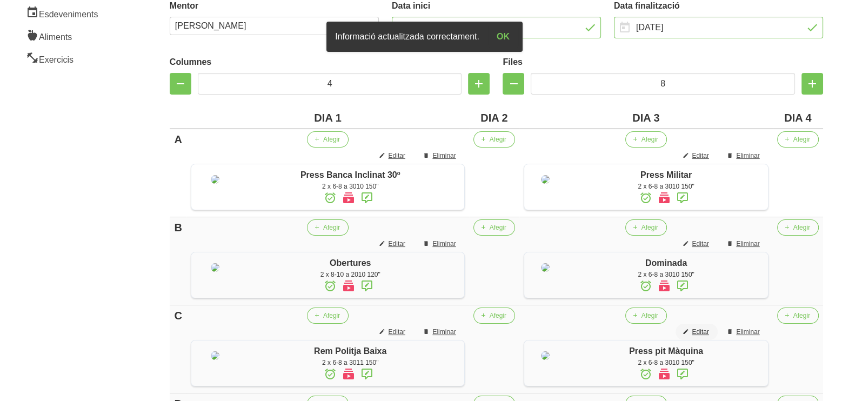
scroll to position [160, 0]
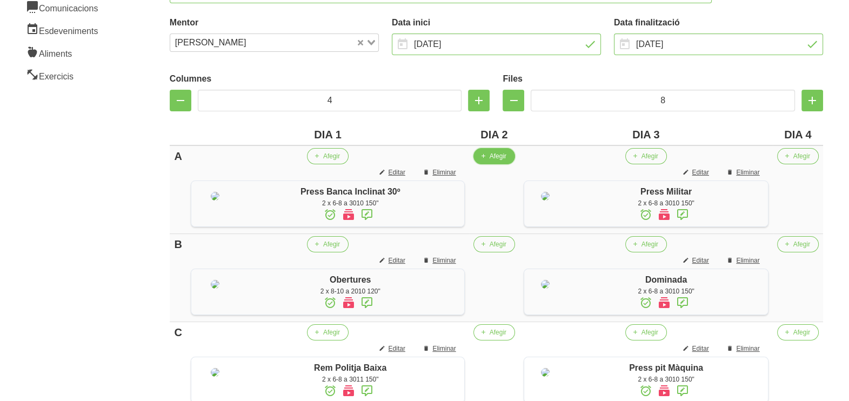
click at [504, 155] on span "Afegir" at bounding box center [498, 156] width 17 height 10
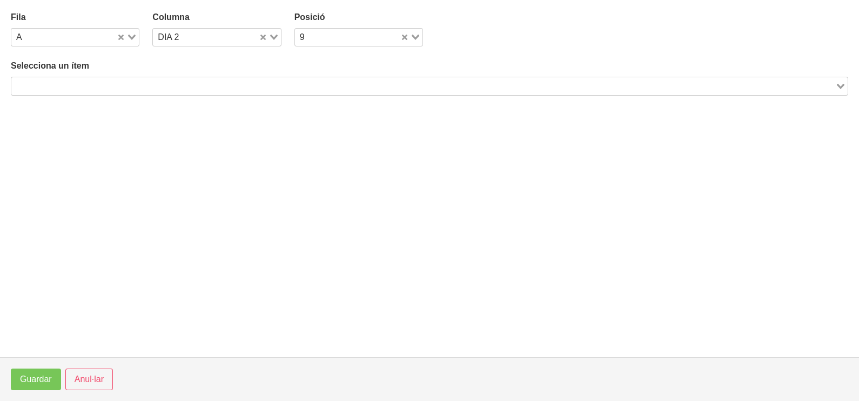
click at [179, 84] on input "Search for option" at bounding box center [423, 85] width 822 height 13
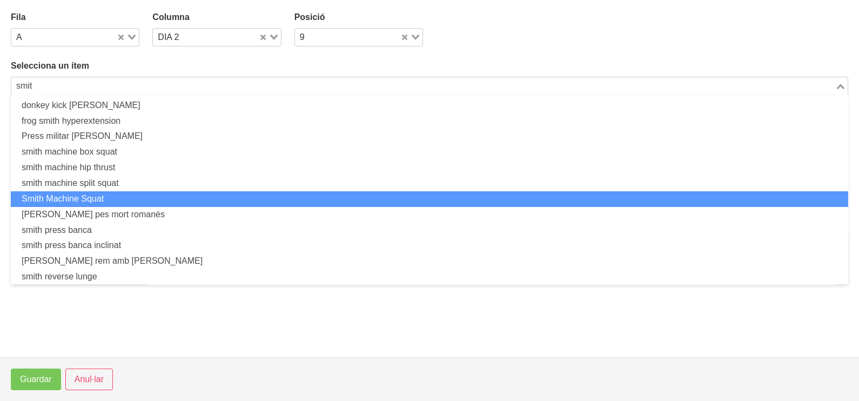
click at [113, 195] on li "Smith Machine Squat" at bounding box center [430, 199] width 838 height 16
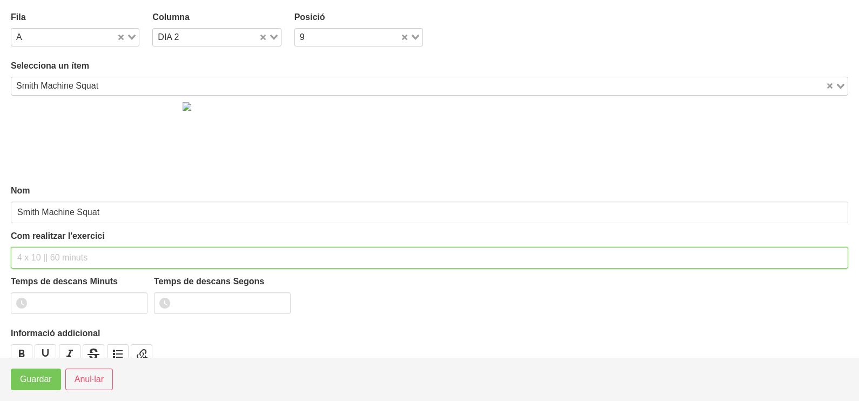
drag, startPoint x: 42, startPoint y: 254, endPoint x: 32, endPoint y: 251, distance: 9.6
click at [42, 253] on input "text" at bounding box center [430, 258] width 838 height 22
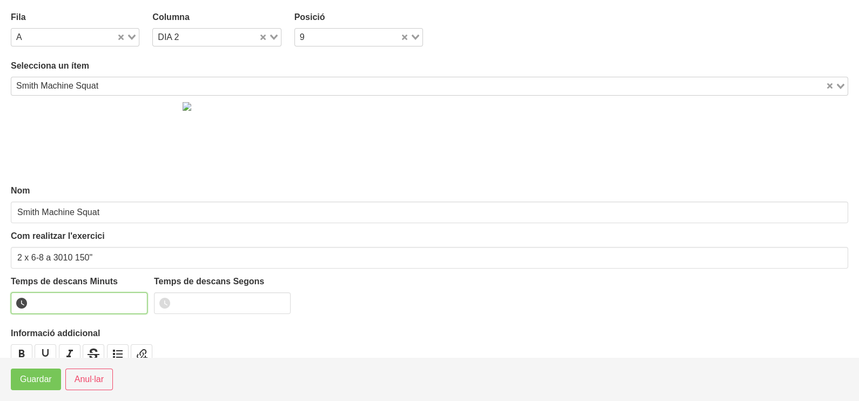
click at [72, 302] on input "number" at bounding box center [79, 303] width 137 height 22
click at [43, 378] on span "Guardar" at bounding box center [36, 379] width 32 height 13
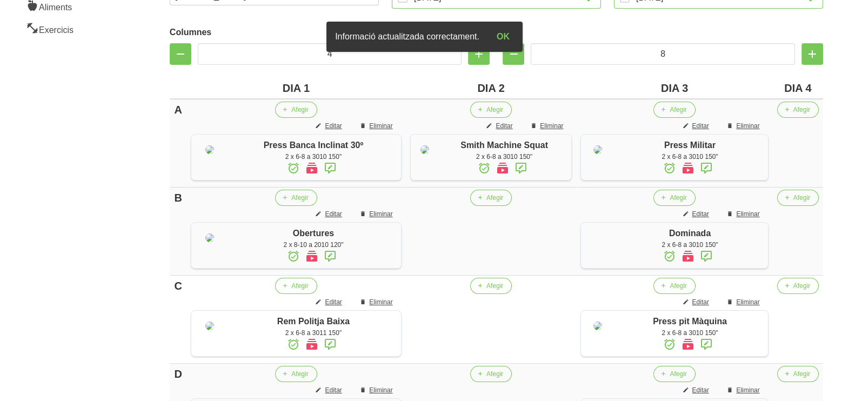
scroll to position [228, 0]
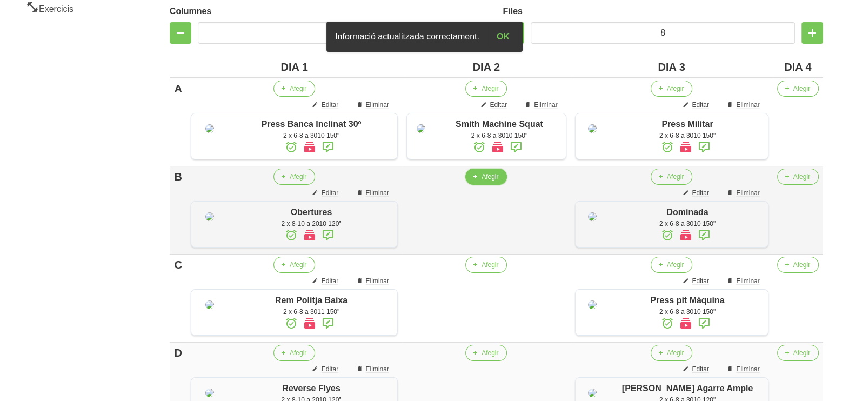
drag, startPoint x: 493, startPoint y: 210, endPoint x: 482, endPoint y: 205, distance: 11.9
click at [482, 185] on button "Afegir" at bounding box center [486, 177] width 42 height 16
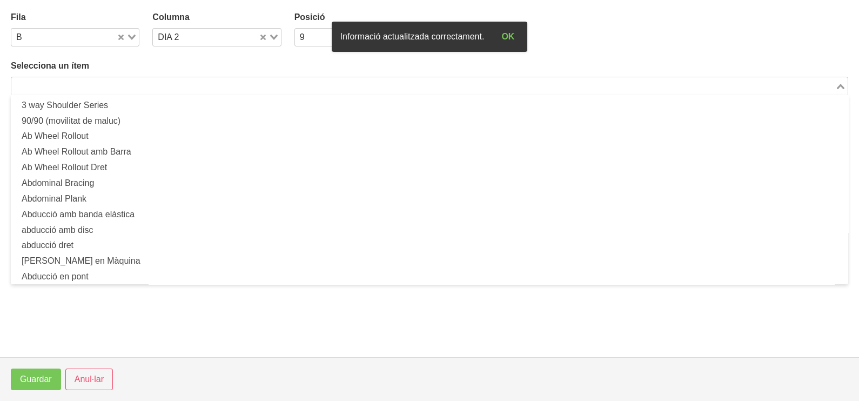
click at [112, 86] on input "Search for option" at bounding box center [423, 85] width 822 height 13
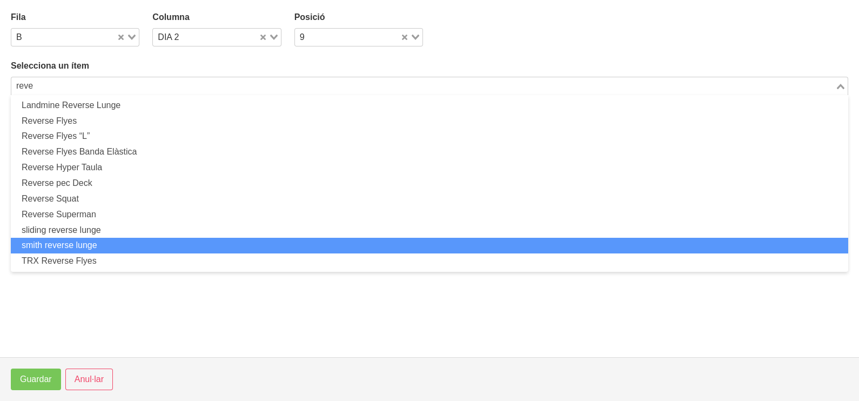
click at [108, 241] on li "smith reverse lunge" at bounding box center [430, 246] width 838 height 16
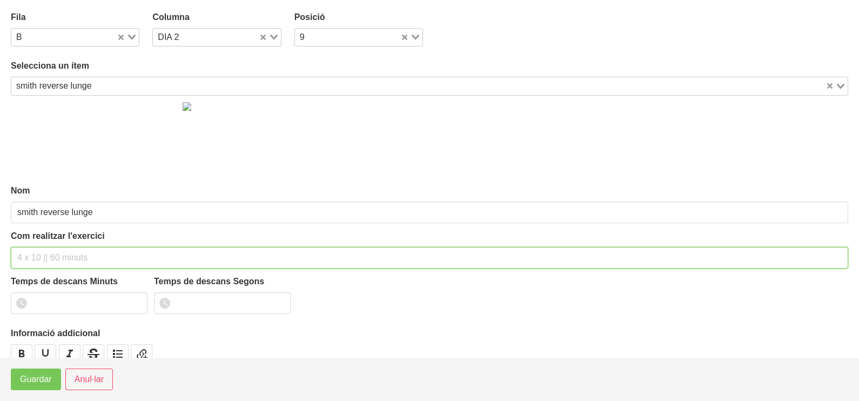
drag, startPoint x: 43, startPoint y: 255, endPoint x: 62, endPoint y: 186, distance: 71.3
click at [48, 243] on div "Com realitzar l'exercici" at bounding box center [430, 249] width 838 height 39
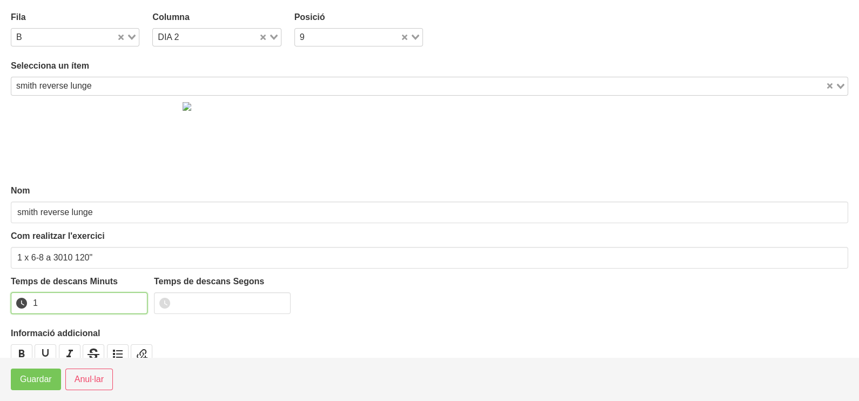
click at [136, 299] on input "1" at bounding box center [79, 303] width 137 height 22
drag, startPoint x: 136, startPoint y: 299, endPoint x: 52, endPoint y: 349, distance: 96.9
click at [126, 303] on input "2" at bounding box center [79, 303] width 137 height 22
click at [22, 374] on span "Guardar" at bounding box center [36, 379] width 32 height 13
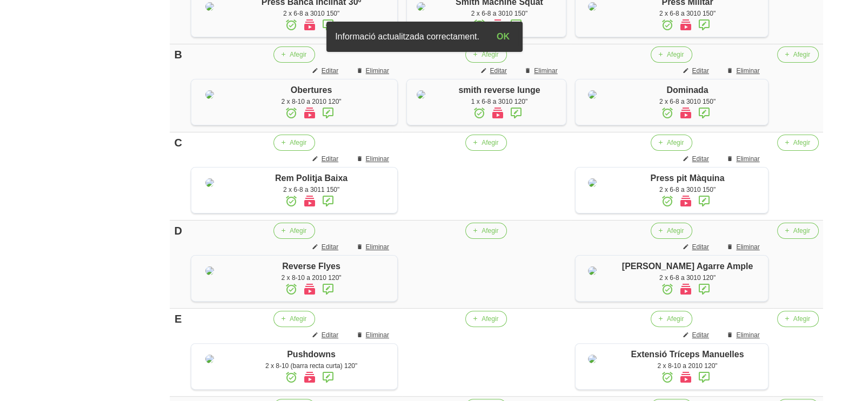
scroll to position [363, 0]
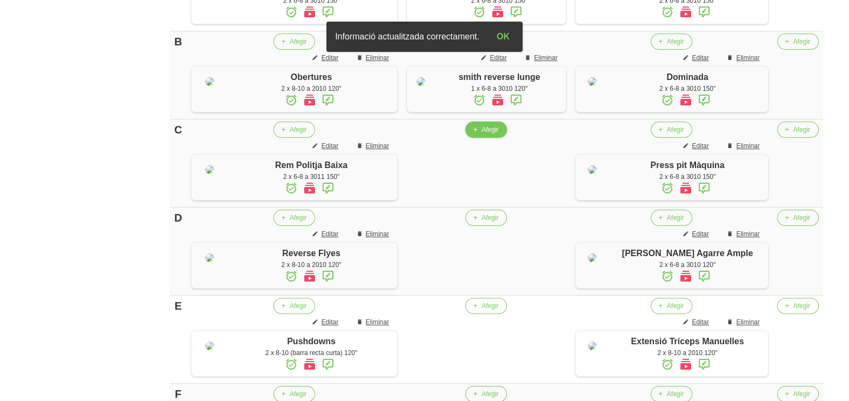
drag, startPoint x: 489, startPoint y: 203, endPoint x: 484, endPoint y: 200, distance: 5.8
click at [484, 138] on button "Afegir" at bounding box center [486, 130] width 42 height 16
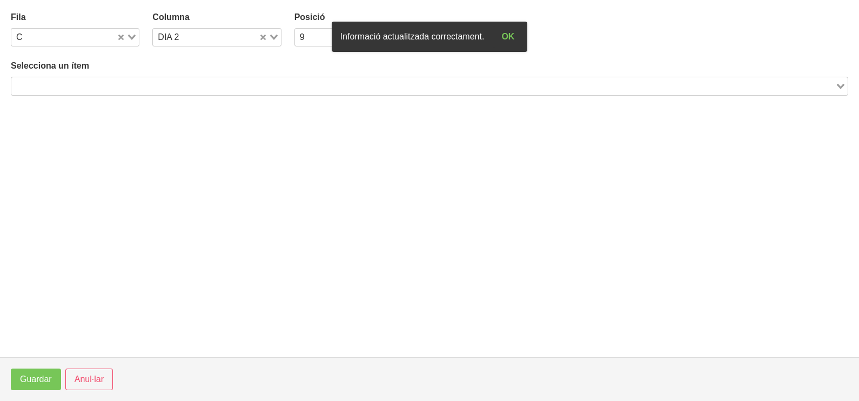
click at [109, 86] on input "Search for option" at bounding box center [423, 85] width 822 height 13
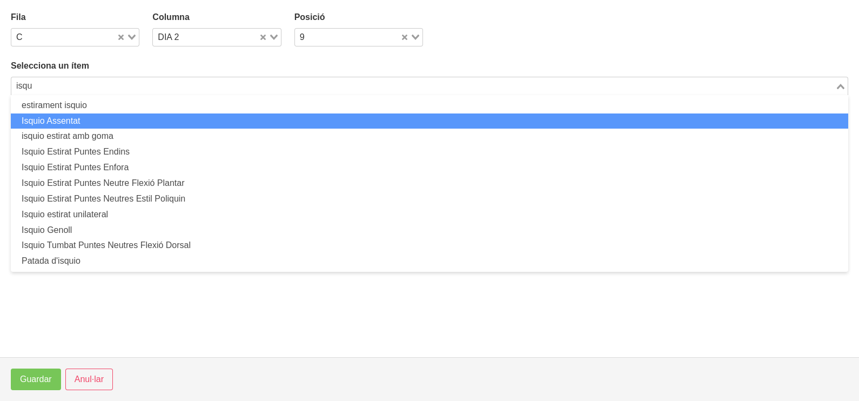
click at [93, 124] on li "Isquio Assentat" at bounding box center [430, 121] width 838 height 16
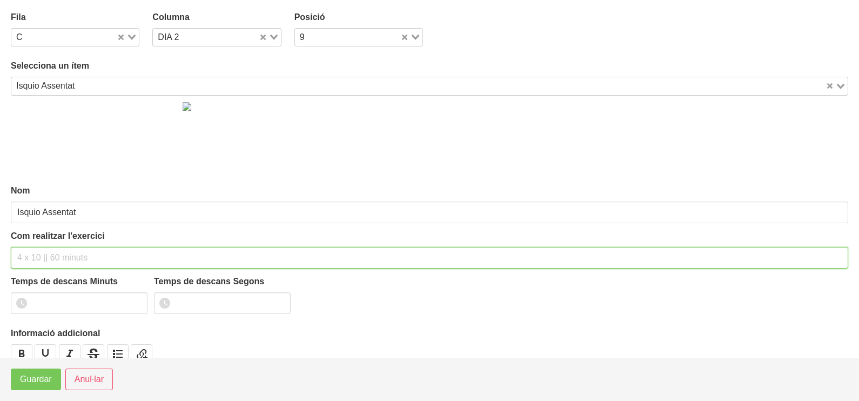
click at [37, 259] on input "text" at bounding box center [430, 258] width 838 height 22
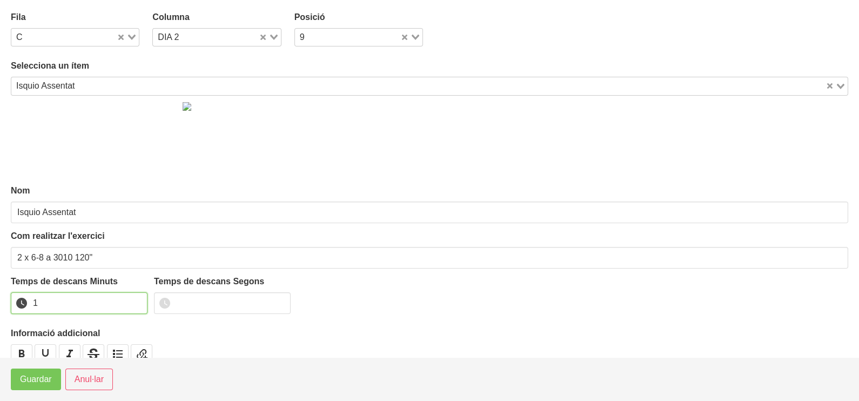
click at [137, 299] on input "1" at bounding box center [79, 303] width 137 height 22
drag, startPoint x: 136, startPoint y: 299, endPoint x: 58, endPoint y: 335, distance: 86.1
click at [116, 308] on input "2" at bounding box center [79, 303] width 137 height 22
click at [37, 380] on span "Guardar" at bounding box center [36, 379] width 32 height 13
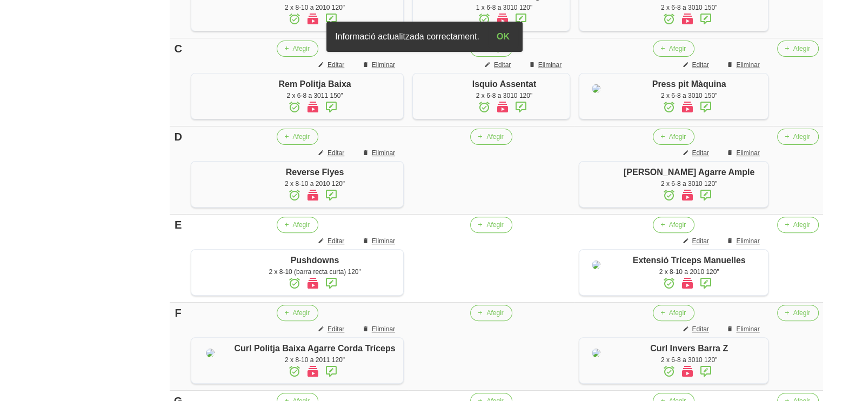
scroll to position [498, 0]
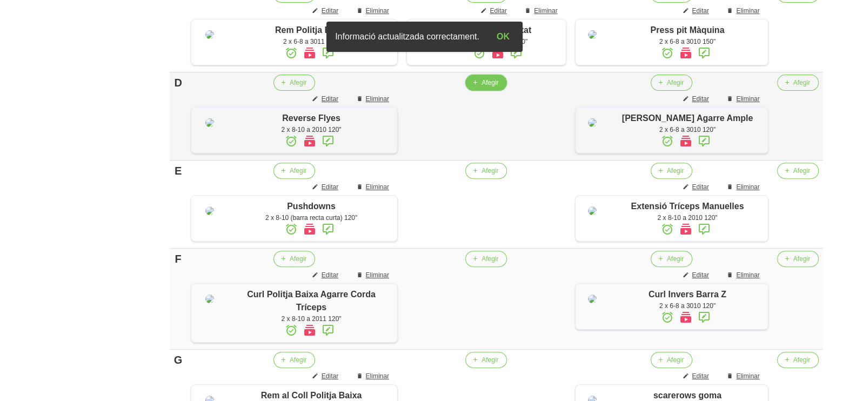
drag, startPoint x: 489, startPoint y: 165, endPoint x: 484, endPoint y: 163, distance: 6.0
click at [484, 91] on button "Afegir" at bounding box center [486, 83] width 42 height 16
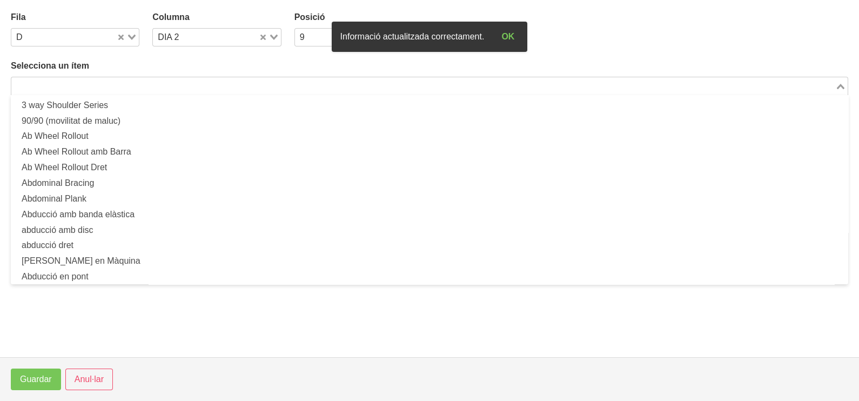
click at [149, 81] on input "Search for option" at bounding box center [423, 85] width 822 height 13
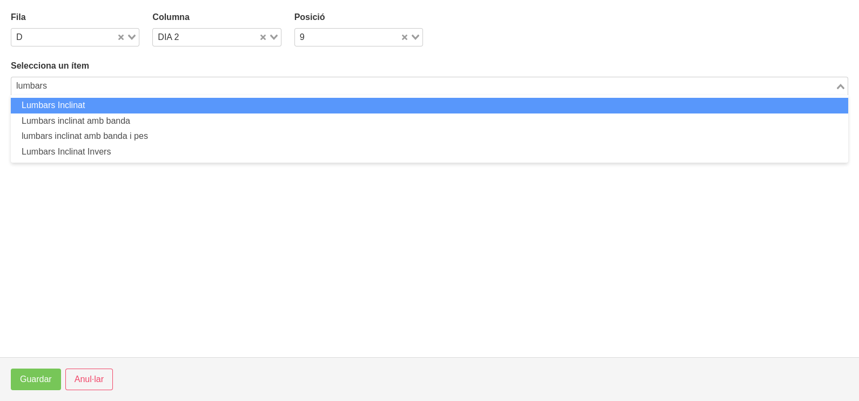
click at [103, 106] on li "Lumbars Inclinat" at bounding box center [430, 106] width 838 height 16
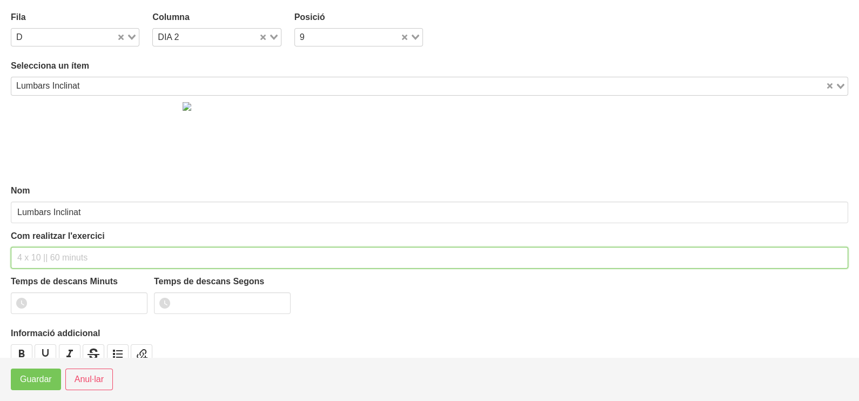
drag, startPoint x: 38, startPoint y: 254, endPoint x: 43, endPoint y: 244, distance: 11.1
click at [41, 249] on input "text" at bounding box center [430, 258] width 838 height 22
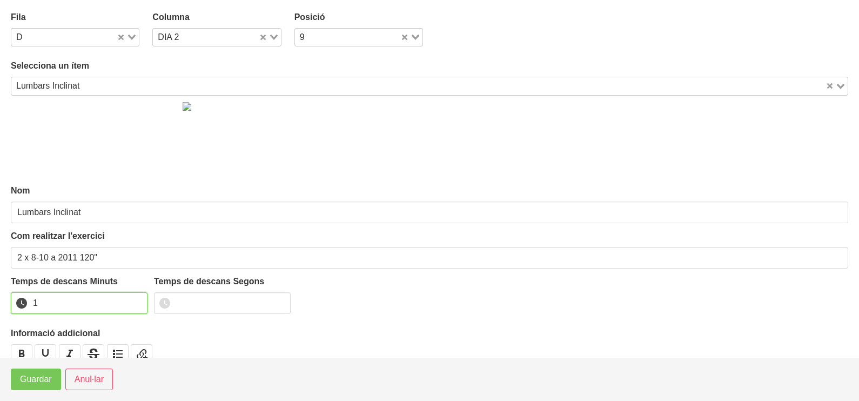
click at [135, 300] on input "1" at bounding box center [79, 303] width 137 height 22
click at [104, 314] on input "2" at bounding box center [79, 303] width 137 height 22
click at [32, 387] on button "Guardar" at bounding box center [36, 380] width 50 height 22
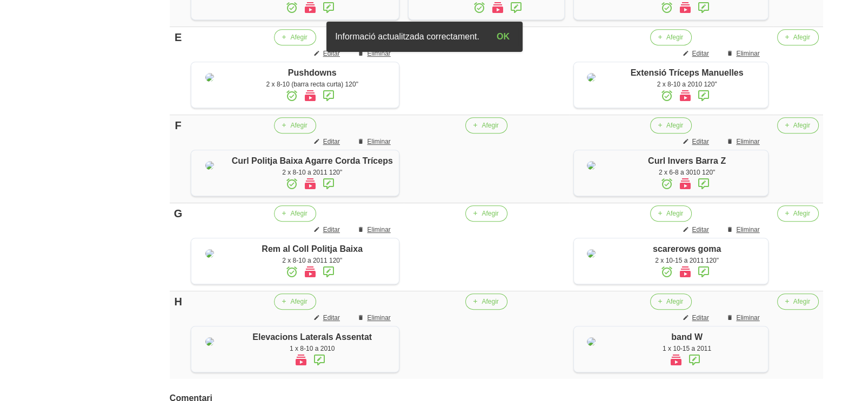
scroll to position [633, 0]
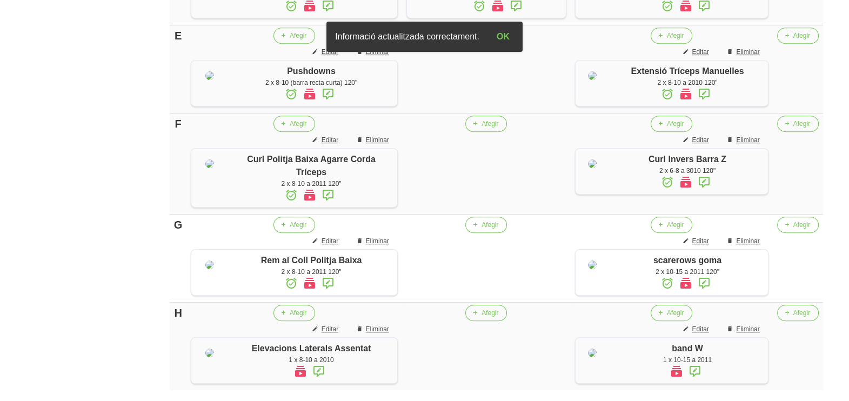
click at [486, 44] on button "Afegir" at bounding box center [486, 36] width 42 height 16
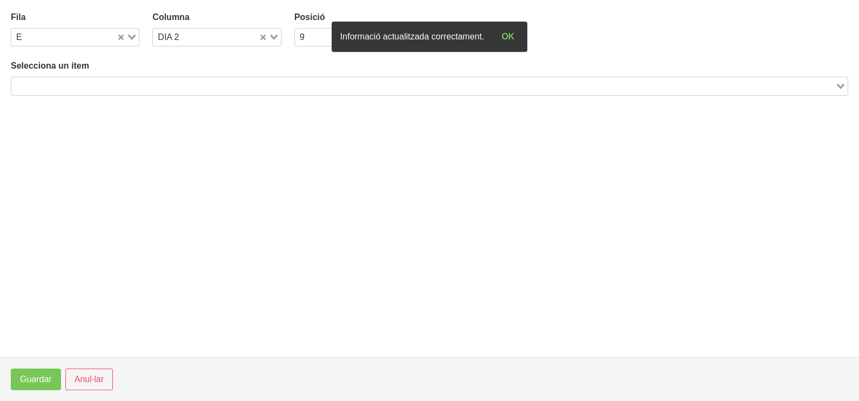
click at [155, 84] on input "Search for option" at bounding box center [423, 85] width 822 height 13
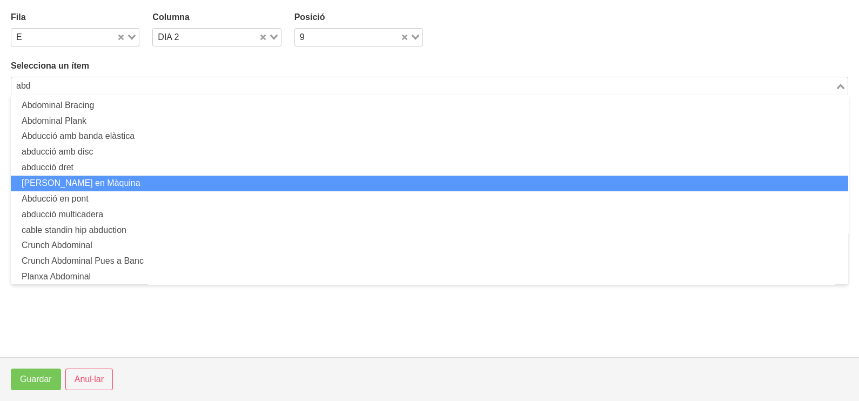
click at [112, 184] on li "[PERSON_NAME] en Màquina" at bounding box center [430, 184] width 838 height 16
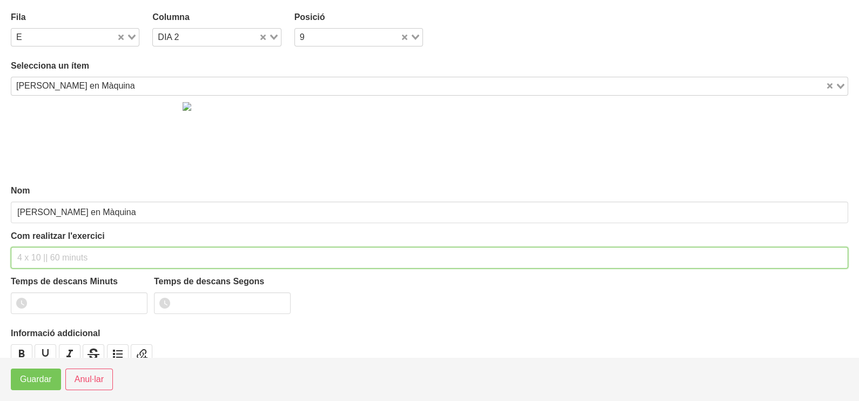
click at [38, 253] on input "text" at bounding box center [430, 258] width 838 height 22
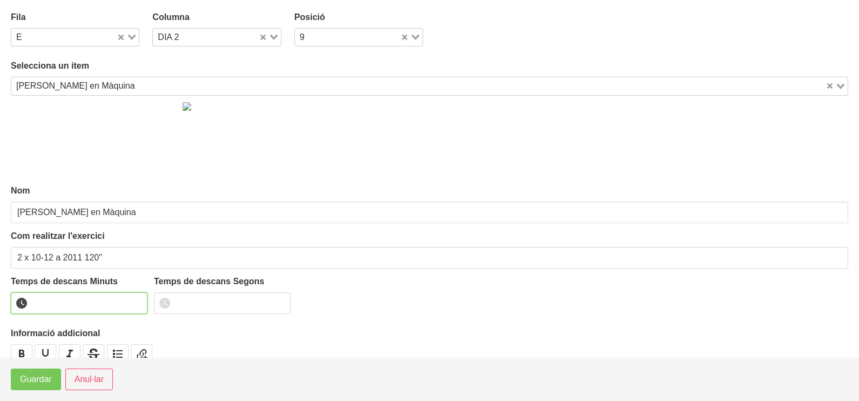
click at [137, 297] on input "number" at bounding box center [79, 303] width 137 height 22
click at [137, 298] on input "1" at bounding box center [79, 303] width 137 height 22
drag, startPoint x: 137, startPoint y: 298, endPoint x: 58, endPoint y: 354, distance: 96.4
click at [132, 303] on input "2" at bounding box center [79, 303] width 137 height 22
click at [43, 378] on span "Guardar" at bounding box center [36, 379] width 32 height 13
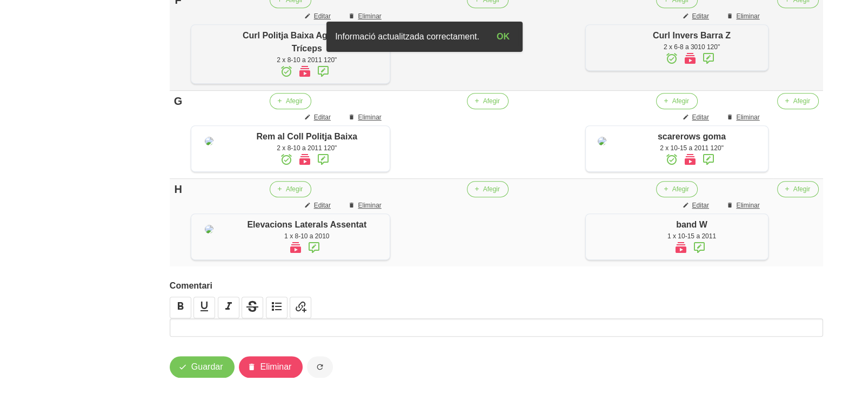
scroll to position [768, 0]
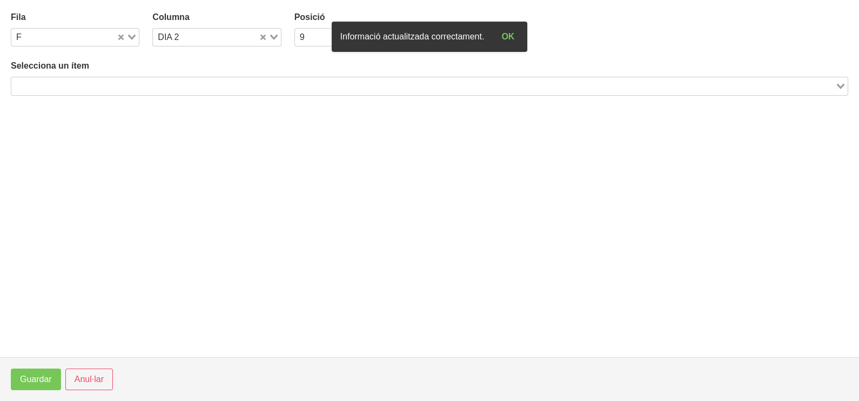
click at [141, 88] on input "Search for option" at bounding box center [423, 85] width 822 height 13
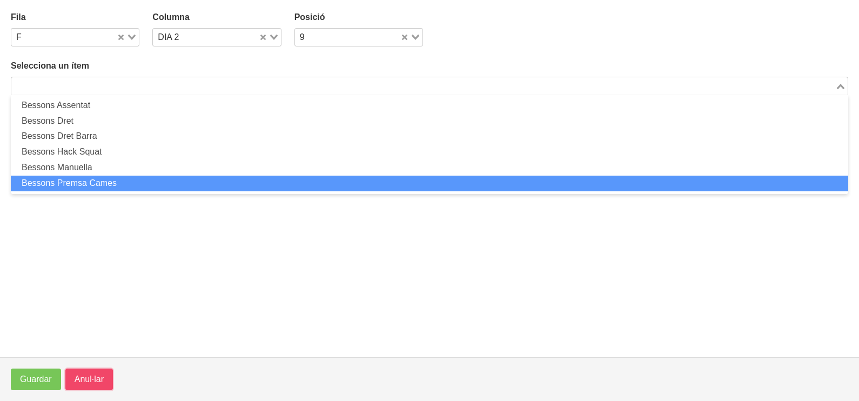
click at [102, 378] on span "Anul·lar" at bounding box center [89, 379] width 29 height 13
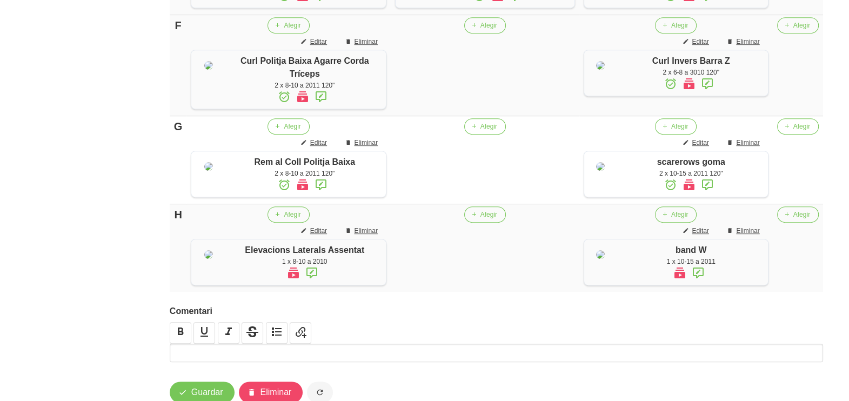
scroll to position [700, 0]
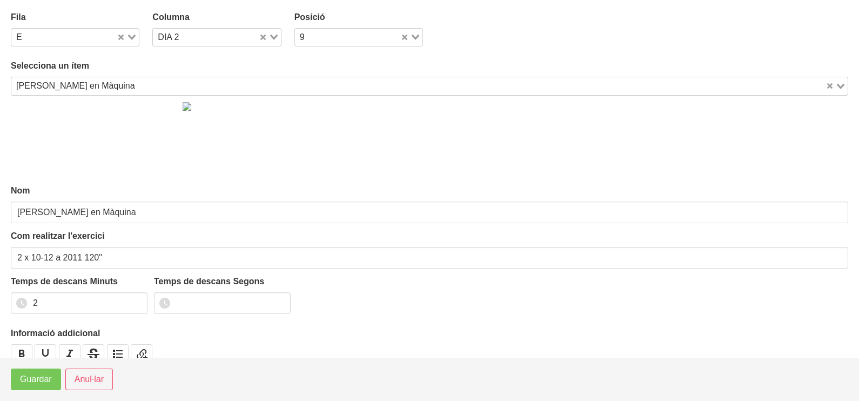
drag, startPoint x: 131, startPoint y: 34, endPoint x: 96, endPoint y: 59, distance: 43.7
click at [129, 37] on div "Loading..." at bounding box center [128, 36] width 22 height 15
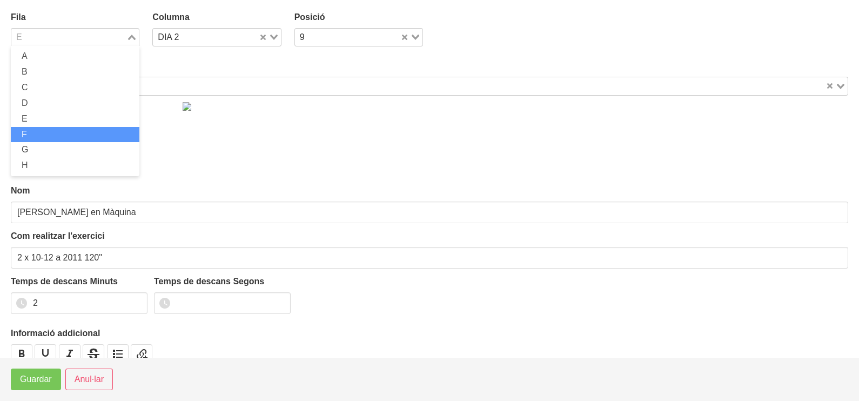
drag, startPoint x: 49, startPoint y: 132, endPoint x: 41, endPoint y: 230, distance: 98.1
click at [50, 132] on li "F" at bounding box center [75, 135] width 129 height 16
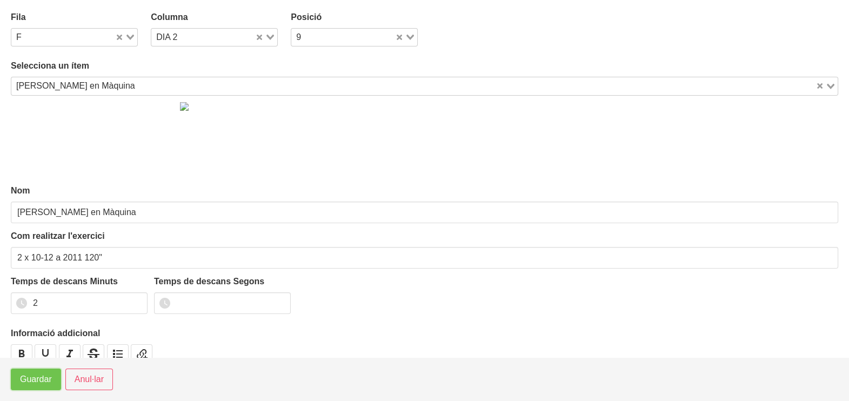
click at [44, 382] on span "Guardar" at bounding box center [36, 379] width 32 height 13
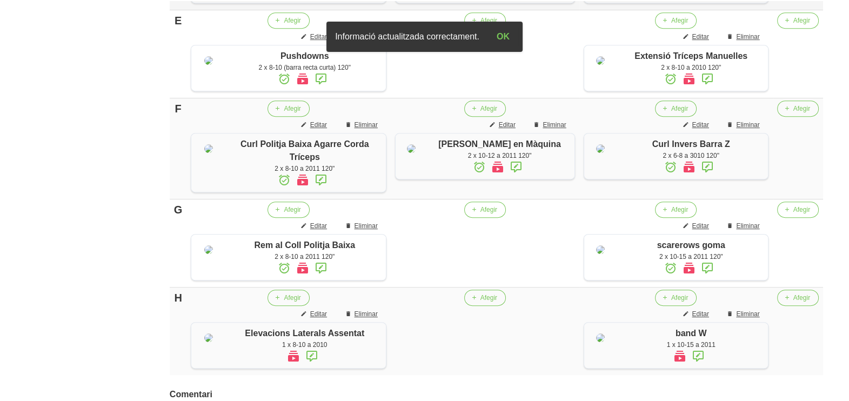
scroll to position [565, 0]
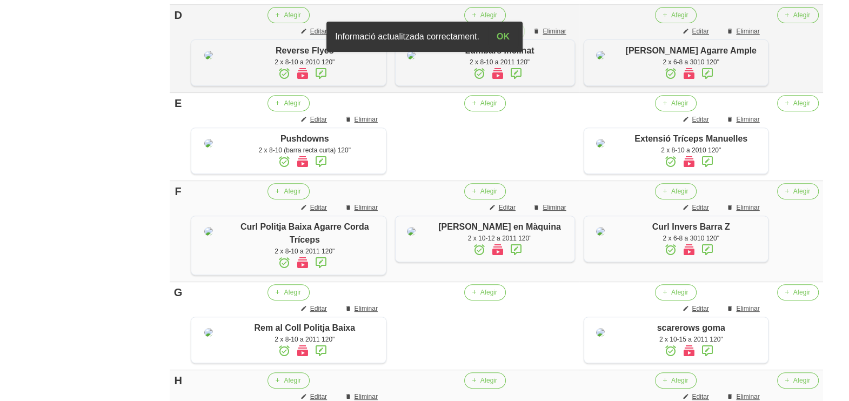
click at [504, 36] on span "Editar" at bounding box center [507, 31] width 17 height 10
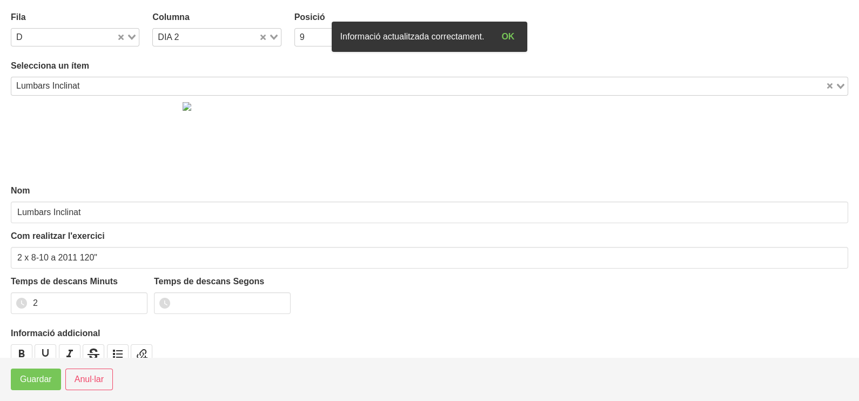
drag, startPoint x: 130, startPoint y: 35, endPoint x: 104, endPoint y: 59, distance: 35.9
click at [129, 38] on icon "Search for option" at bounding box center [132, 37] width 8 height 5
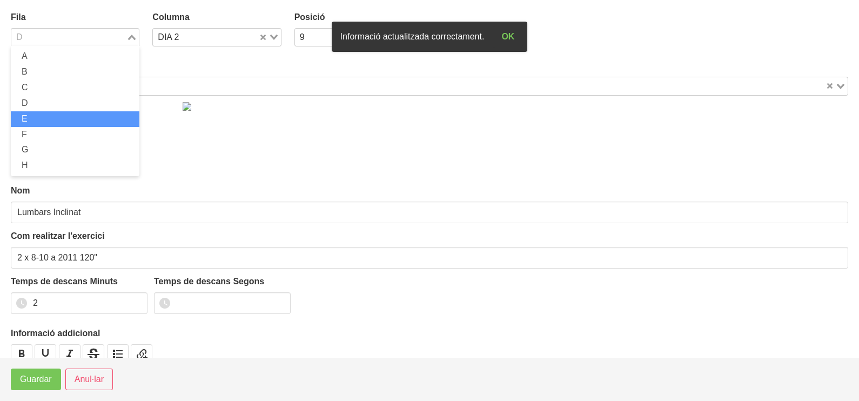
click at [58, 121] on li "E" at bounding box center [75, 119] width 129 height 16
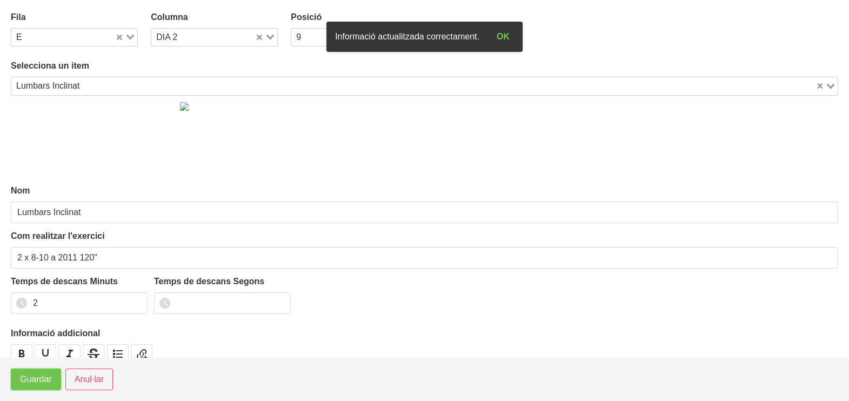
click at [32, 381] on span "Guardar" at bounding box center [36, 379] width 32 height 13
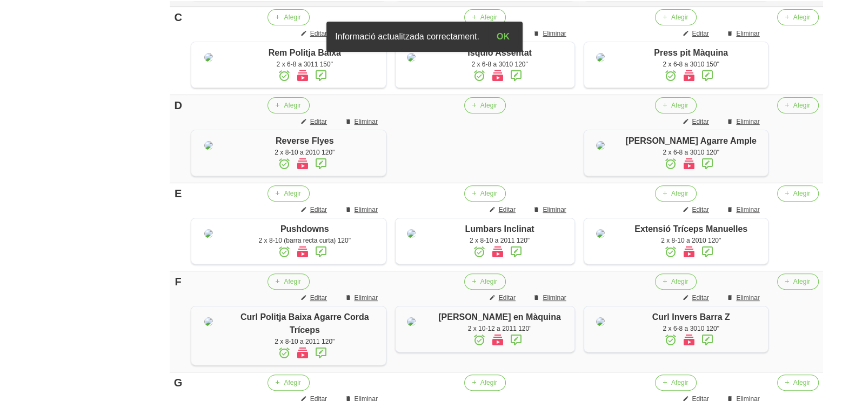
scroll to position [363, 0]
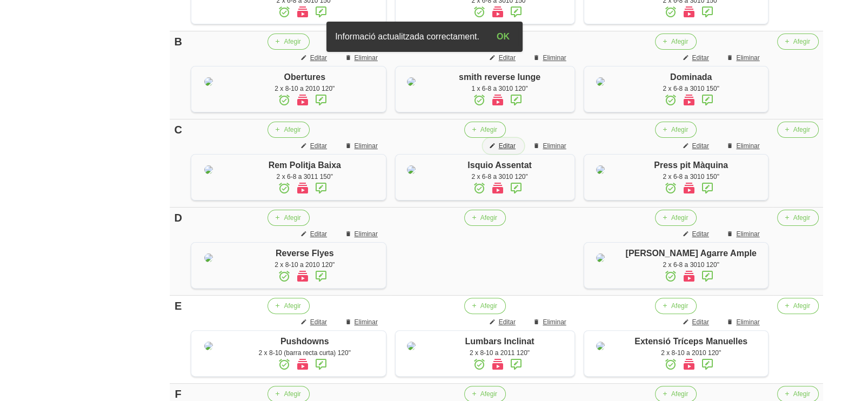
click at [506, 151] on span "Editar" at bounding box center [507, 146] width 17 height 10
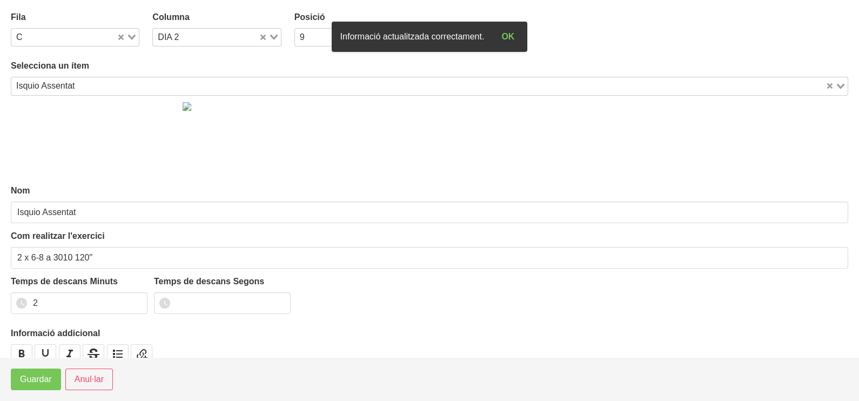
drag, startPoint x: 134, startPoint y: 36, endPoint x: 119, endPoint y: 46, distance: 18.2
click at [133, 36] on div "Loading..." at bounding box center [128, 36] width 22 height 15
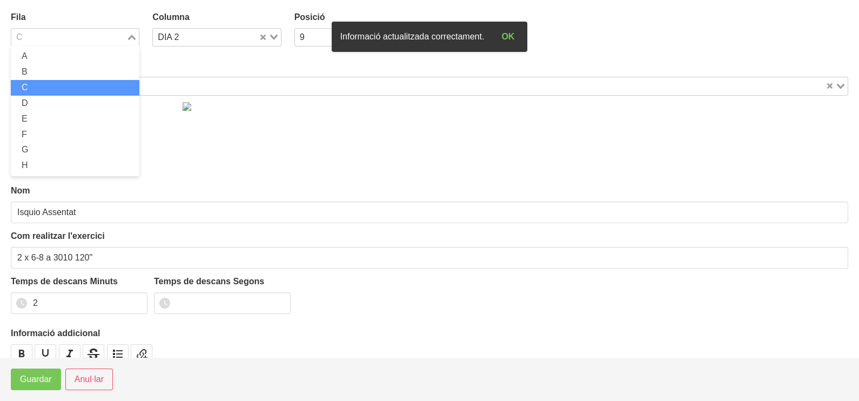
click at [64, 91] on li "C" at bounding box center [75, 88] width 129 height 16
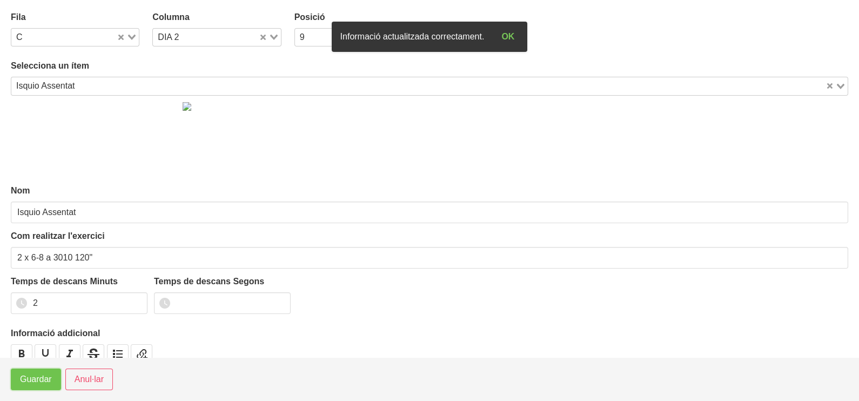
click at [30, 383] on span "Guardar" at bounding box center [36, 379] width 32 height 13
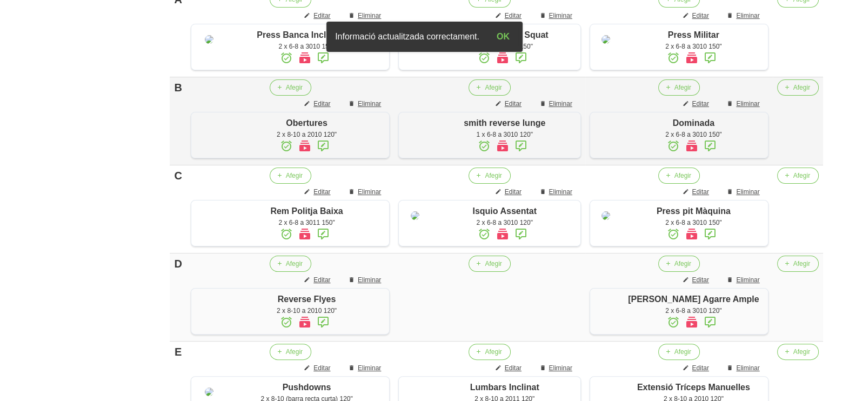
scroll to position [295, 0]
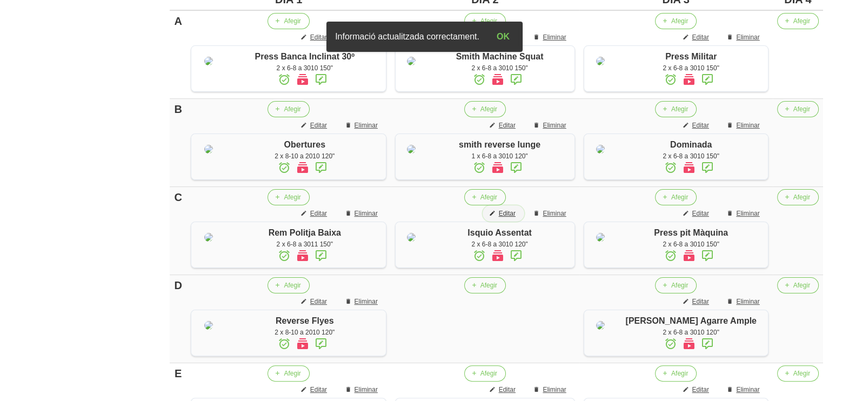
click at [511, 218] on span "Editar" at bounding box center [507, 214] width 17 height 10
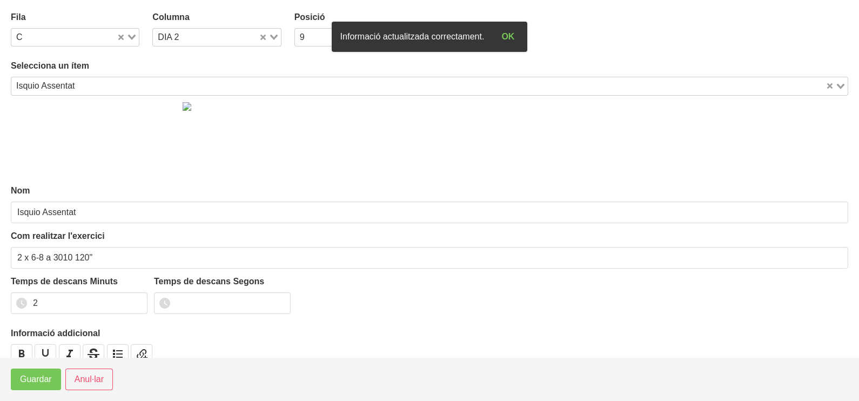
click at [131, 36] on icon "Search for option" at bounding box center [132, 37] width 8 height 5
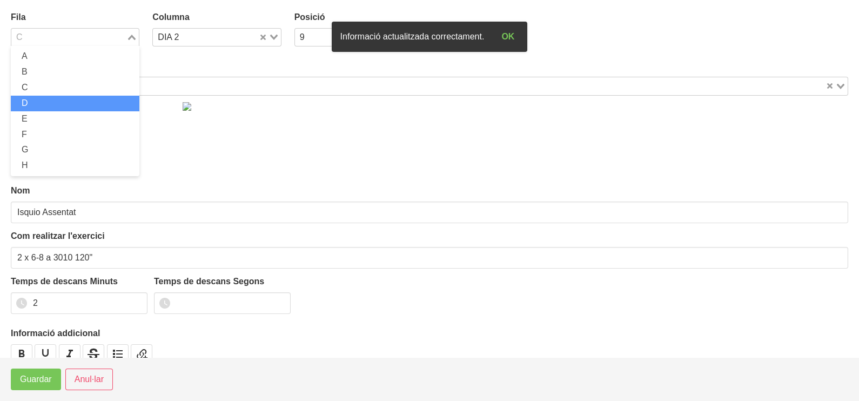
drag, startPoint x: 64, startPoint y: 98, endPoint x: 59, endPoint y: 104, distance: 7.4
click at [62, 99] on li "D" at bounding box center [75, 104] width 129 height 16
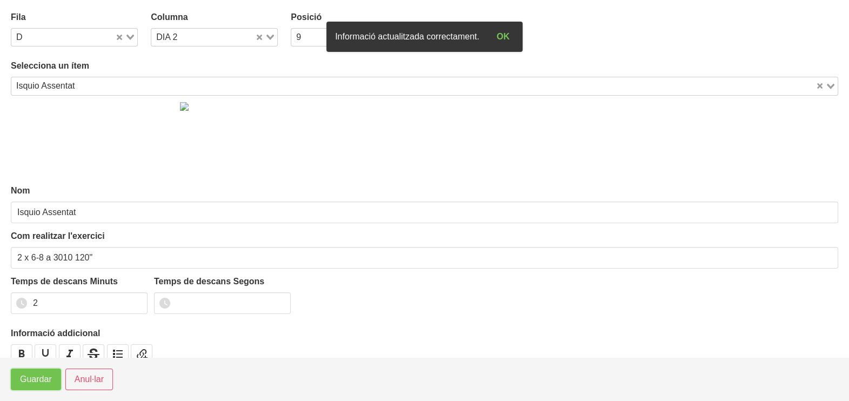
click at [34, 378] on span "Guardar" at bounding box center [36, 379] width 32 height 13
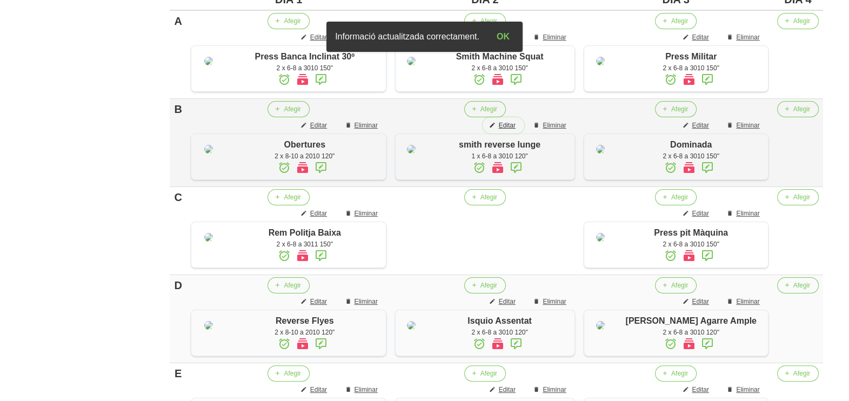
click at [513, 130] on span "Editar" at bounding box center [507, 126] width 17 height 10
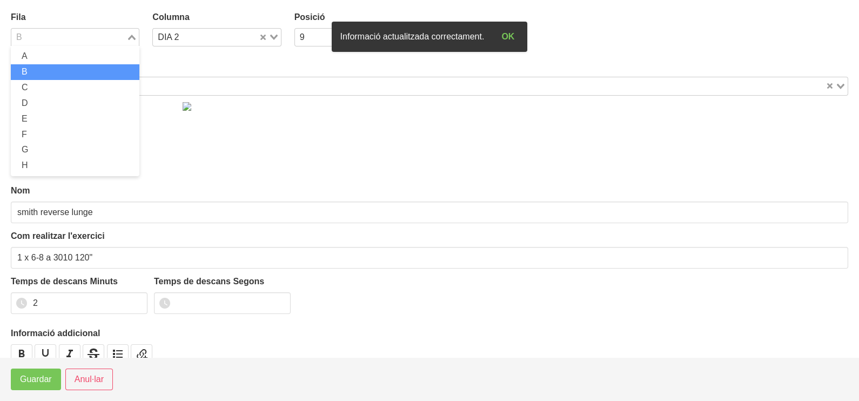
click at [132, 35] on icon "Search for option" at bounding box center [132, 37] width 8 height 5
click at [69, 86] on li "C" at bounding box center [75, 88] width 129 height 16
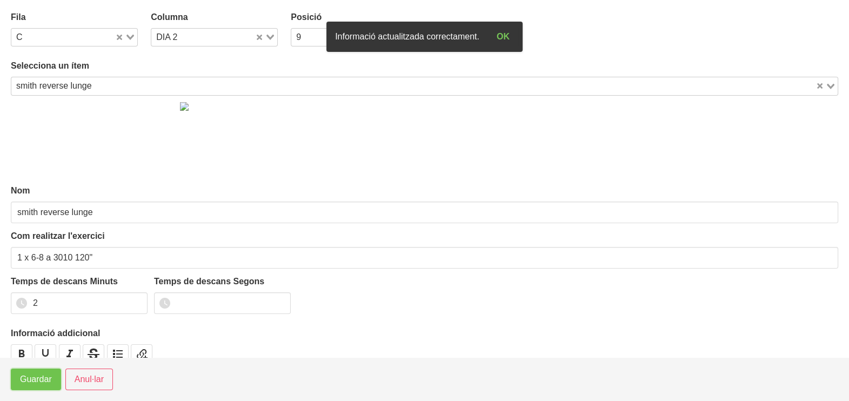
click at [44, 377] on span "Guardar" at bounding box center [36, 379] width 32 height 13
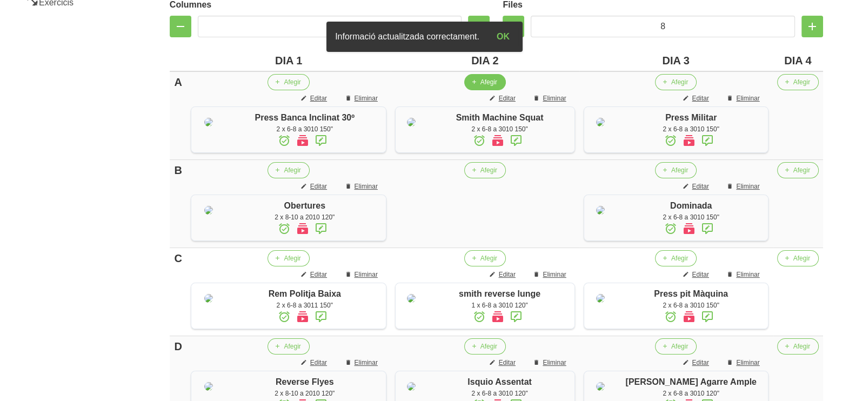
scroll to position [160, 0]
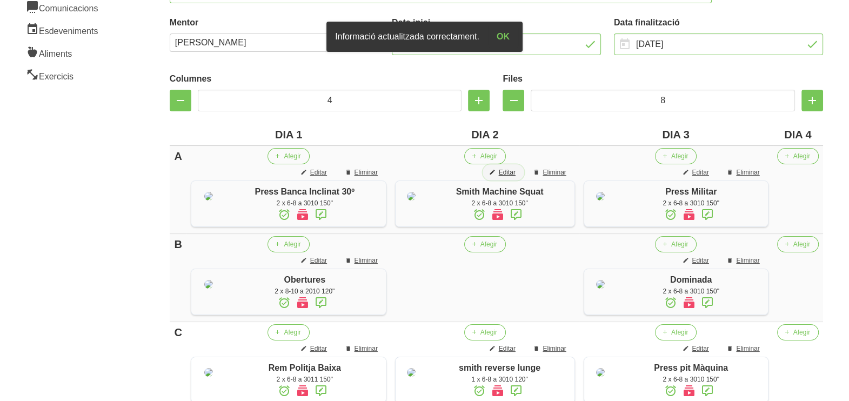
click at [507, 169] on span "Editar" at bounding box center [507, 173] width 17 height 10
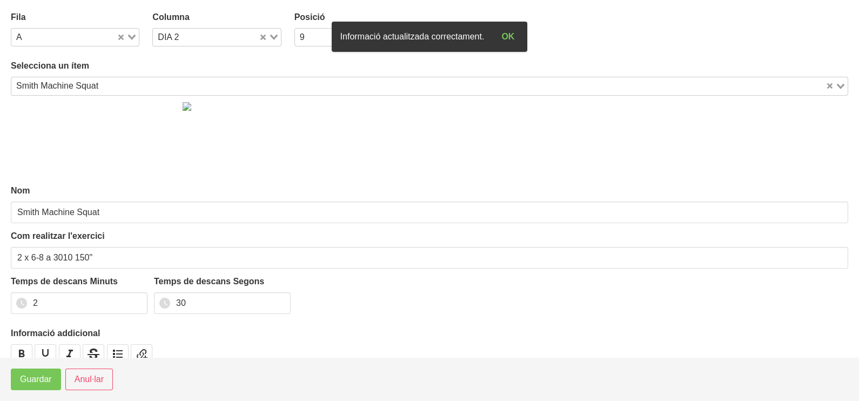
click at [131, 35] on icon "Search for option" at bounding box center [132, 37] width 8 height 5
drag, startPoint x: 59, startPoint y: 75, endPoint x: 23, endPoint y: 200, distance: 131.2
click at [59, 75] on li "B" at bounding box center [75, 72] width 129 height 16
click at [27, 379] on span "Guardar" at bounding box center [36, 379] width 32 height 13
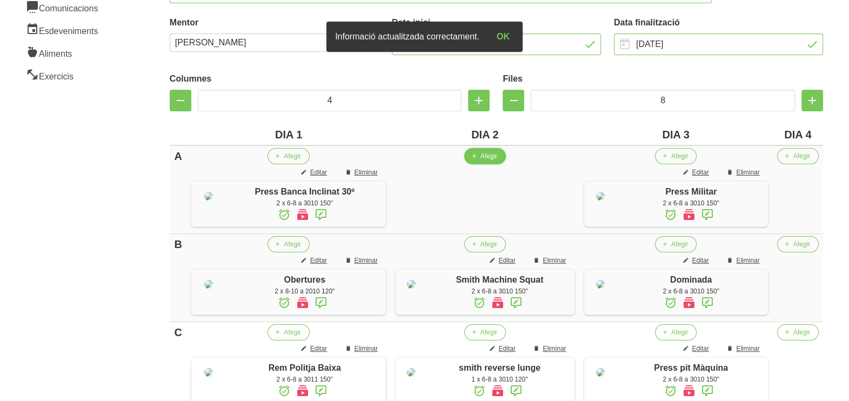
click at [477, 157] on icon "button" at bounding box center [474, 156] width 6 height 10
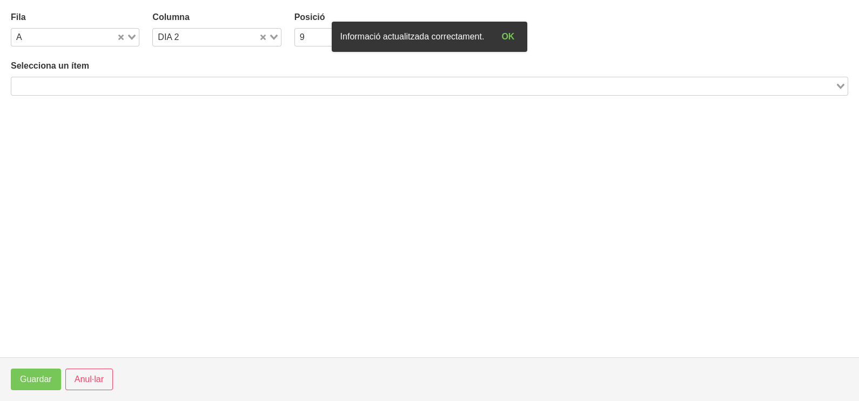
click at [146, 92] on div "Loading..." at bounding box center [430, 86] width 838 height 18
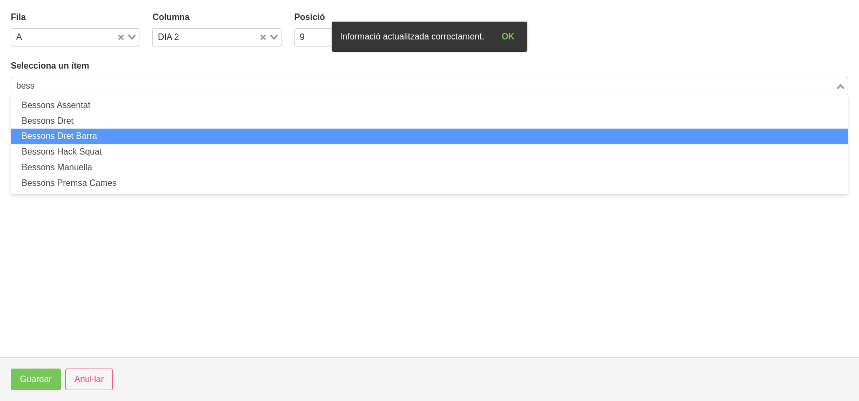
click at [105, 133] on li "Bessons Dret Barra" at bounding box center [430, 137] width 838 height 16
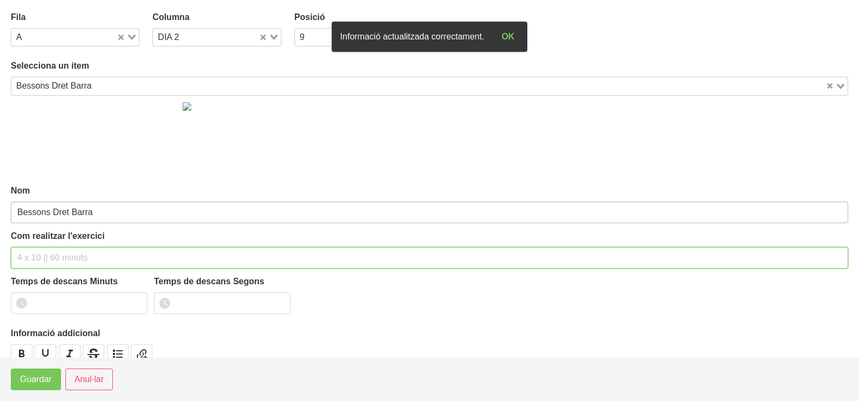
drag, startPoint x: 52, startPoint y: 252, endPoint x: 61, endPoint y: 217, distance: 36.6
click at [55, 247] on input "text" at bounding box center [430, 258] width 838 height 22
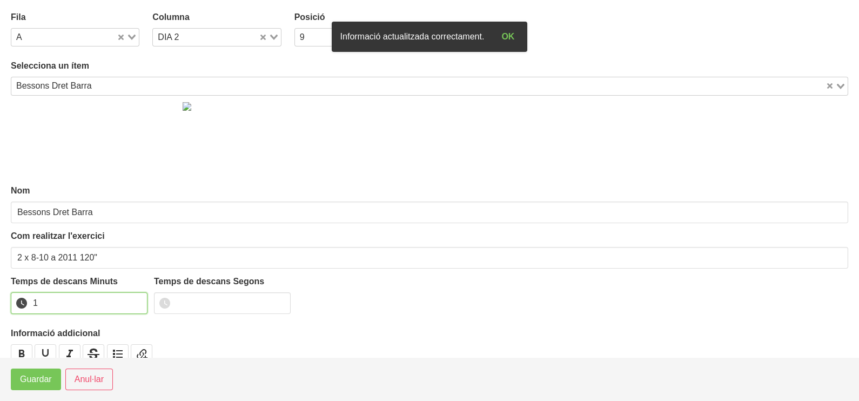
click at [138, 298] on input "1" at bounding box center [79, 303] width 137 height 22
drag, startPoint x: 138, startPoint y: 298, endPoint x: 119, endPoint y: 313, distance: 24.6
click at [125, 308] on input "2" at bounding box center [79, 303] width 137 height 22
click at [34, 384] on span "Guardar" at bounding box center [36, 379] width 32 height 13
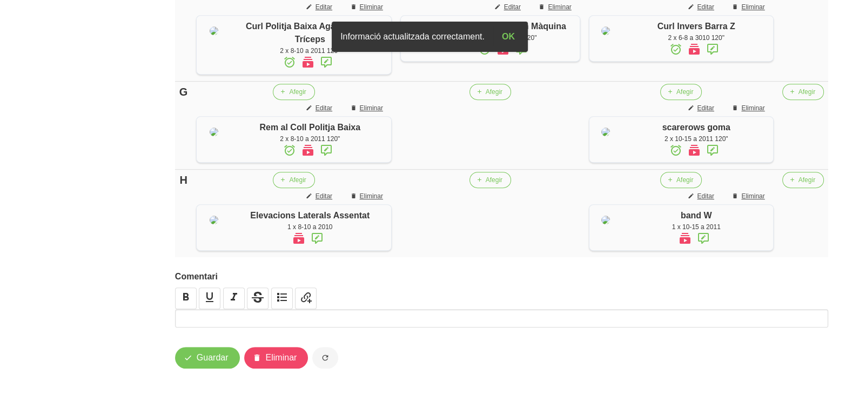
scroll to position [880, 0]
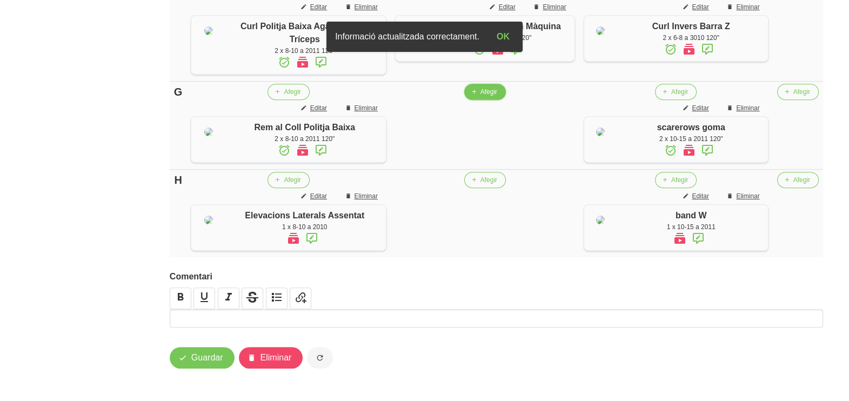
click at [488, 97] on span "Afegir" at bounding box center [488, 92] width 17 height 10
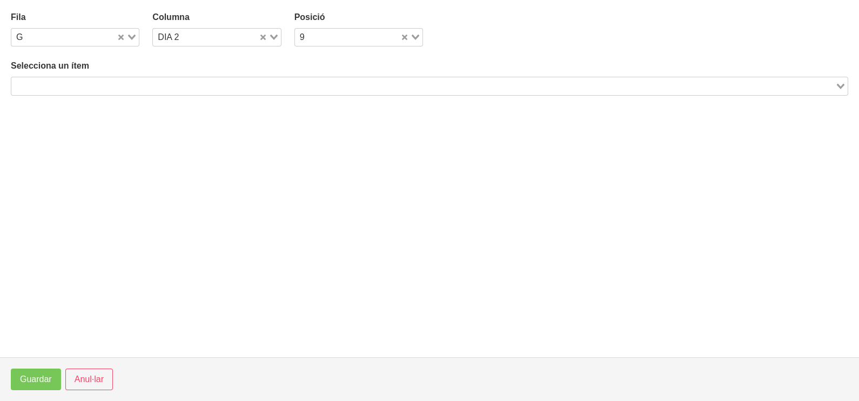
click at [113, 80] on input "Search for option" at bounding box center [423, 85] width 822 height 13
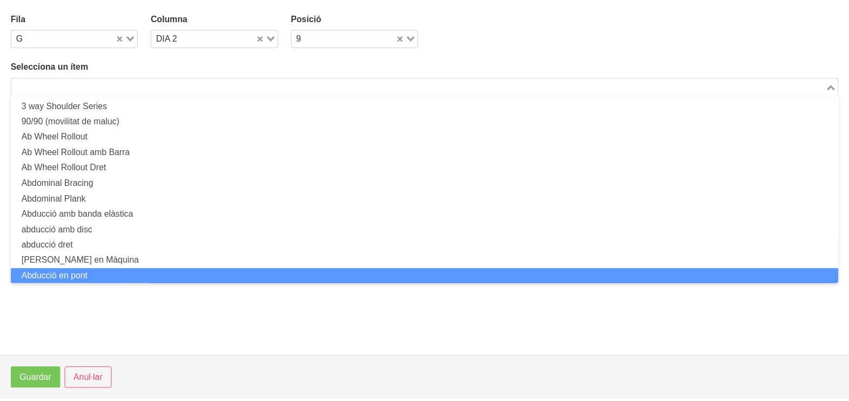
scroll to position [0, 0]
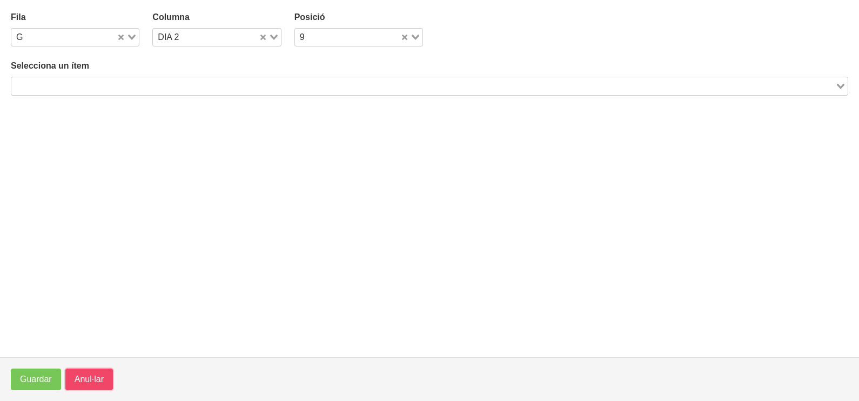
drag, startPoint x: 81, startPoint y: 378, endPoint x: 84, endPoint y: 372, distance: 6.3
click at [82, 378] on span "Anul·lar" at bounding box center [89, 379] width 29 height 13
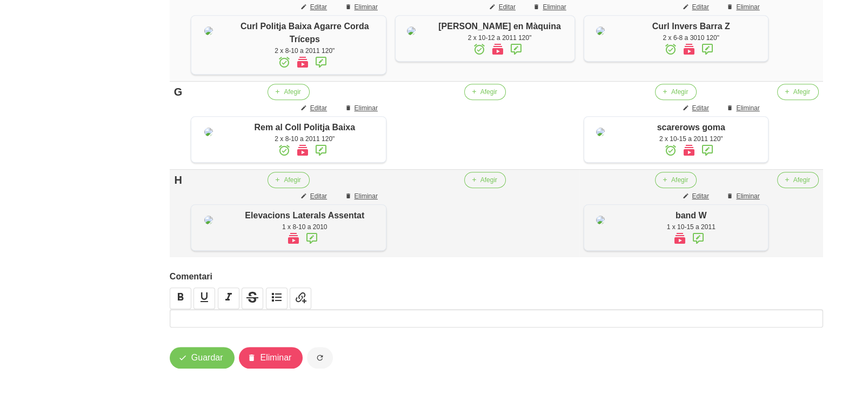
scroll to position [948, 0]
click at [492, 175] on span "Afegir" at bounding box center [488, 180] width 17 height 10
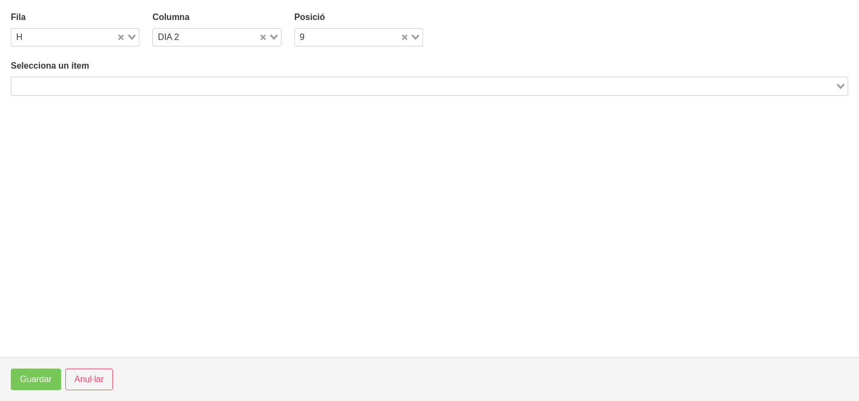
click at [191, 82] on input "Search for option" at bounding box center [423, 85] width 822 height 13
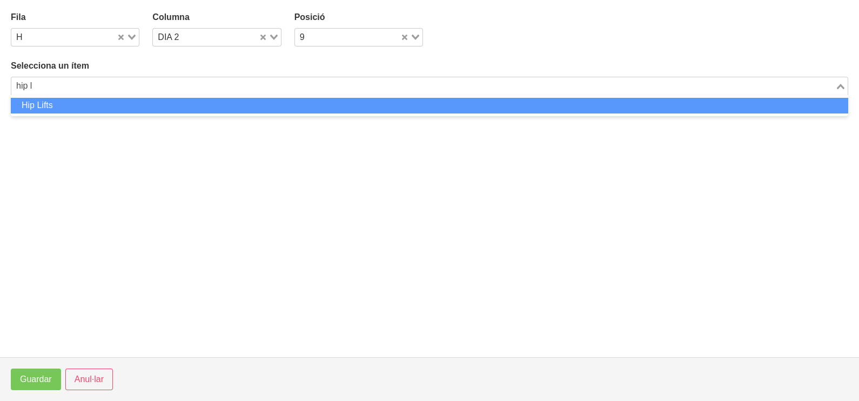
click at [119, 105] on li "Hip Lifts" at bounding box center [430, 106] width 838 height 16
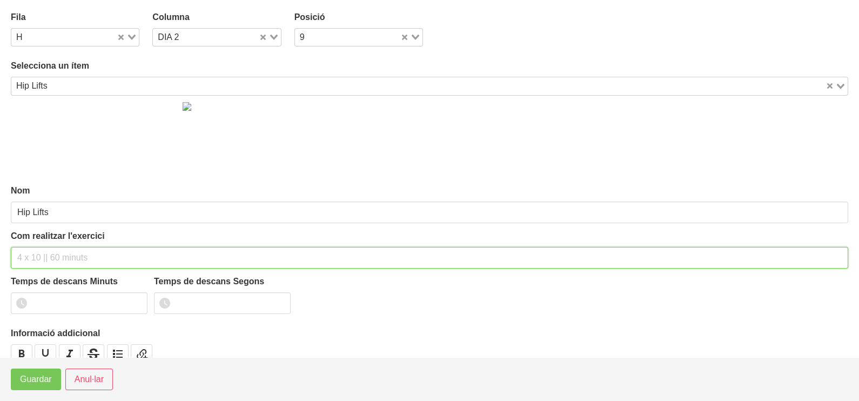
click at [42, 253] on input "text" at bounding box center [430, 258] width 838 height 22
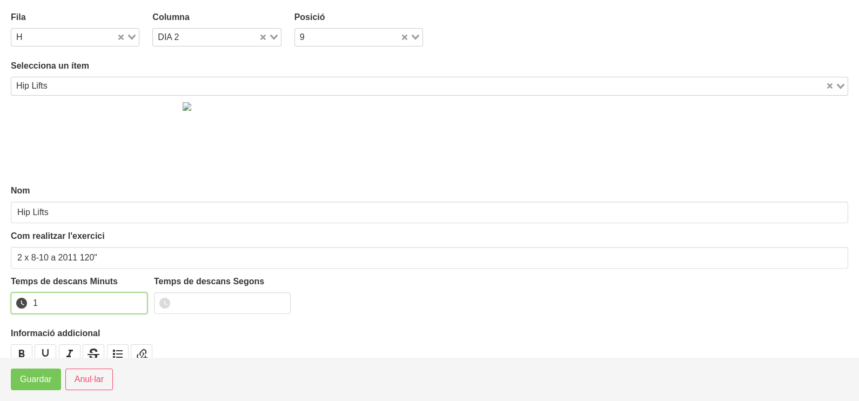
click at [138, 299] on input "1" at bounding box center [79, 303] width 137 height 22
drag, startPoint x: 137, startPoint y: 297, endPoint x: 110, endPoint y: 315, distance: 32.5
click at [127, 303] on input "2" at bounding box center [79, 303] width 137 height 22
click at [41, 383] on span "Guardar" at bounding box center [36, 379] width 32 height 13
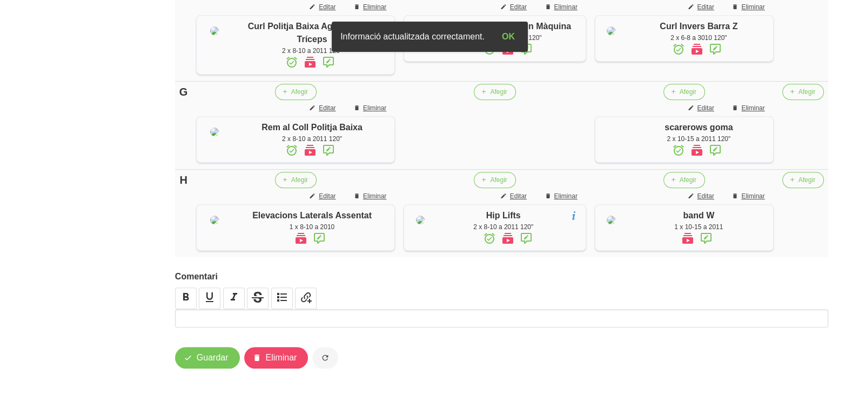
scroll to position [813, 0]
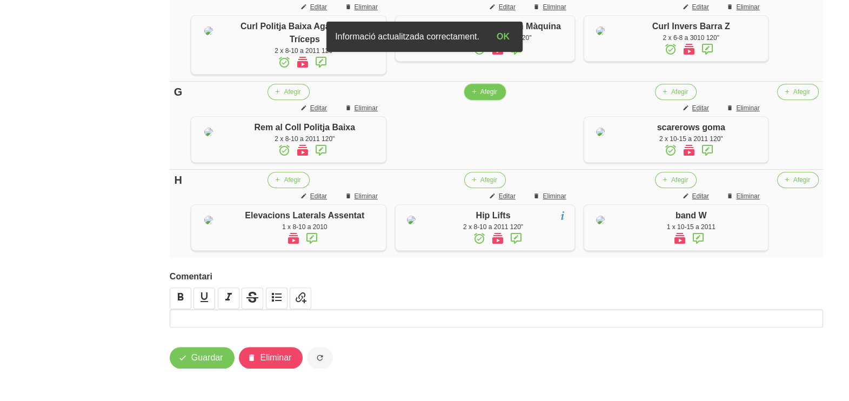
click at [487, 97] on span "Afegir" at bounding box center [488, 92] width 17 height 10
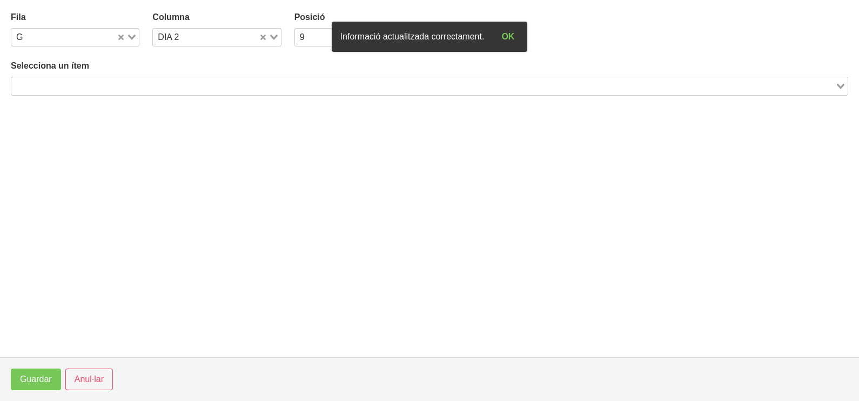
drag, startPoint x: 102, startPoint y: 85, endPoint x: 138, endPoint y: 65, distance: 41.4
click at [105, 85] on input "Search for option" at bounding box center [423, 85] width 822 height 13
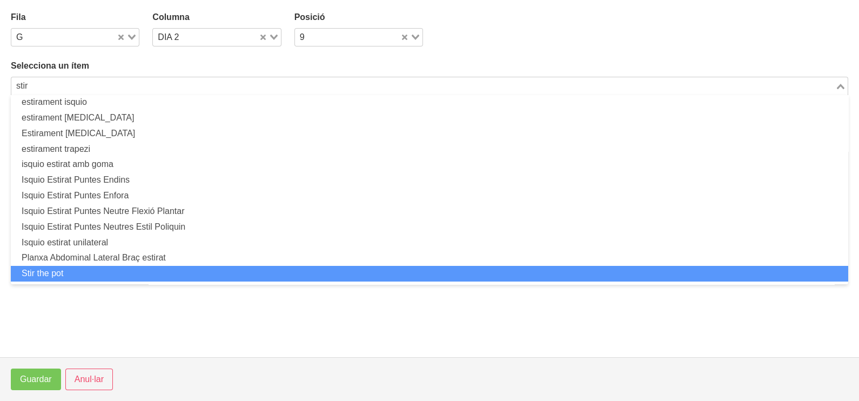
click at [103, 269] on li "Stir the pot" at bounding box center [430, 274] width 838 height 16
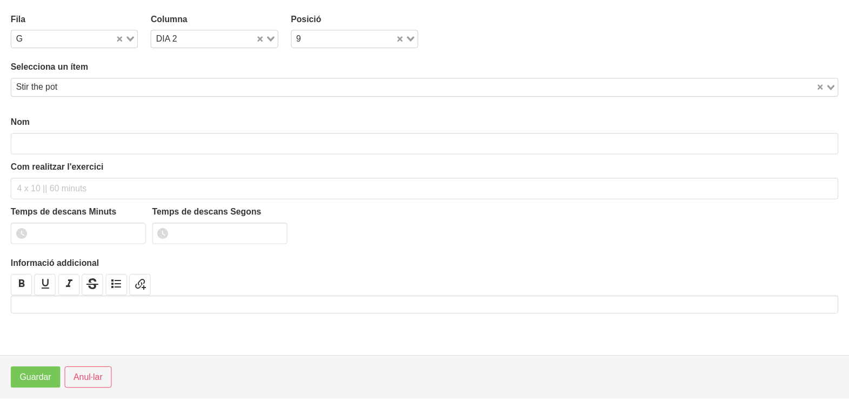
scroll to position [3, 0]
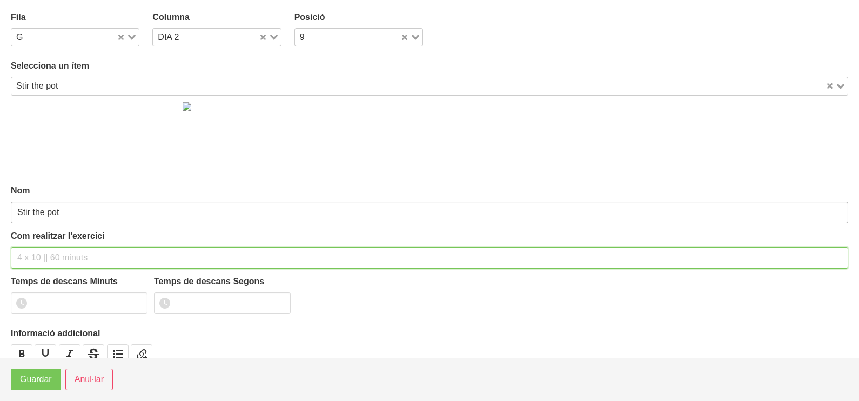
drag, startPoint x: 53, startPoint y: 251, endPoint x: 62, endPoint y: 220, distance: 32.7
click at [54, 248] on input "text" at bounding box center [430, 258] width 838 height 22
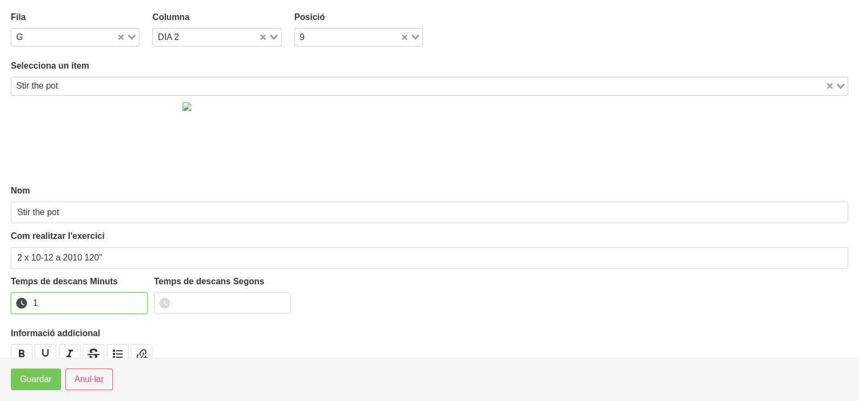
click at [137, 300] on input "1" at bounding box center [79, 303] width 137 height 22
drag, startPoint x: 137, startPoint y: 300, endPoint x: 116, endPoint y: 309, distance: 23.0
click at [116, 309] on input "2" at bounding box center [79, 303] width 137 height 22
click at [21, 380] on span "Guardar" at bounding box center [36, 379] width 32 height 13
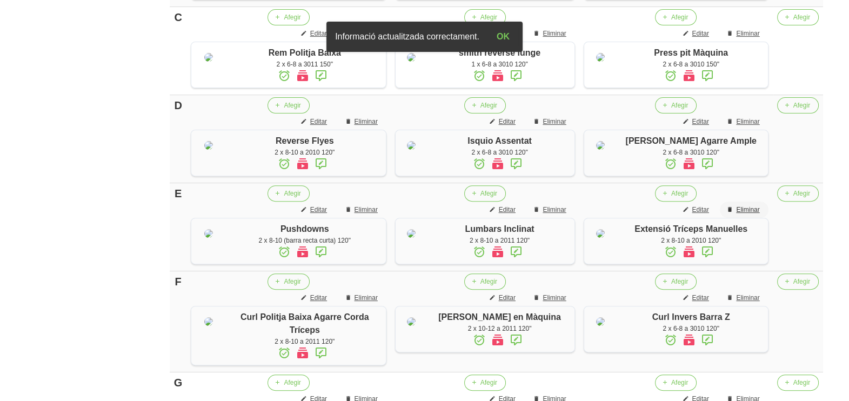
scroll to position [272, 0]
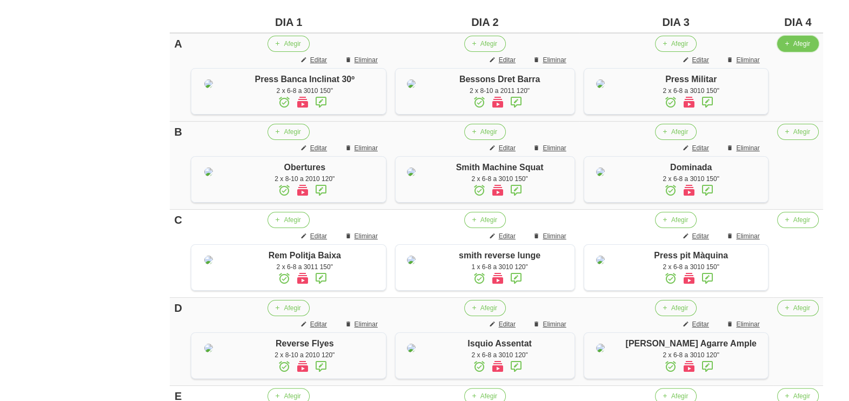
click at [794, 48] on span "Afegir" at bounding box center [801, 44] width 17 height 10
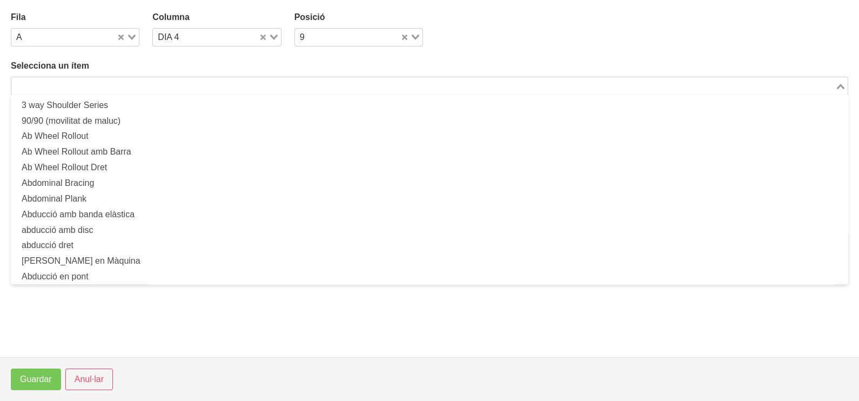
drag, startPoint x: 232, startPoint y: 85, endPoint x: 244, endPoint y: 55, distance: 32.0
click at [233, 83] on input "Search for option" at bounding box center [423, 85] width 822 height 13
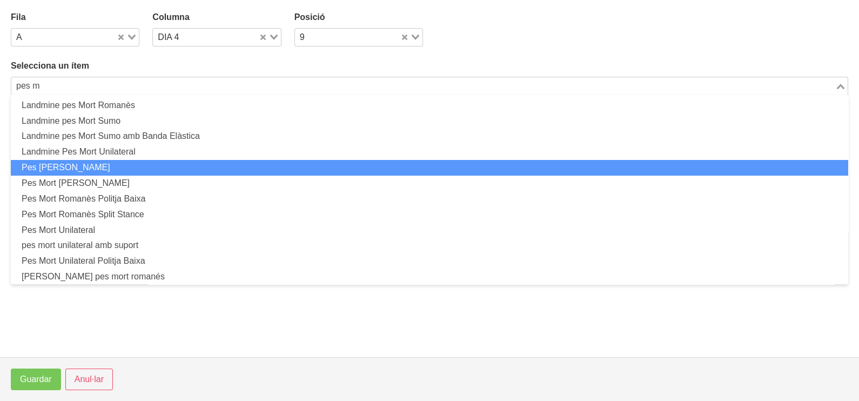
click at [125, 163] on li "Pes [PERSON_NAME]" at bounding box center [430, 168] width 838 height 16
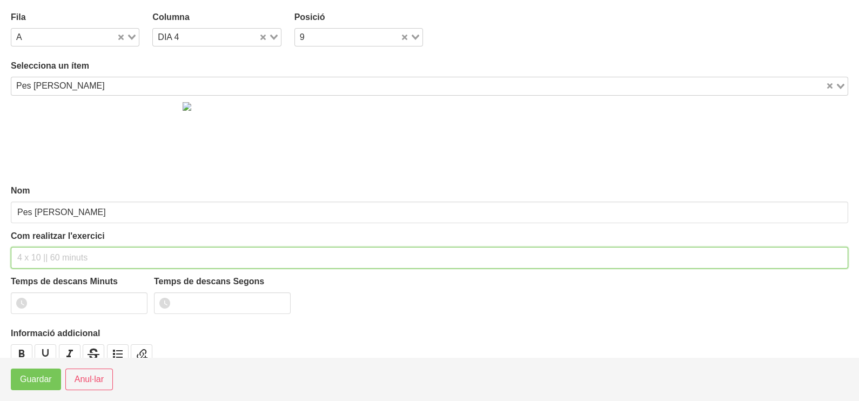
drag, startPoint x: 42, startPoint y: 251, endPoint x: 66, endPoint y: 184, distance: 72.0
click at [42, 251] on input "text" at bounding box center [430, 258] width 838 height 22
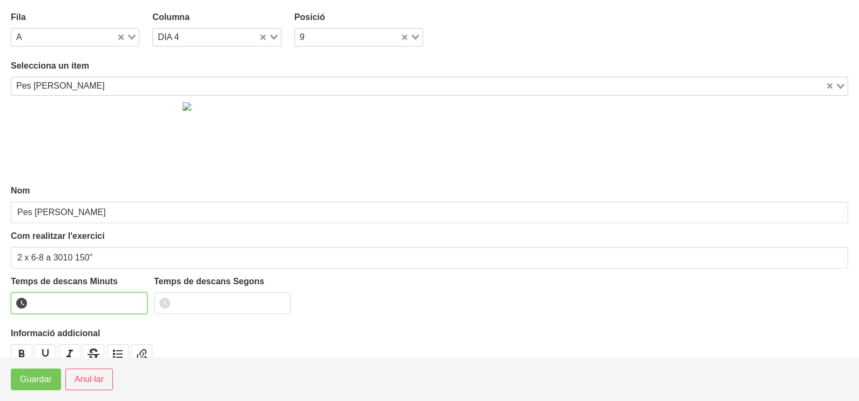
drag, startPoint x: 69, startPoint y: 300, endPoint x: 68, endPoint y: 285, distance: 14.7
click at [72, 300] on input "number" at bounding box center [79, 303] width 137 height 22
click at [28, 386] on button "Guardar" at bounding box center [36, 380] width 50 height 22
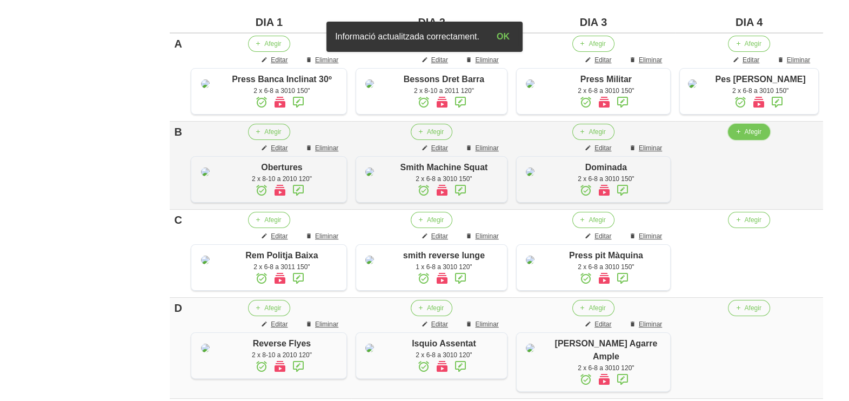
click at [740, 137] on icon "button" at bounding box center [737, 132] width 6 height 10
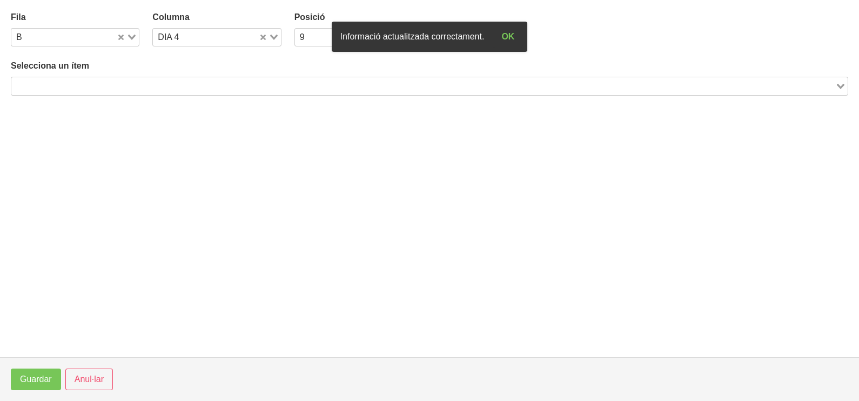
click at [124, 82] on input "Search for option" at bounding box center [423, 85] width 822 height 13
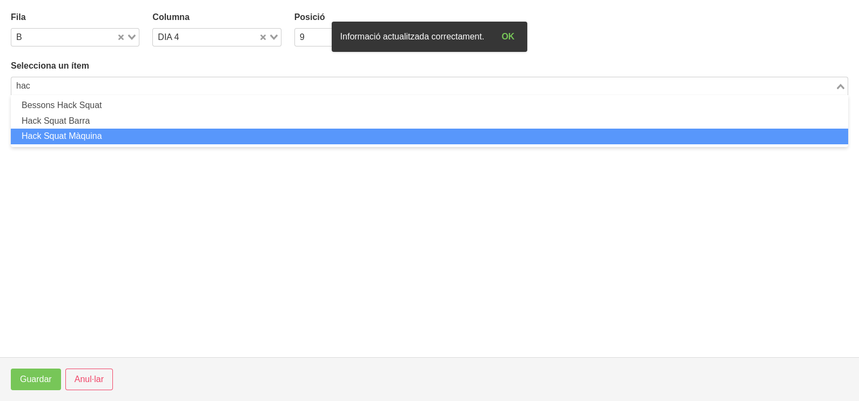
click at [111, 138] on li "Hack Squat Màquina" at bounding box center [430, 137] width 838 height 16
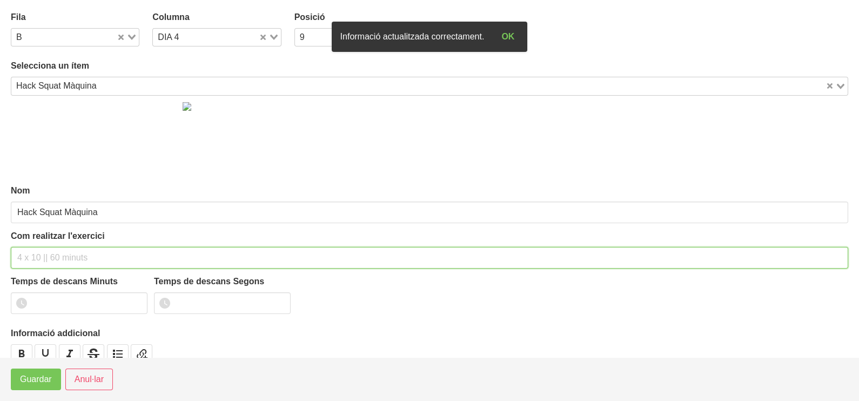
click at [44, 255] on input "text" at bounding box center [430, 258] width 838 height 22
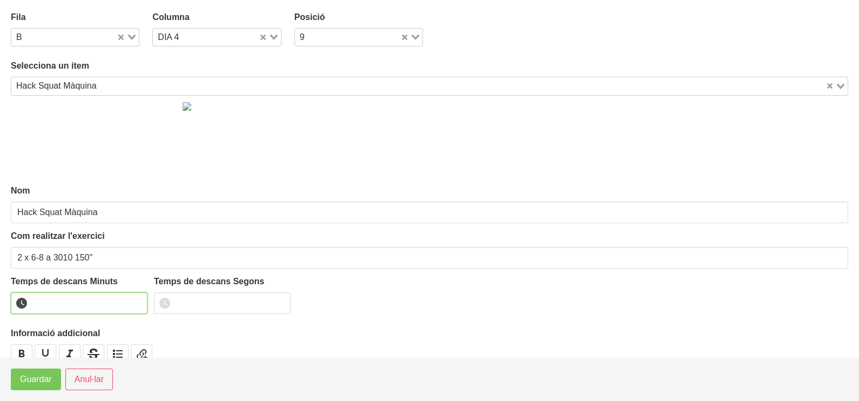
click at [63, 305] on input "number" at bounding box center [79, 303] width 137 height 22
click at [31, 379] on span "Guardar" at bounding box center [36, 379] width 32 height 13
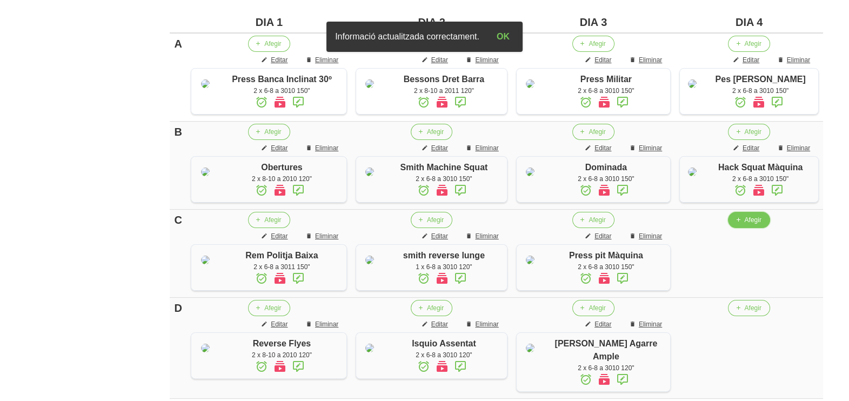
click at [747, 228] on button "Afegir" at bounding box center [749, 220] width 42 height 16
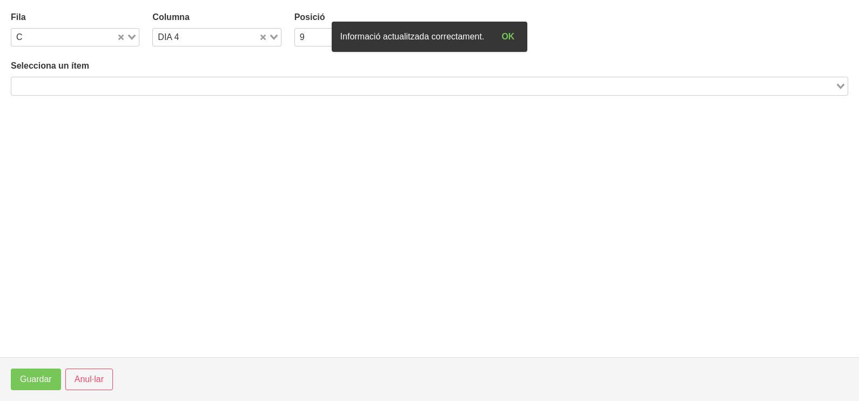
click at [224, 83] on input "Search for option" at bounding box center [423, 85] width 822 height 13
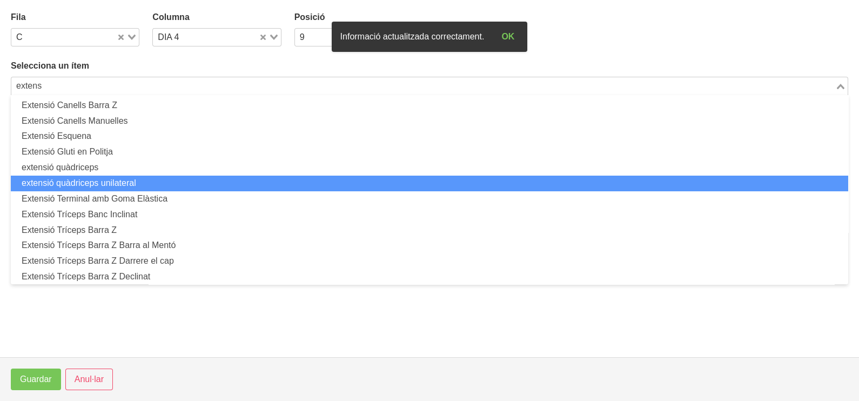
click at [138, 180] on li "extensió quàdriceps unilateral" at bounding box center [430, 184] width 838 height 16
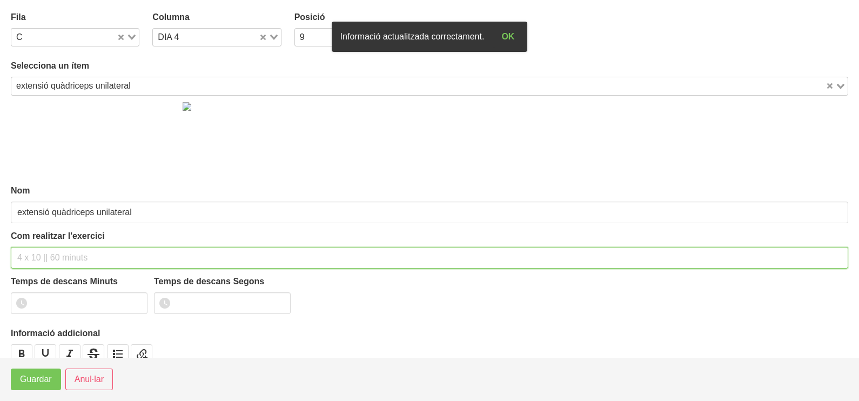
click at [40, 255] on input "text" at bounding box center [430, 258] width 838 height 22
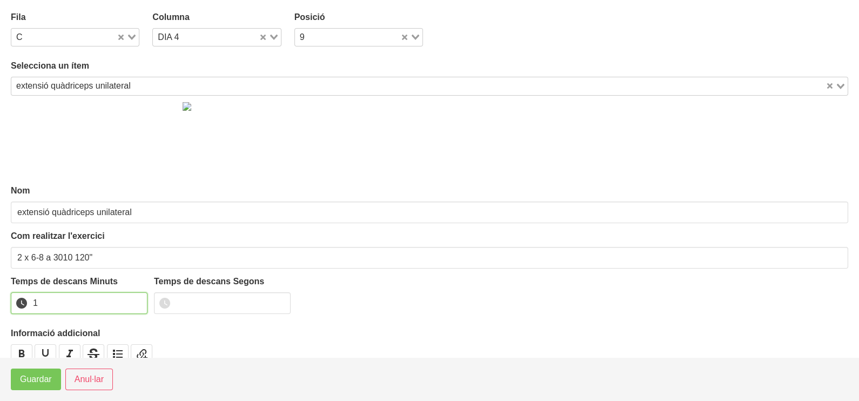
click at [137, 299] on input "1" at bounding box center [79, 303] width 137 height 22
drag, startPoint x: 137, startPoint y: 299, endPoint x: 57, endPoint y: 350, distance: 94.7
click at [122, 307] on input "2" at bounding box center [79, 303] width 137 height 22
click at [44, 379] on span "Guardar" at bounding box center [36, 379] width 32 height 13
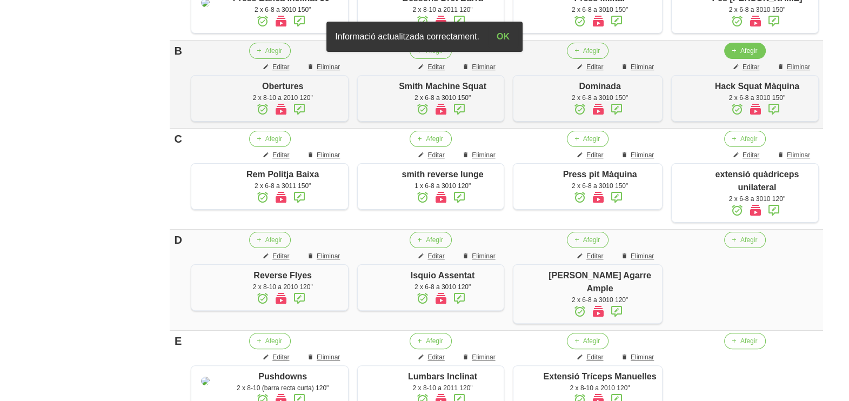
scroll to position [407, 0]
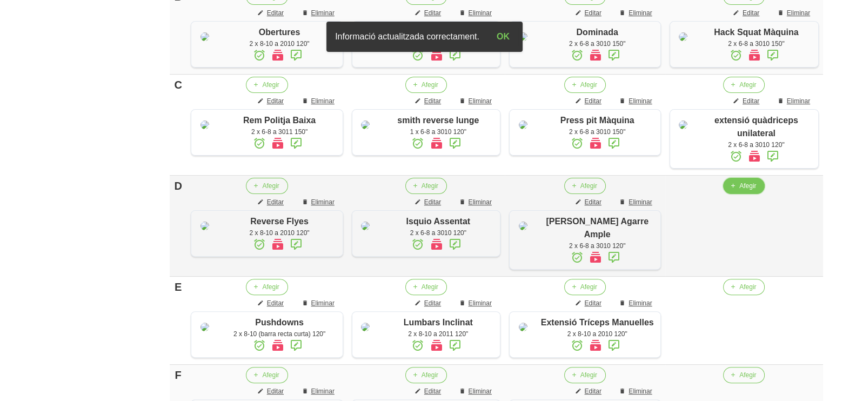
click at [730, 191] on icon "button" at bounding box center [733, 186] width 6 height 10
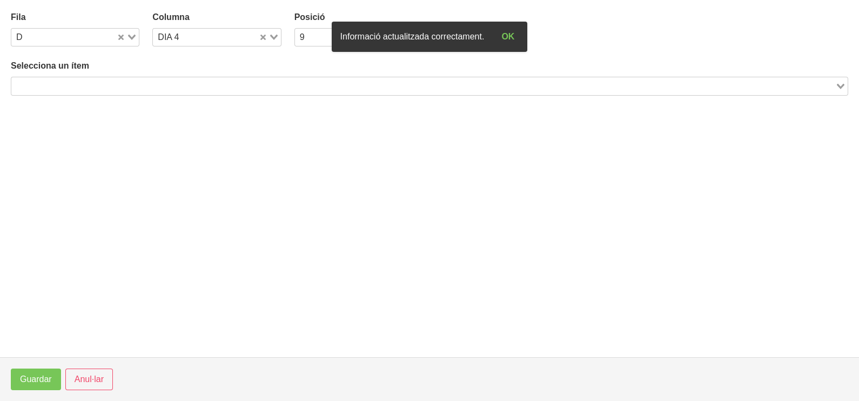
drag, startPoint x: 121, startPoint y: 85, endPoint x: 131, endPoint y: 67, distance: 20.3
click at [121, 84] on input "Search for option" at bounding box center [423, 85] width 822 height 13
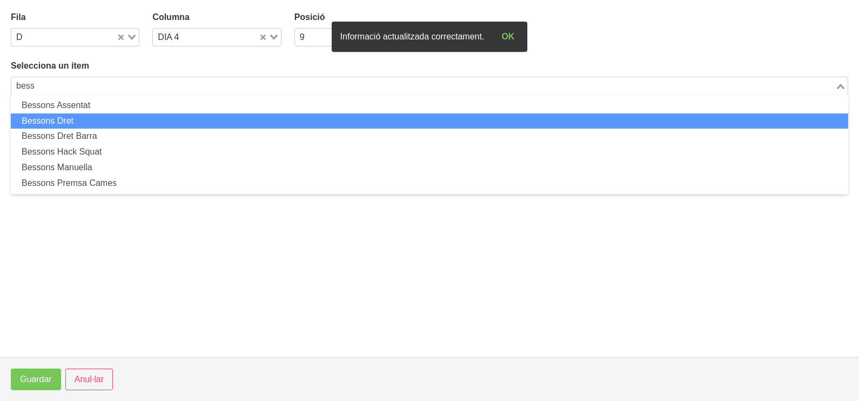
click at [135, 124] on li "Bessons Dret" at bounding box center [430, 121] width 838 height 16
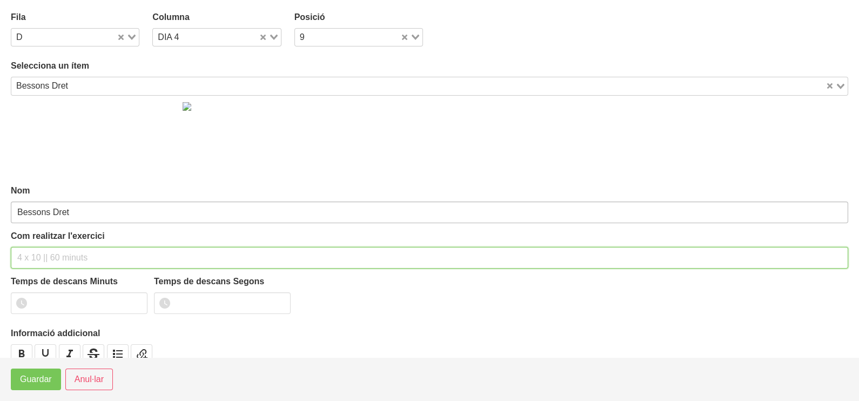
drag, startPoint x: 45, startPoint y: 255, endPoint x: 65, endPoint y: 210, distance: 48.9
click at [48, 250] on input "text" at bounding box center [430, 258] width 838 height 22
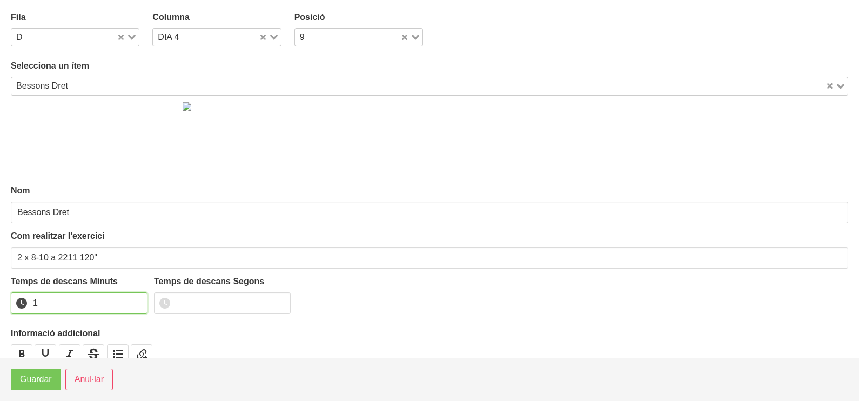
click at [134, 297] on input "1" at bounding box center [79, 303] width 137 height 22
click at [133, 297] on input "2" at bounding box center [79, 303] width 137 height 22
click at [26, 376] on span "Guardar" at bounding box center [36, 379] width 32 height 13
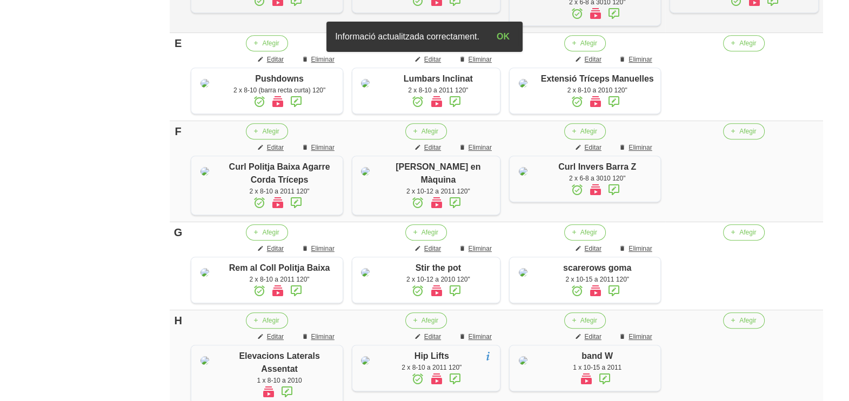
scroll to position [678, 0]
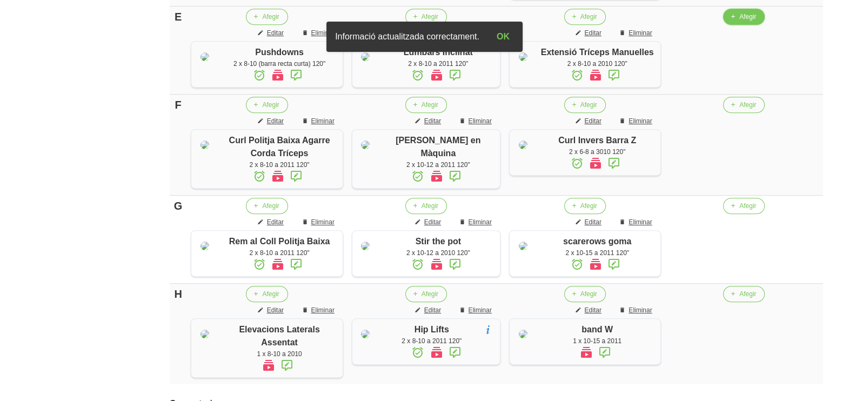
click at [744, 22] on span "Afegir" at bounding box center [747, 17] width 17 height 10
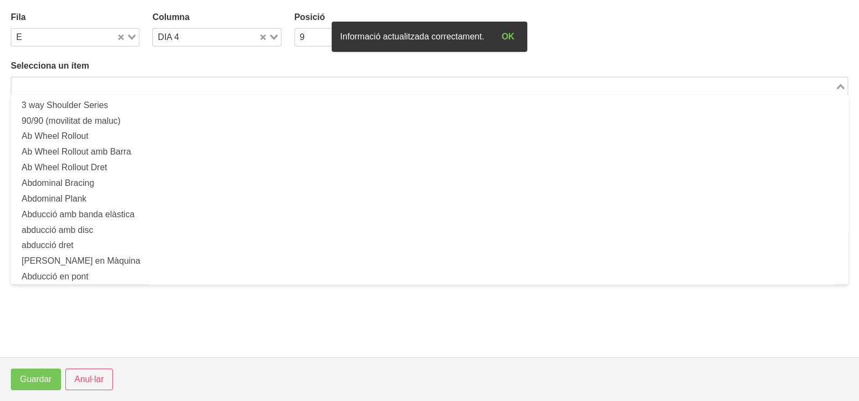
click at [153, 84] on input "Search for option" at bounding box center [423, 85] width 822 height 13
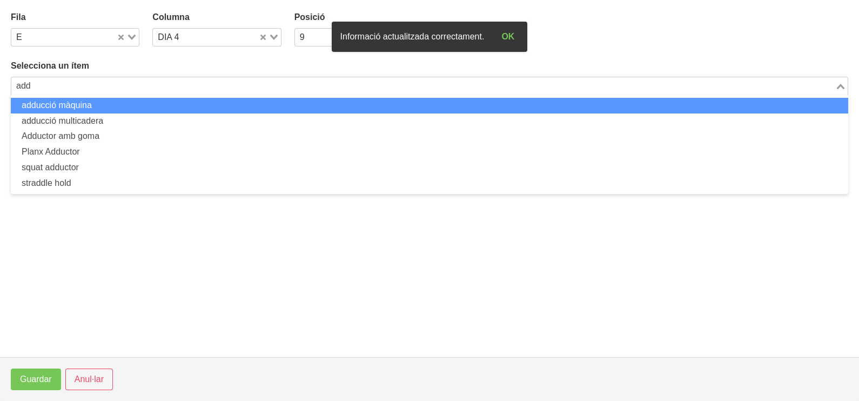
click at [122, 105] on li "adducció màquina" at bounding box center [430, 106] width 838 height 16
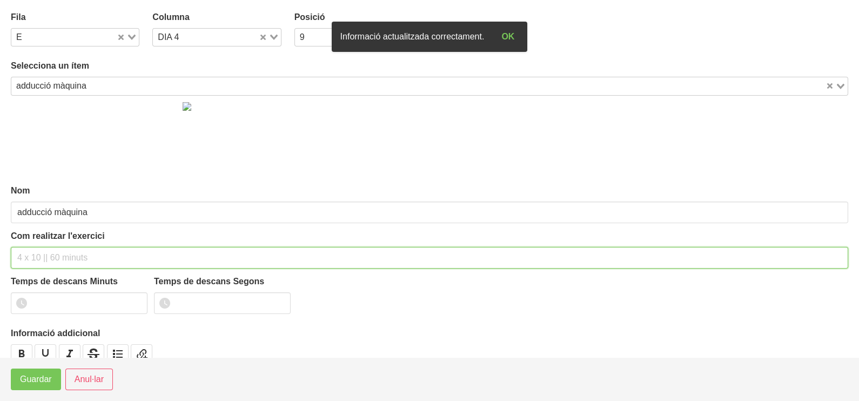
drag, startPoint x: 49, startPoint y: 256, endPoint x: 68, endPoint y: 191, distance: 67.7
click at [50, 250] on input "text" at bounding box center [430, 258] width 838 height 22
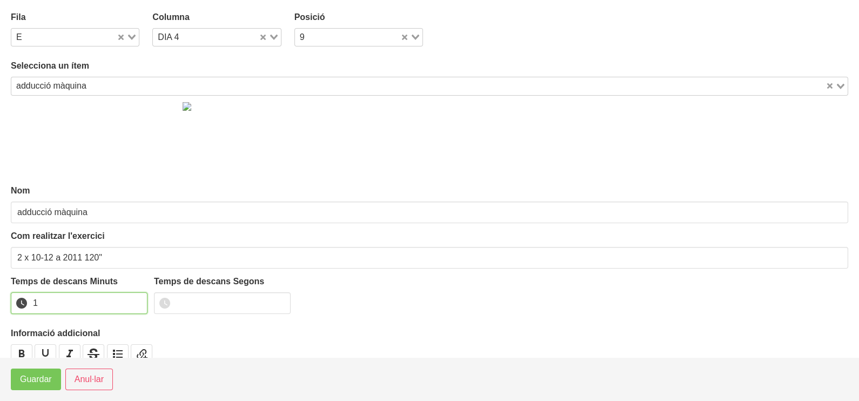
click at [137, 300] on input "1" at bounding box center [79, 303] width 137 height 22
drag, startPoint x: 137, startPoint y: 300, endPoint x: 85, endPoint y: 325, distance: 57.5
click at [123, 305] on input "2" at bounding box center [79, 303] width 137 height 22
click at [38, 376] on span "Guardar" at bounding box center [36, 379] width 32 height 13
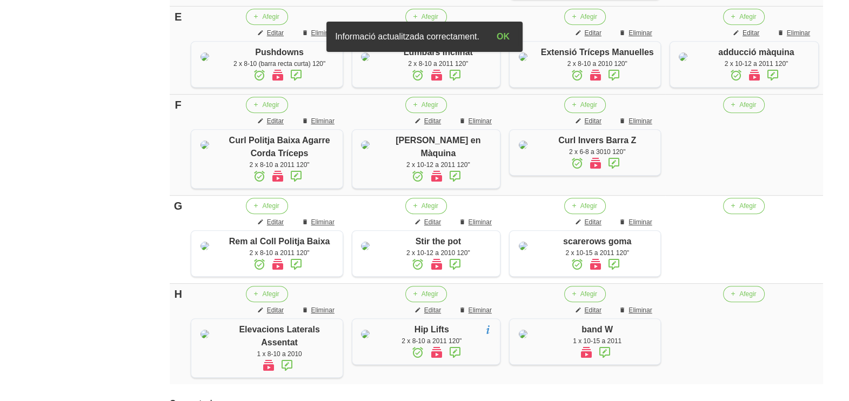
scroll to position [813, 0]
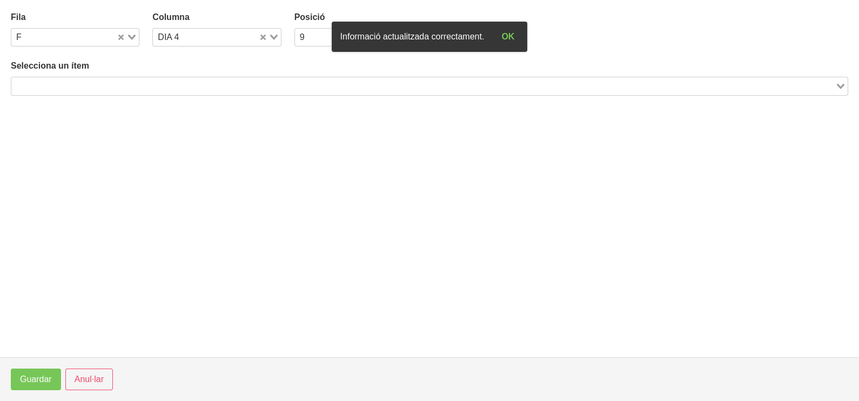
click at [139, 87] on input "Search for option" at bounding box center [423, 85] width 822 height 13
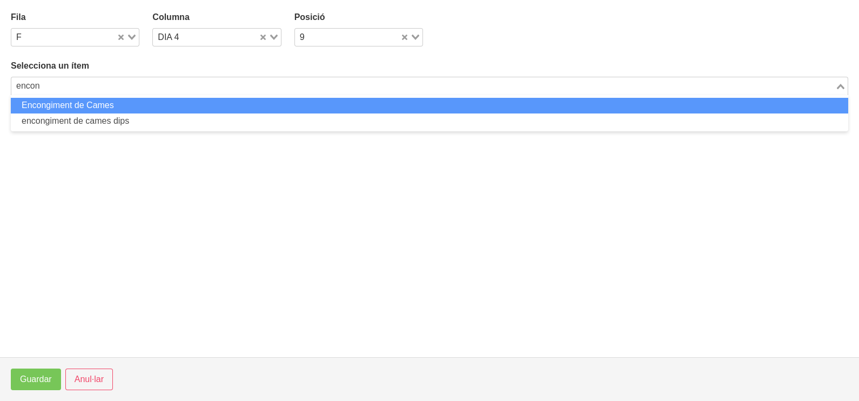
click at [130, 103] on li "Encongiment de Cames" at bounding box center [430, 106] width 838 height 16
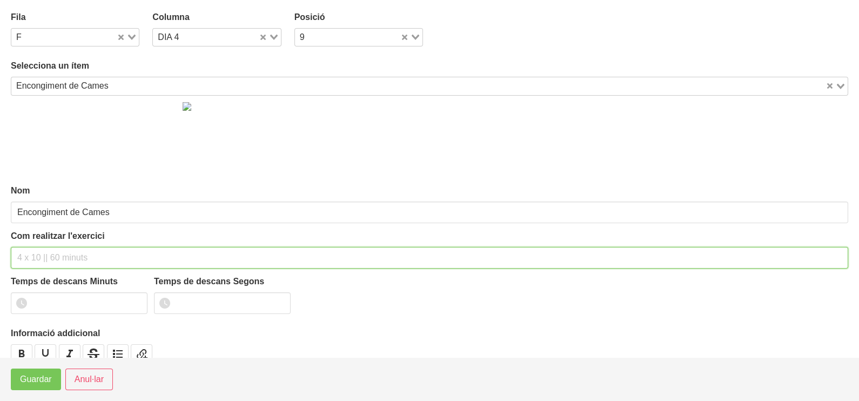
drag, startPoint x: 30, startPoint y: 259, endPoint x: 40, endPoint y: 231, distance: 30.4
click at [32, 256] on input "text" at bounding box center [430, 258] width 838 height 22
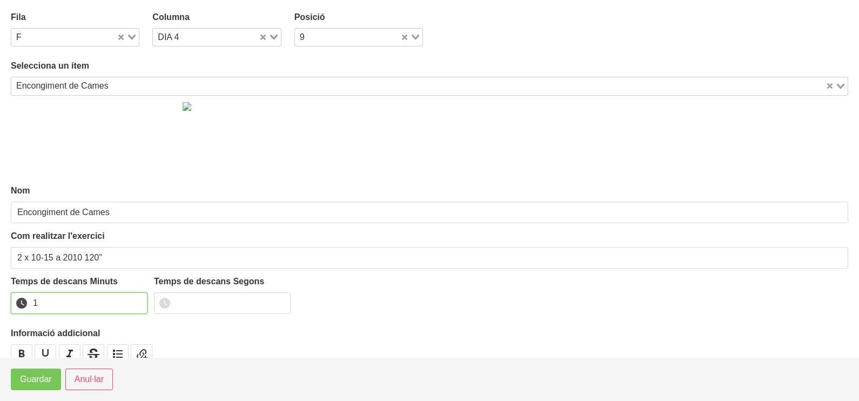
click at [138, 298] on input "1" at bounding box center [79, 303] width 137 height 22
drag, startPoint x: 138, startPoint y: 298, endPoint x: 105, endPoint y: 319, distance: 39.0
click at [126, 307] on input "2" at bounding box center [79, 303] width 137 height 22
click at [41, 376] on span "Guardar" at bounding box center [36, 379] width 32 height 13
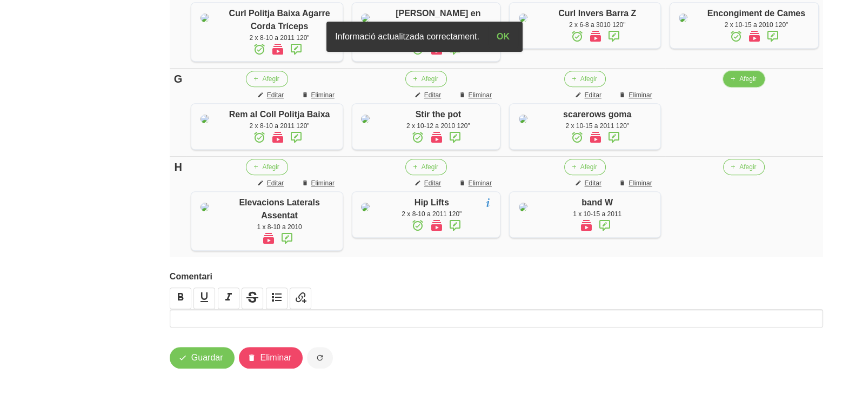
drag, startPoint x: 747, startPoint y: 244, endPoint x: 740, endPoint y: 244, distance: 7.0
click at [740, 84] on span "Afegir" at bounding box center [747, 79] width 17 height 10
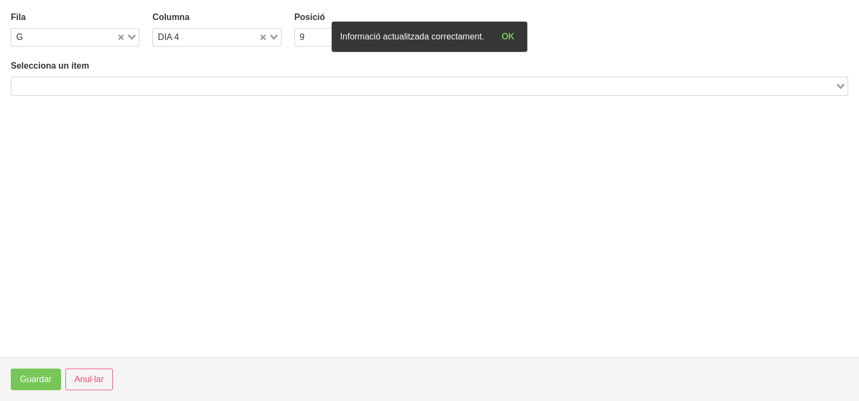
click at [137, 86] on input "Search for option" at bounding box center [423, 85] width 822 height 13
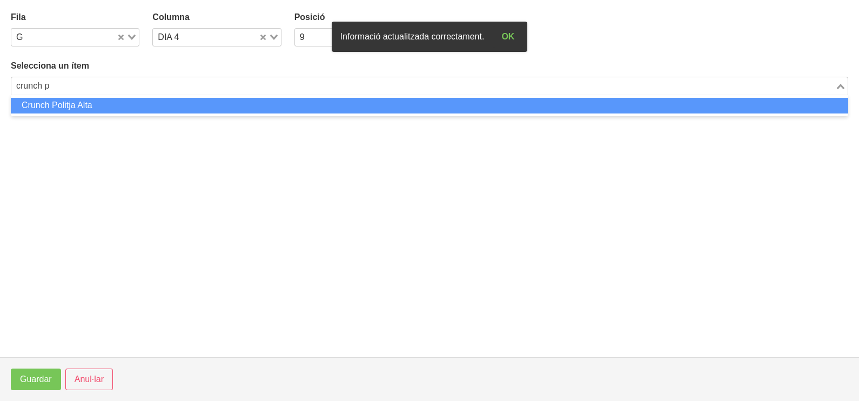
click at [103, 104] on li "Crunch Politja Alta" at bounding box center [430, 106] width 838 height 16
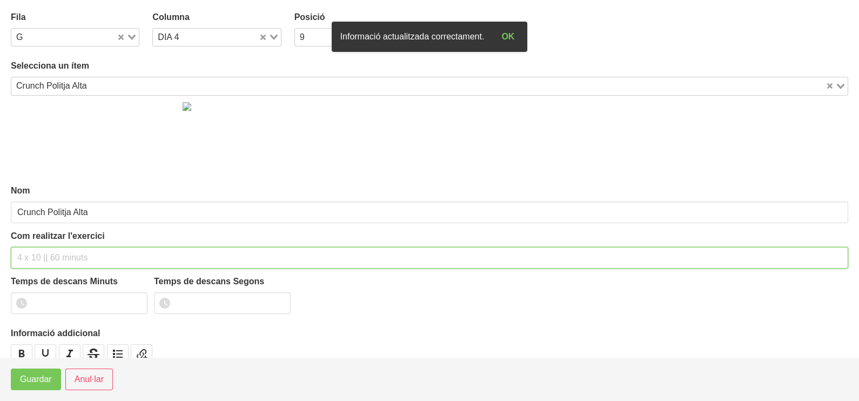
drag, startPoint x: 55, startPoint y: 251, endPoint x: 57, endPoint y: 245, distance: 6.8
click at [57, 245] on div "Com realitzar l'exercici" at bounding box center [430, 249] width 838 height 39
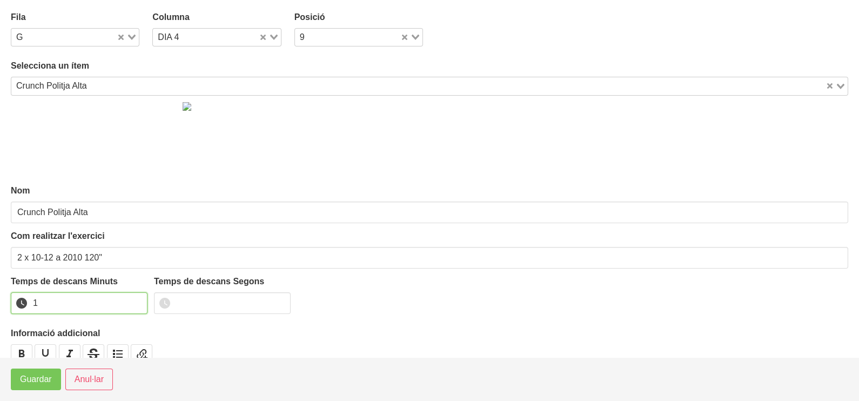
click at [138, 299] on input "1" at bounding box center [79, 303] width 137 height 22
drag, startPoint x: 138, startPoint y: 299, endPoint x: 78, endPoint y: 297, distance: 59.5
click at [122, 306] on input "2" at bounding box center [79, 303] width 137 height 22
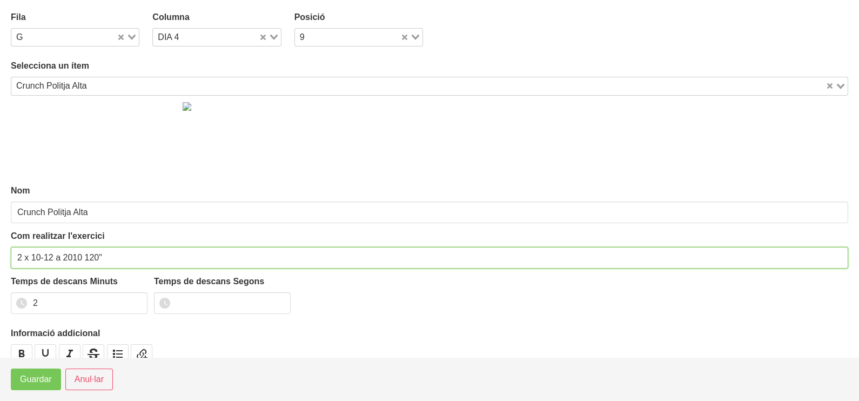
click at [48, 257] on input "2 x 10-12 a 2010 120"" at bounding box center [430, 258] width 838 height 22
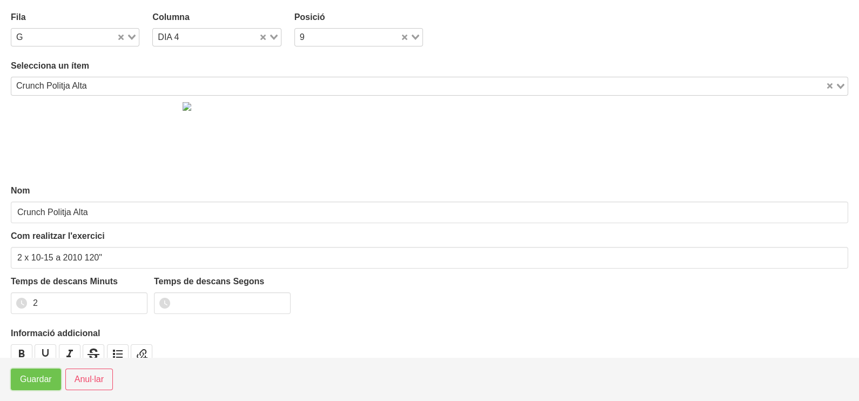
click at [46, 378] on span "Guardar" at bounding box center [36, 379] width 32 height 13
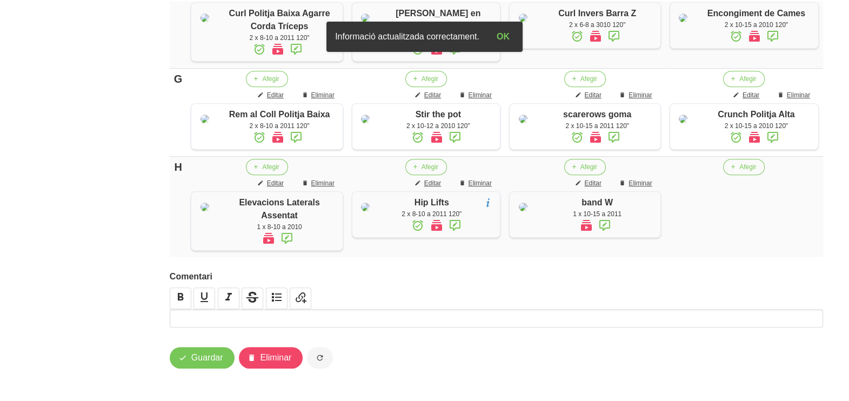
scroll to position [1015, 0]
click at [213, 357] on span "Guardar" at bounding box center [207, 357] width 32 height 13
click at [202, 362] on span "Guardar" at bounding box center [207, 357] width 32 height 13
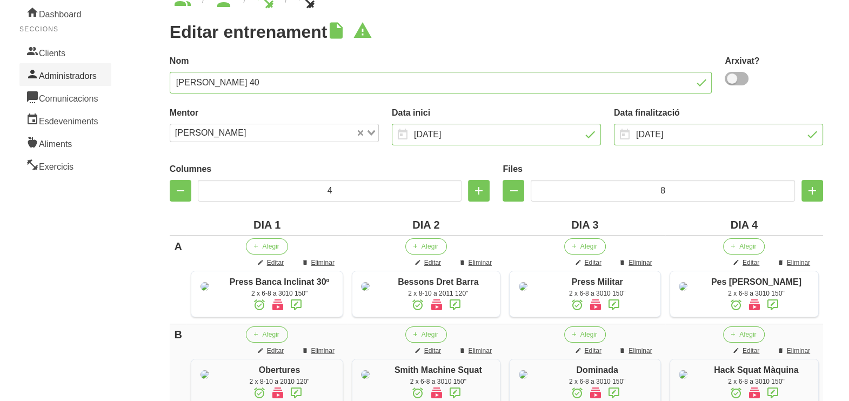
scroll to position [0, 0]
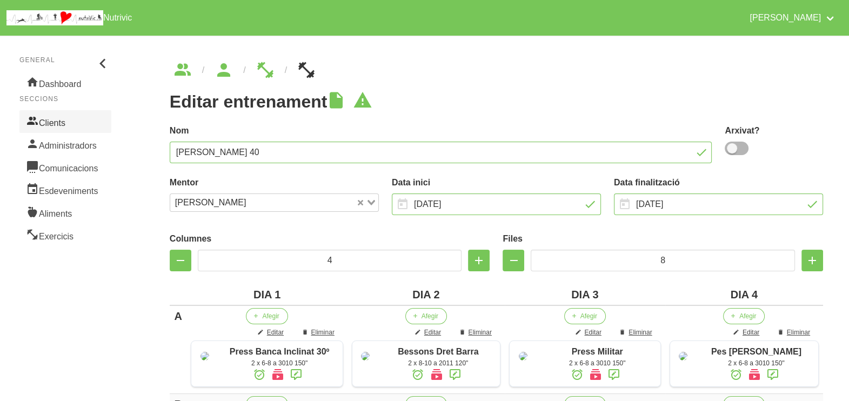
drag, startPoint x: 58, startPoint y: 122, endPoint x: 72, endPoint y: 124, distance: 13.8
click at [59, 122] on link "Clients" at bounding box center [65, 121] width 92 height 23
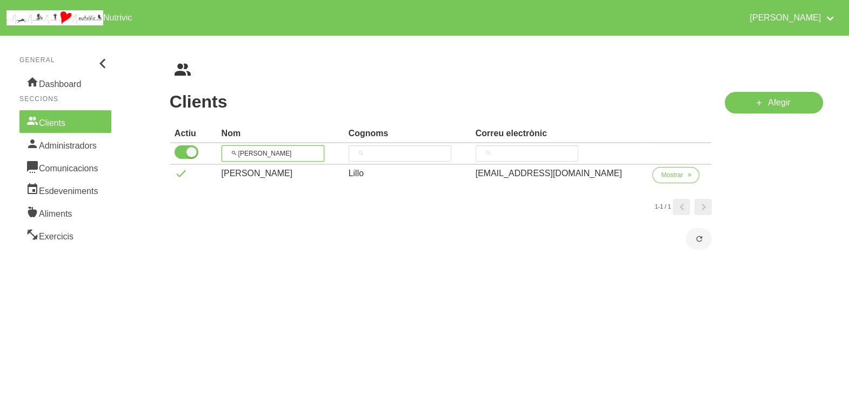
click at [220, 143] on tr "[PERSON_NAME]" at bounding box center [440, 154] width 541 height 22
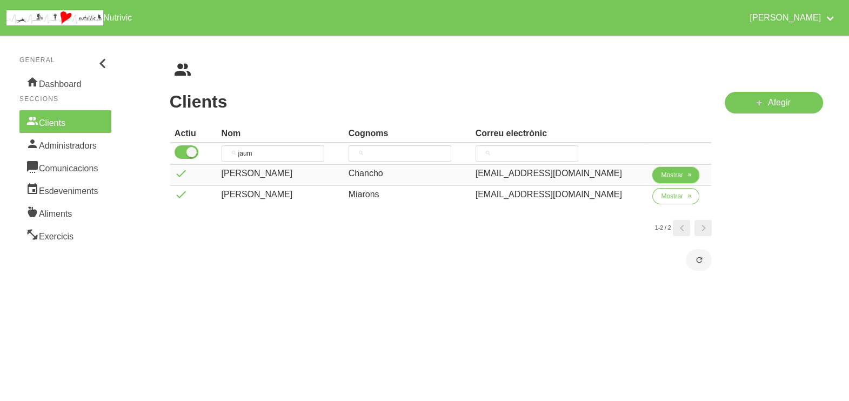
click at [652, 172] on button "Mostrar" at bounding box center [675, 175] width 47 height 16
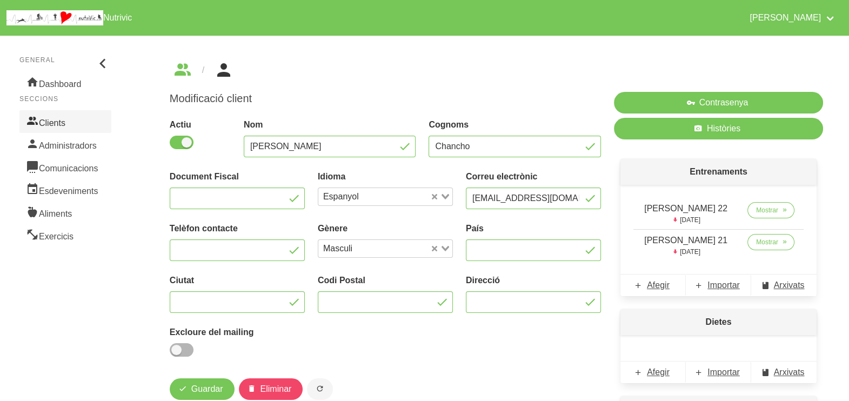
click at [56, 121] on link "Clients" at bounding box center [65, 121] width 92 height 23
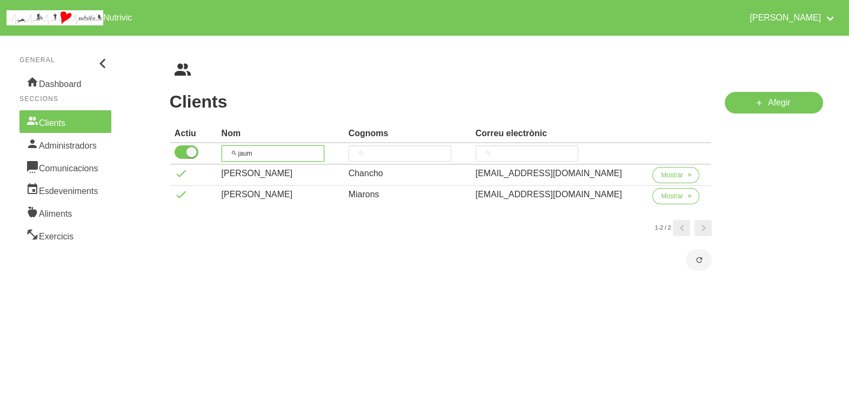
drag, startPoint x: 265, startPoint y: 151, endPoint x: 215, endPoint y: 143, distance: 50.8
click at [215, 143] on tr "jaum" at bounding box center [440, 154] width 541 height 22
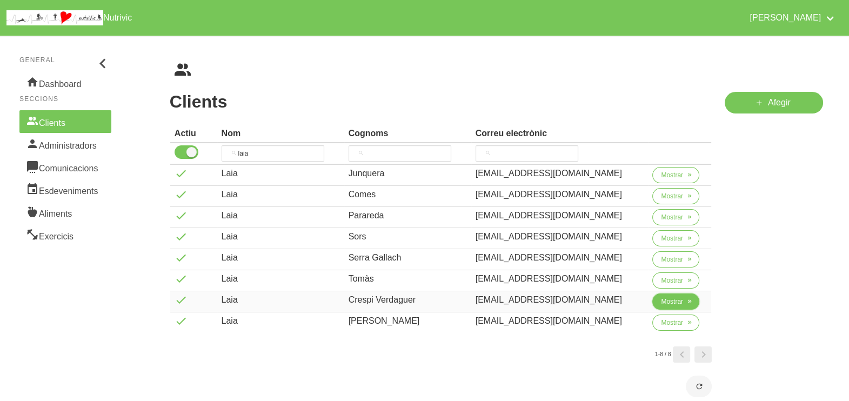
click at [661, 300] on span "Mostrar" at bounding box center [672, 302] width 22 height 10
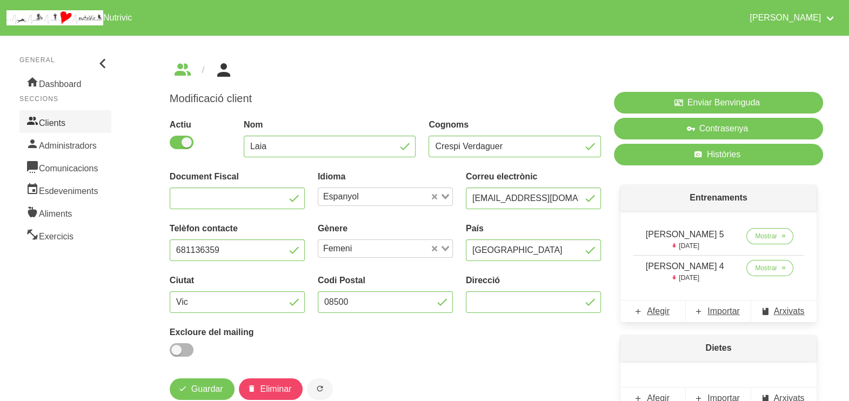
click at [73, 121] on link "Clients" at bounding box center [65, 121] width 92 height 23
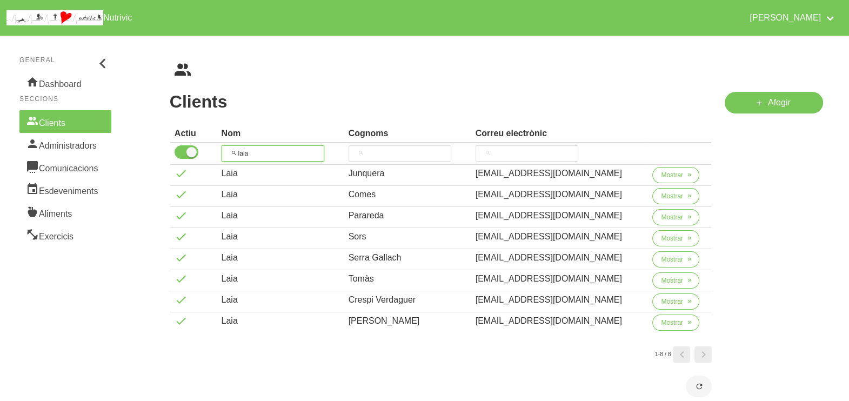
drag, startPoint x: 240, startPoint y: 149, endPoint x: 238, endPoint y: 141, distance: 8.4
click at [224, 148] on th "laia" at bounding box center [280, 154] width 127 height 22
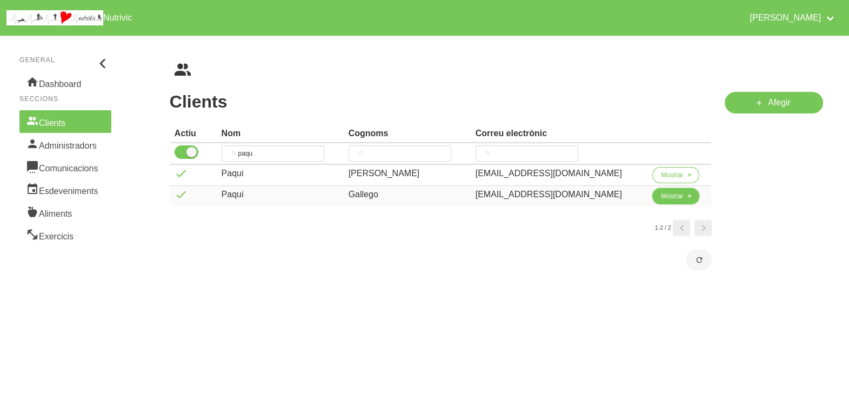
click at [672, 192] on span "Mostrar" at bounding box center [672, 196] width 22 height 10
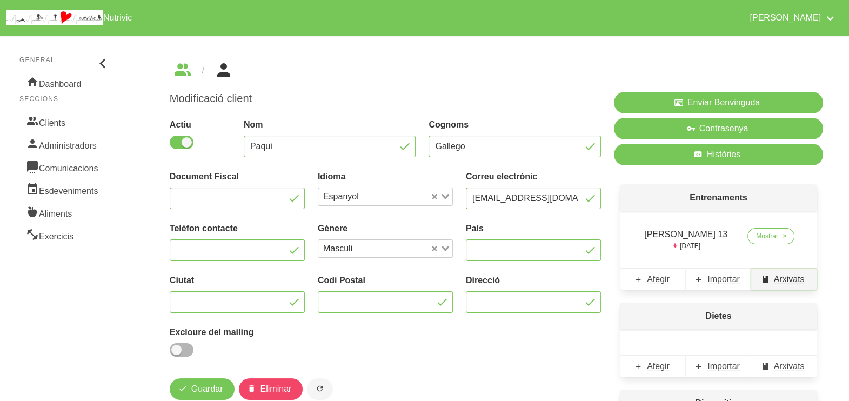
click at [793, 281] on span "Arxivats" at bounding box center [789, 279] width 31 height 13
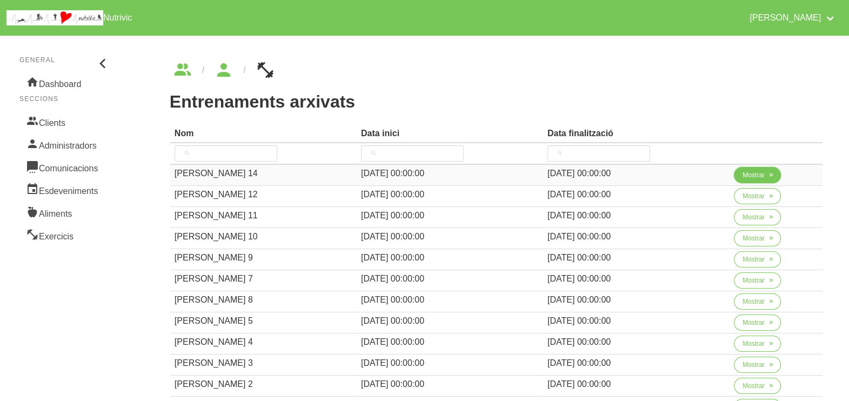
click at [754, 176] on span "Mostrar" at bounding box center [754, 175] width 22 height 10
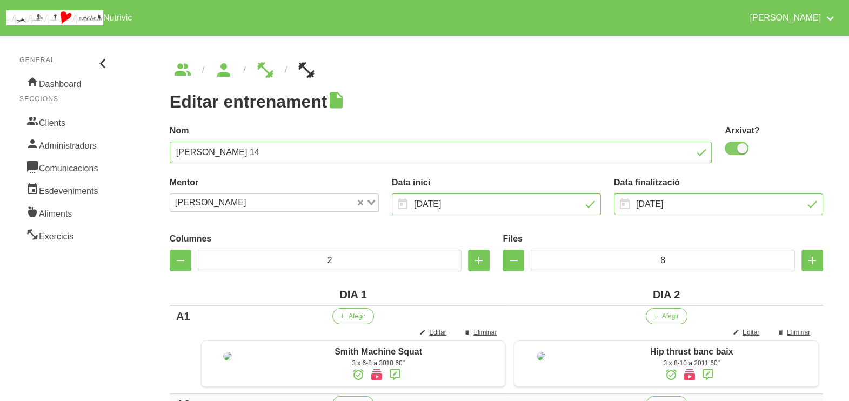
click at [738, 151] on span at bounding box center [737, 149] width 24 height 14
click at [732, 151] on input "checkbox" at bounding box center [728, 148] width 7 height 7
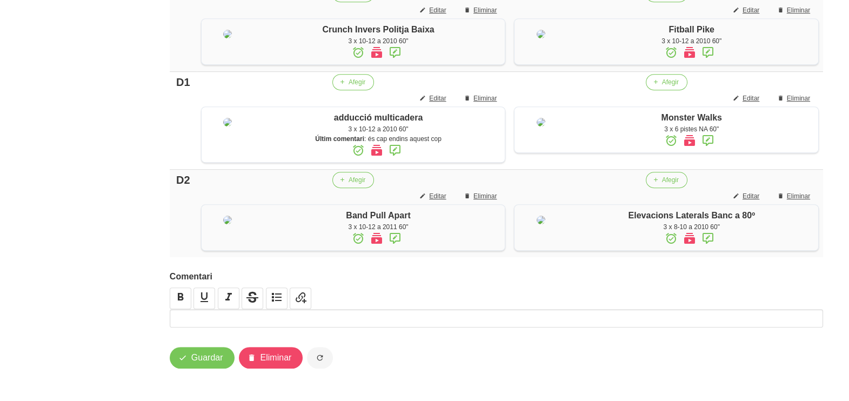
scroll to position [969, 0]
click at [206, 364] on span "Guardar" at bounding box center [207, 357] width 32 height 13
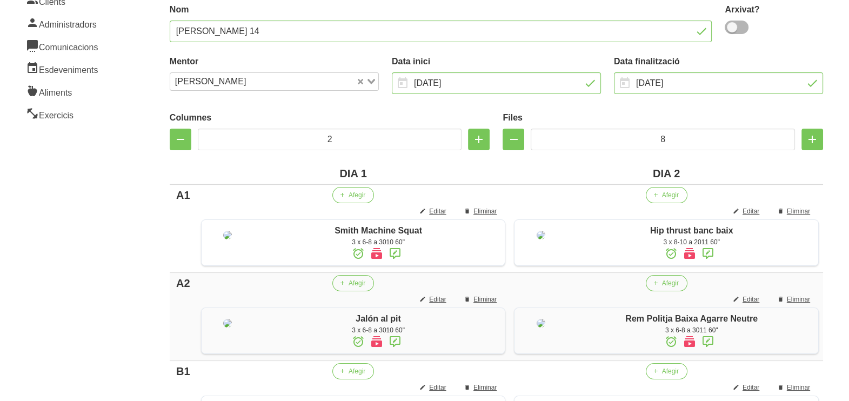
scroll to position [0, 0]
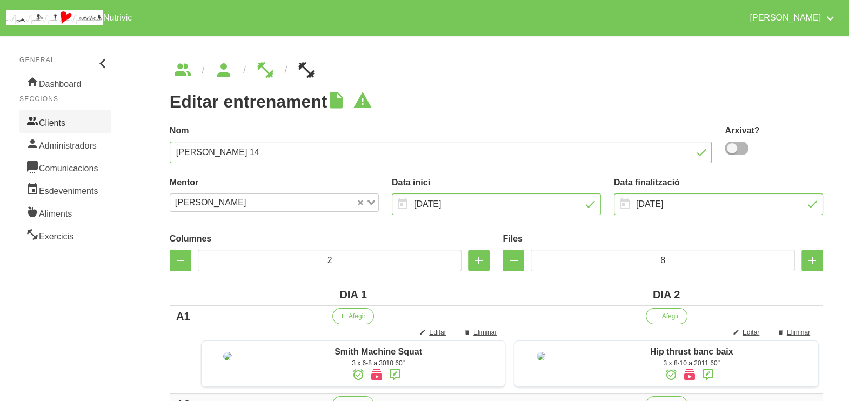
drag, startPoint x: 59, startPoint y: 119, endPoint x: 69, endPoint y: 121, distance: 10.5
click at [59, 119] on link "Clients" at bounding box center [65, 121] width 92 height 23
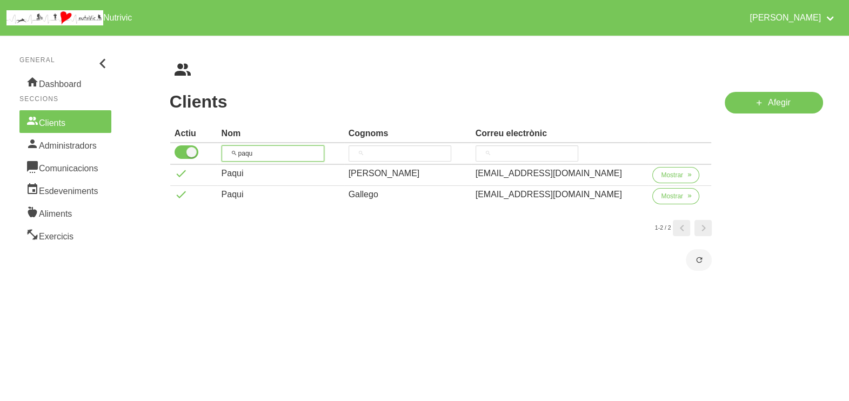
click at [224, 141] on thead "Actiu Nom Cognoms Correu electrònic paqu" at bounding box center [440, 145] width 541 height 40
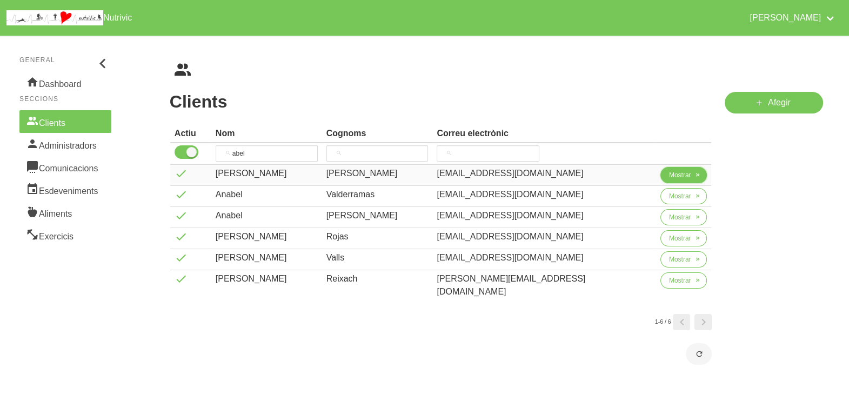
click at [669, 179] on span "Mostrar" at bounding box center [680, 175] width 22 height 10
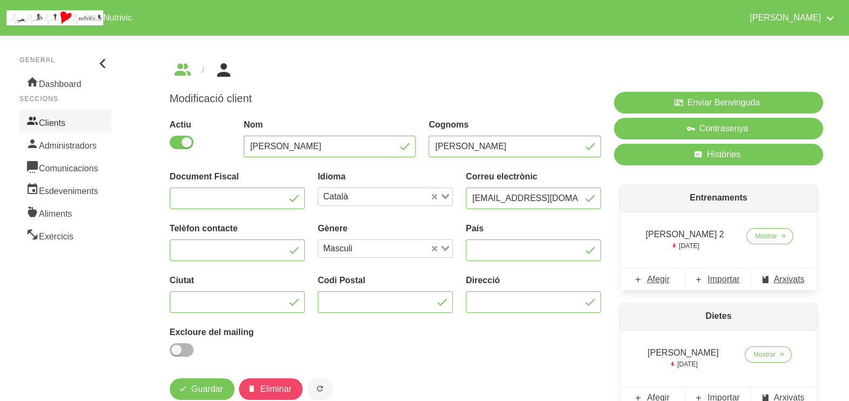
click at [74, 116] on link "Clients" at bounding box center [65, 121] width 92 height 23
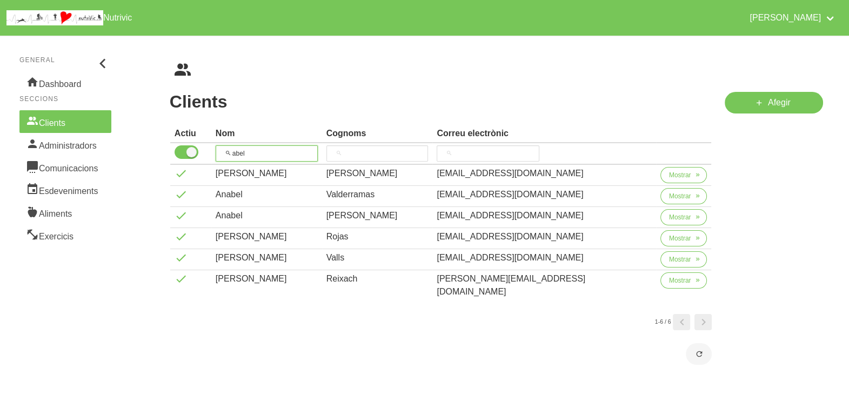
click at [216, 151] on tr "abel" at bounding box center [440, 154] width 541 height 22
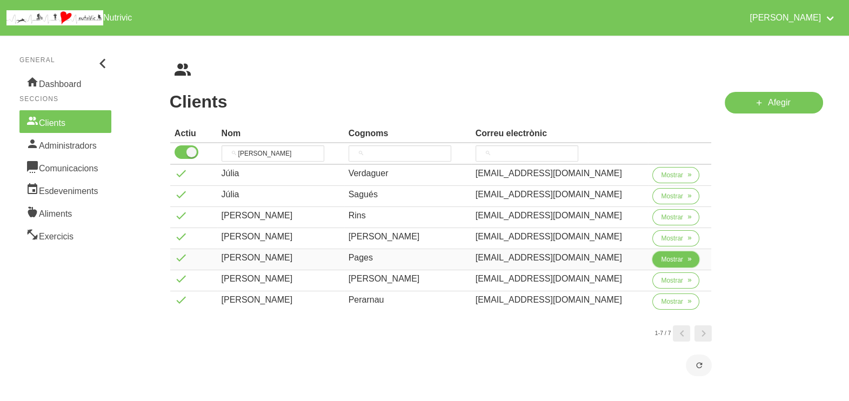
click at [672, 259] on span "Mostrar" at bounding box center [672, 260] width 22 height 10
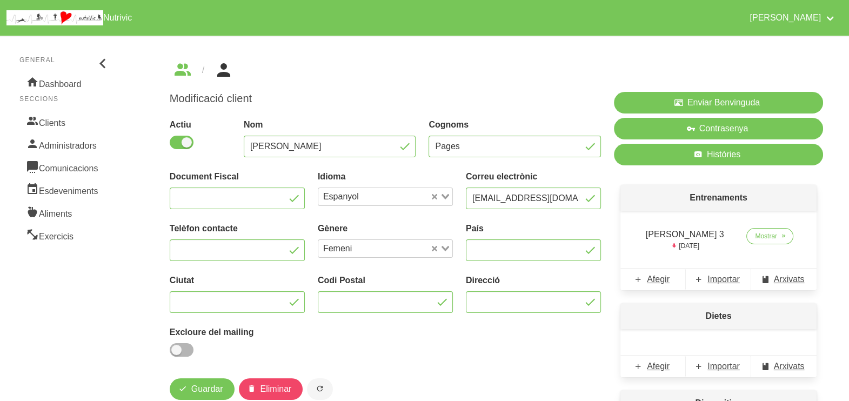
drag, startPoint x: 65, startPoint y: 124, endPoint x: 115, endPoint y: 137, distance: 51.4
click at [65, 124] on link "Clients" at bounding box center [65, 121] width 92 height 23
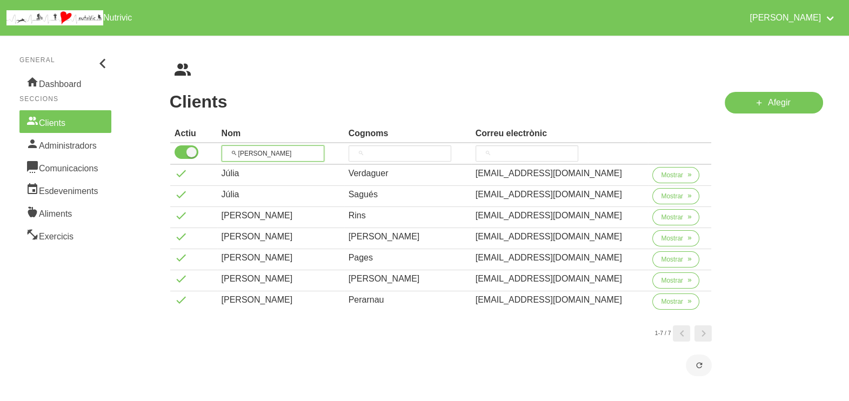
click at [216, 149] on tr "[PERSON_NAME]" at bounding box center [440, 154] width 541 height 22
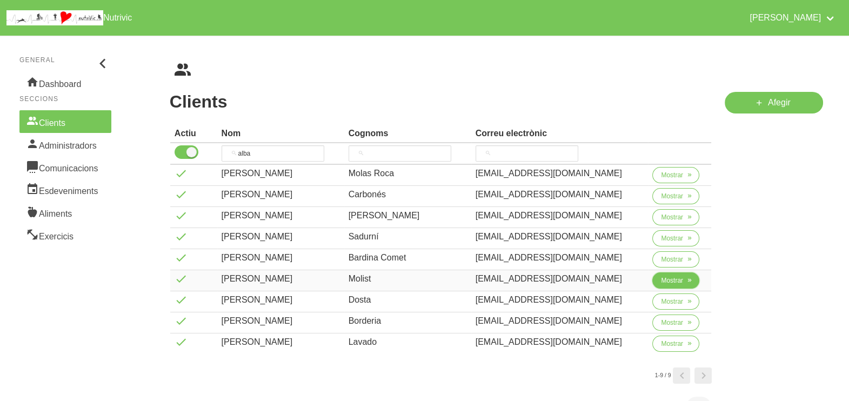
click at [667, 277] on span "Mostrar" at bounding box center [672, 281] width 22 height 10
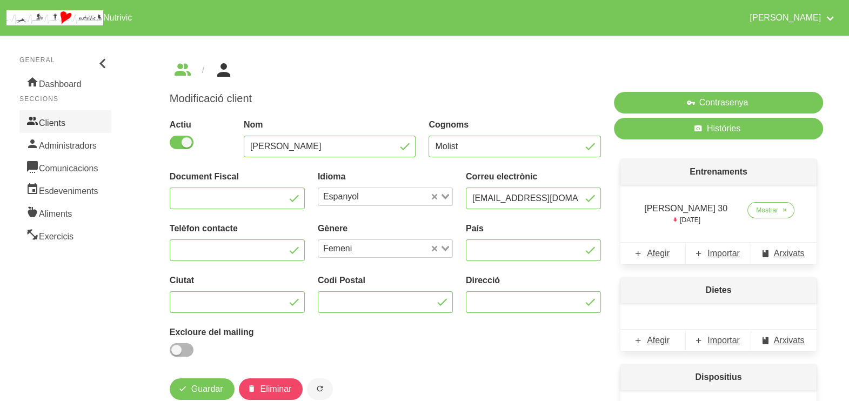
click at [51, 123] on link "Clients" at bounding box center [65, 121] width 92 height 23
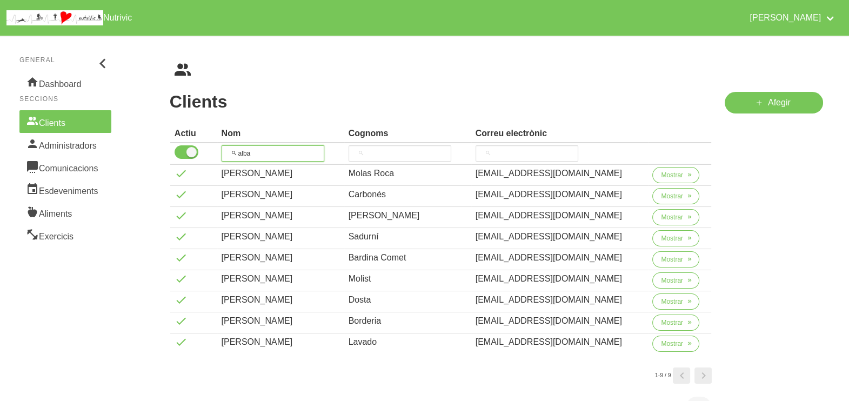
click at [223, 149] on th "alba" at bounding box center [280, 154] width 127 height 22
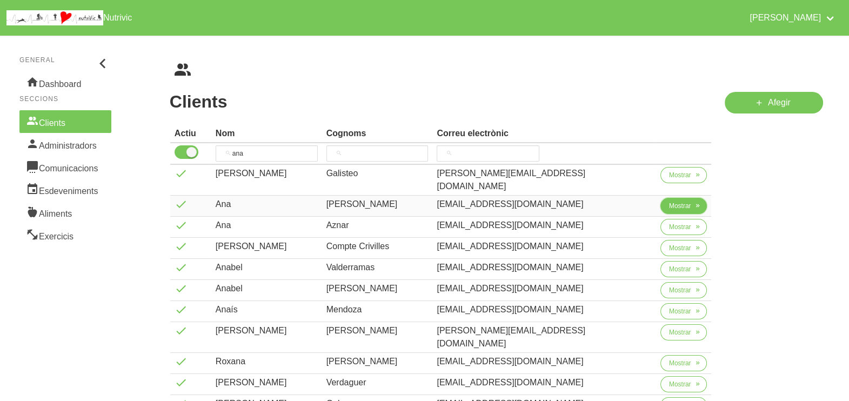
click at [669, 201] on span "Mostrar" at bounding box center [680, 206] width 22 height 10
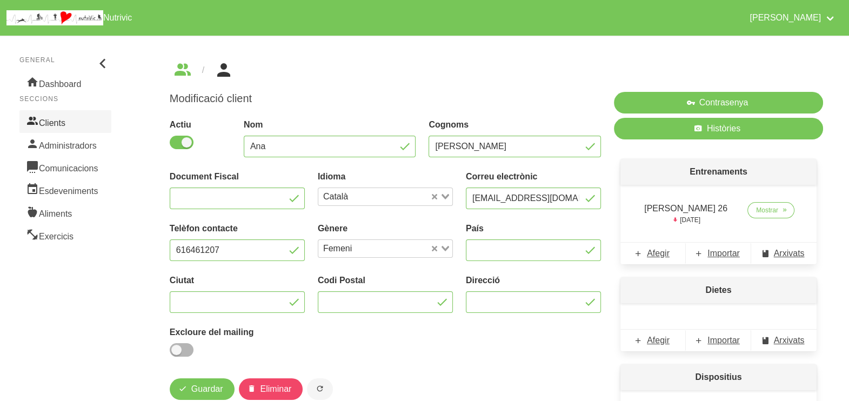
click at [61, 122] on link "Clients" at bounding box center [65, 121] width 92 height 23
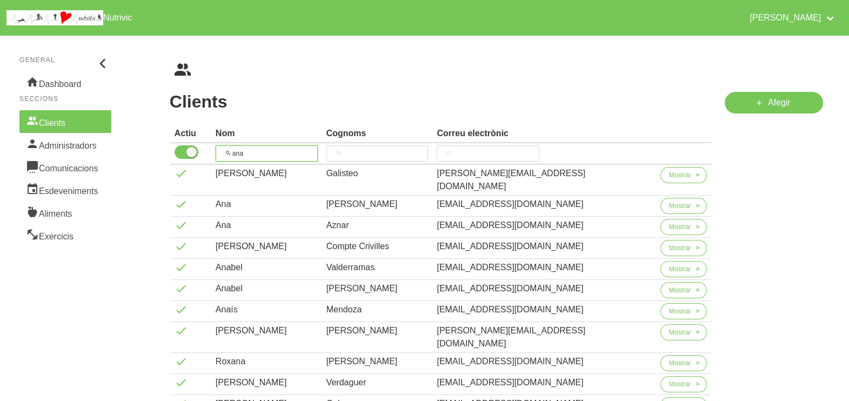
drag, startPoint x: 262, startPoint y: 149, endPoint x: 235, endPoint y: 145, distance: 27.2
click at [235, 145] on input "ana" at bounding box center [267, 153] width 102 height 16
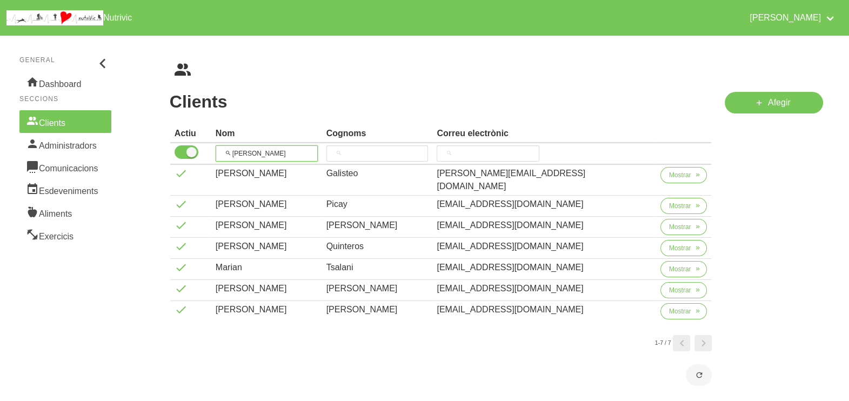
drag, startPoint x: 238, startPoint y: 149, endPoint x: 222, endPoint y: 151, distance: 16.4
click at [220, 150] on th "[PERSON_NAME]" at bounding box center [266, 154] width 111 height 22
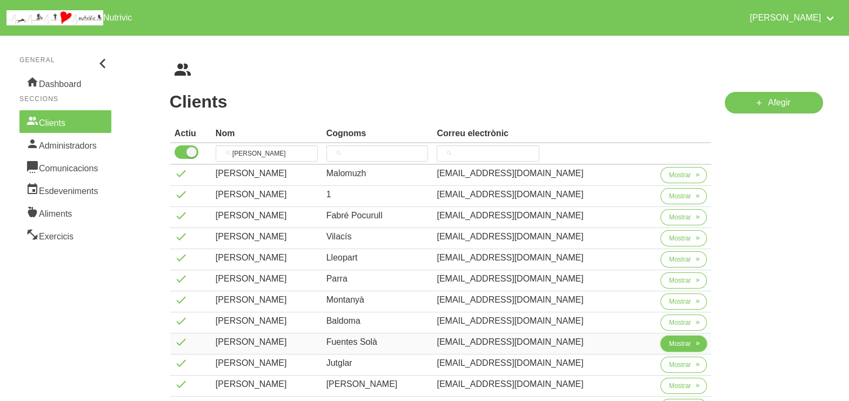
click at [672, 346] on span "Mostrar" at bounding box center [680, 344] width 22 height 10
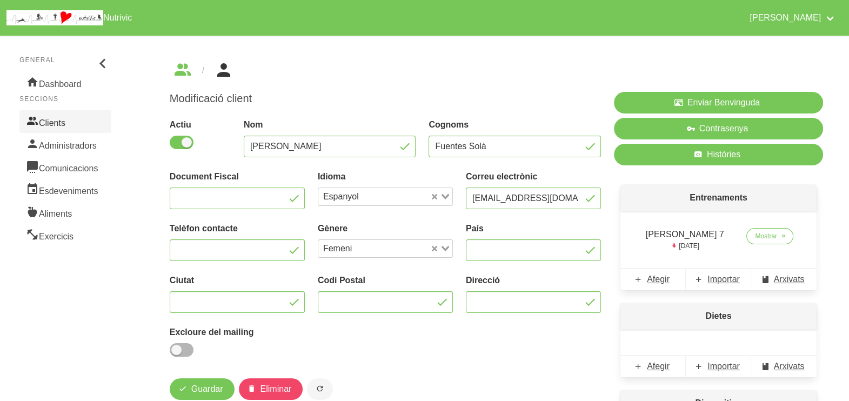
click at [78, 121] on link "Clients" at bounding box center [65, 121] width 92 height 23
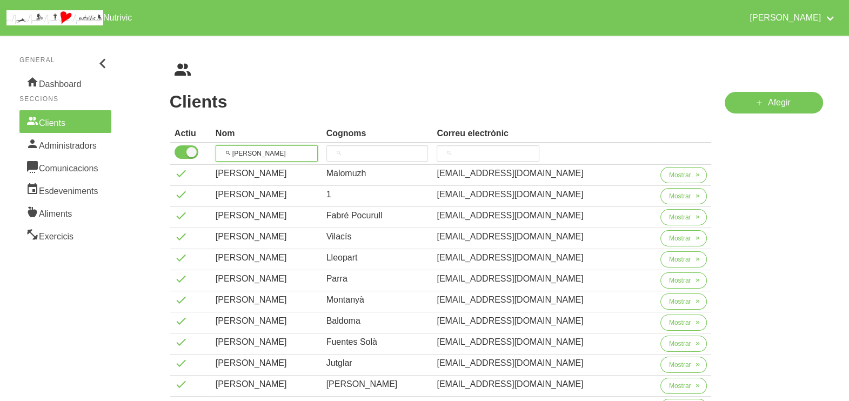
drag, startPoint x: 257, startPoint y: 150, endPoint x: 211, endPoint y: 146, distance: 46.1
click at [211, 146] on tr "[PERSON_NAME]" at bounding box center [440, 154] width 541 height 22
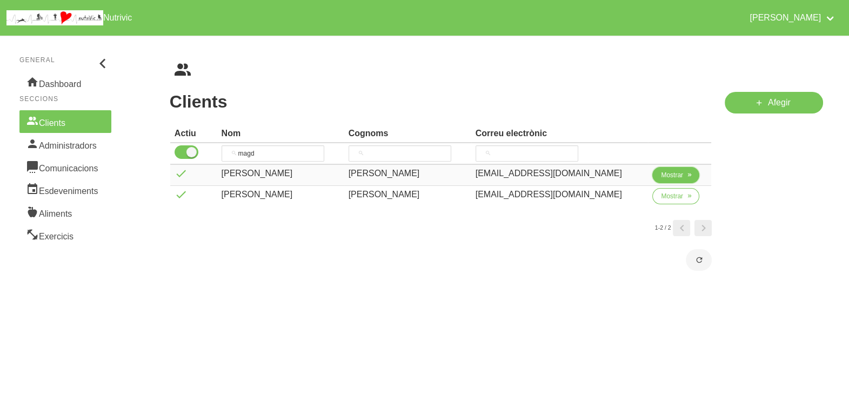
click at [661, 175] on span "Mostrar" at bounding box center [672, 175] width 22 height 10
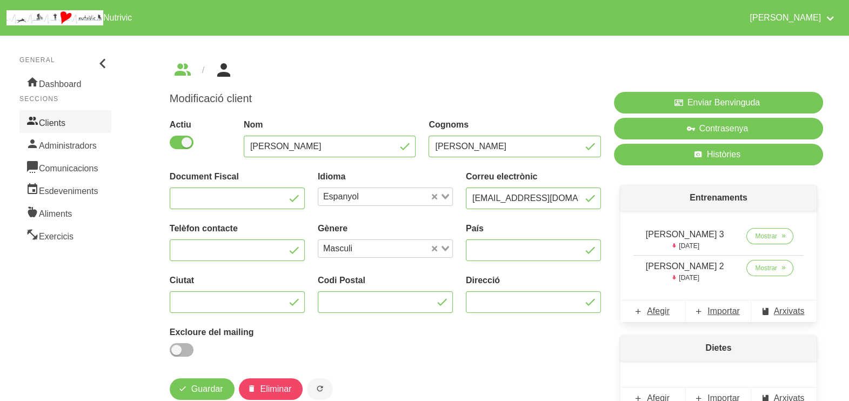
drag, startPoint x: 72, startPoint y: 118, endPoint x: 160, endPoint y: 143, distance: 91.5
click at [71, 119] on link "Clients" at bounding box center [65, 121] width 92 height 23
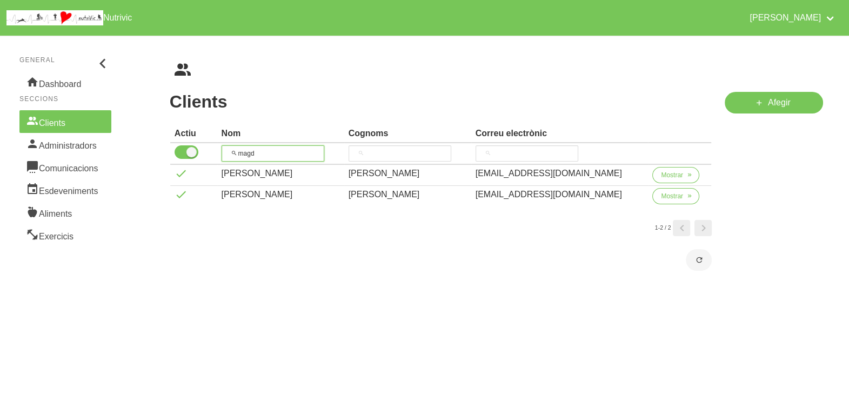
drag, startPoint x: 271, startPoint y: 152, endPoint x: 210, endPoint y: 149, distance: 61.2
click at [210, 149] on tr "magd" at bounding box center [440, 154] width 541 height 22
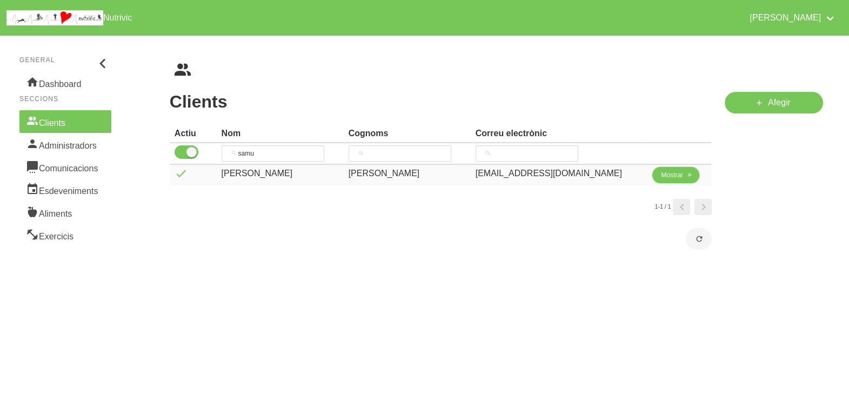
click at [686, 175] on icon "button" at bounding box center [689, 175] width 6 height 10
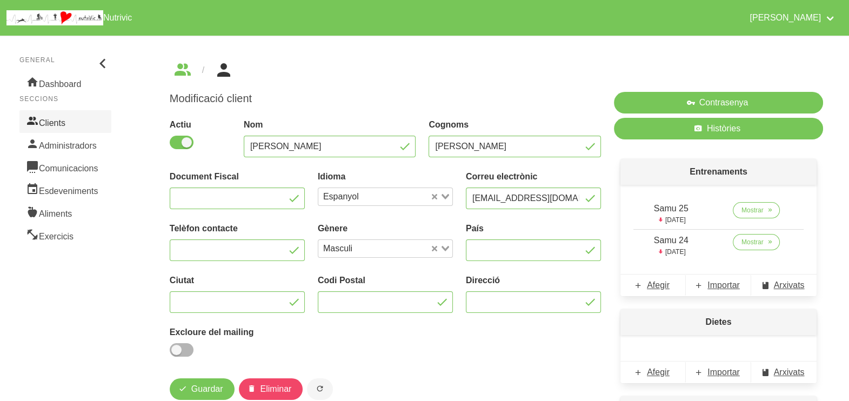
click at [75, 122] on link "Clients" at bounding box center [65, 121] width 92 height 23
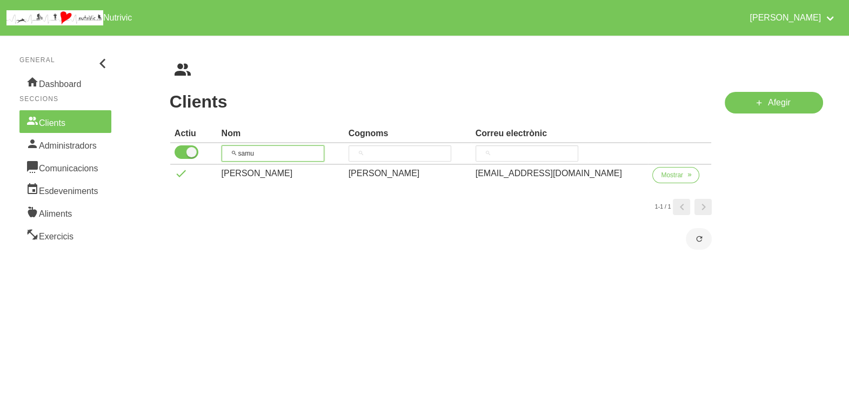
drag, startPoint x: 274, startPoint y: 151, endPoint x: 211, endPoint y: 149, distance: 63.3
click at [210, 149] on tr "samu" at bounding box center [440, 154] width 541 height 22
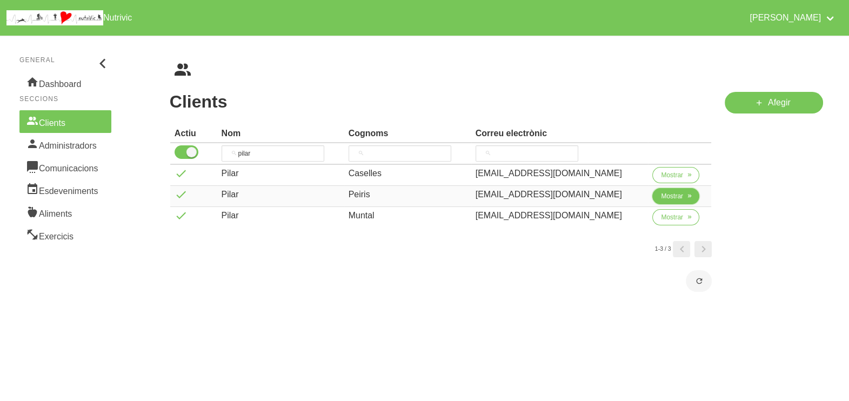
click at [673, 195] on span "Mostrar" at bounding box center [672, 196] width 22 height 10
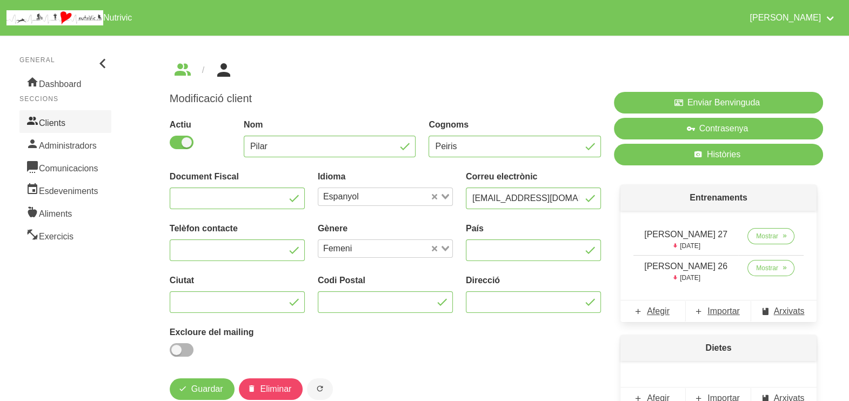
click at [43, 116] on link "Clients" at bounding box center [65, 121] width 92 height 23
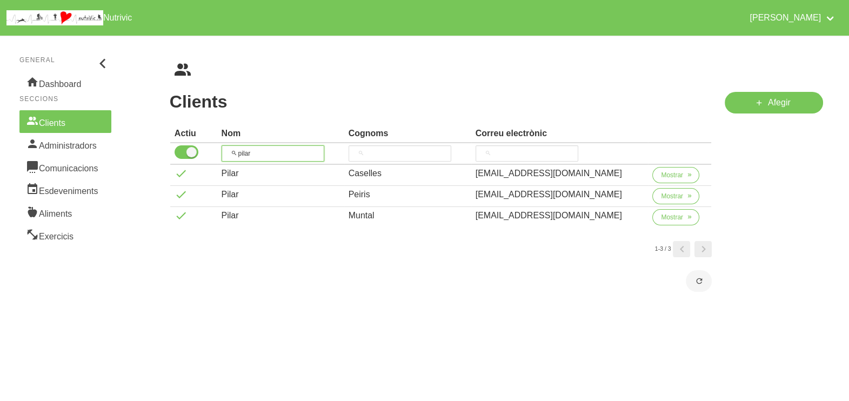
drag, startPoint x: 237, startPoint y: 146, endPoint x: 227, endPoint y: 146, distance: 9.7
click at [227, 146] on input "pilar" at bounding box center [273, 153] width 103 height 16
click at [670, 180] on button "Mostrar" at bounding box center [675, 175] width 47 height 16
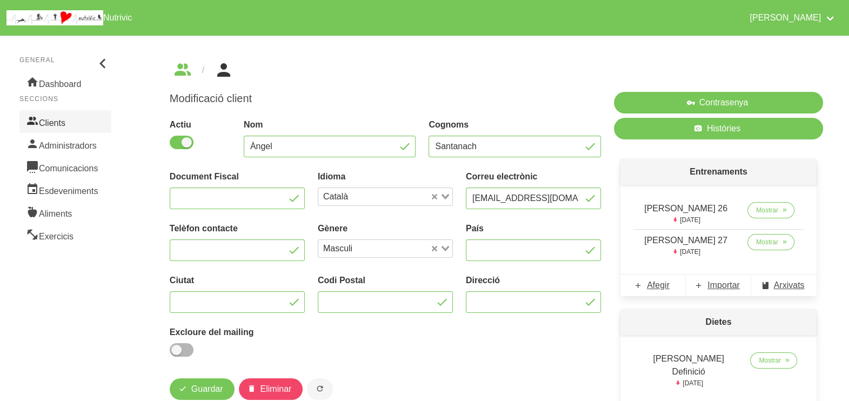
drag, startPoint x: 77, startPoint y: 120, endPoint x: 86, endPoint y: 121, distance: 9.8
click at [78, 121] on link "Clients" at bounding box center [65, 121] width 92 height 23
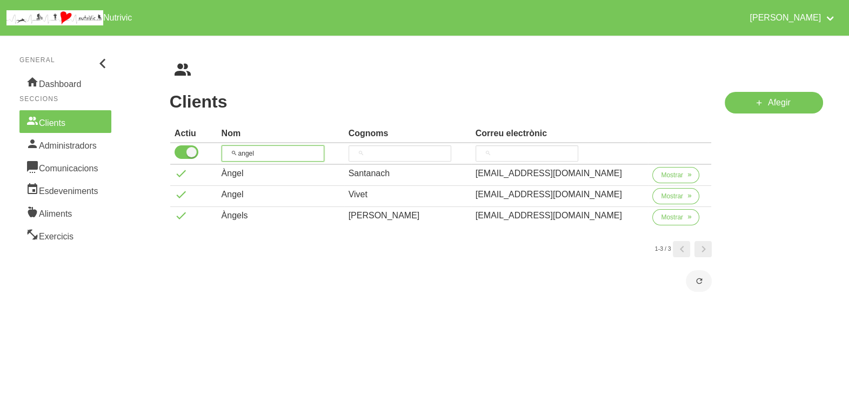
click at [217, 151] on tr "angel" at bounding box center [440, 154] width 541 height 22
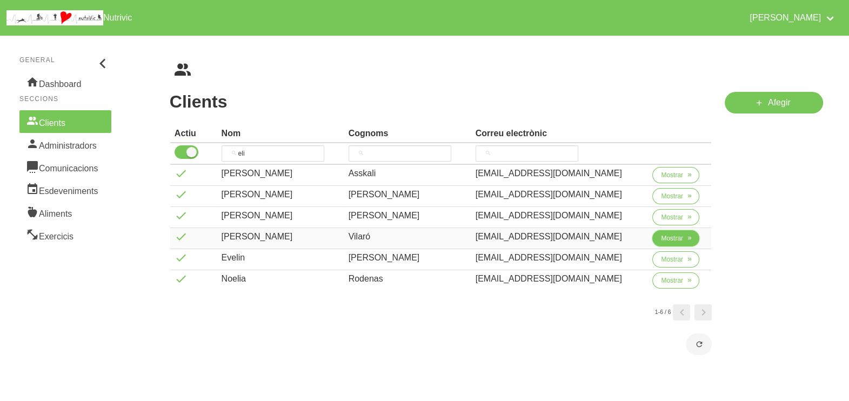
click at [661, 236] on span "Mostrar" at bounding box center [672, 238] width 22 height 10
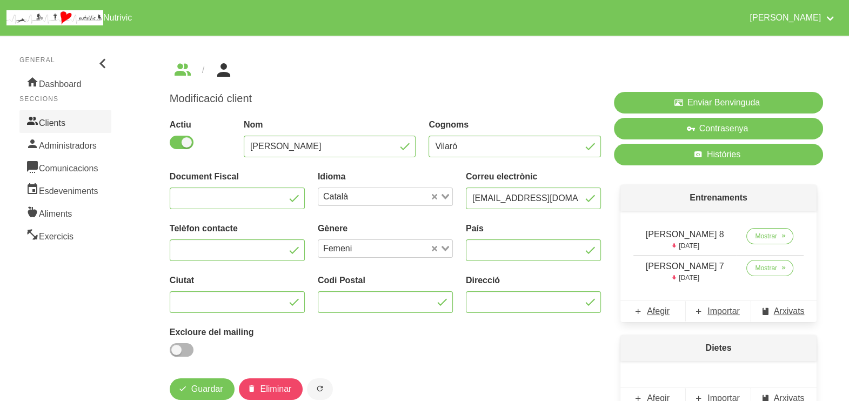
click at [62, 130] on link "Clients" at bounding box center [65, 121] width 92 height 23
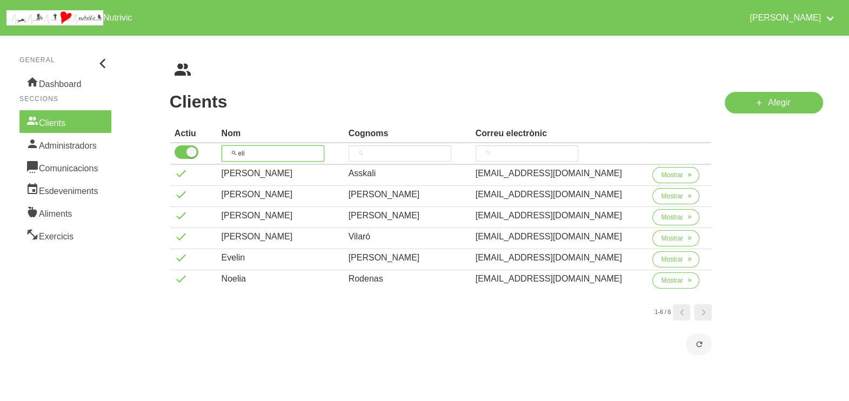
click at [240, 151] on input "eli" at bounding box center [273, 153] width 103 height 16
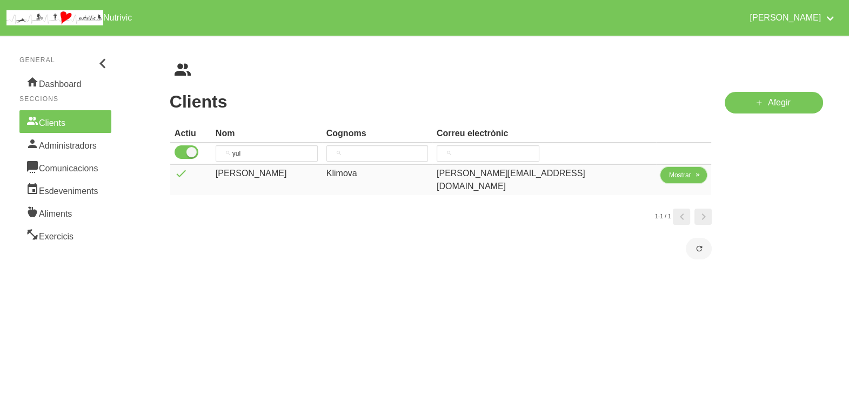
click at [674, 176] on span "Mostrar" at bounding box center [680, 175] width 22 height 10
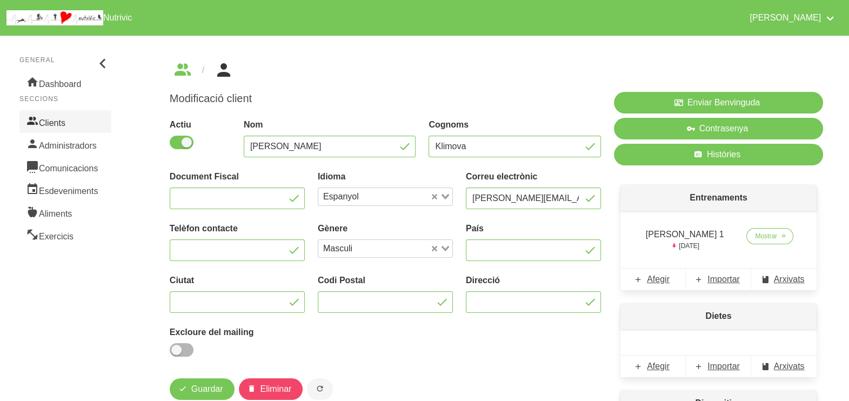
click at [83, 121] on link "Clients" at bounding box center [65, 121] width 92 height 23
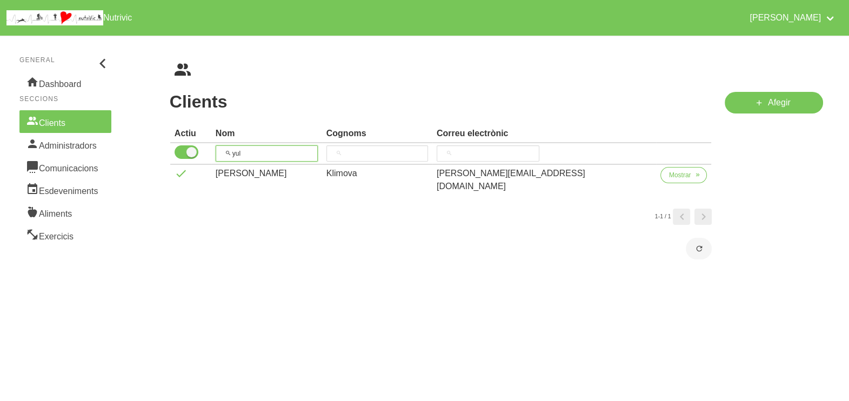
drag, startPoint x: 261, startPoint y: 150, endPoint x: 223, endPoint y: 150, distance: 37.8
click at [223, 150] on th "yul" at bounding box center [266, 154] width 111 height 22
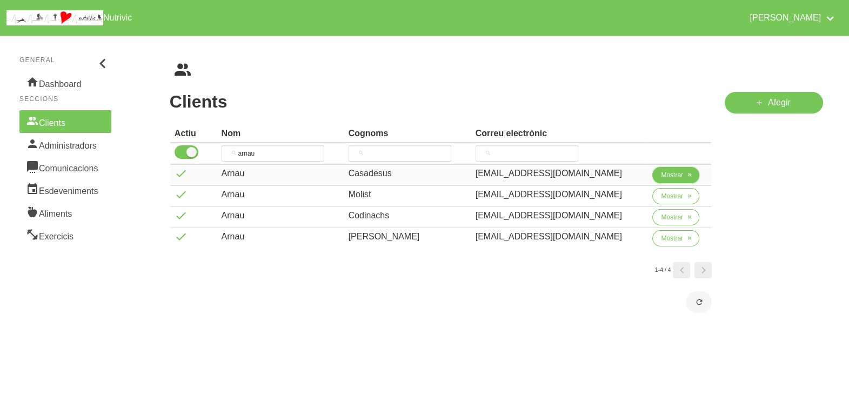
click at [661, 178] on span "Mostrar" at bounding box center [672, 175] width 22 height 10
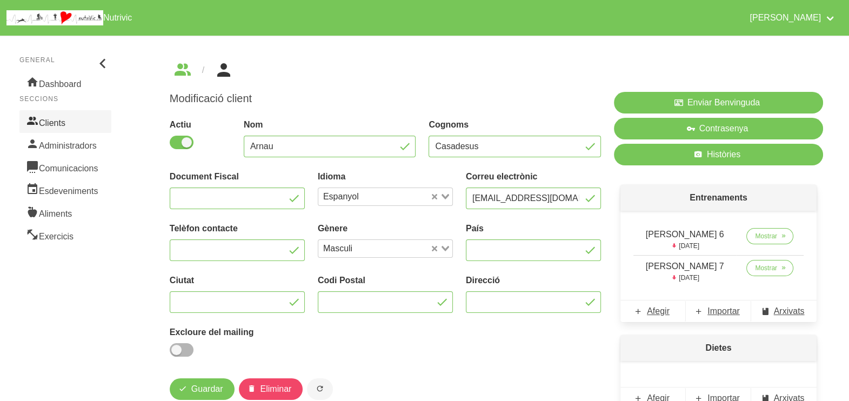
click at [79, 122] on link "Clients" at bounding box center [65, 121] width 92 height 23
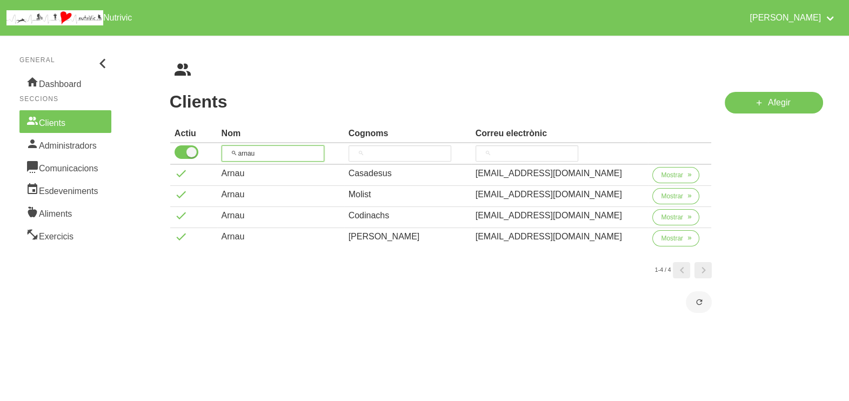
click at [217, 143] on tr "arnau" at bounding box center [440, 154] width 541 height 22
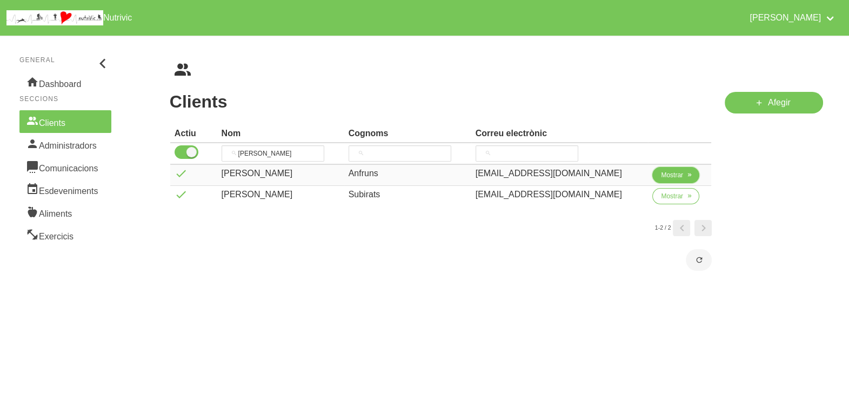
click at [673, 173] on span "Mostrar" at bounding box center [672, 175] width 22 height 10
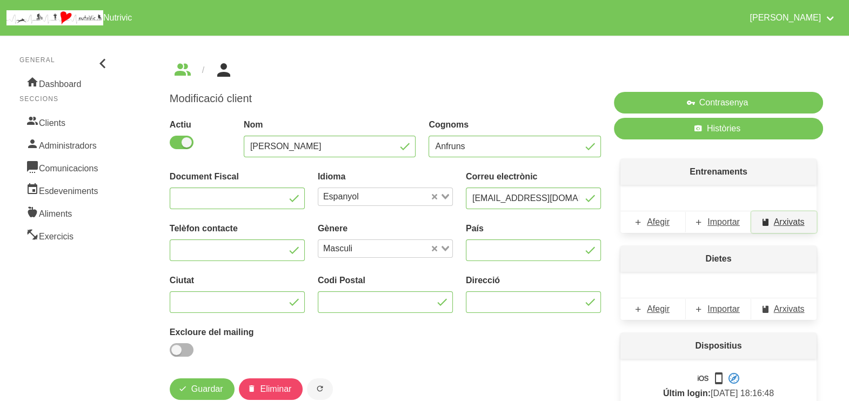
click at [801, 225] on span "Arxivats" at bounding box center [789, 222] width 31 height 13
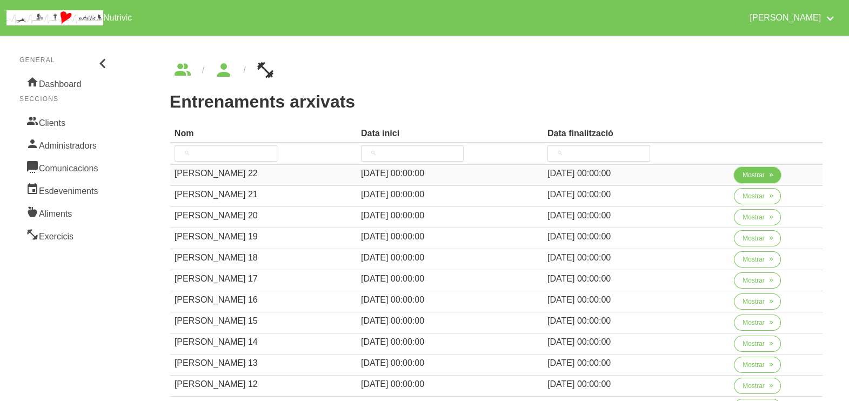
click at [745, 176] on span "Mostrar" at bounding box center [754, 175] width 22 height 10
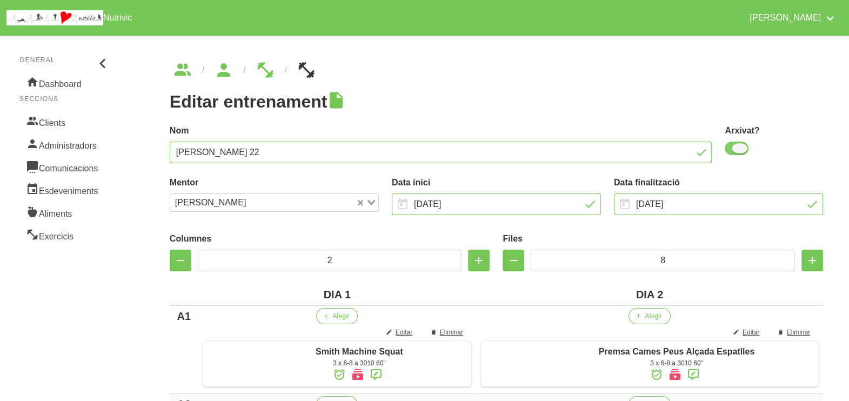
click at [739, 150] on span at bounding box center [737, 149] width 24 height 14
click at [732, 150] on input "checkbox" at bounding box center [728, 148] width 7 height 7
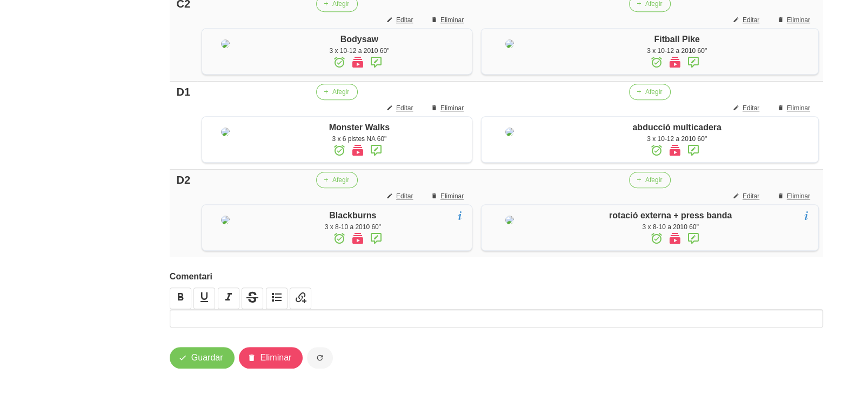
scroll to position [989, 0]
click at [211, 355] on span "Guardar" at bounding box center [207, 357] width 32 height 13
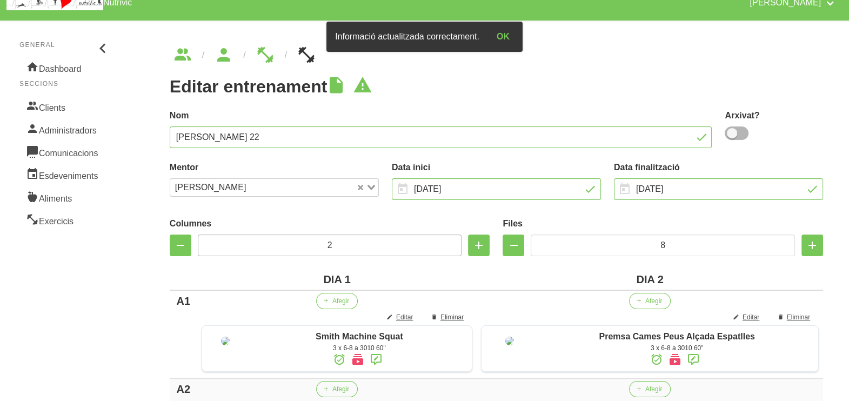
scroll to position [0, 0]
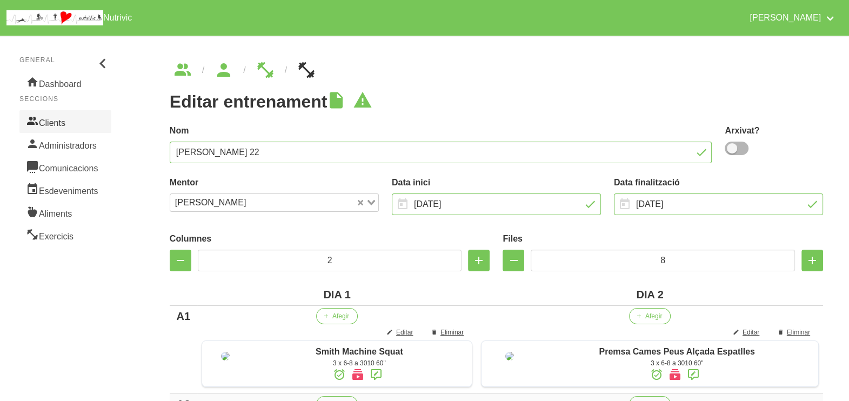
drag, startPoint x: 70, startPoint y: 119, endPoint x: 76, endPoint y: 124, distance: 7.6
click at [70, 120] on link "Clients" at bounding box center [65, 121] width 92 height 23
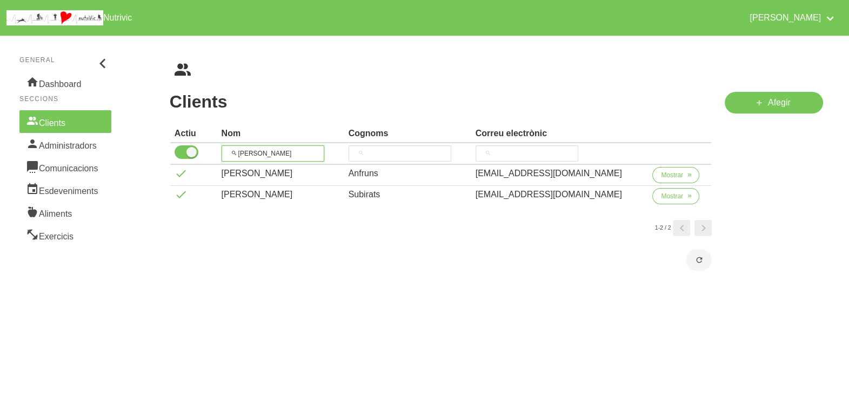
drag, startPoint x: 240, startPoint y: 150, endPoint x: 229, endPoint y: 151, distance: 10.9
click at [229, 151] on input "[PERSON_NAME]" at bounding box center [273, 153] width 103 height 16
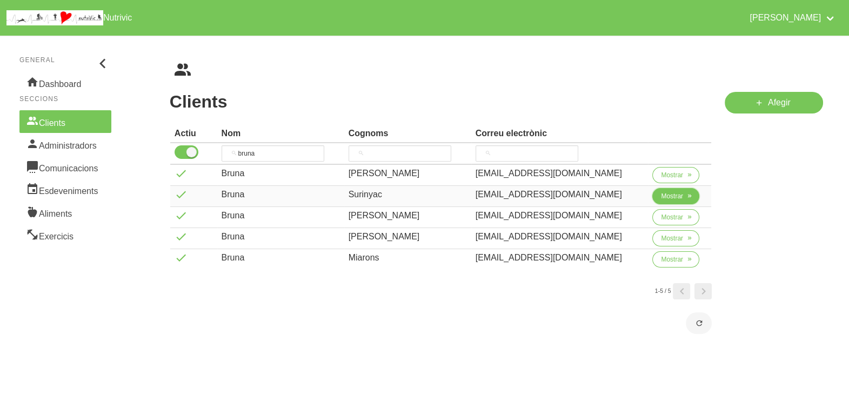
click at [661, 194] on span "Mostrar" at bounding box center [672, 196] width 22 height 10
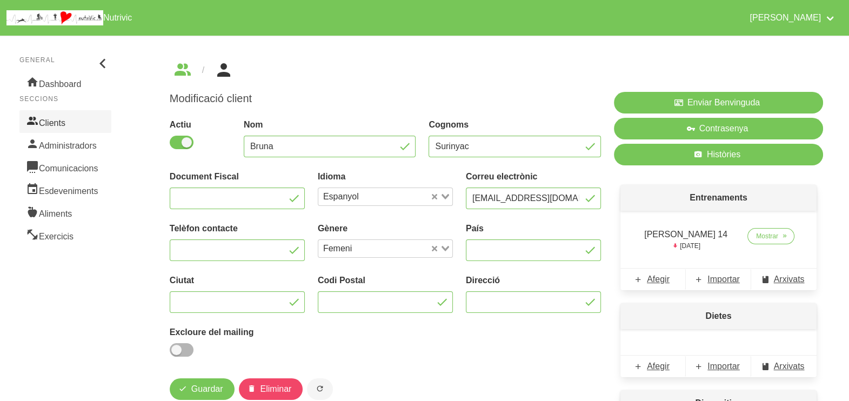
click at [68, 125] on link "Clients" at bounding box center [65, 121] width 92 height 23
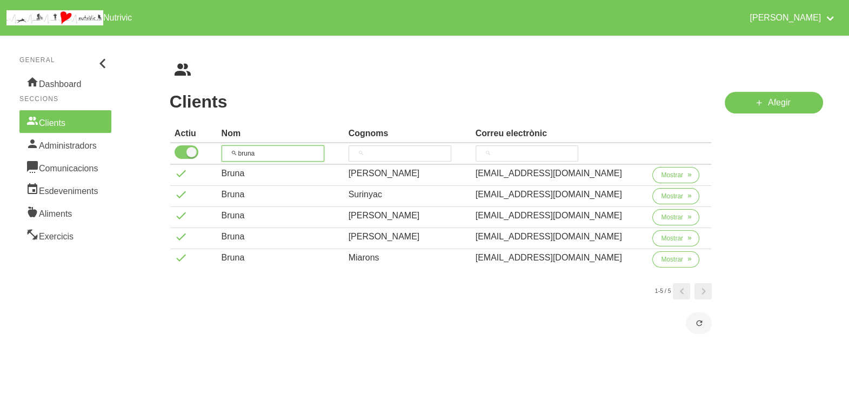
drag, startPoint x: 255, startPoint y: 151, endPoint x: 195, endPoint y: 151, distance: 59.4
click at [192, 151] on tr "bruna" at bounding box center [440, 154] width 541 height 22
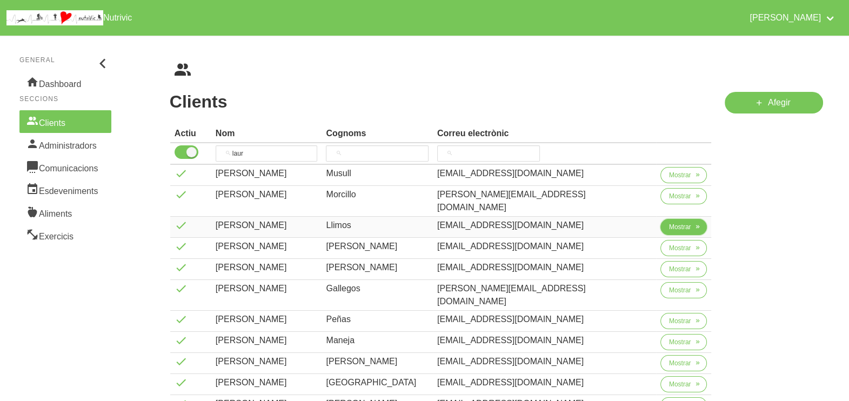
click at [680, 222] on span "Mostrar" at bounding box center [680, 227] width 22 height 10
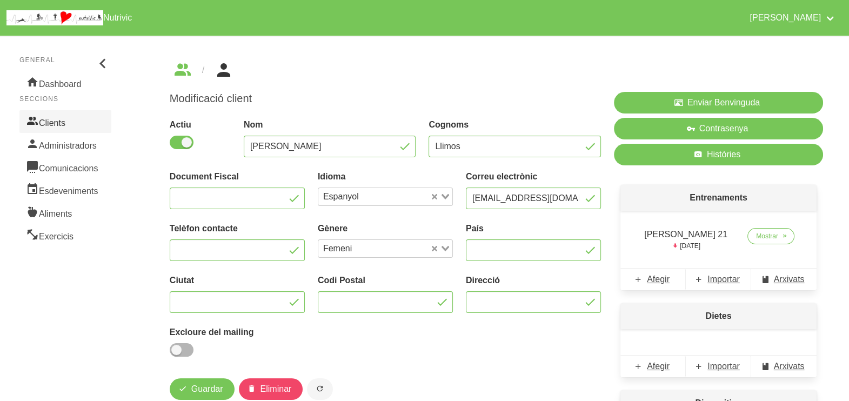
click at [61, 124] on link "Clients" at bounding box center [65, 121] width 92 height 23
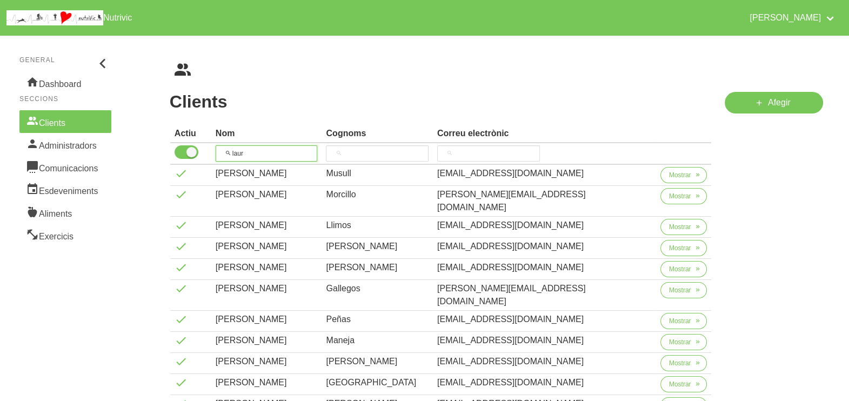
click at [232, 146] on input "laur" at bounding box center [267, 153] width 102 height 16
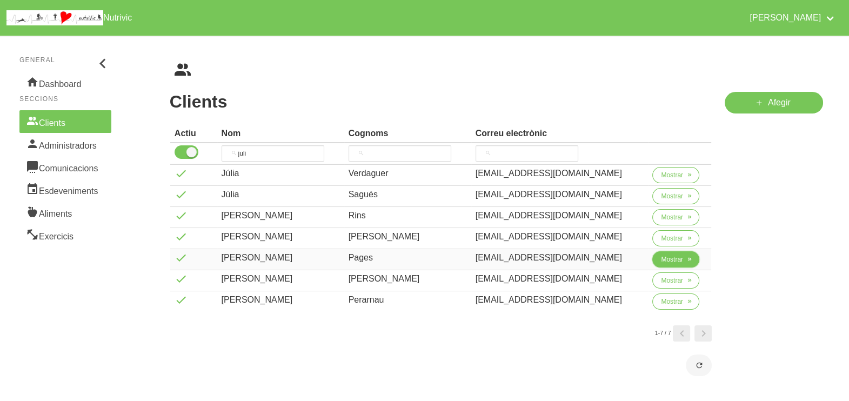
click at [657, 259] on button "Mostrar" at bounding box center [675, 259] width 47 height 16
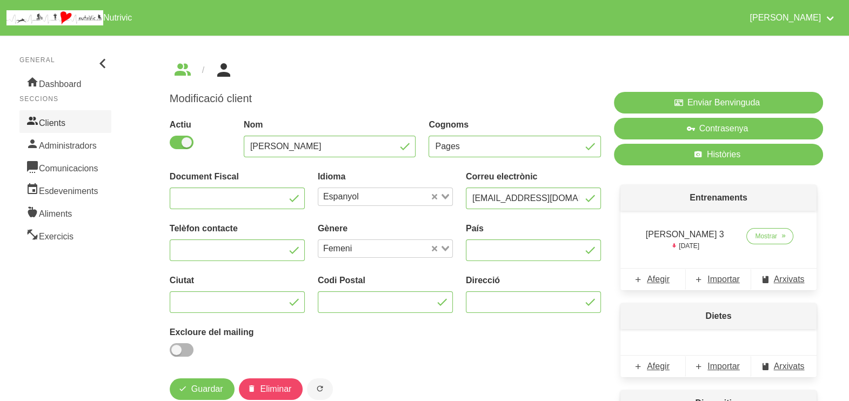
click at [63, 118] on link "Clients" at bounding box center [65, 121] width 92 height 23
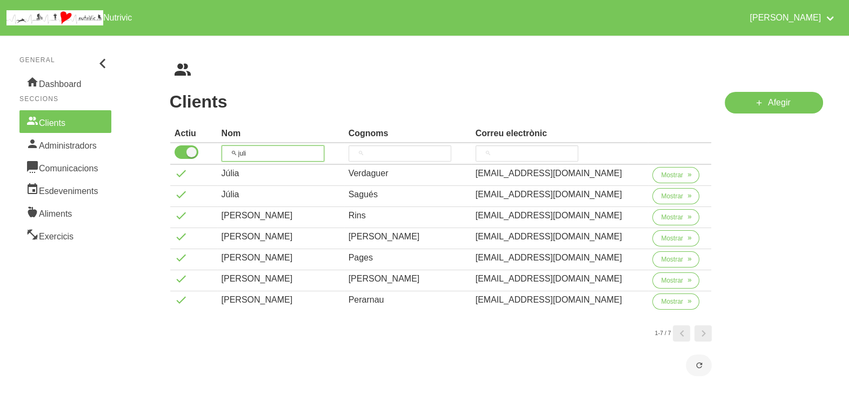
click at [221, 141] on thead "Actiu Nom Cognoms Correu electrònic juli" at bounding box center [440, 145] width 541 height 40
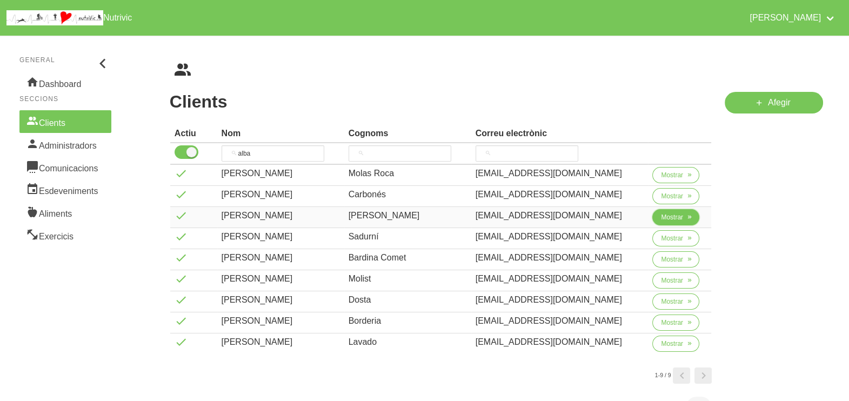
click at [667, 216] on span "Mostrar" at bounding box center [672, 217] width 22 height 10
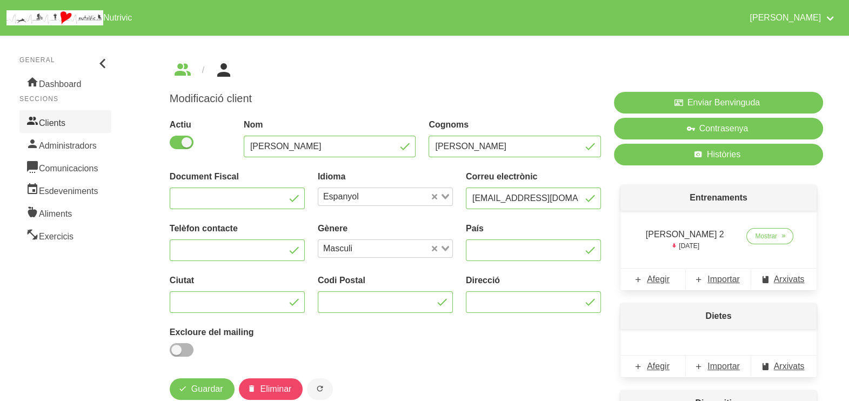
click at [62, 116] on link "Clients" at bounding box center [65, 121] width 92 height 23
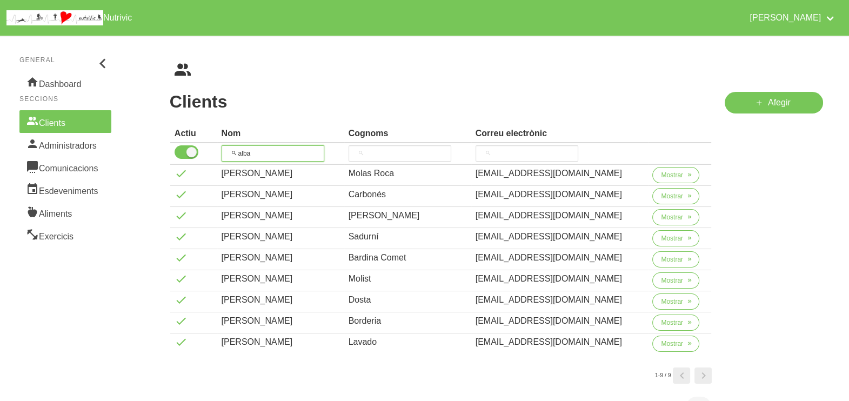
drag, startPoint x: 223, startPoint y: 146, endPoint x: 217, endPoint y: 146, distance: 6.0
click at [218, 146] on tr "alba" at bounding box center [440, 154] width 541 height 22
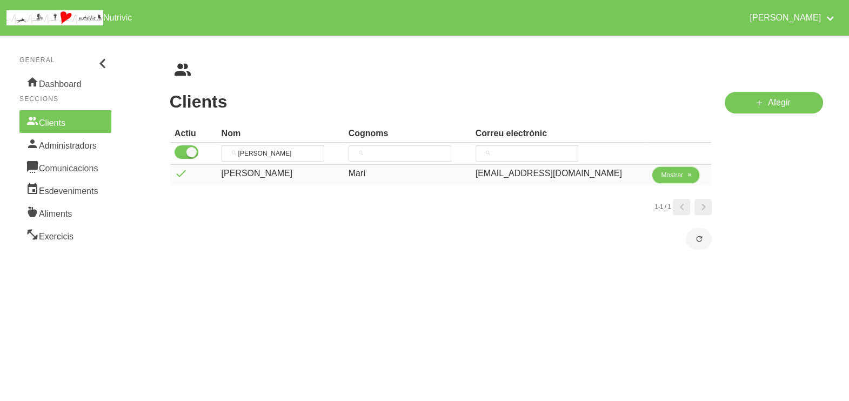
click at [670, 173] on span "Mostrar" at bounding box center [672, 175] width 22 height 10
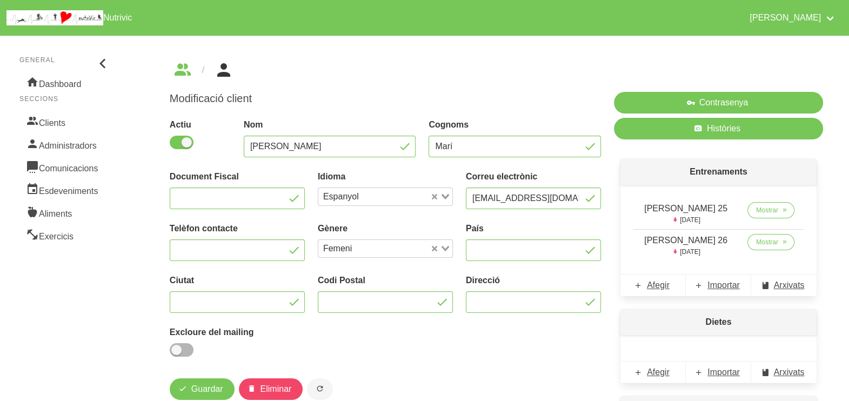
click at [85, 302] on aside "General Dashboard Seccions Clients Administradors Comunicacions Esdeveniments A…" at bounding box center [66, 272] width 144 height 486
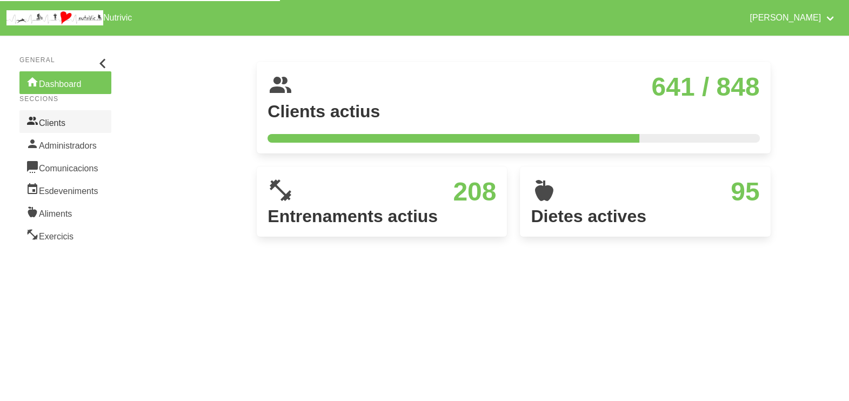
click at [54, 119] on link "Clients" at bounding box center [65, 121] width 92 height 23
click at [59, 121] on link "Clients" at bounding box center [65, 121] width 92 height 23
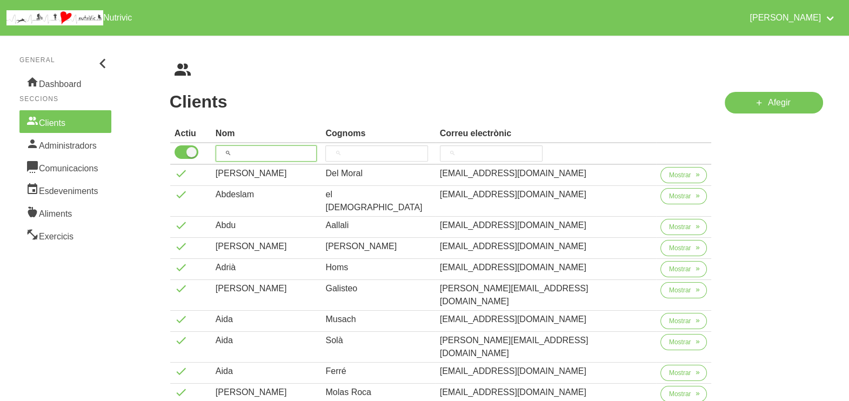
click at [248, 153] on input "search" at bounding box center [267, 153] width 102 height 16
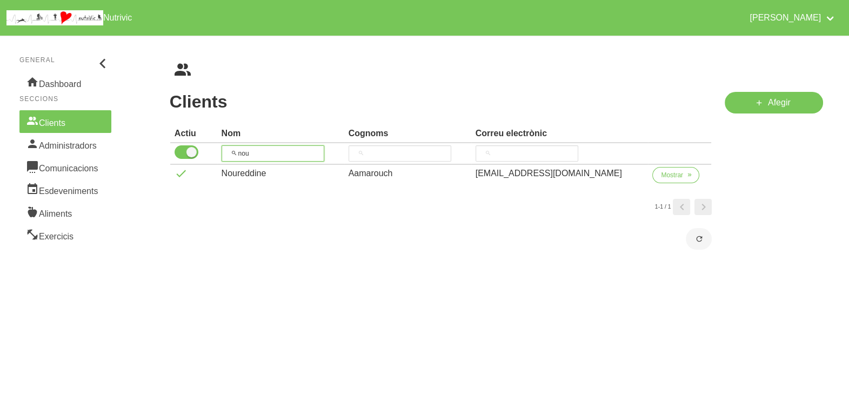
drag, startPoint x: 202, startPoint y: 152, endPoint x: 237, endPoint y: 152, distance: 35.7
click at [210, 152] on tr "nou" at bounding box center [440, 154] width 541 height 22
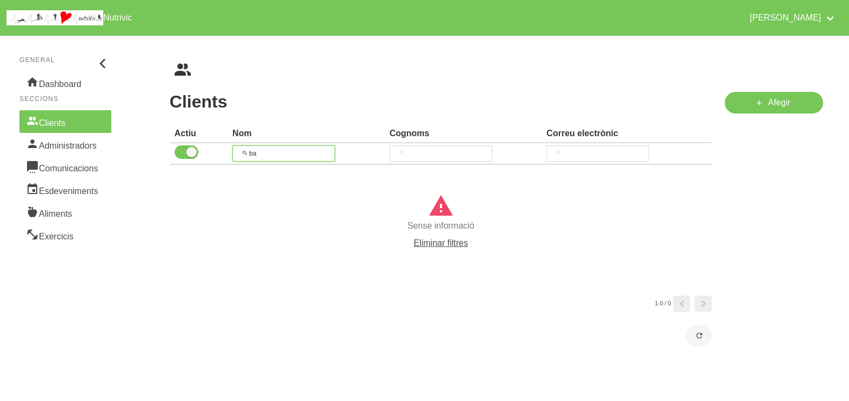
type input "b"
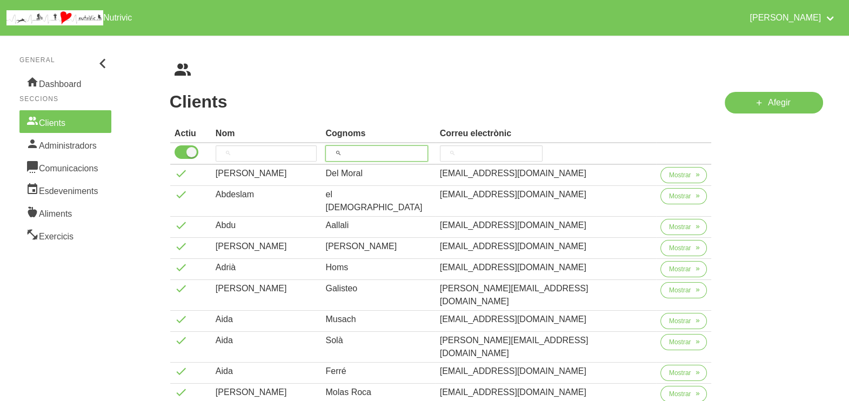
click at [383, 149] on input "search" at bounding box center [376, 153] width 103 height 16
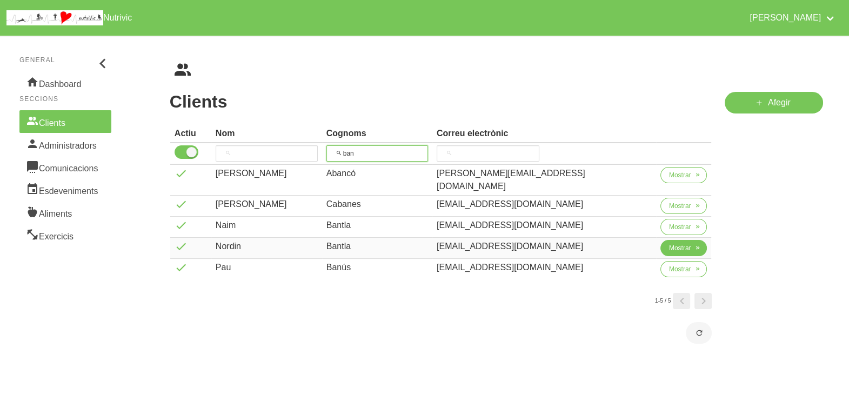
type input "ban"
click at [674, 243] on span "Mostrar" at bounding box center [680, 248] width 22 height 10
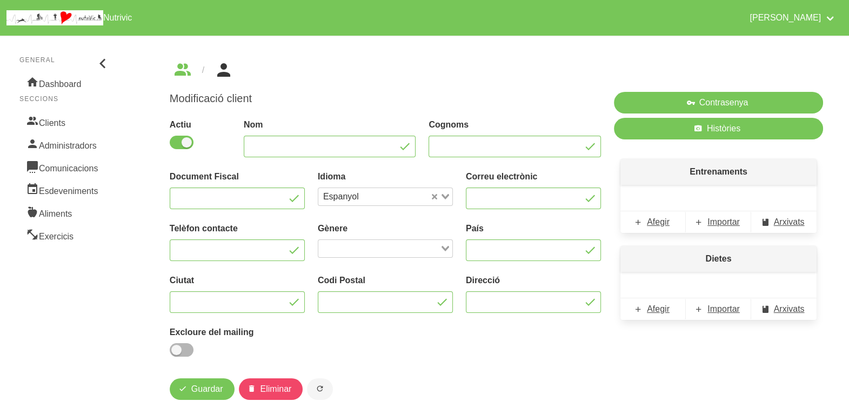
type input "Nordin"
type input "Bantla"
type input "bantla71@gmail.com"
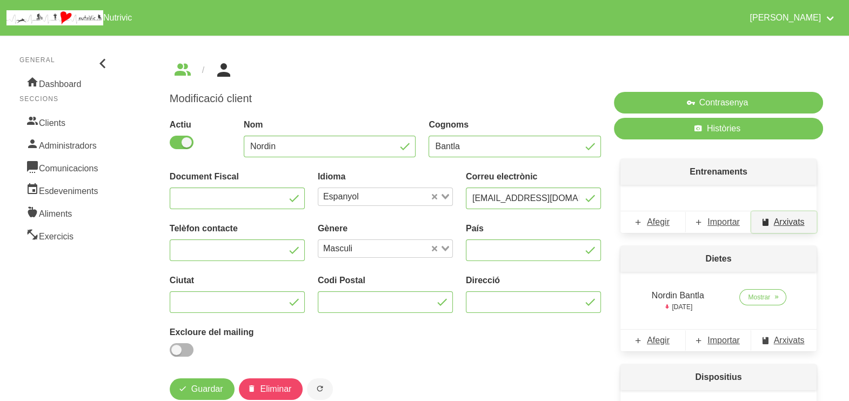
click at [782, 223] on span "Arxivats" at bounding box center [789, 222] width 31 height 13
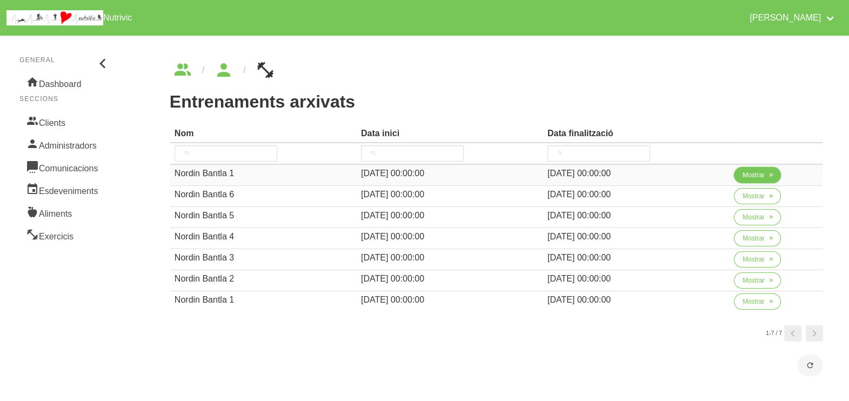
click at [748, 177] on span "Mostrar" at bounding box center [754, 175] width 22 height 10
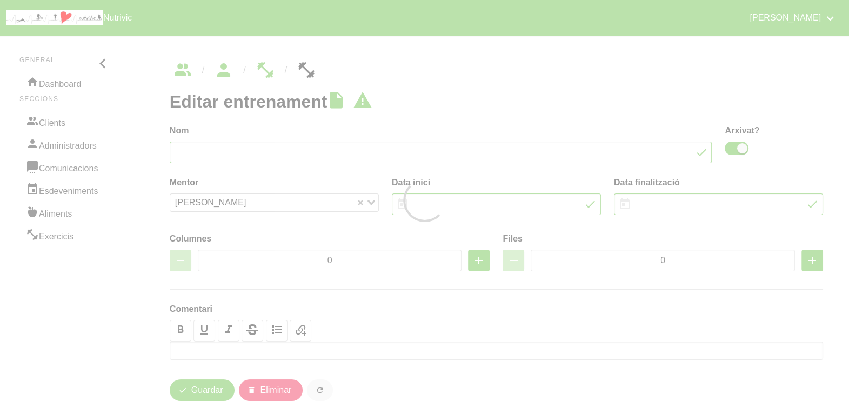
type input "Nordin Bantla 1"
checkbox input "true"
type input "27/7/2025"
type input "7/9/2025"
type input "4"
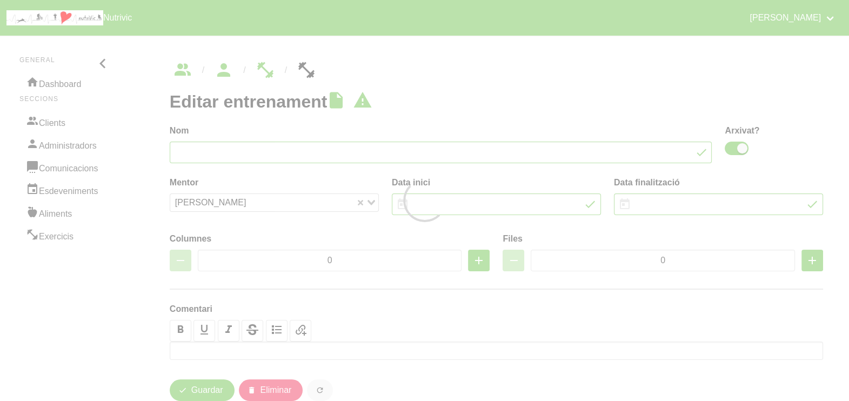
type input "8"
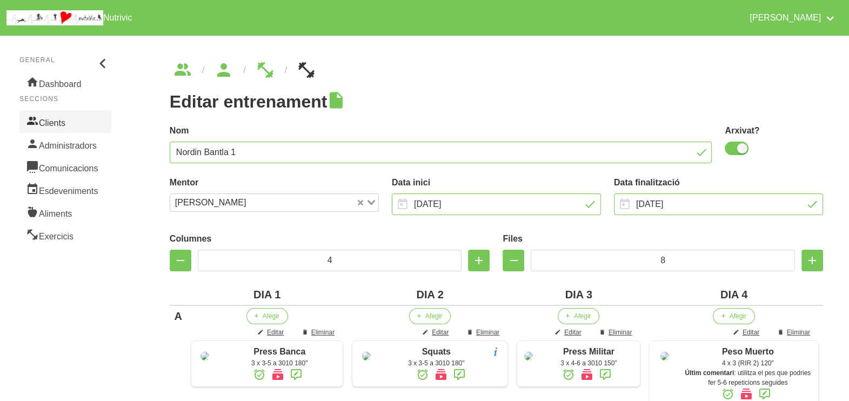
click at [68, 122] on link "Clients" at bounding box center [65, 121] width 92 height 23
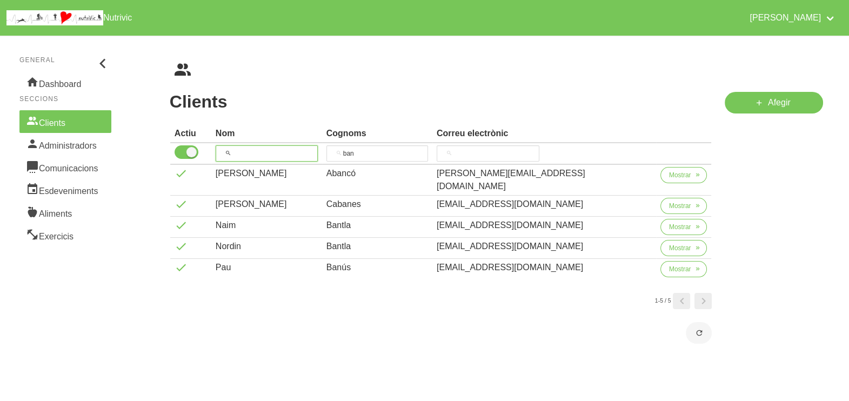
click at [249, 155] on input "search" at bounding box center [267, 153] width 102 height 16
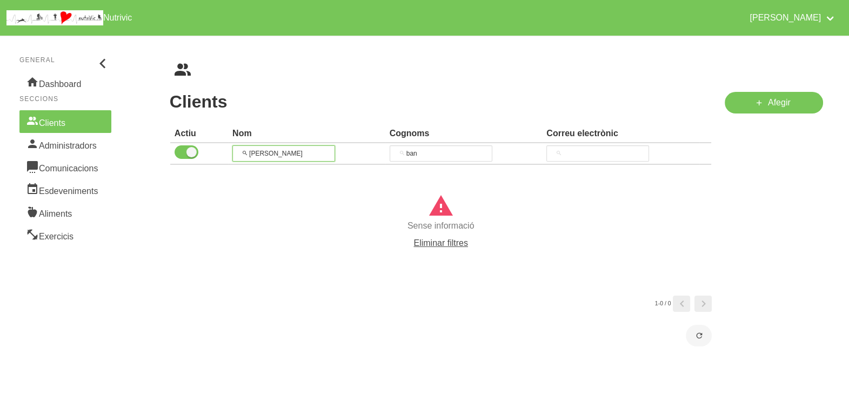
type input "[PERSON_NAME]"
drag, startPoint x: 371, startPoint y: 146, endPoint x: 359, endPoint y: 147, distance: 11.4
click at [359, 146] on tr "pedro ban" at bounding box center [440, 154] width 541 height 22
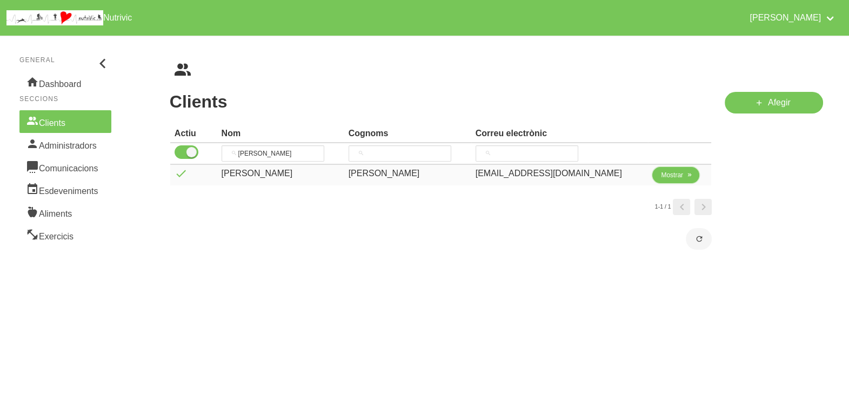
click at [667, 178] on span "Mostrar" at bounding box center [672, 175] width 22 height 10
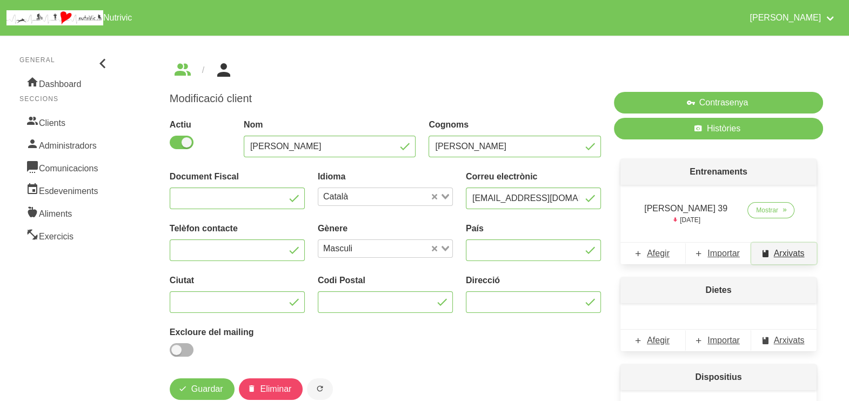
click at [787, 255] on span "Arxivats" at bounding box center [789, 253] width 31 height 13
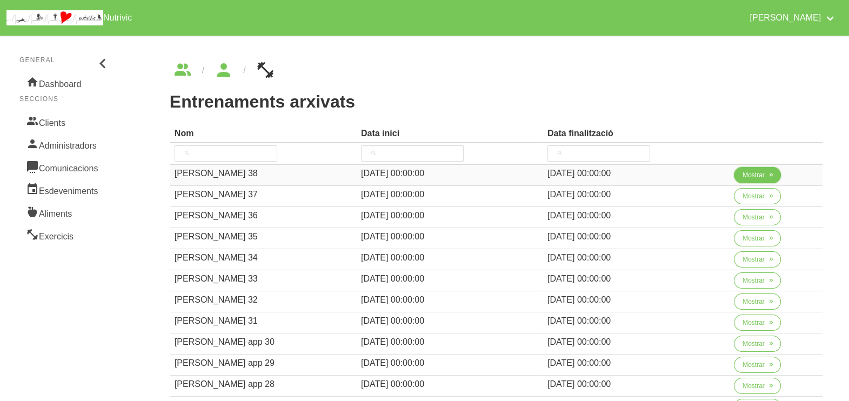
click at [748, 175] on span "Mostrar" at bounding box center [754, 175] width 22 height 10
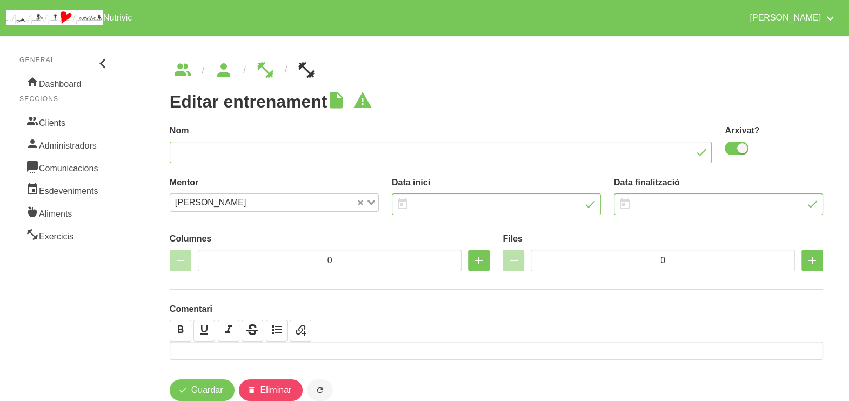
type input "Pedro Lillo 38"
checkbox input "true"
type input "9/7/2025"
type input "24/8/2025"
type input "4"
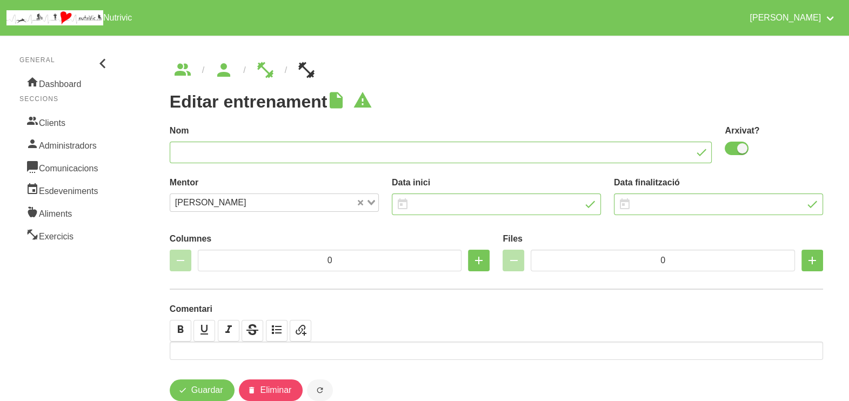
type input "6"
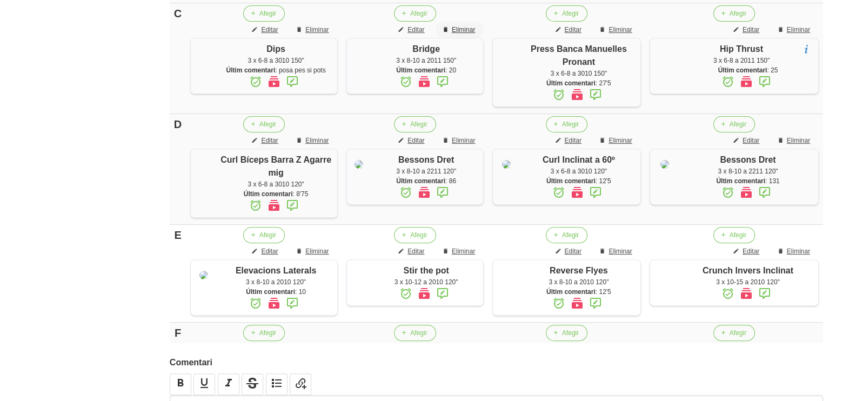
scroll to position [608, 0]
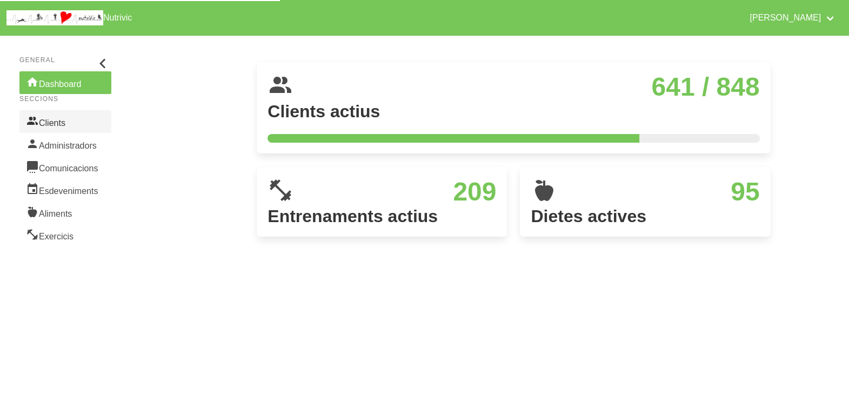
click at [67, 120] on link "Clients" at bounding box center [65, 121] width 92 height 23
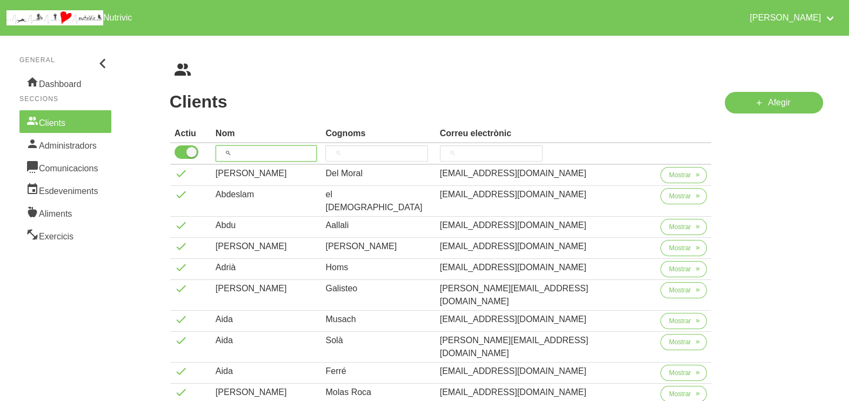
click at [259, 151] on input "search" at bounding box center [267, 153] width 102 height 16
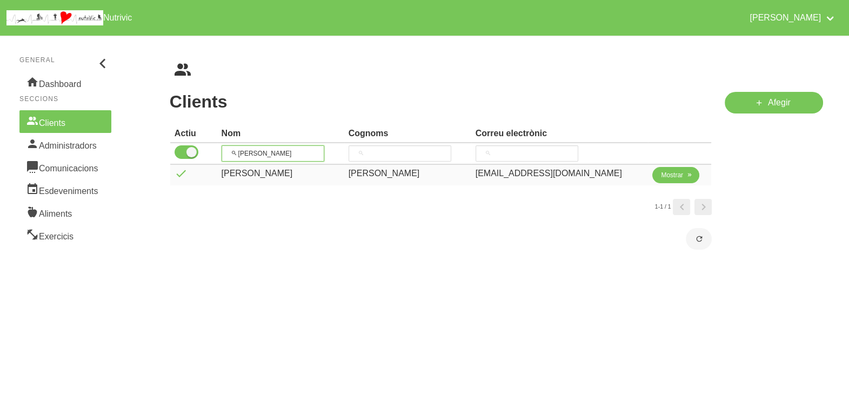
type input "[PERSON_NAME]"
click at [671, 179] on span "Mostrar" at bounding box center [672, 175] width 22 height 10
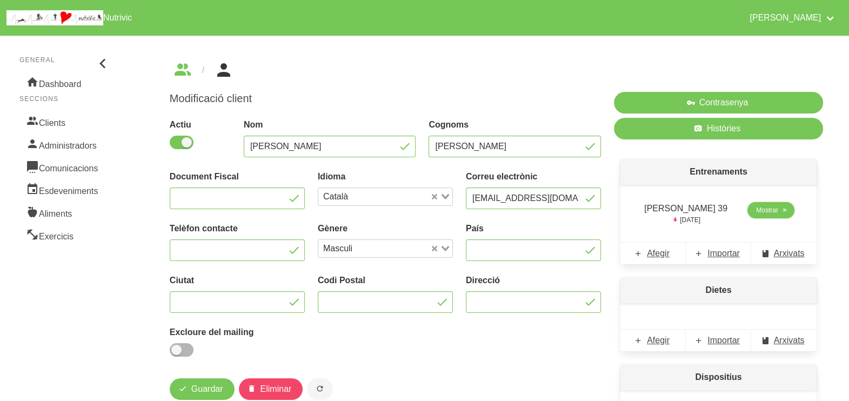
click at [765, 211] on span "Mostrar" at bounding box center [767, 210] width 22 height 10
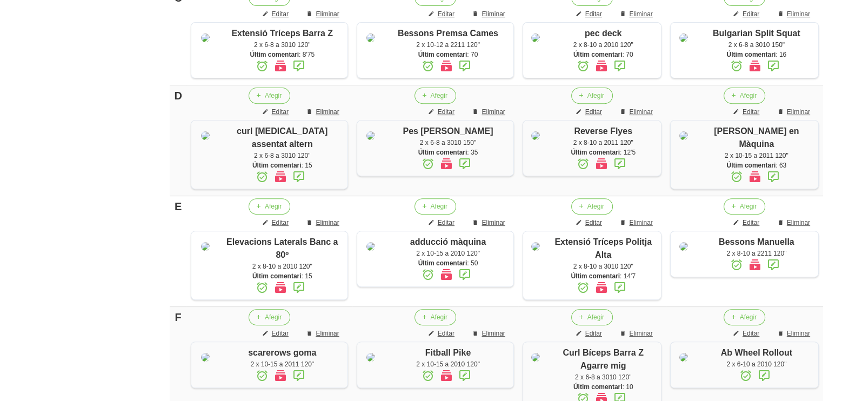
scroll to position [405, 0]
